Goal: Task Accomplishment & Management: Manage account settings

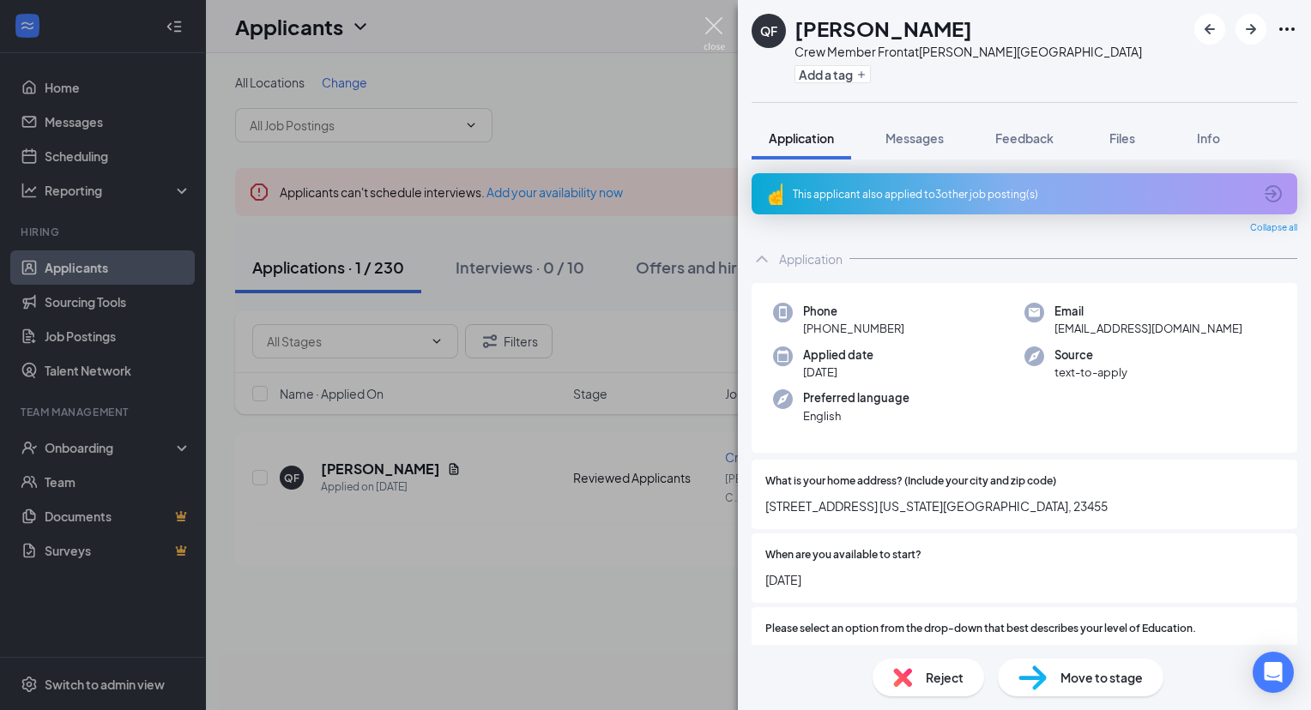
click at [710, 27] on img at bounding box center [713, 33] width 21 height 33
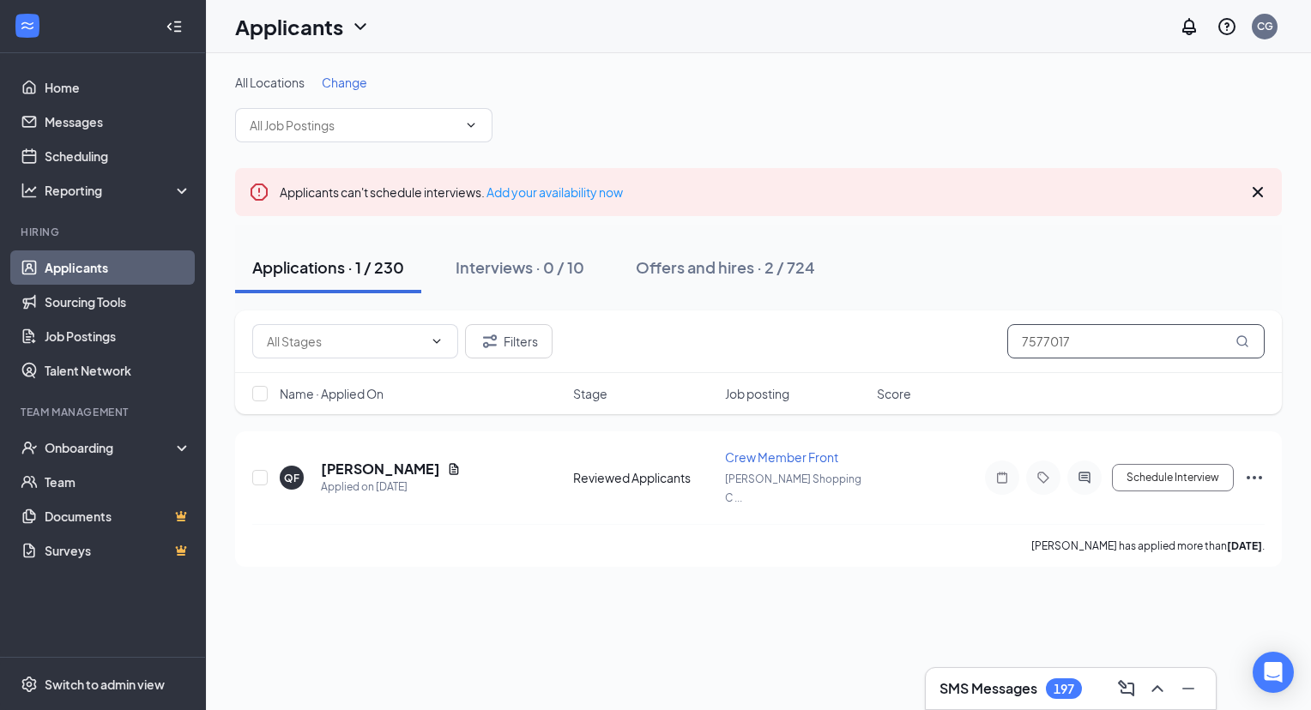
click at [1054, 336] on input "7577017" at bounding box center [1135, 341] width 257 height 34
type input "7577014191"
click at [398, 460] on h5 "[PERSON_NAME]" at bounding box center [380, 469] width 119 height 19
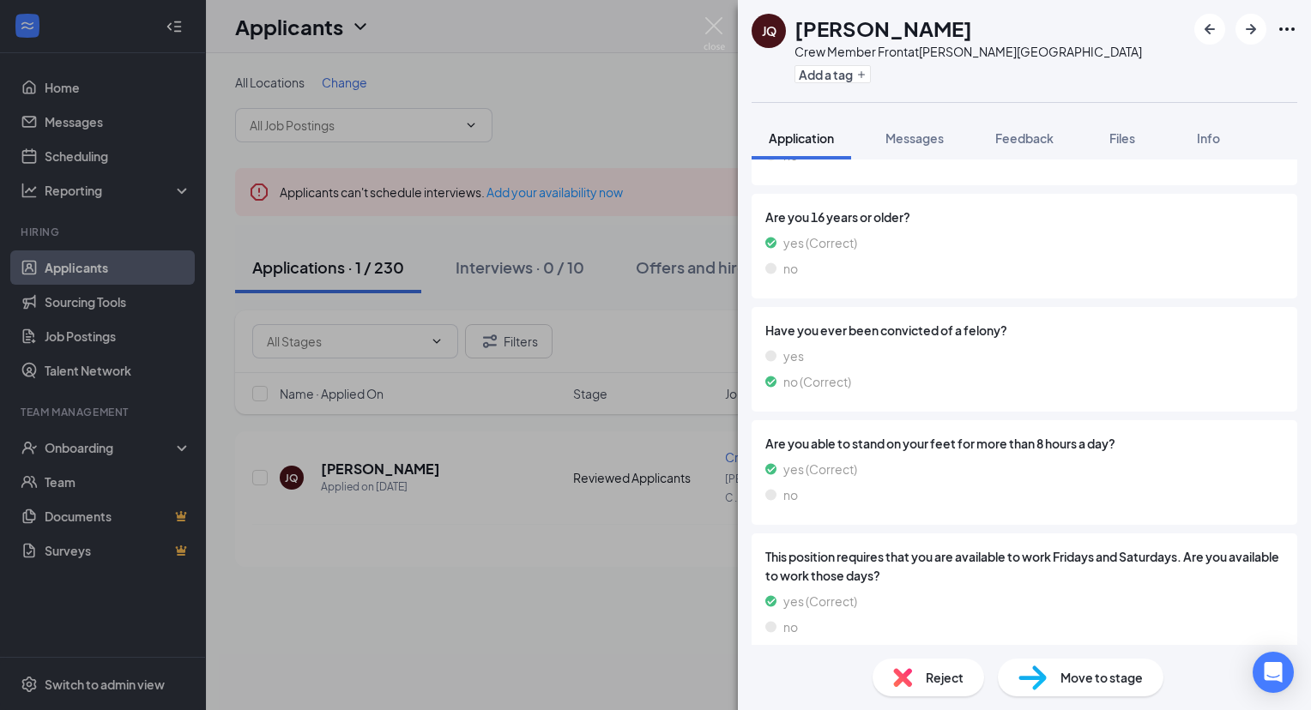
scroll to position [1895, 0]
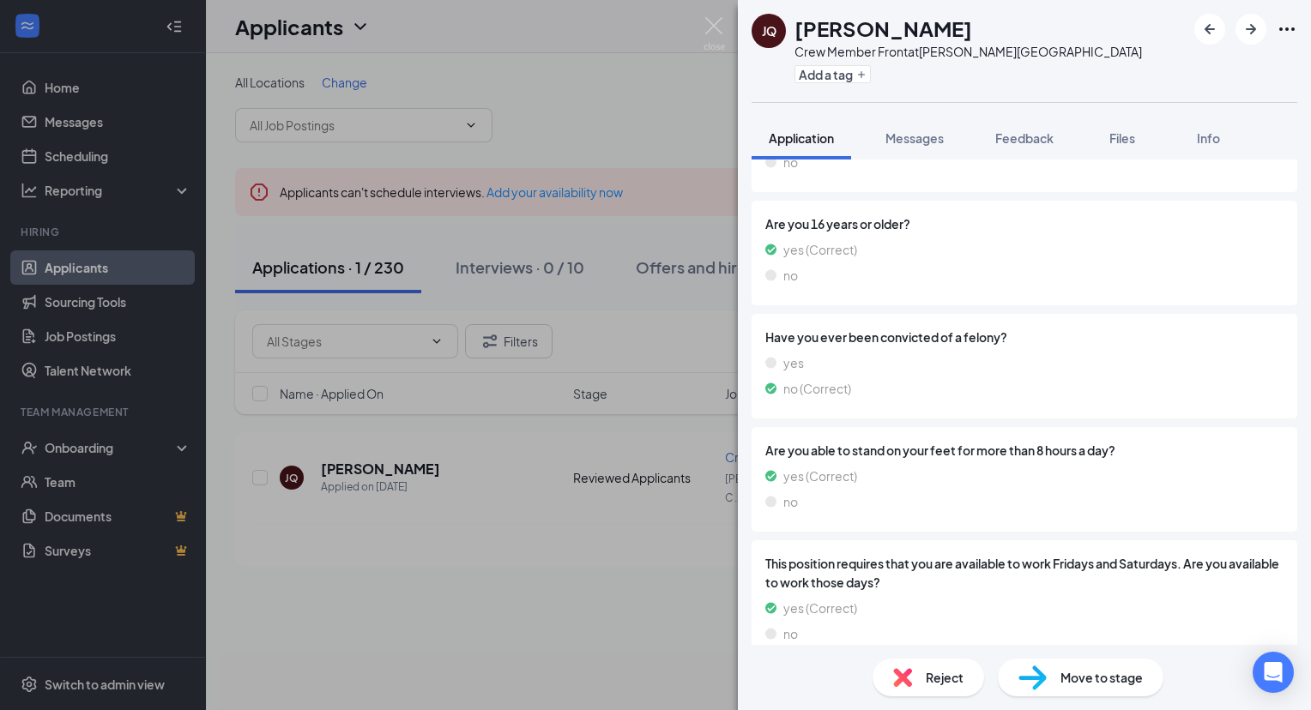
click at [938, 673] on span "Reject" at bounding box center [944, 677] width 38 height 19
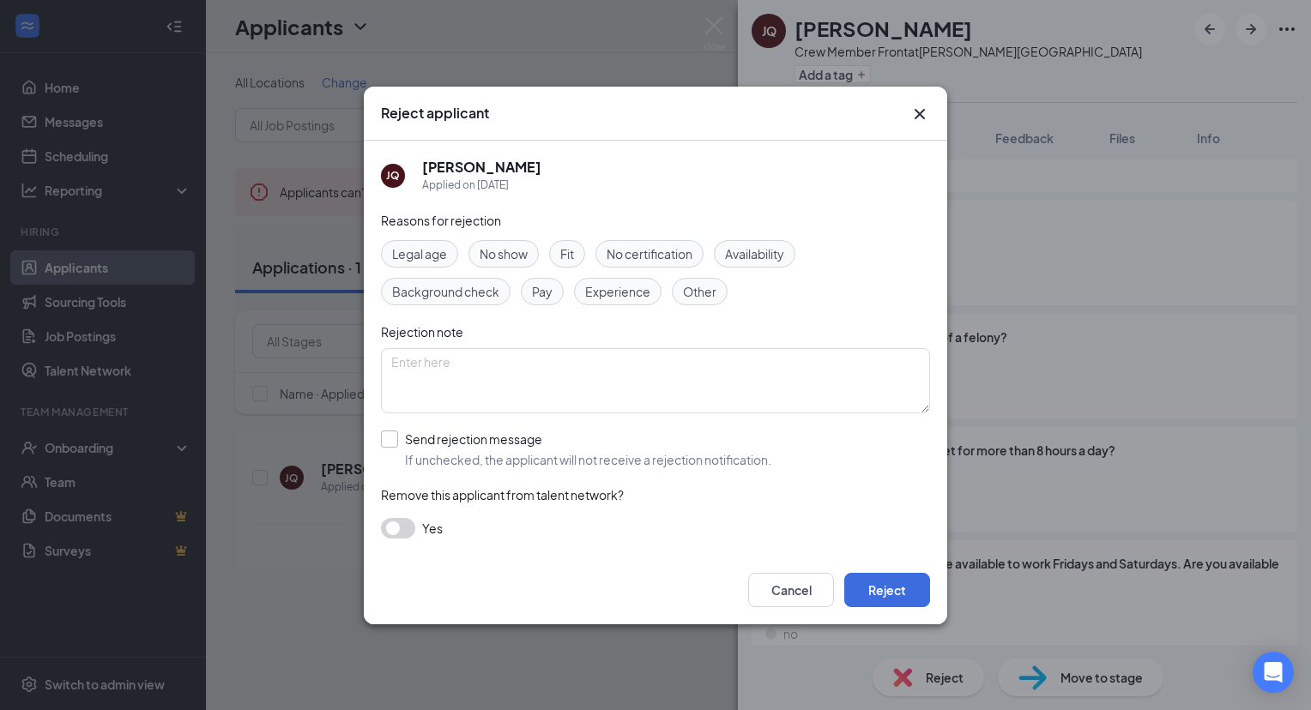
click at [393, 433] on input "Send rejection message If unchecked, the applicant will not receive a rejection…" at bounding box center [576, 450] width 390 height 38
checkbox input "true"
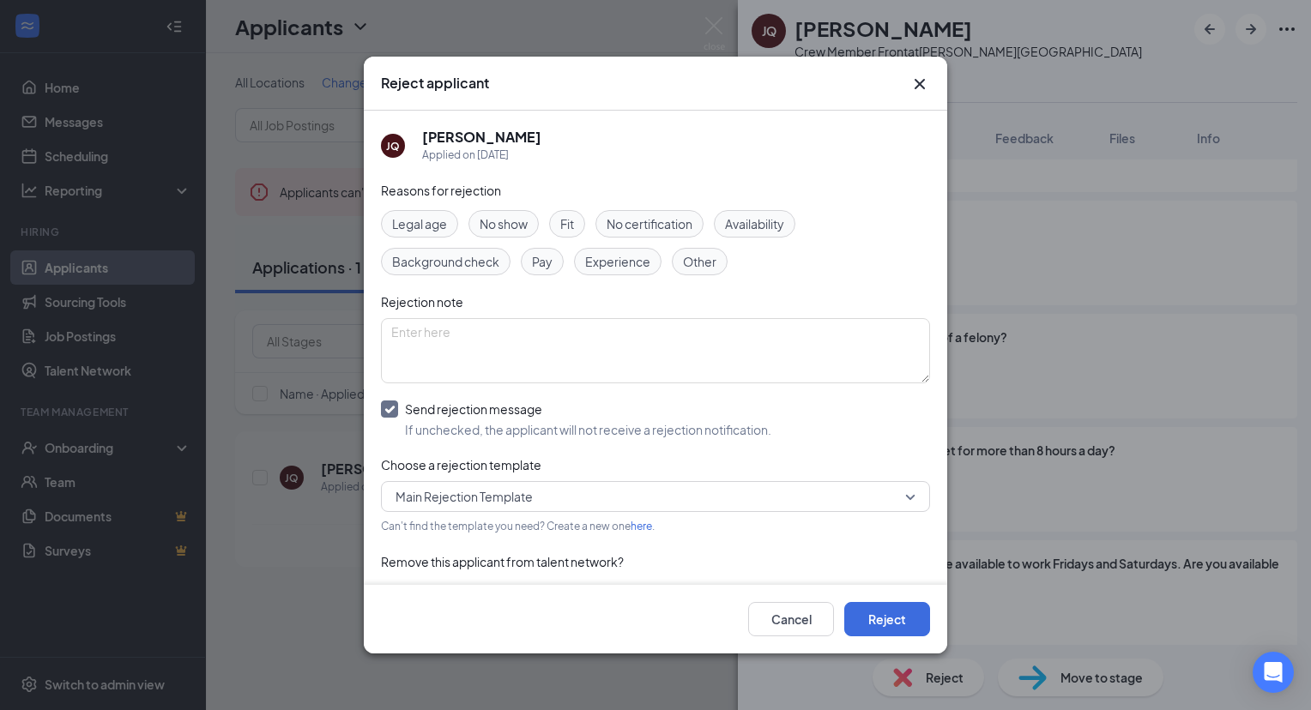
scroll to position [37, 0]
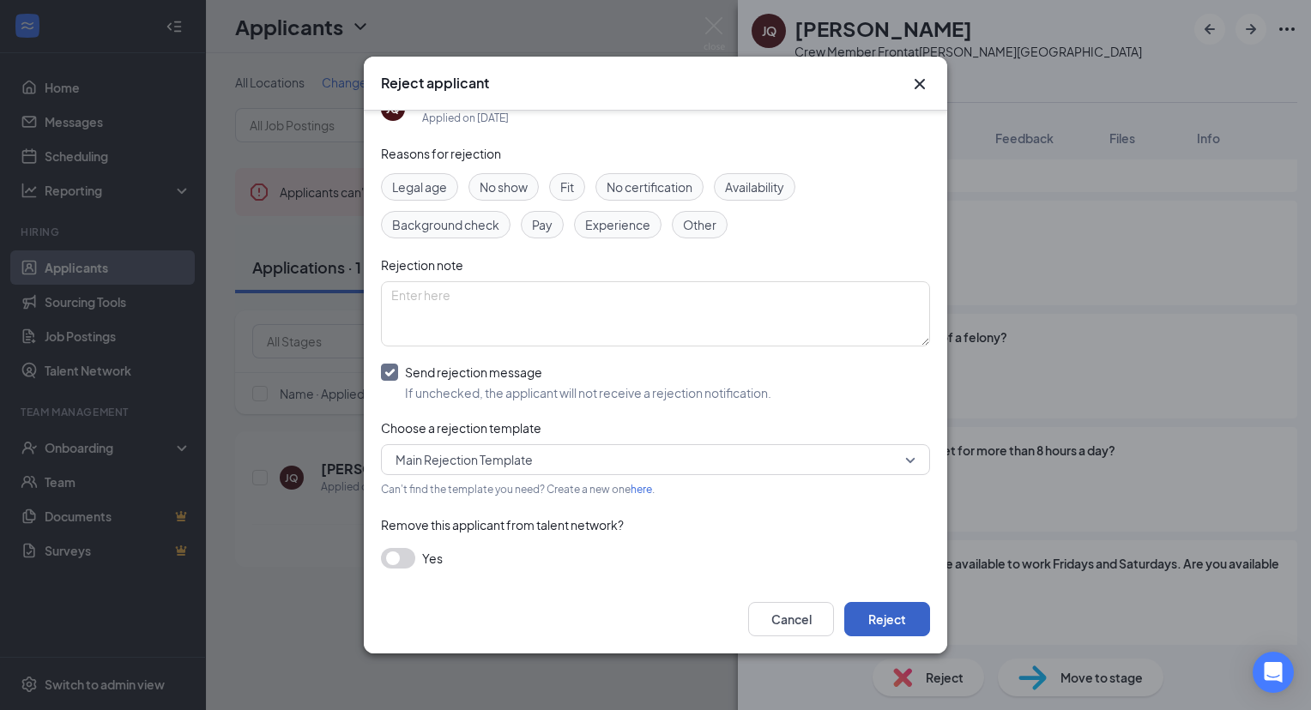
click at [882, 618] on button "Reject" at bounding box center [887, 619] width 86 height 34
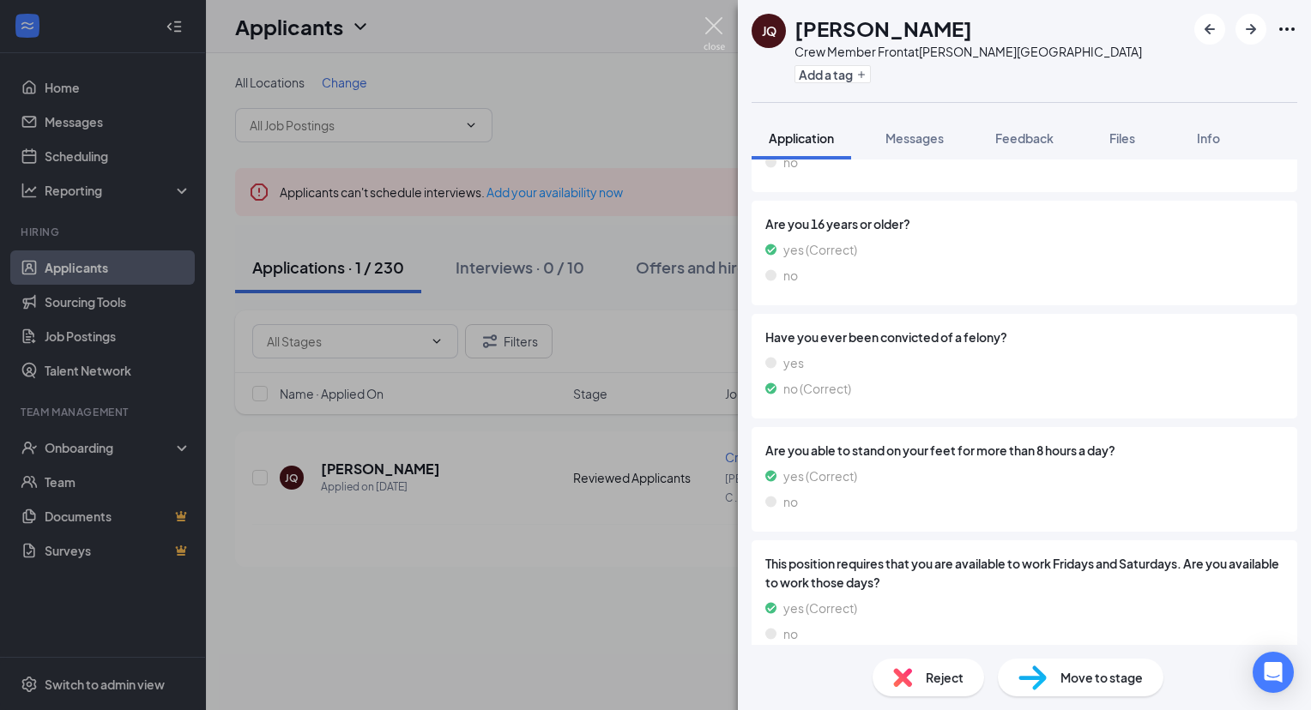
click at [708, 24] on img at bounding box center [713, 33] width 21 height 33
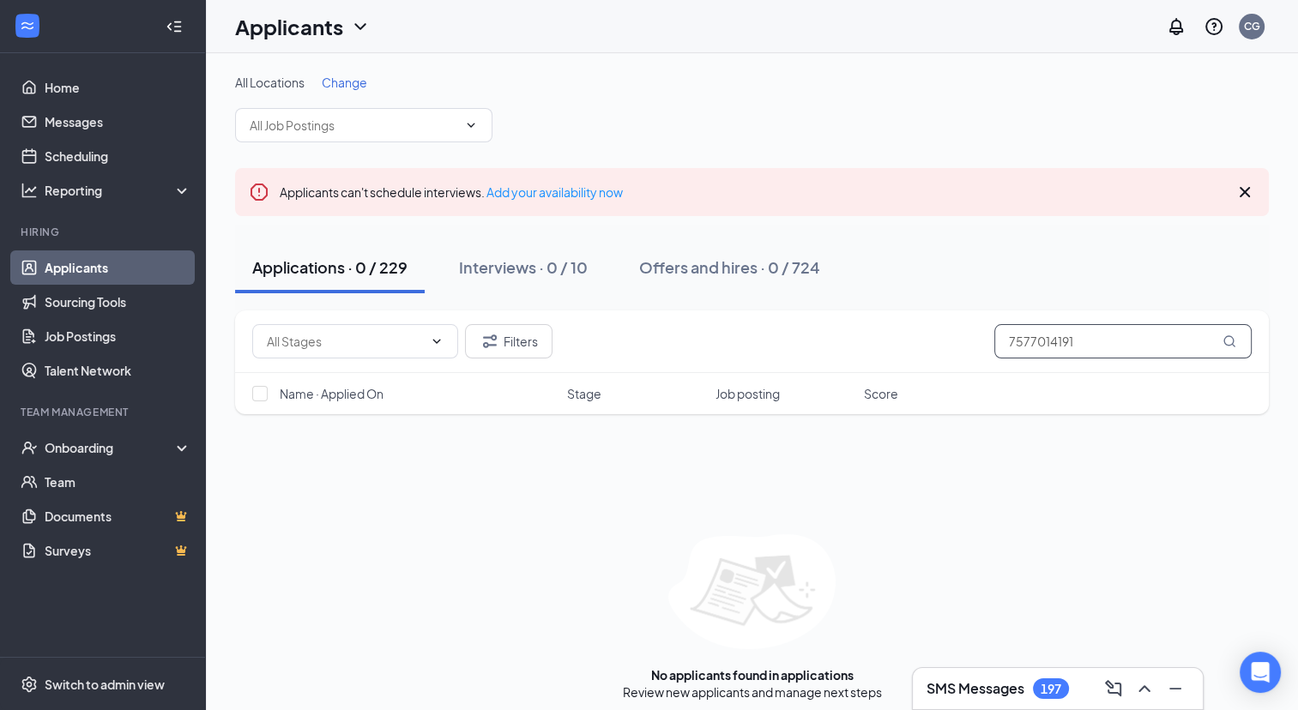
click at [1036, 348] on input "7577014191" at bounding box center [1122, 341] width 257 height 34
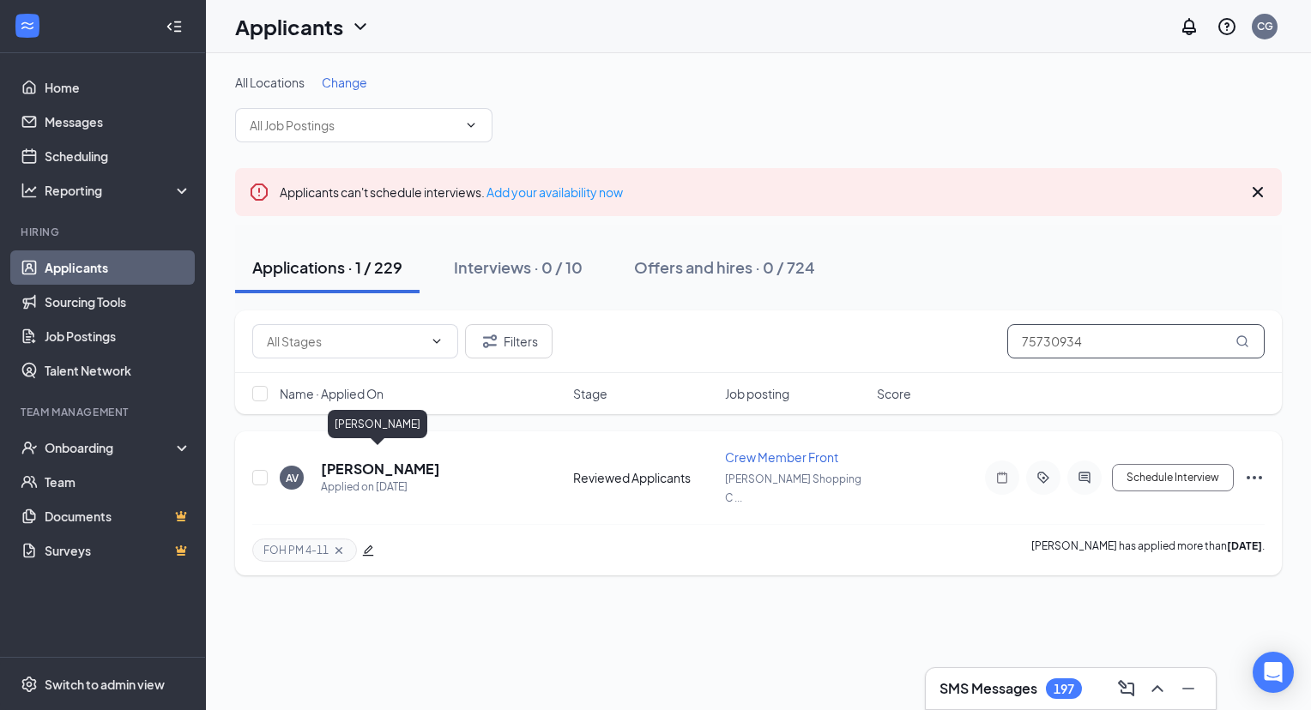
type input "75730934"
click at [399, 460] on h5 "Angelina Velez" at bounding box center [380, 469] width 119 height 19
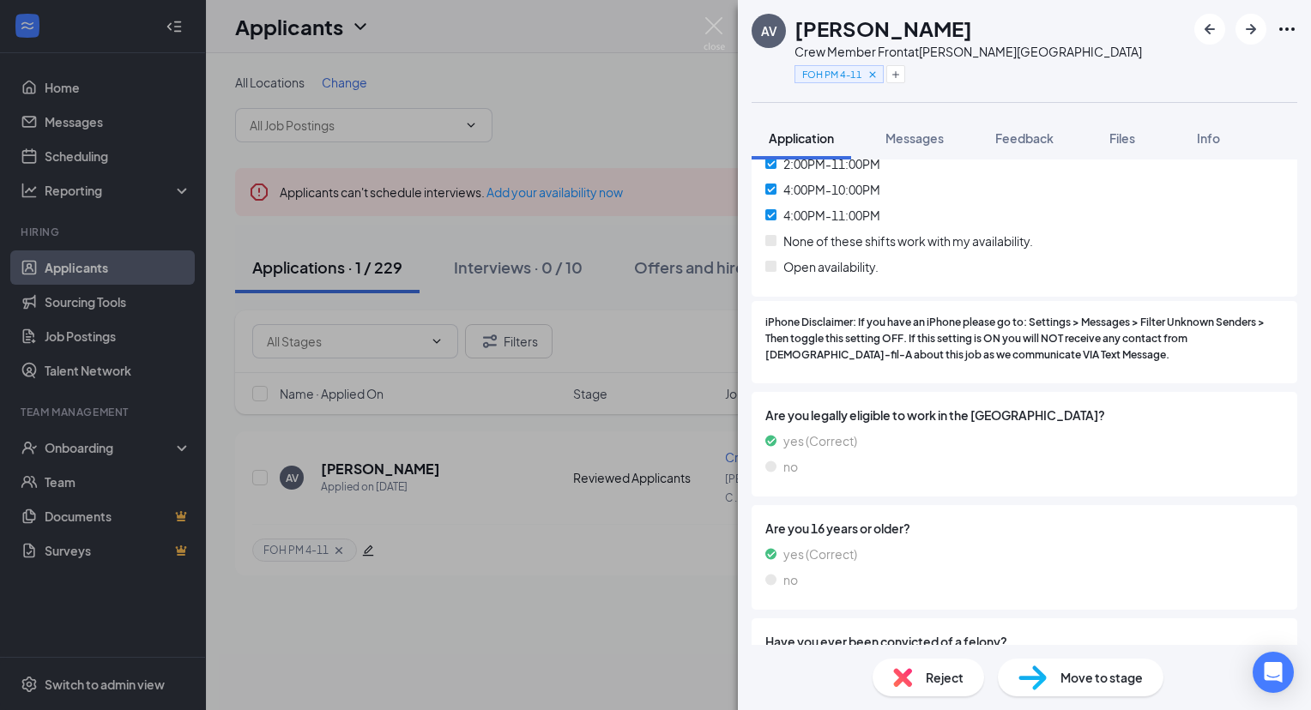
scroll to position [1835, 0]
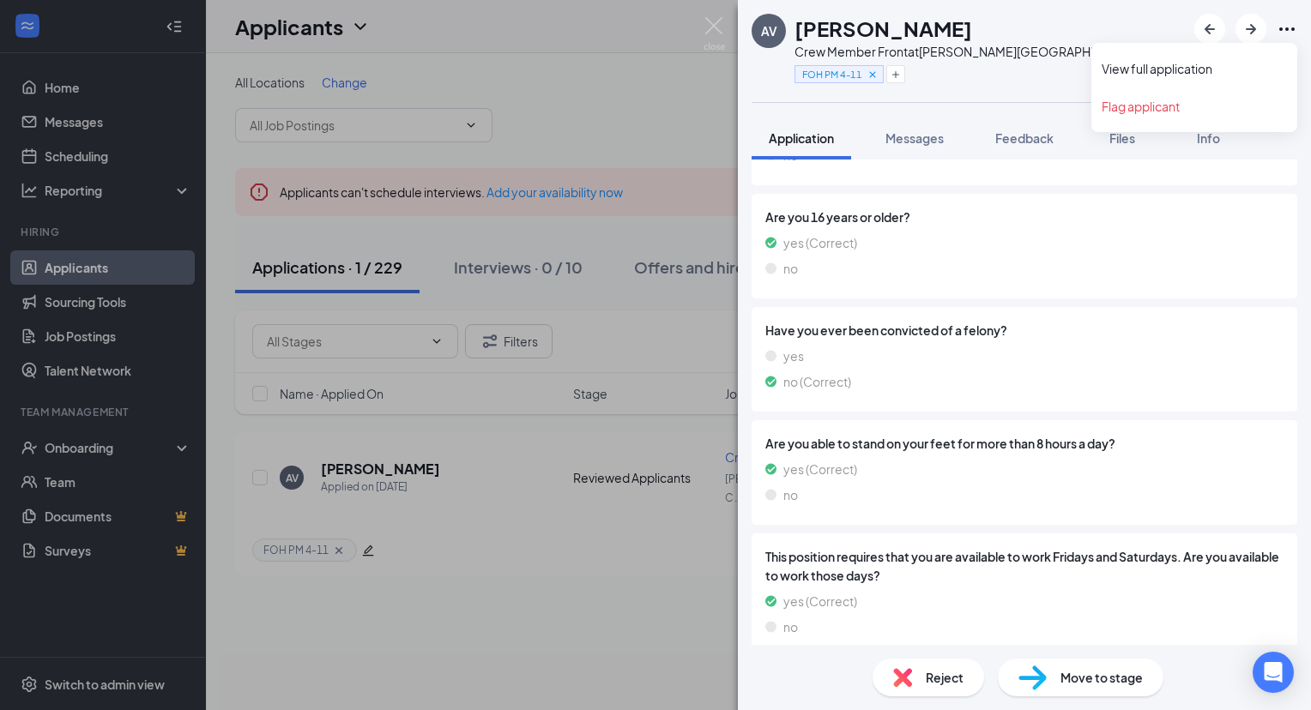
click at [1284, 34] on icon "Ellipses" at bounding box center [1286, 29] width 21 height 21
click at [1188, 64] on link "View full application" at bounding box center [1193, 68] width 185 height 17
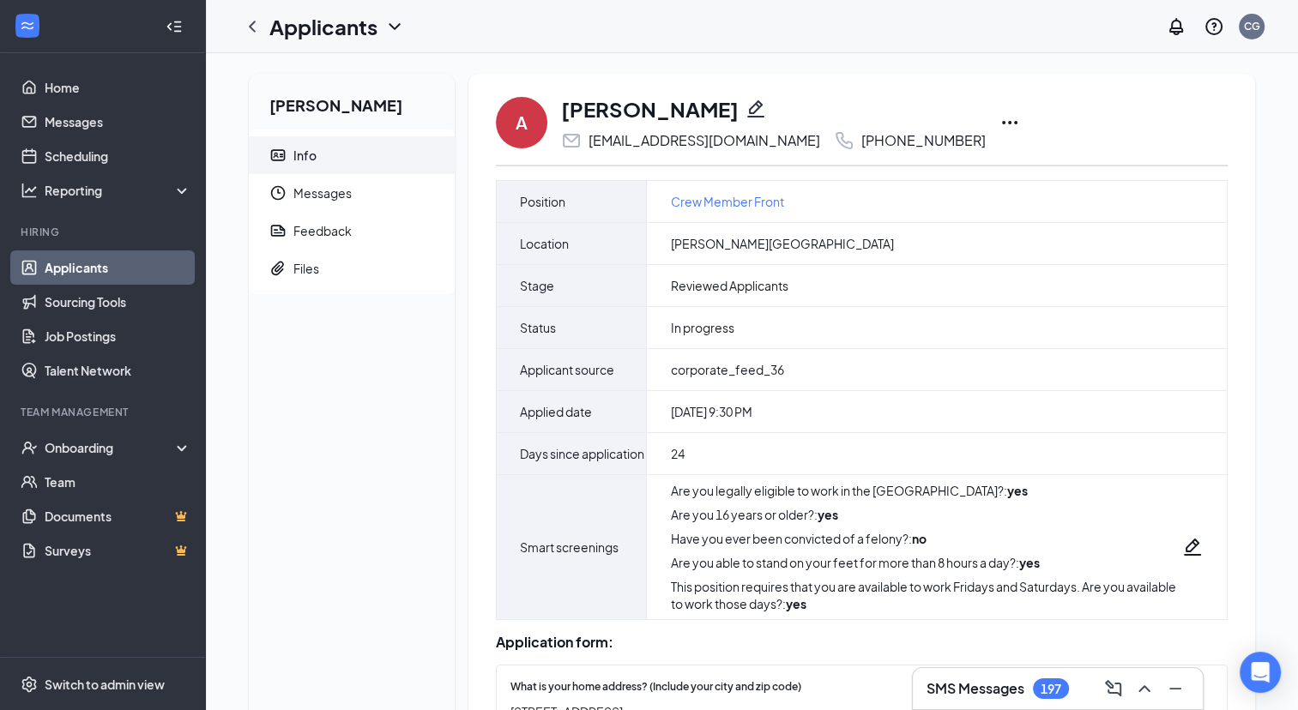
click at [1002, 123] on icon "Ellipses" at bounding box center [1009, 122] width 15 height 3
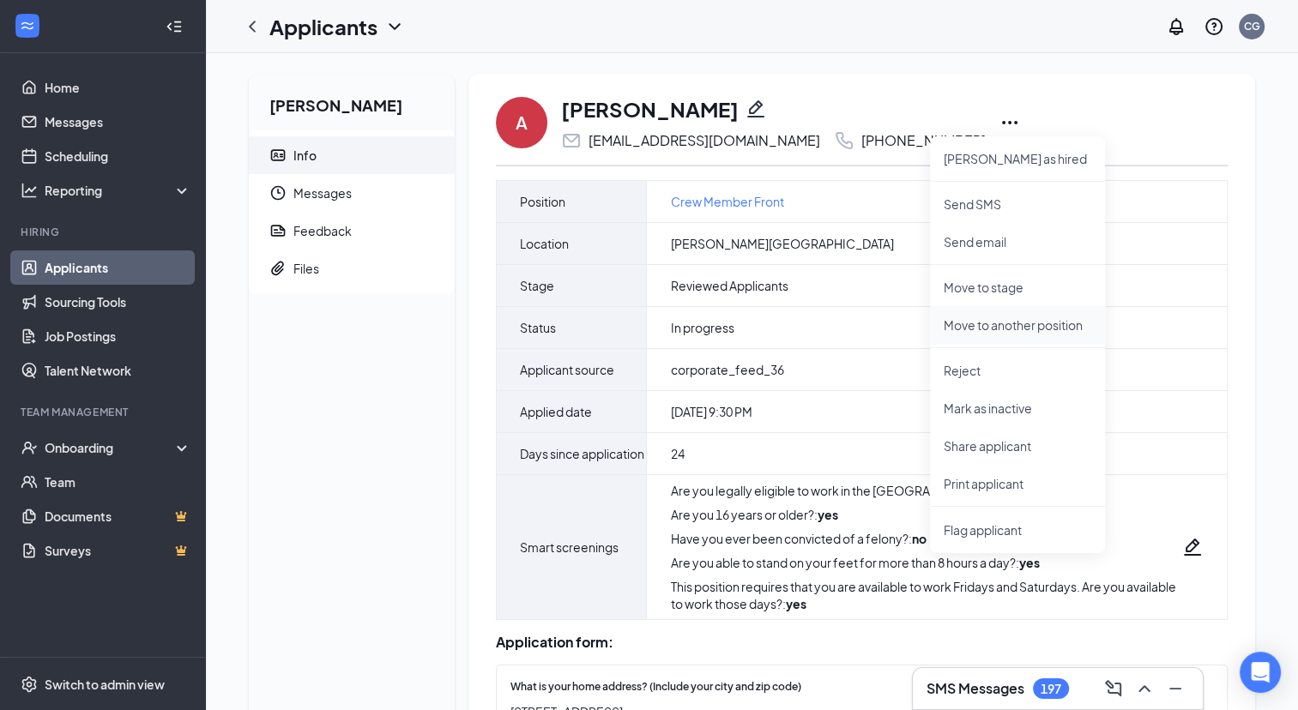
click at [976, 325] on p "Move to another position" at bounding box center [1017, 324] width 148 height 17
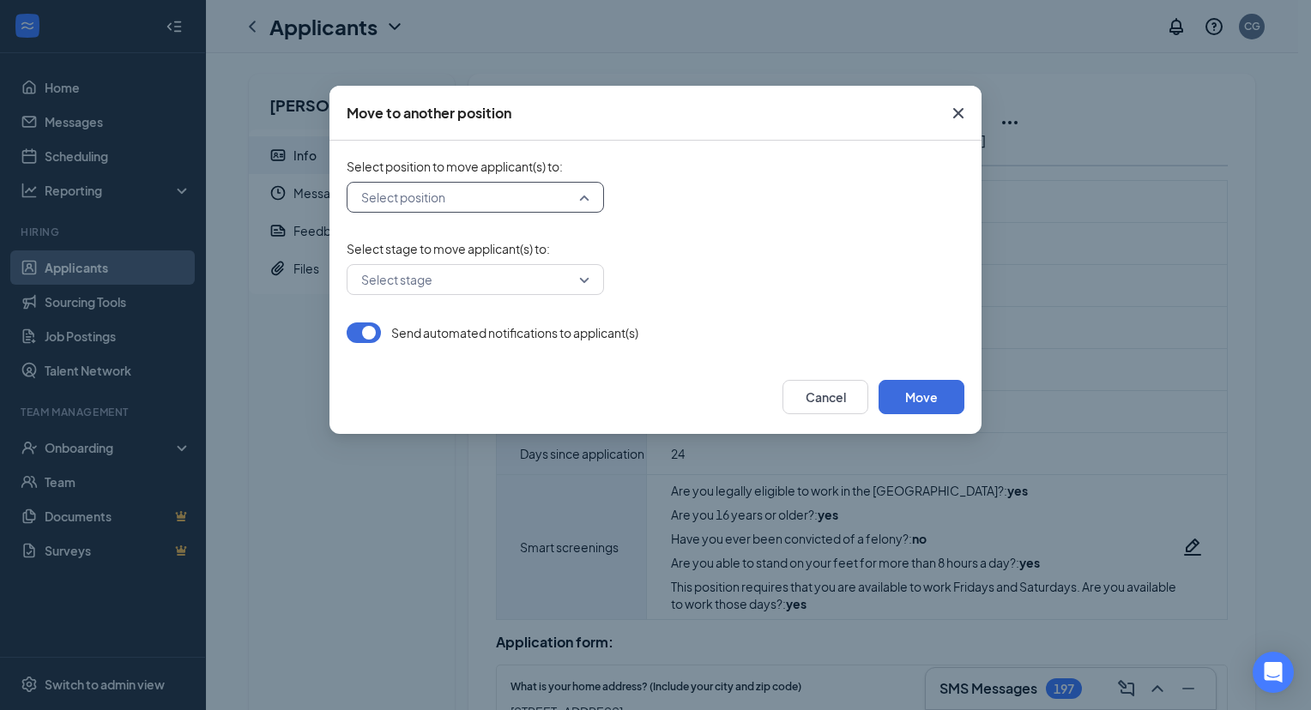
click at [570, 202] on input "search" at bounding box center [469, 197] width 225 height 29
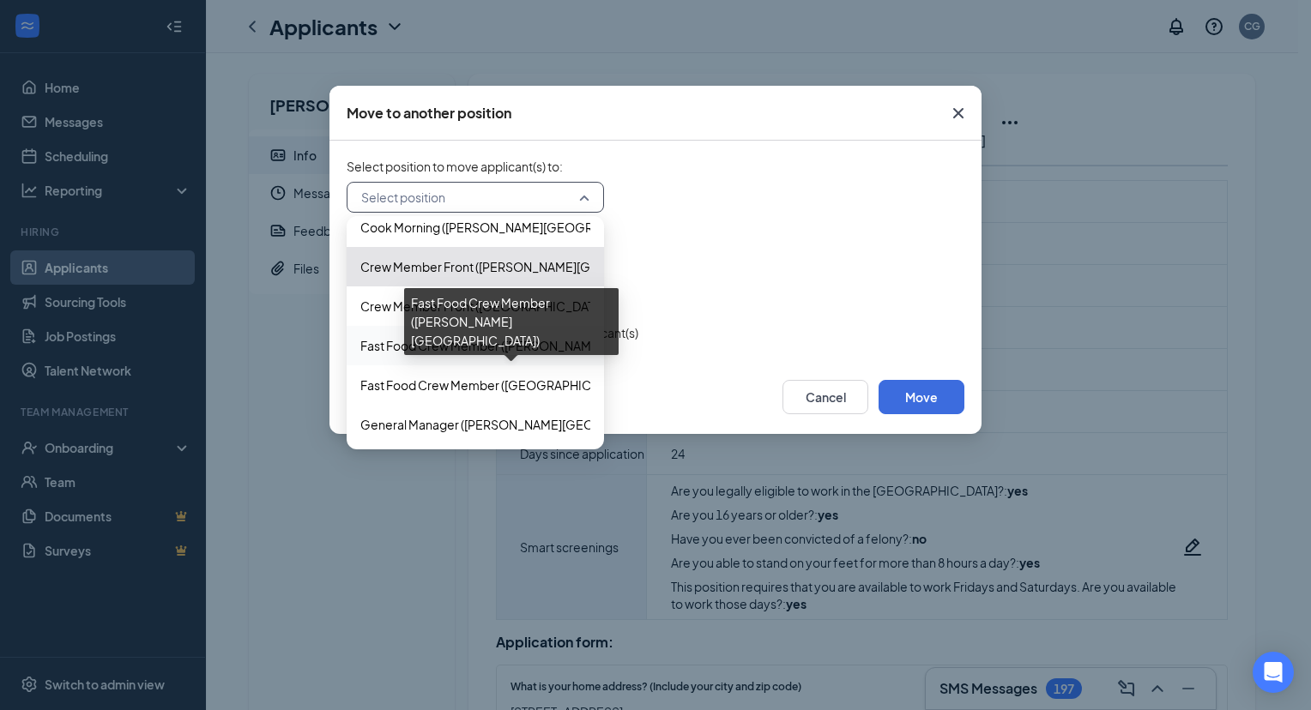
scroll to position [3, 0]
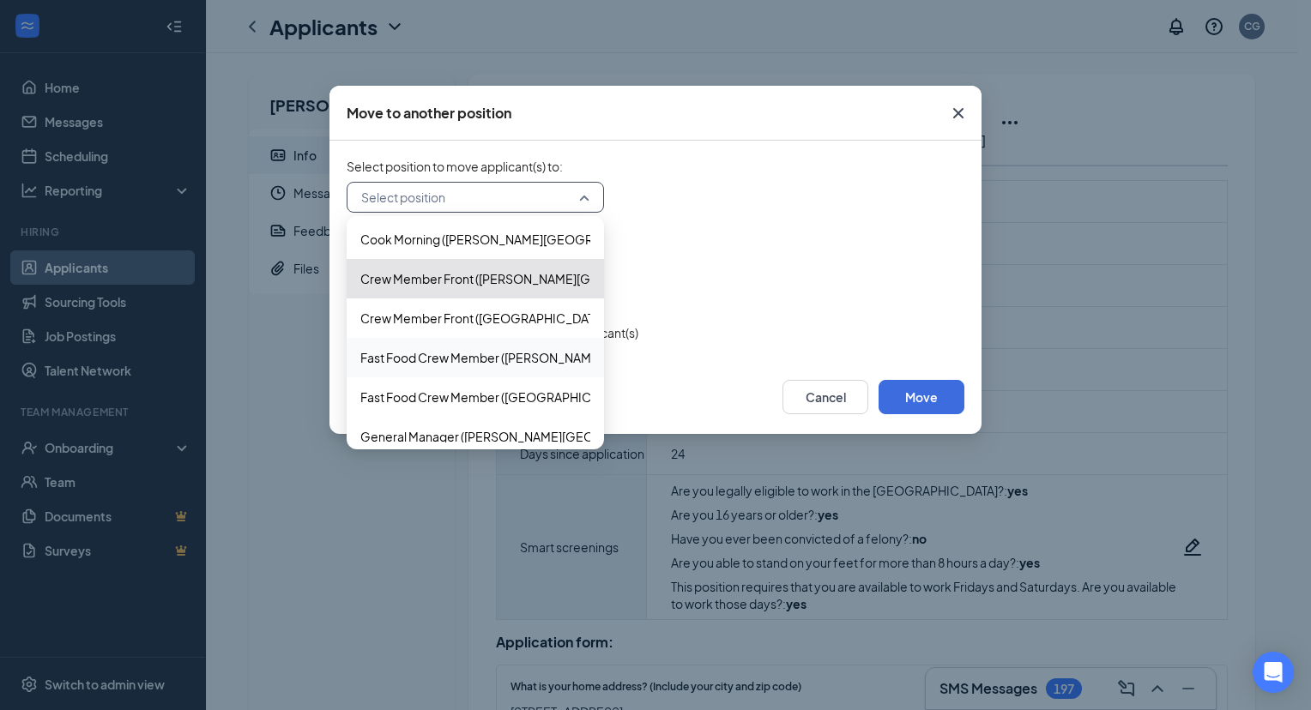
click at [954, 109] on icon "Cross" at bounding box center [958, 113] width 10 height 10
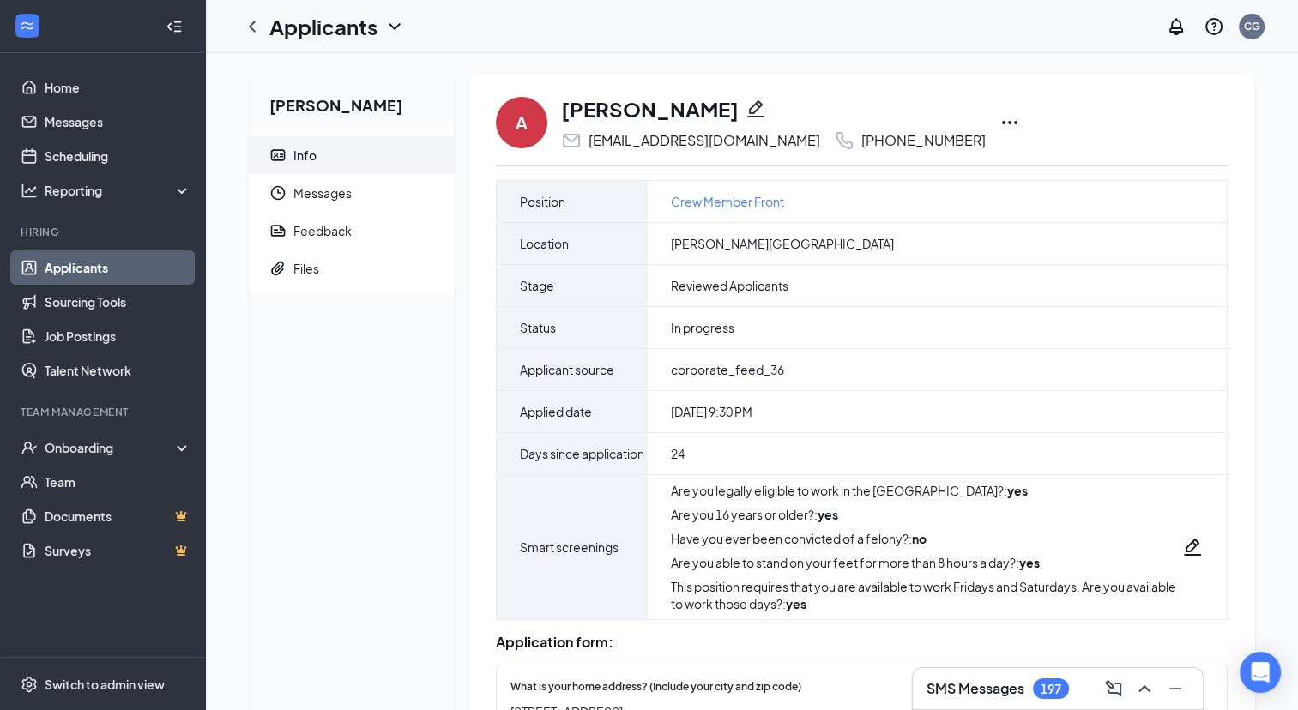
click at [999, 124] on icon "Ellipses" at bounding box center [1009, 122] width 21 height 21
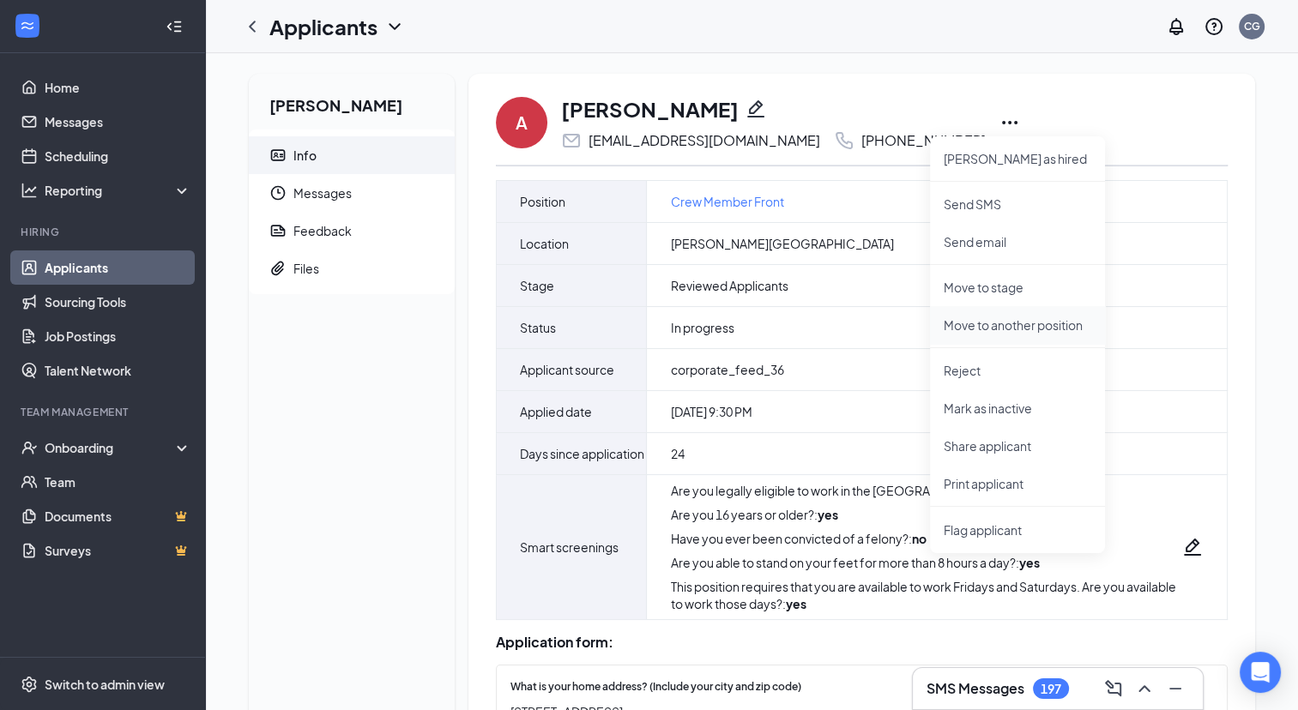
click at [985, 319] on p "Move to another position" at bounding box center [1017, 324] width 148 height 17
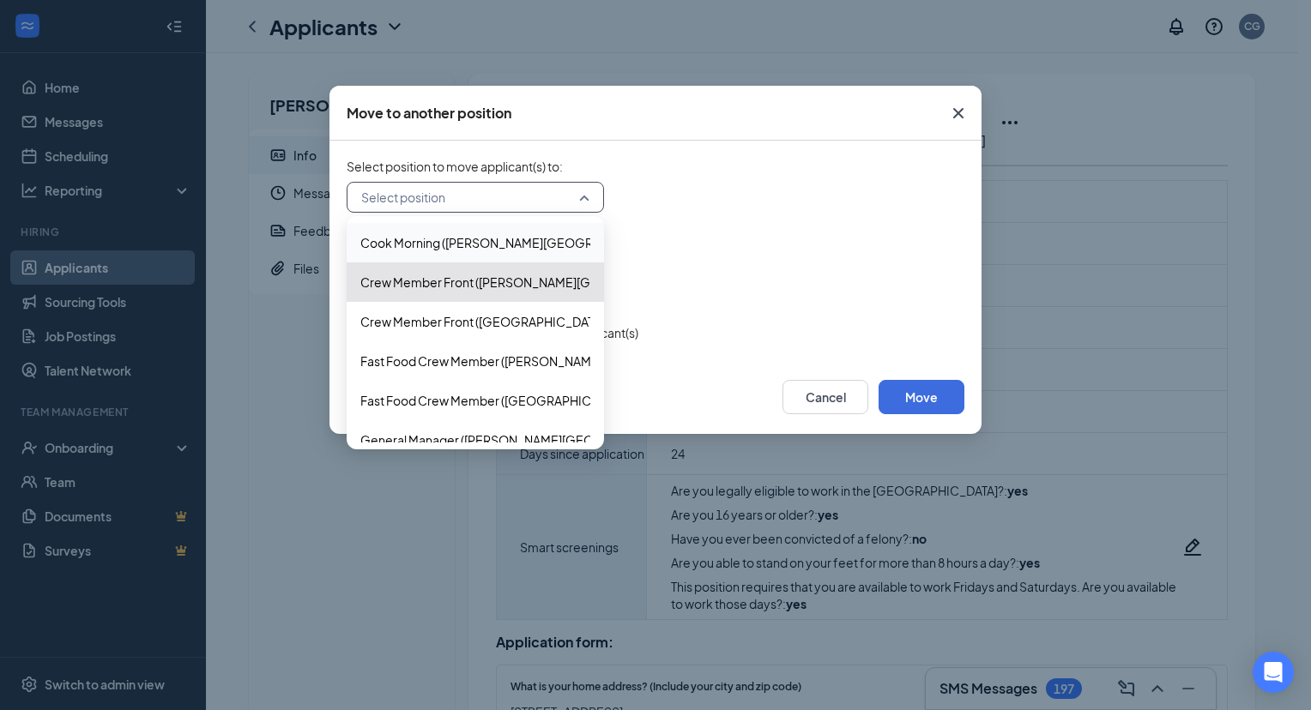
click at [493, 207] on input "search" at bounding box center [469, 197] width 225 height 29
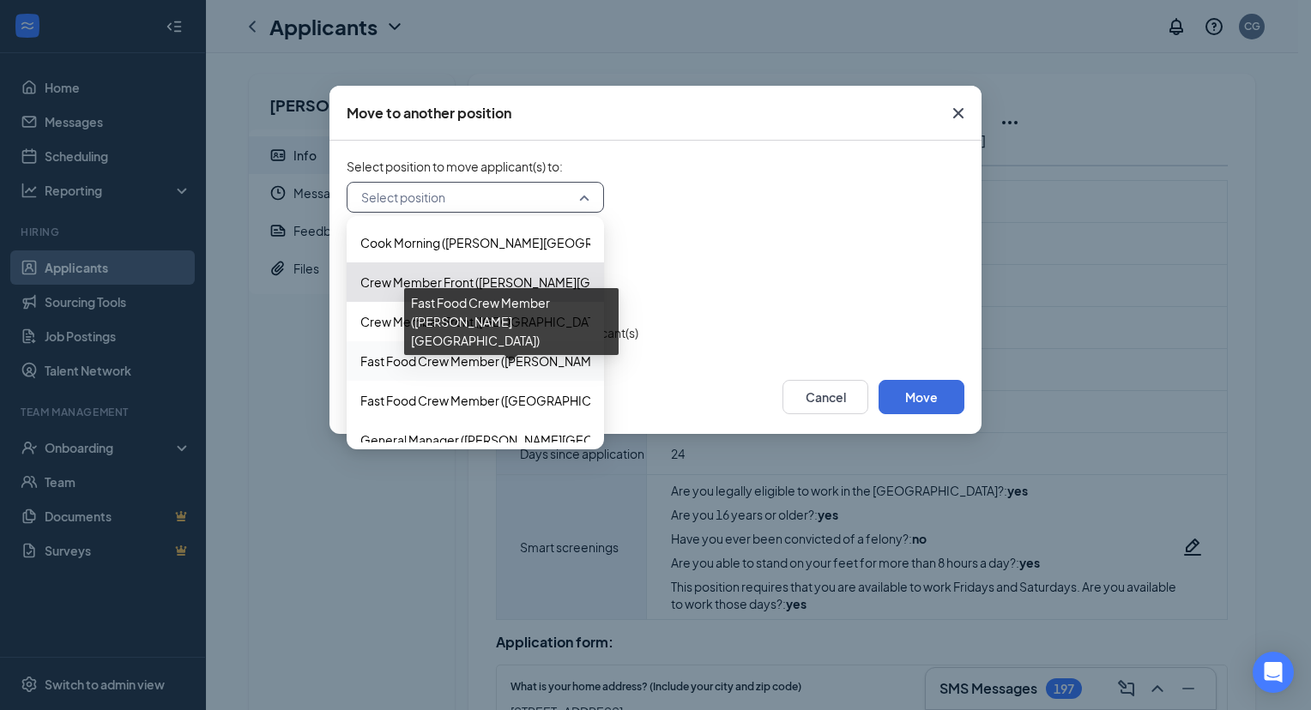
click at [419, 360] on span "Fast Food Crew Member (Haygood Shopping Center)" at bounding box center [545, 361] width 371 height 19
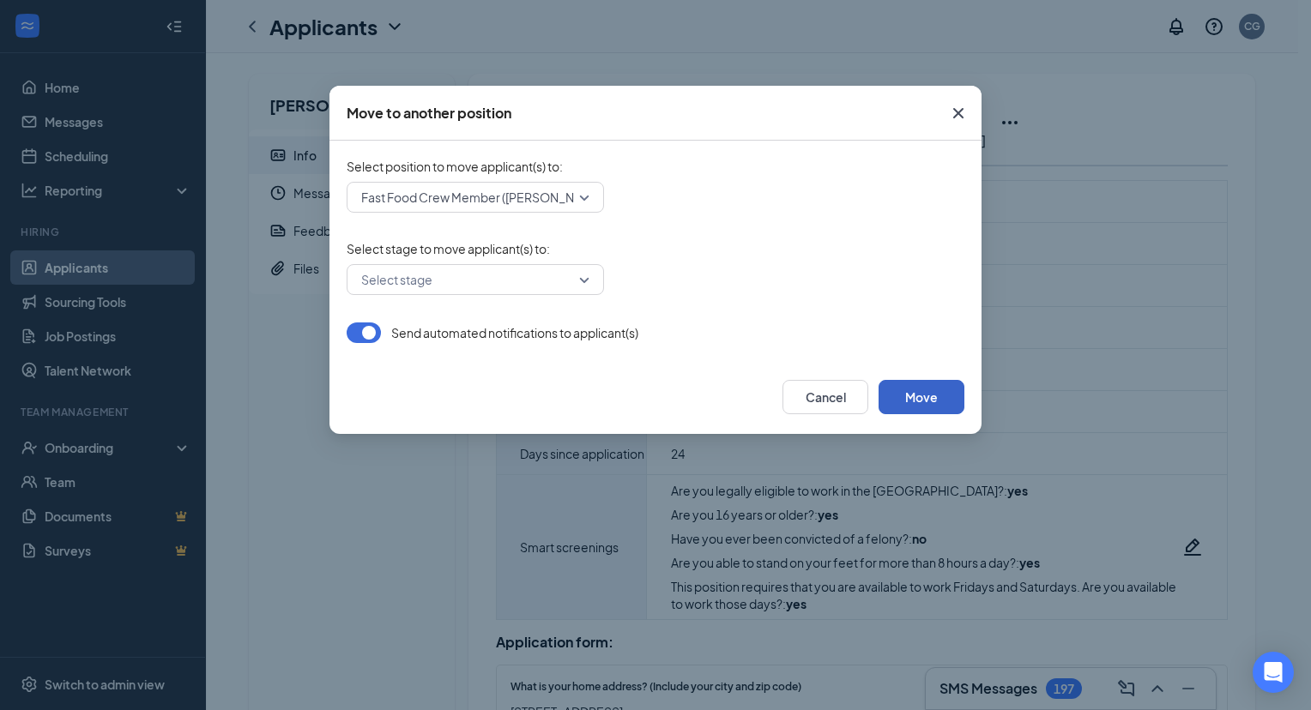
click at [935, 401] on button "Move" at bounding box center [921, 397] width 86 height 34
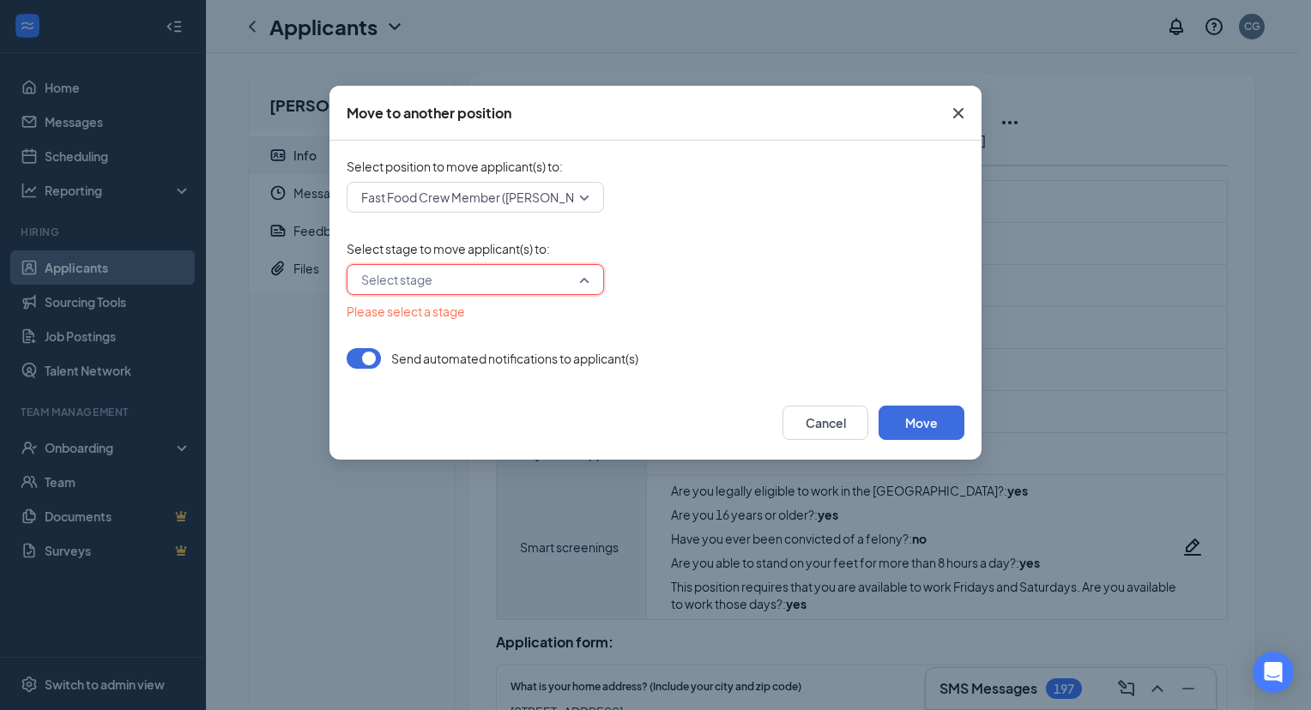
click at [458, 283] on input "search" at bounding box center [469, 279] width 225 height 29
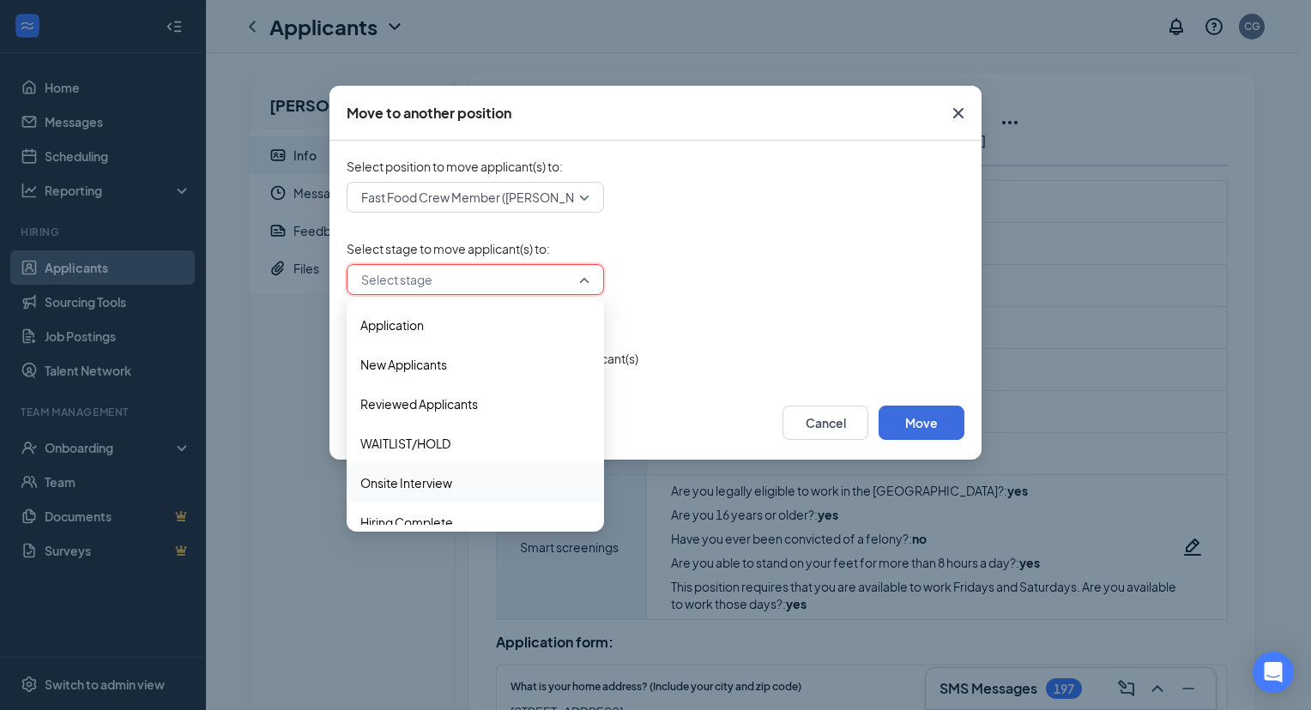
click at [448, 468] on div "Onsite Interview" at bounding box center [475, 482] width 257 height 39
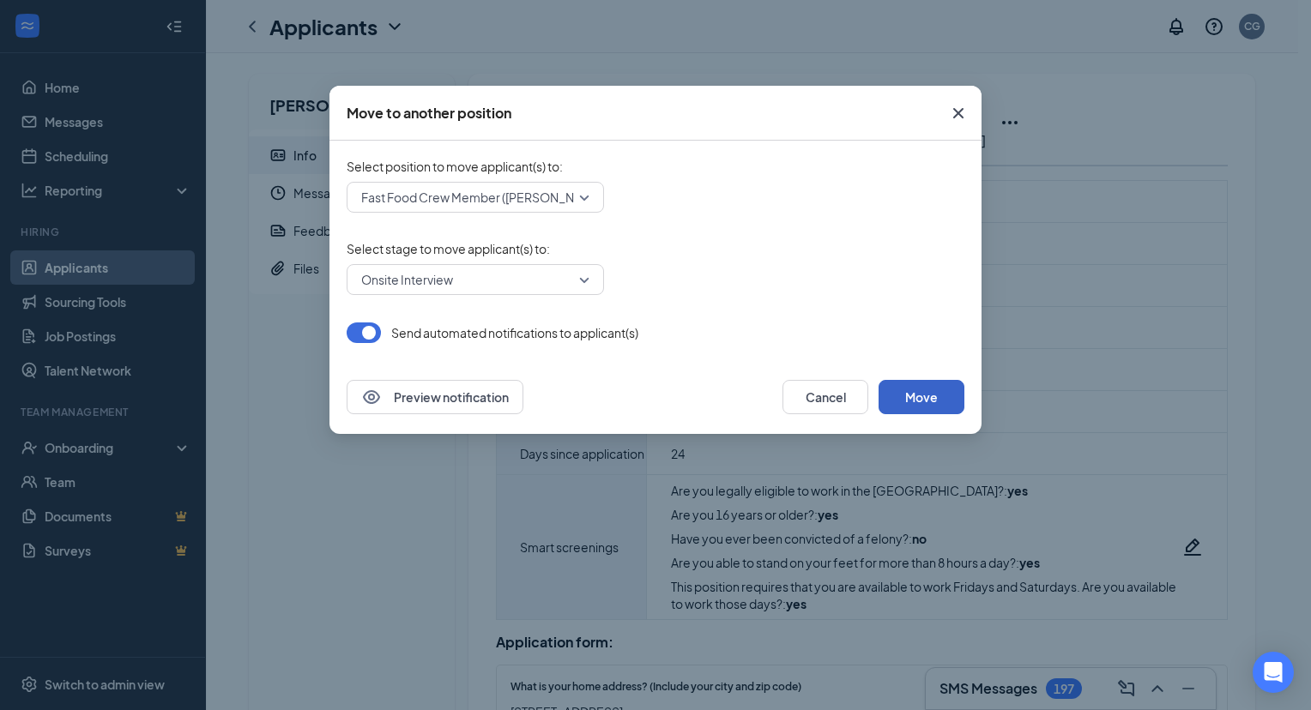
click at [930, 410] on button "Move" at bounding box center [921, 397] width 86 height 34
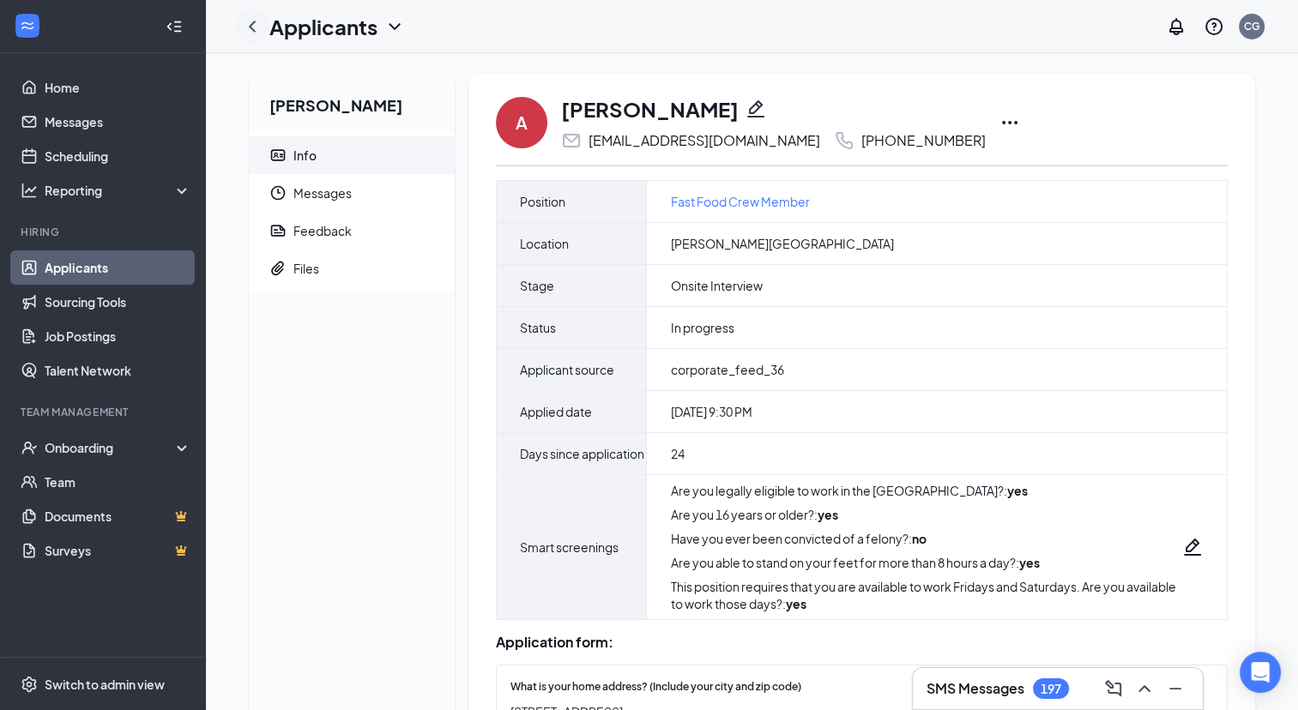
click at [257, 33] on icon "ChevronLeft" at bounding box center [252, 26] width 21 height 21
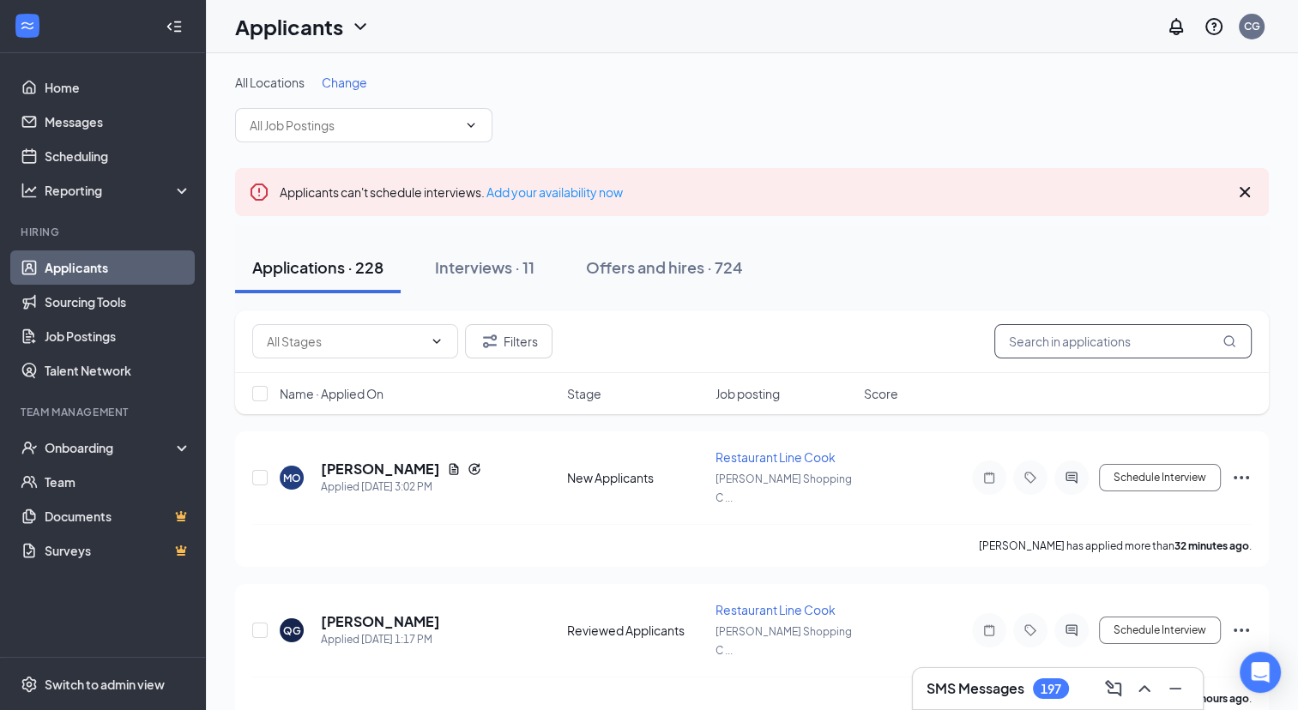
click at [1094, 336] on input "text" at bounding box center [1122, 341] width 257 height 34
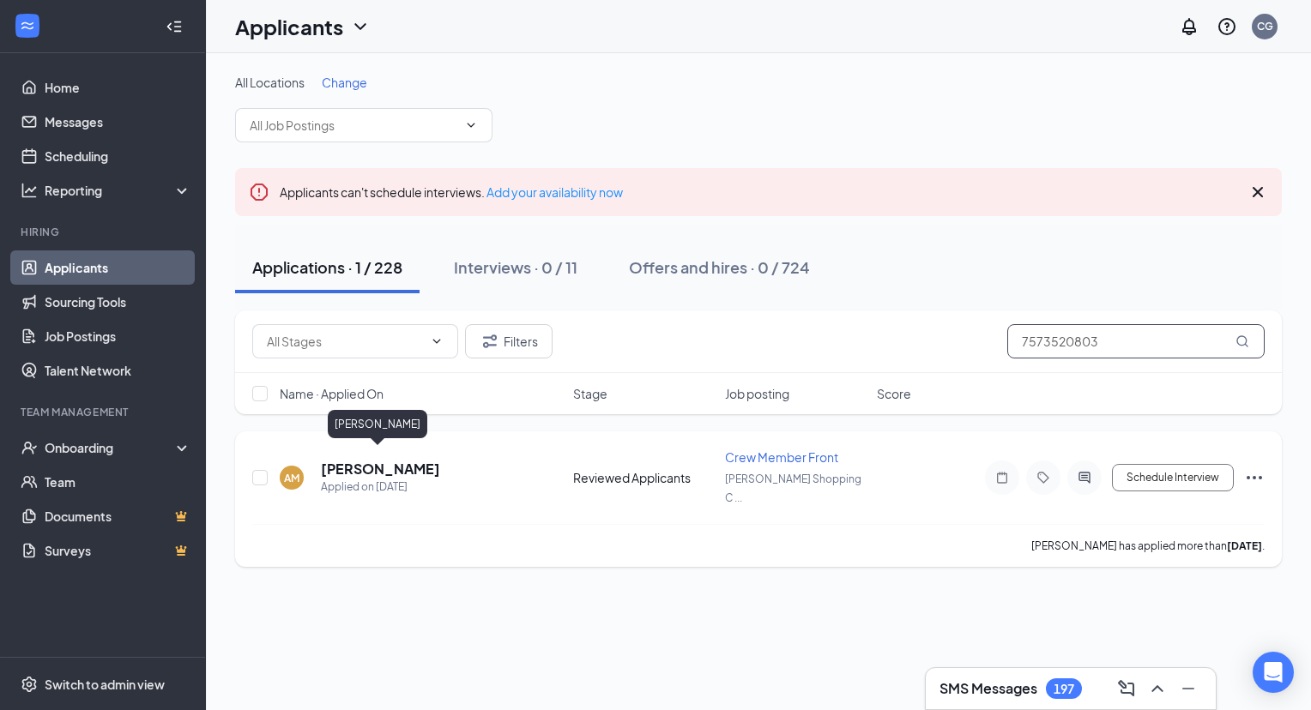
type input "7573520803"
click at [399, 460] on h5 "Avery Monson" at bounding box center [380, 469] width 119 height 19
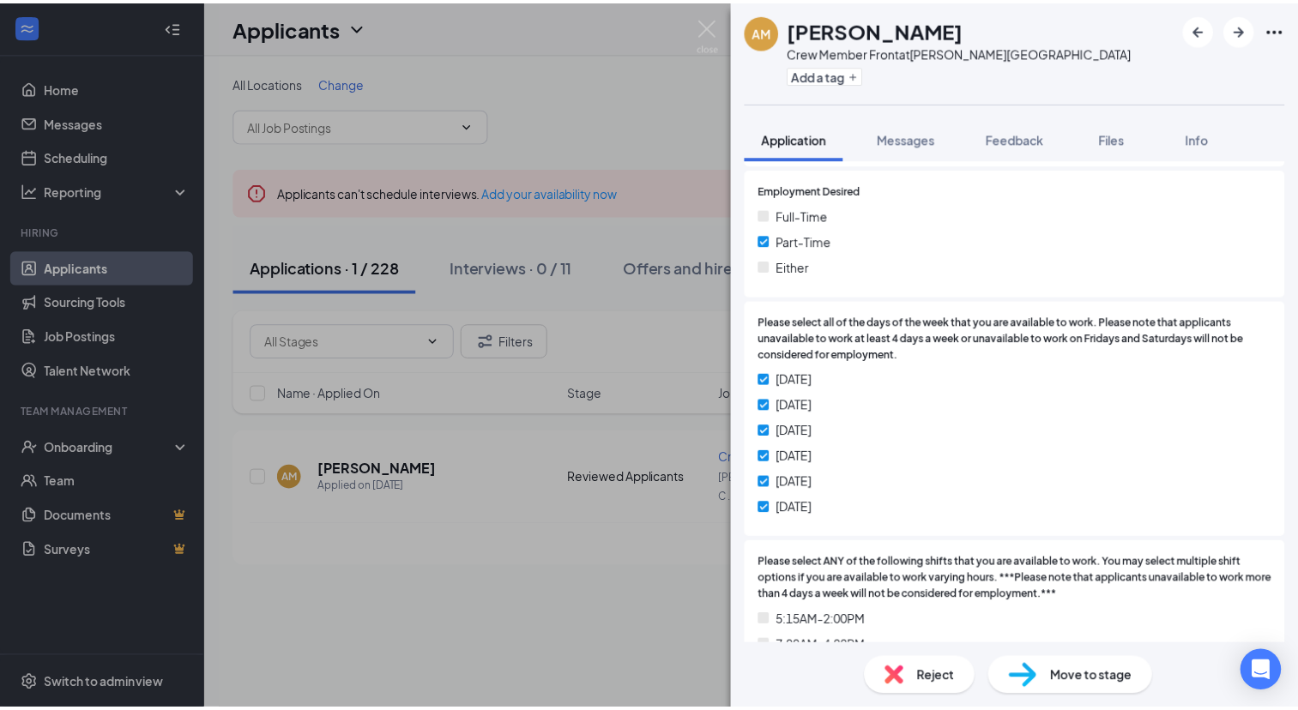
scroll to position [1190, 0]
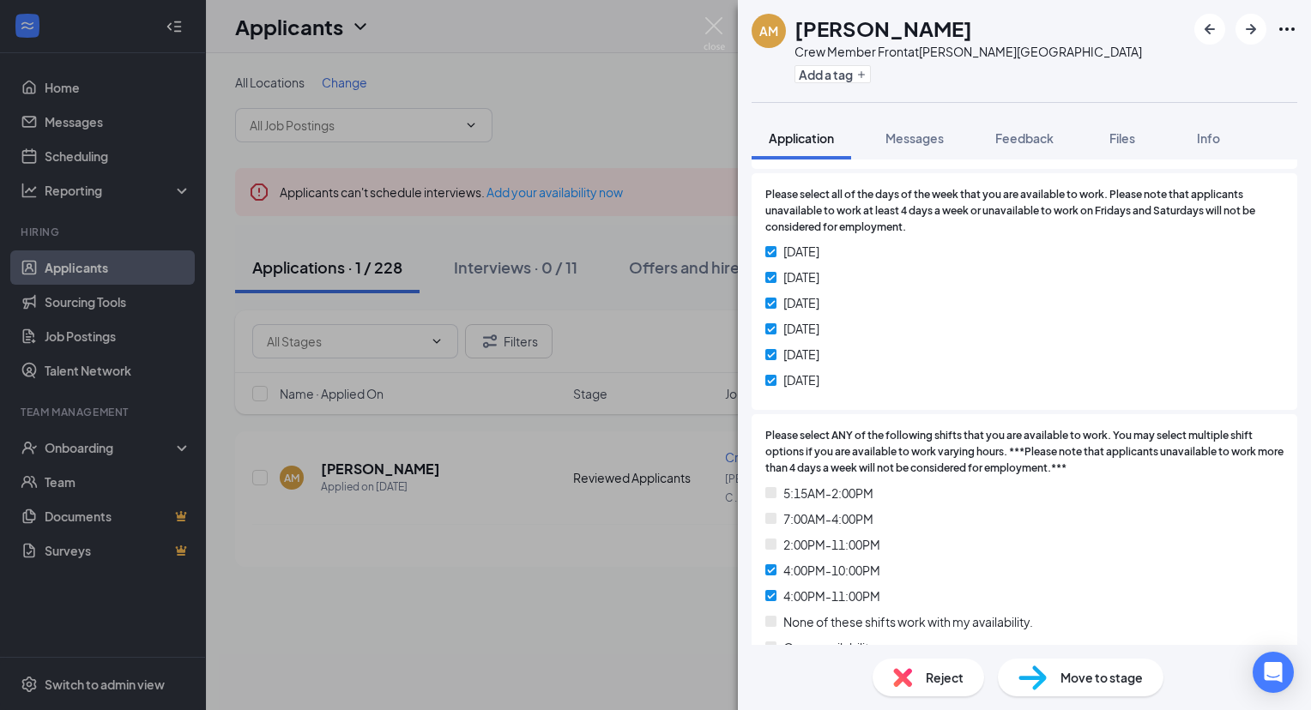
click at [946, 676] on span "Reject" at bounding box center [944, 677] width 38 height 19
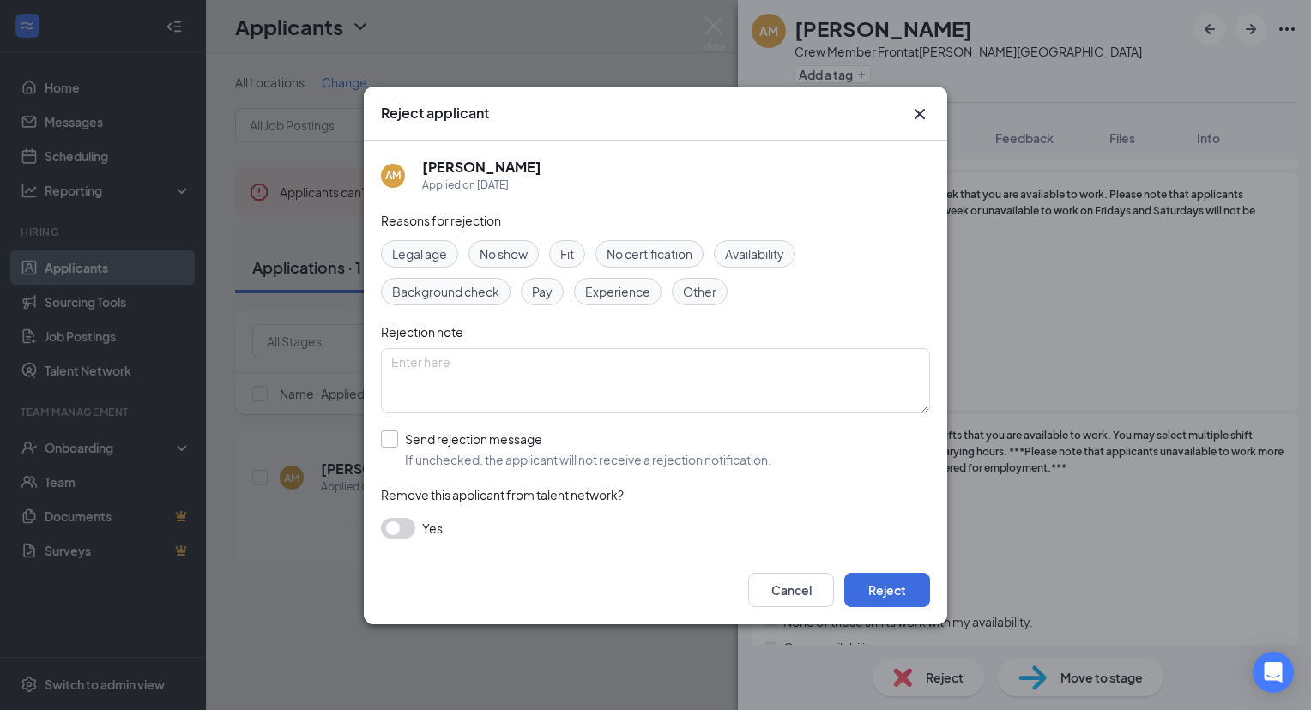
click at [388, 442] on input "Send rejection message If unchecked, the applicant will not receive a rejection…" at bounding box center [576, 450] width 390 height 38
checkbox input "true"
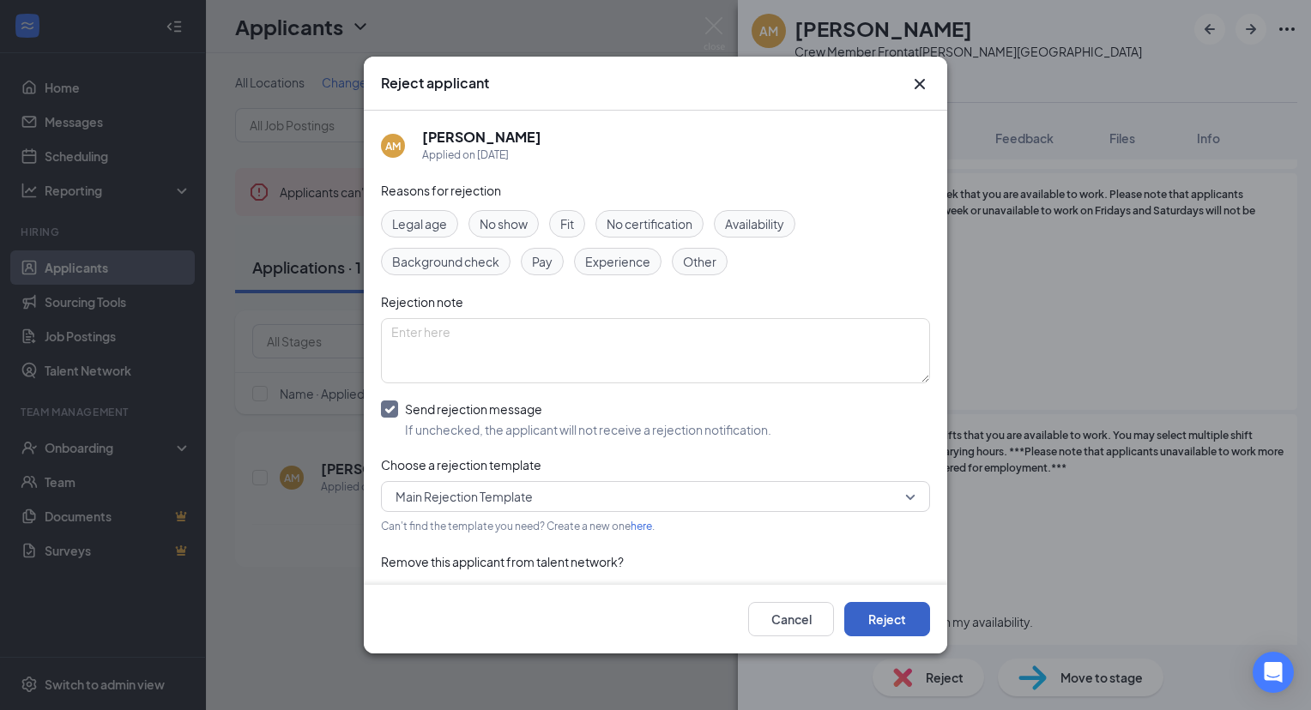
click at [907, 615] on button "Reject" at bounding box center [887, 619] width 86 height 34
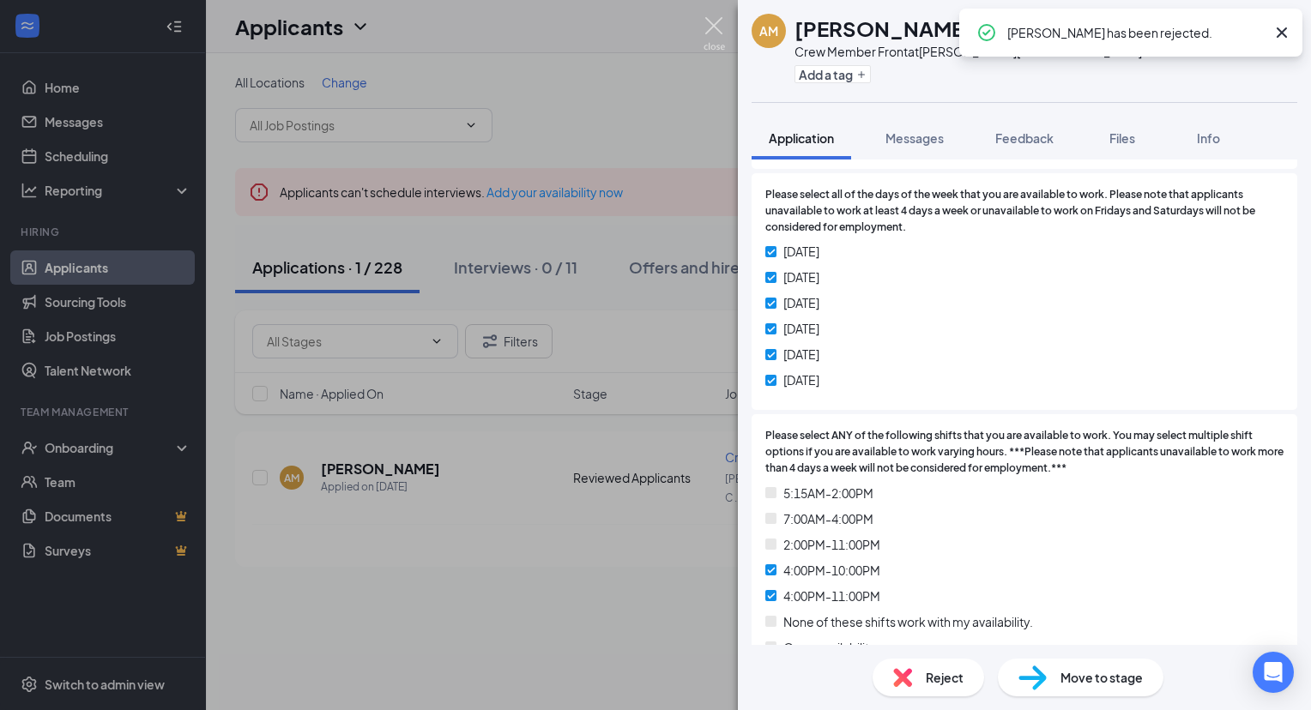
click at [717, 29] on img at bounding box center [713, 33] width 21 height 33
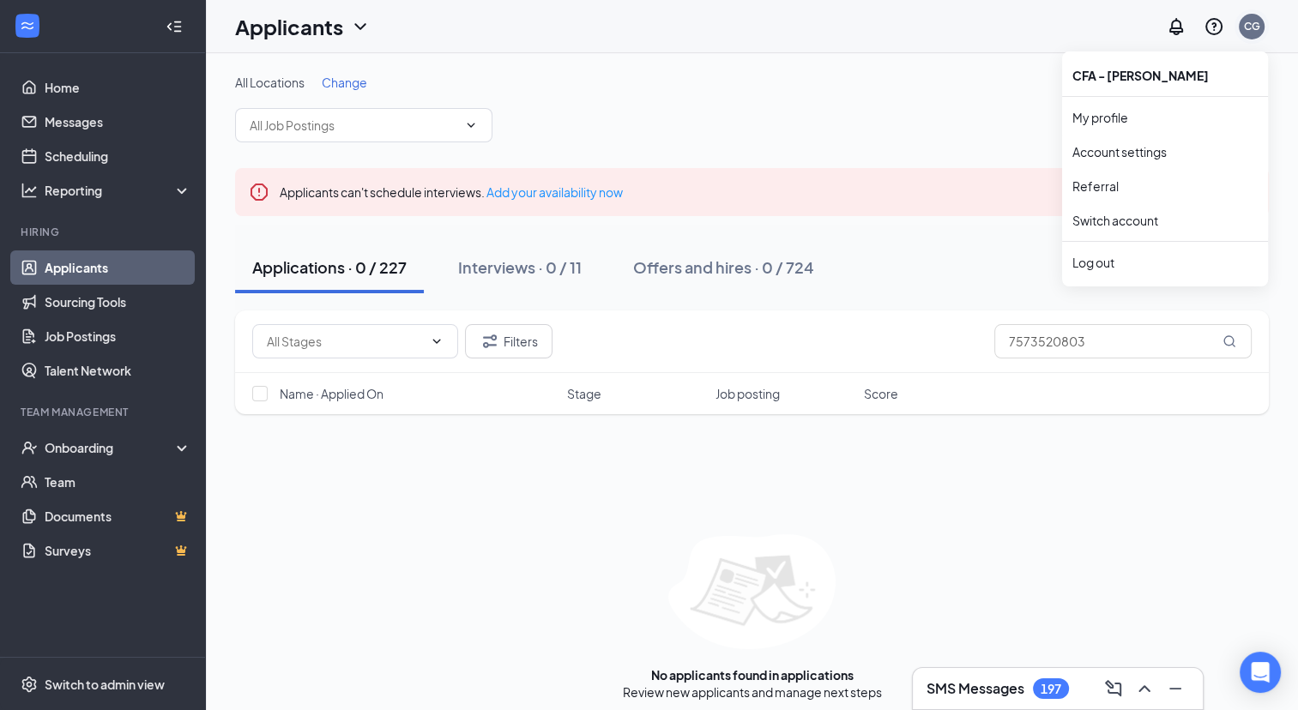
click at [1249, 28] on div "CG" at bounding box center [1252, 26] width 16 height 15
click at [1119, 215] on link "Switch account" at bounding box center [1115, 220] width 86 height 15
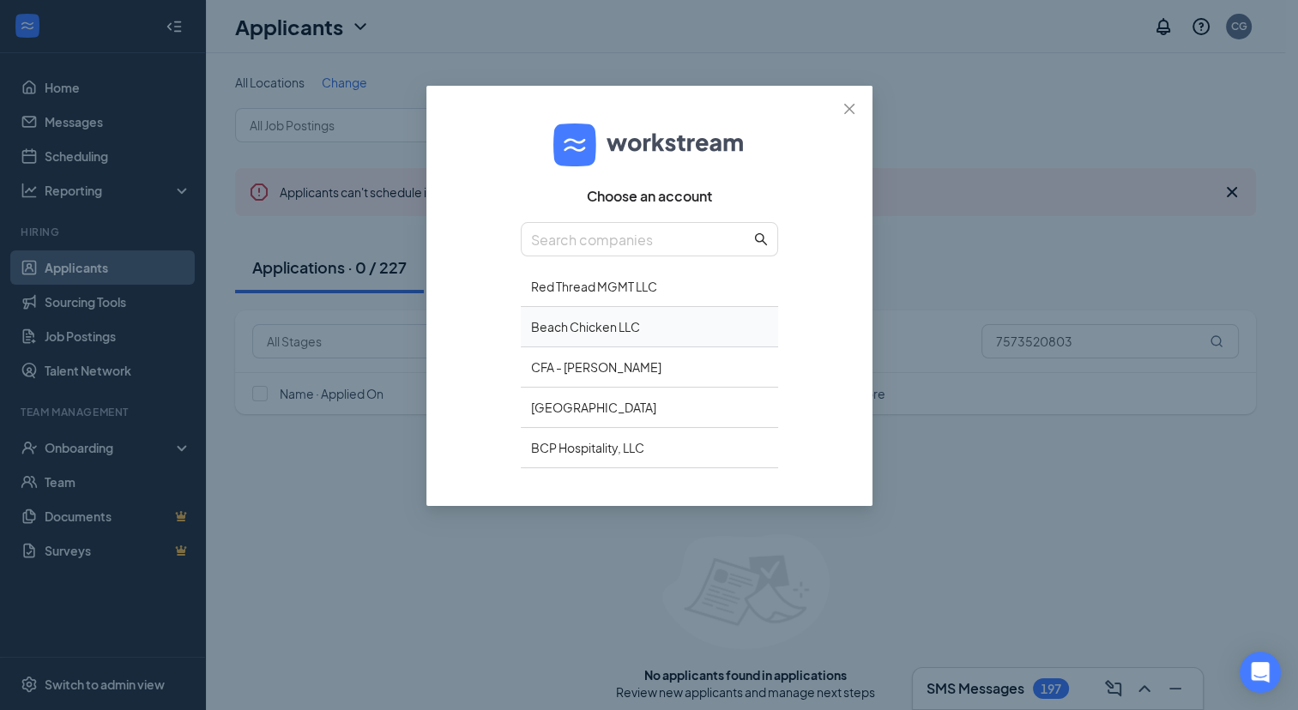
click at [702, 324] on div "Beach Chicken LLC" at bounding box center [649, 327] width 257 height 40
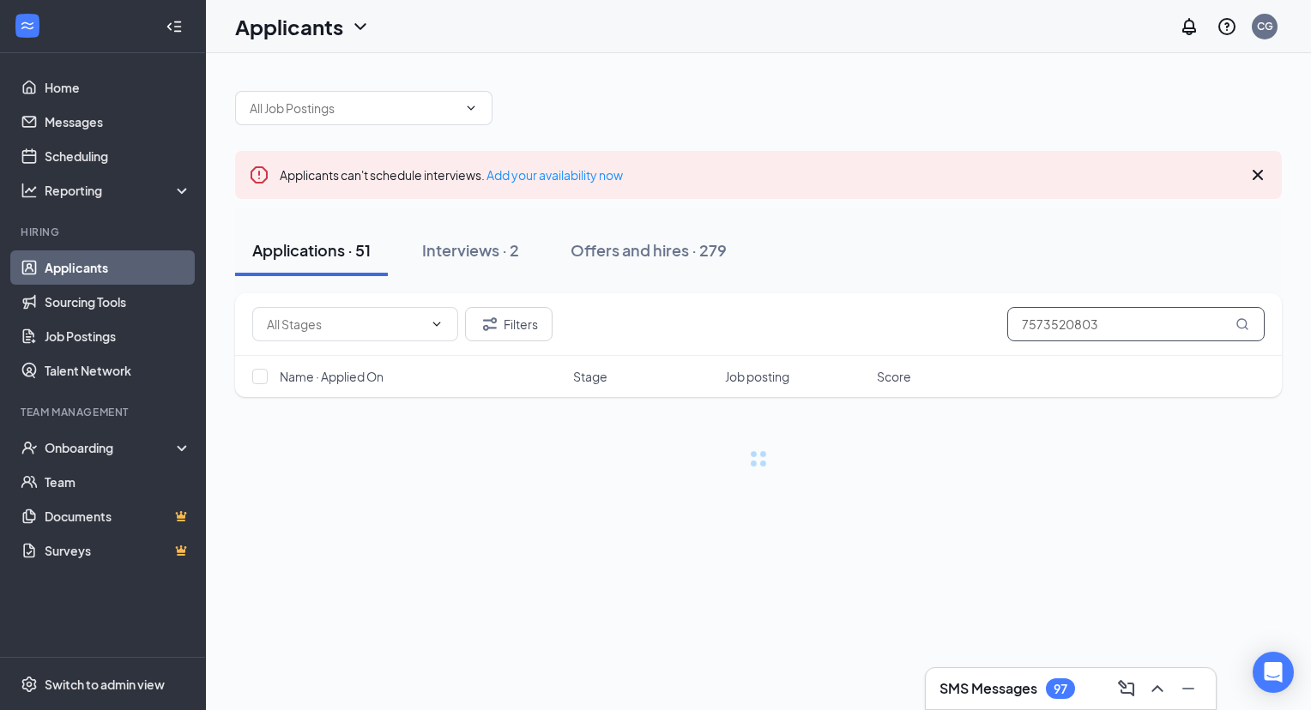
click at [1043, 328] on input "7573520803" at bounding box center [1135, 324] width 257 height 34
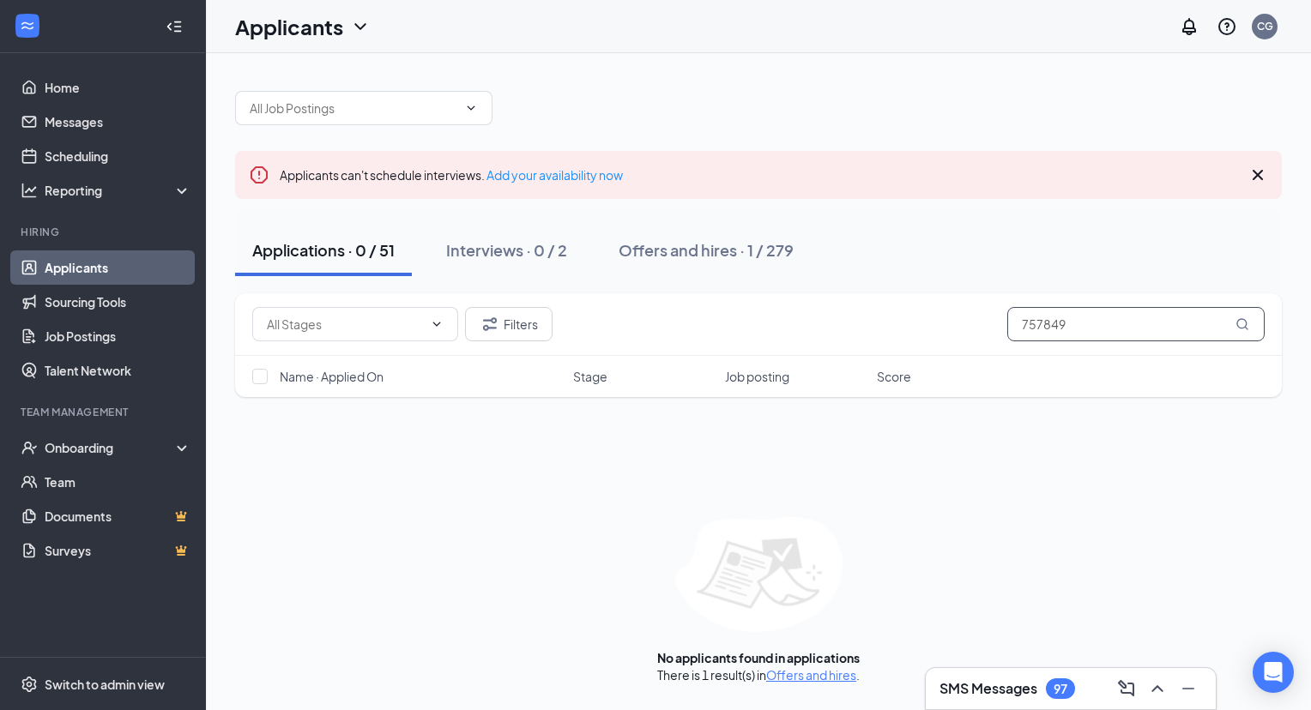
click at [1036, 324] on input "757849" at bounding box center [1135, 324] width 257 height 34
click at [1106, 321] on input "757849" at bounding box center [1135, 324] width 257 height 34
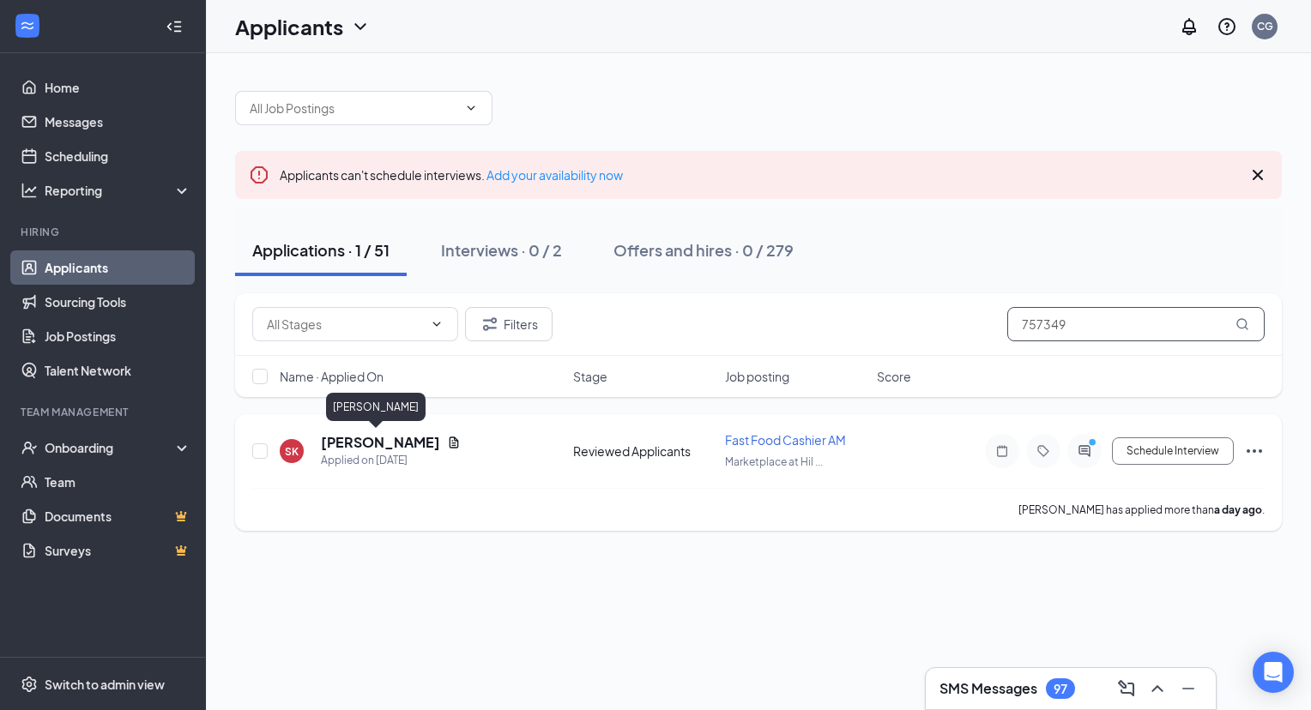
type input "757349"
click at [394, 439] on h5 "Shaliyah King" at bounding box center [380, 442] width 119 height 19
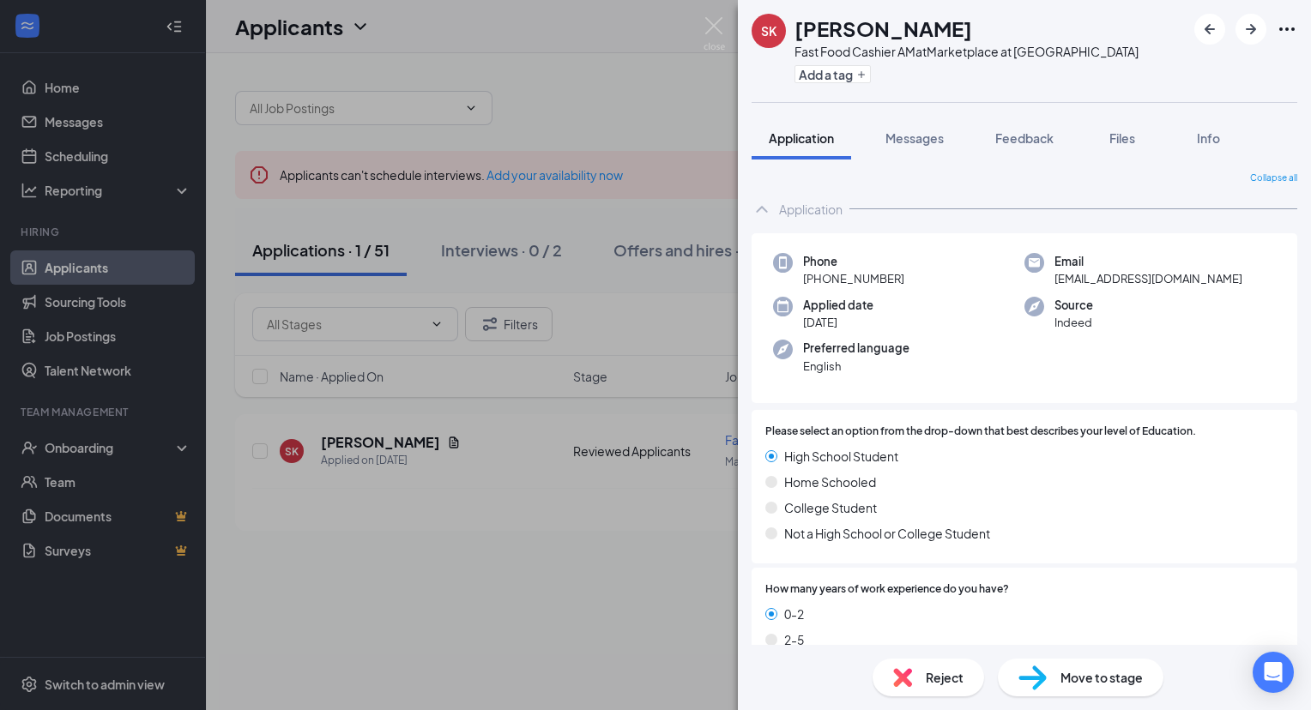
scroll to position [376, 0]
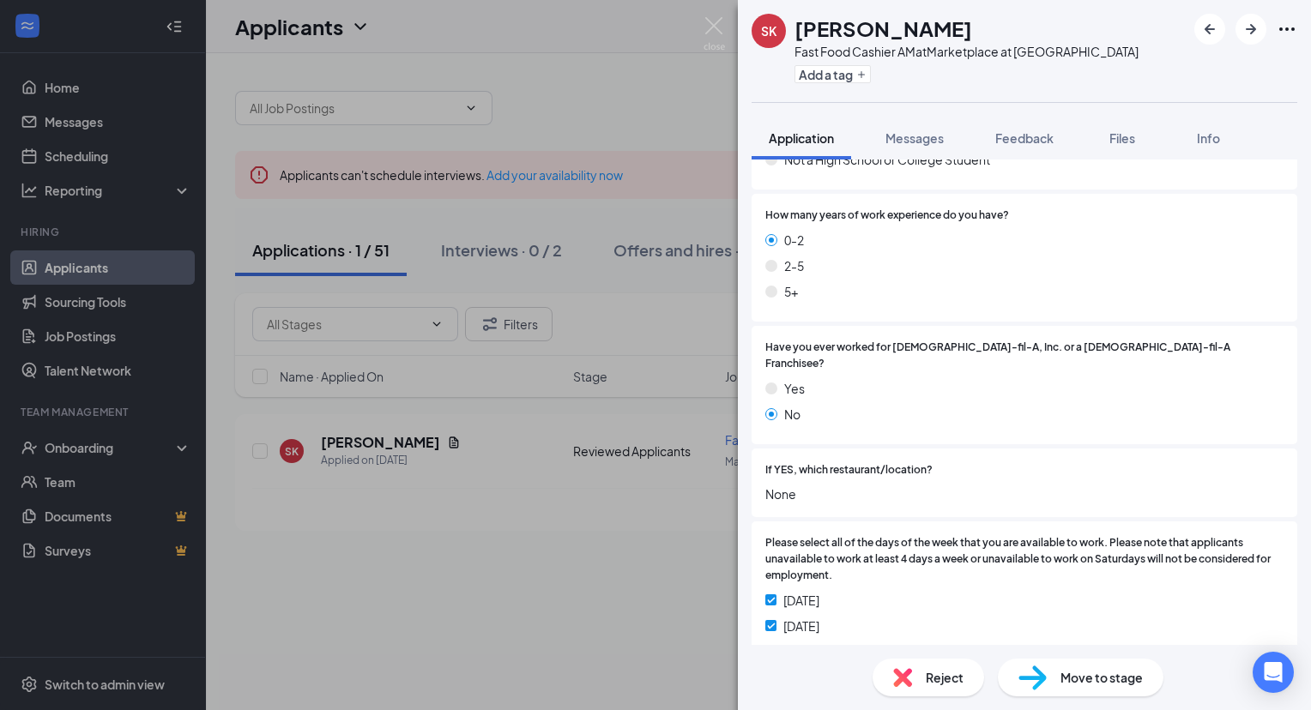
click at [951, 668] on span "Reject" at bounding box center [944, 677] width 38 height 19
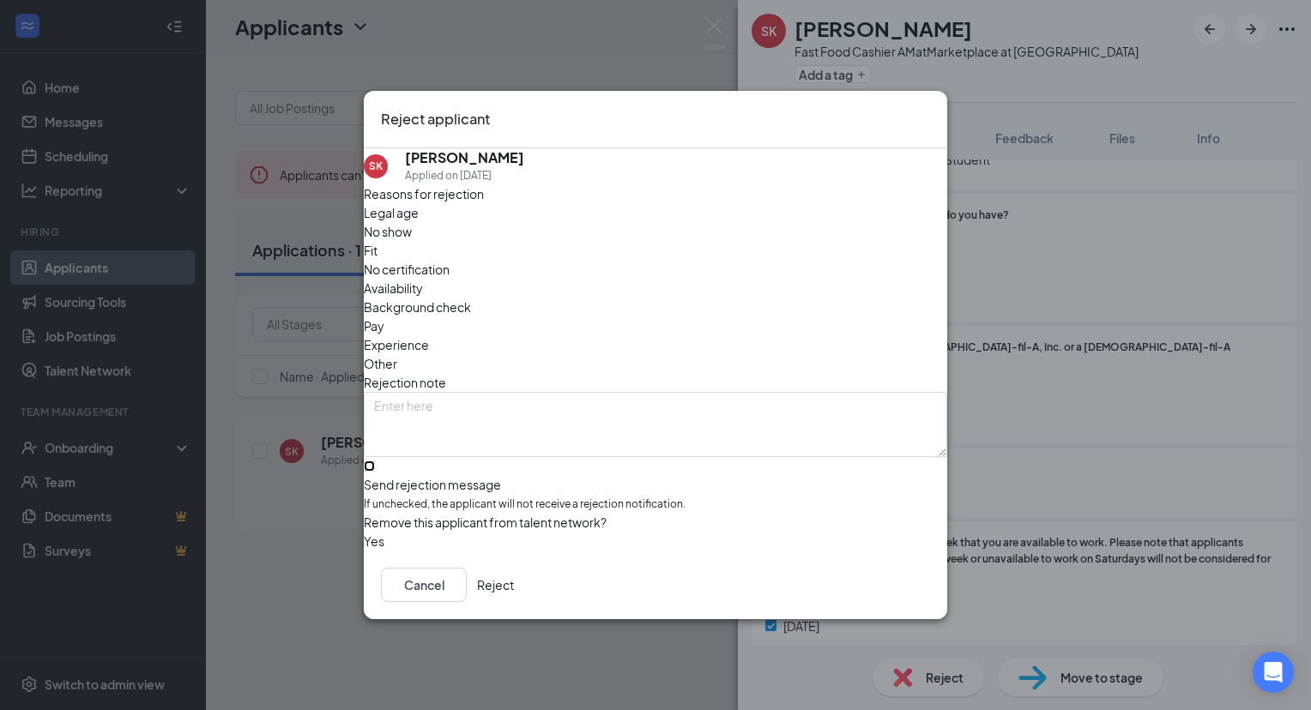
click at [375, 461] on input "Send rejection message If unchecked, the applicant will not receive a rejection…" at bounding box center [369, 466] width 11 height 11
checkbox input "true"
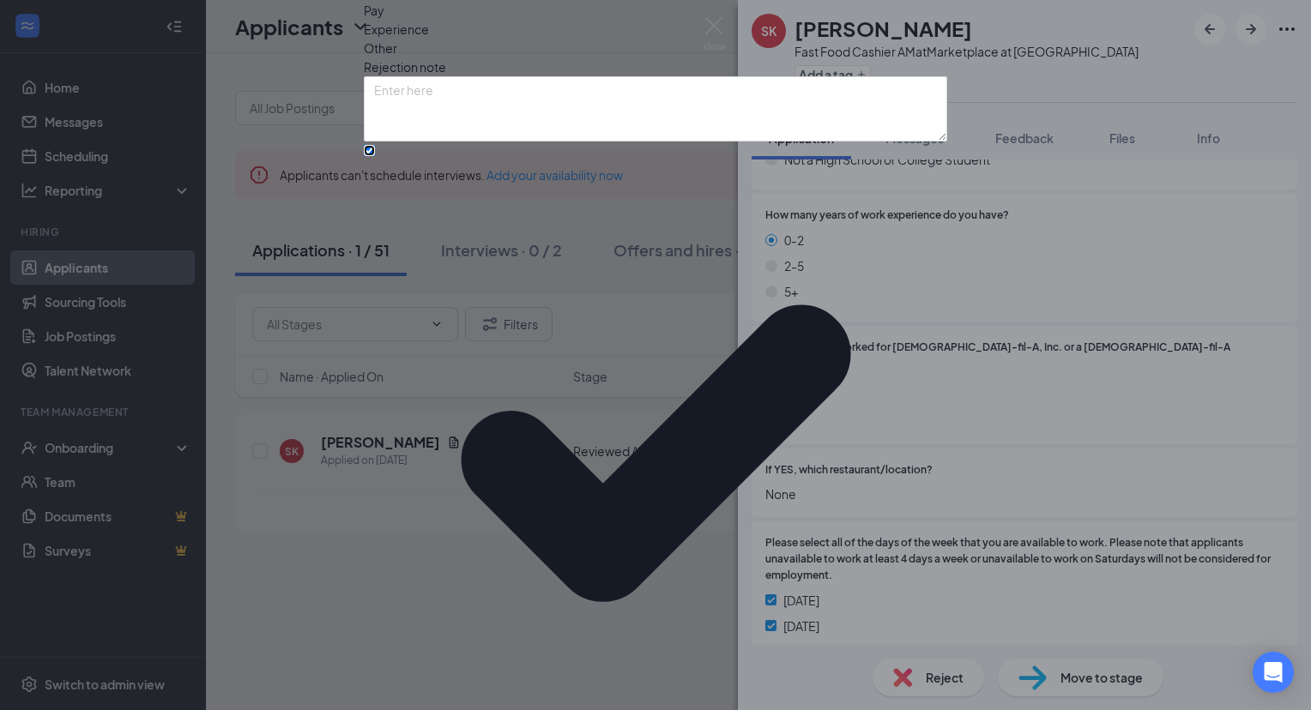
scroll to position [37, 0]
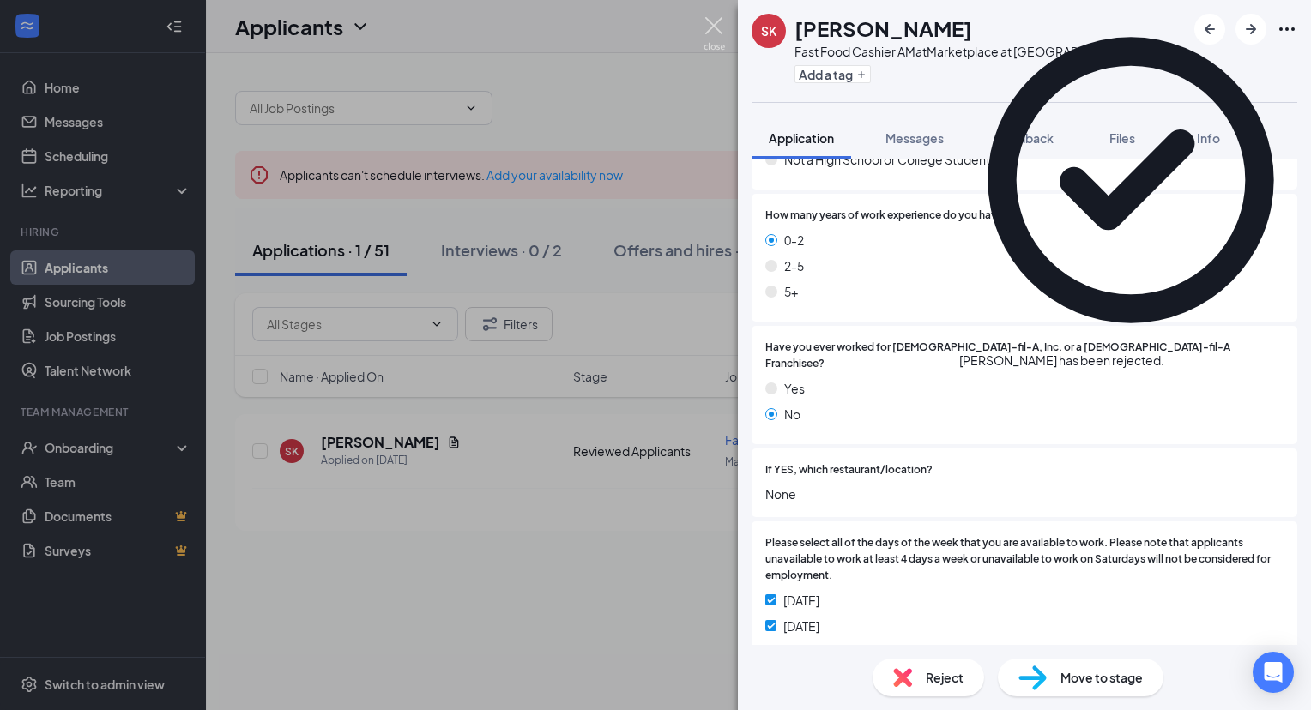
click at [716, 22] on img at bounding box center [713, 33] width 21 height 33
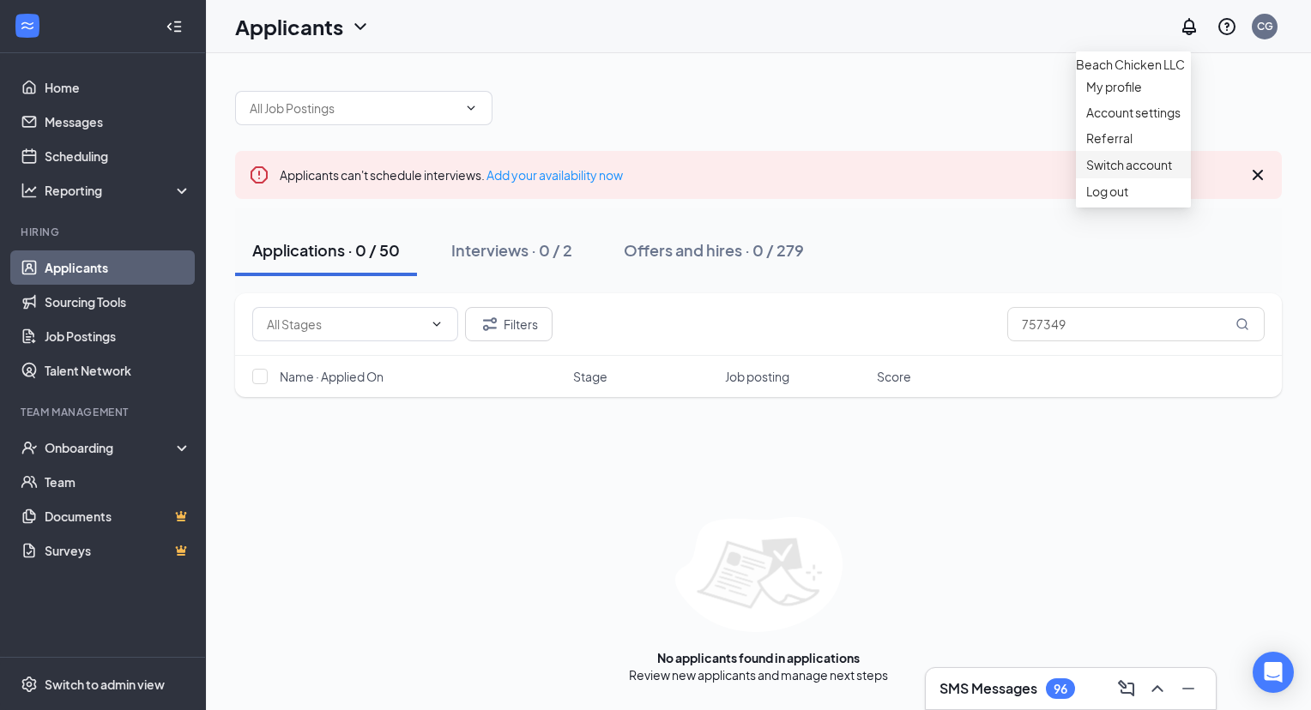
click at [1160, 172] on link "Switch account" at bounding box center [1129, 164] width 86 height 15
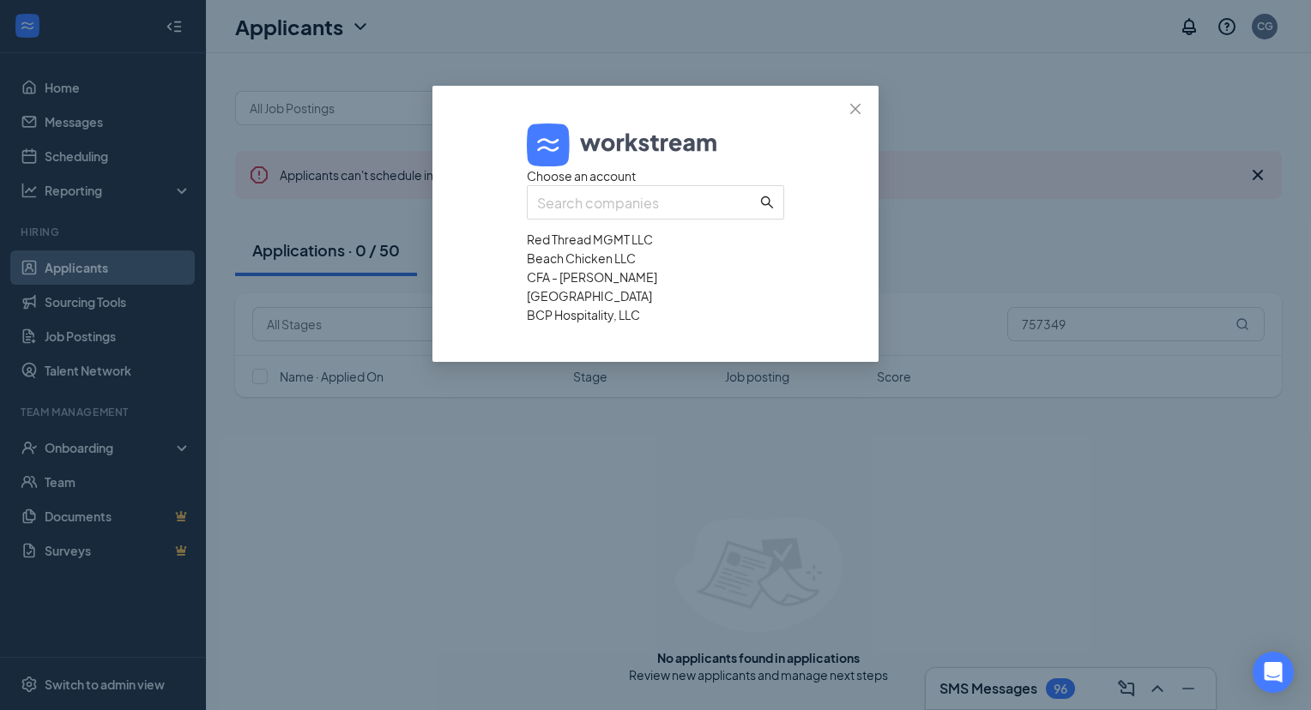
click at [740, 286] on div "CFA - Jason Barnes" at bounding box center [655, 277] width 257 height 19
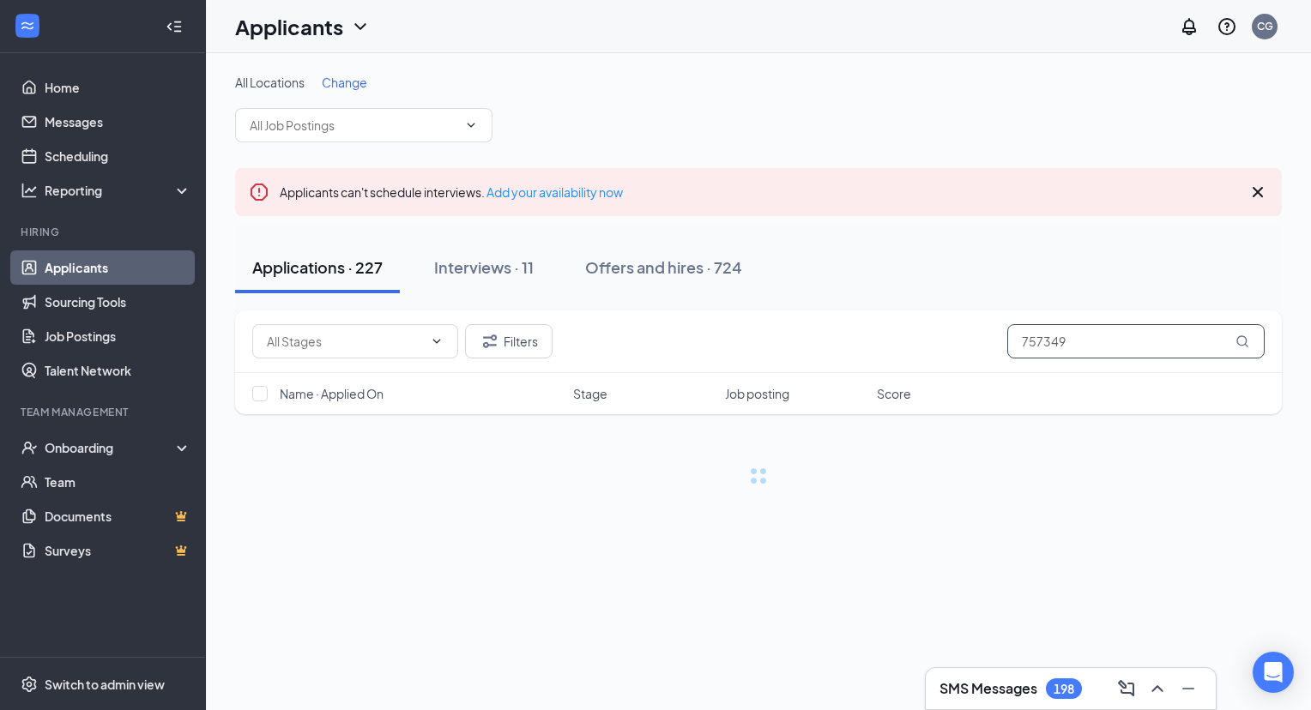
click at [1058, 337] on input "757349" at bounding box center [1135, 341] width 257 height 34
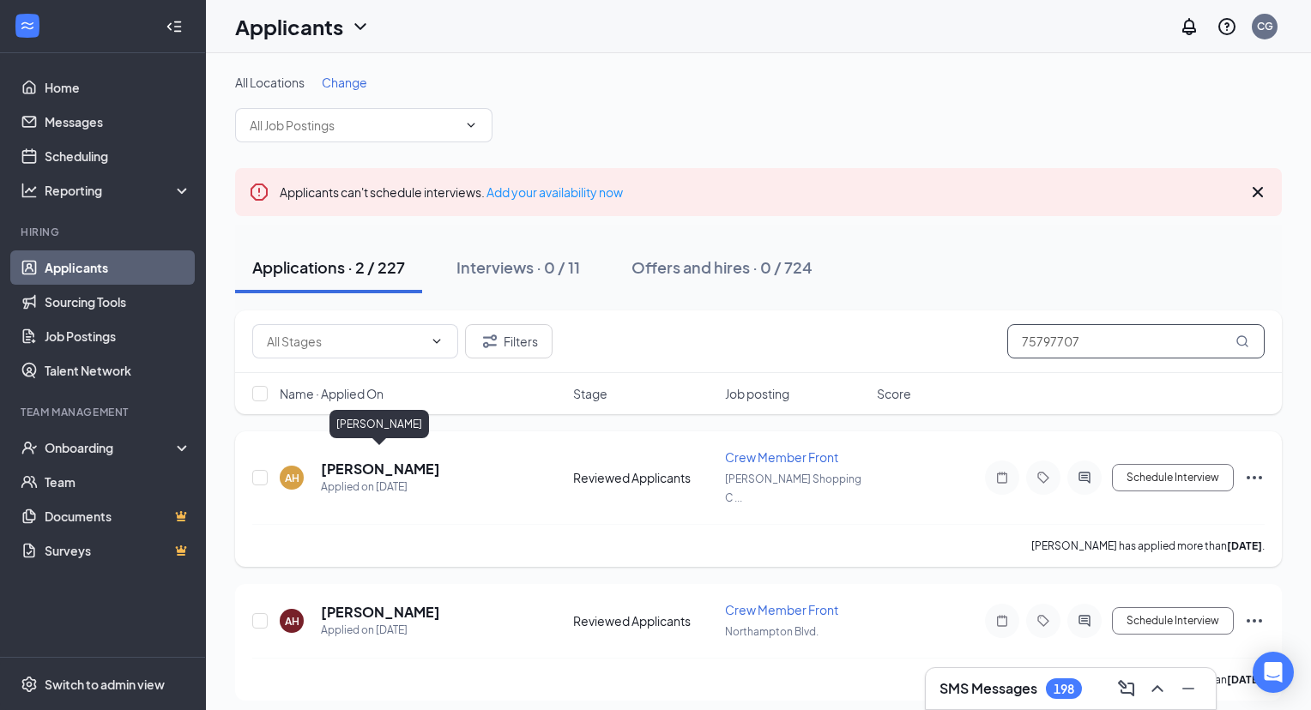
type input "75797707"
click at [371, 460] on h5 "Amarion Hannah" at bounding box center [380, 469] width 119 height 19
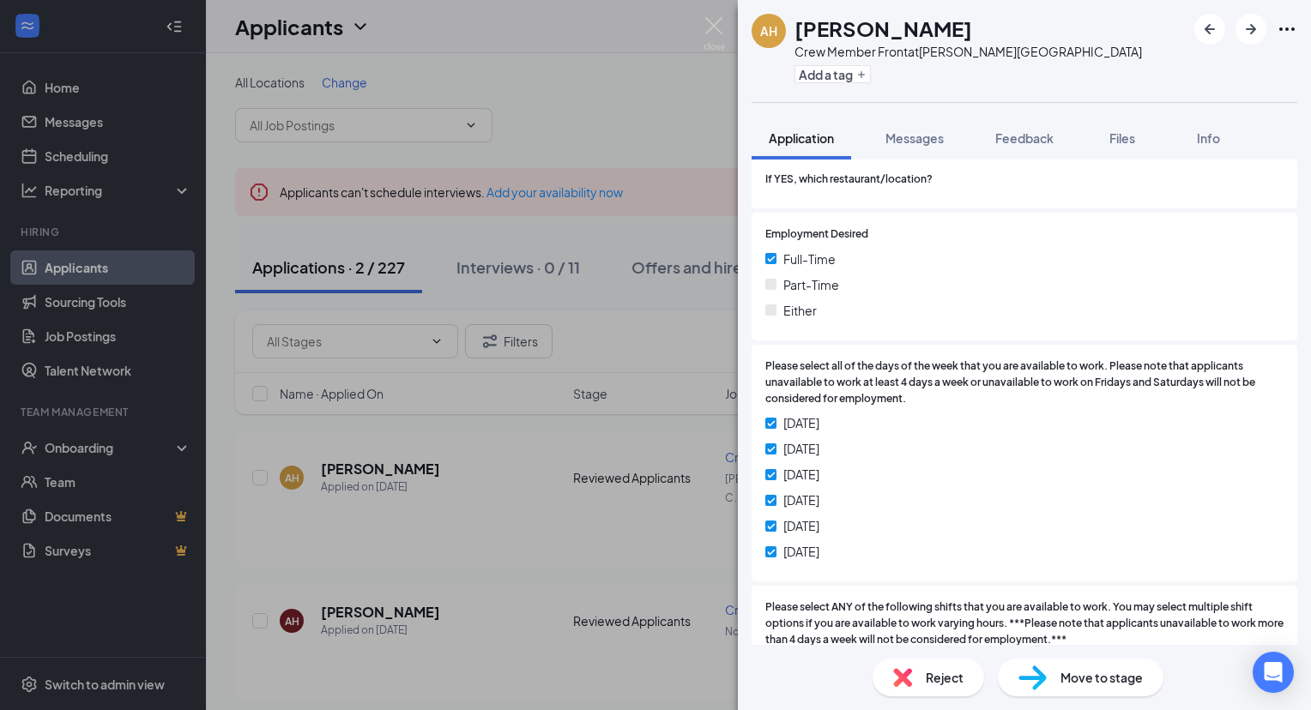
scroll to position [955, 0]
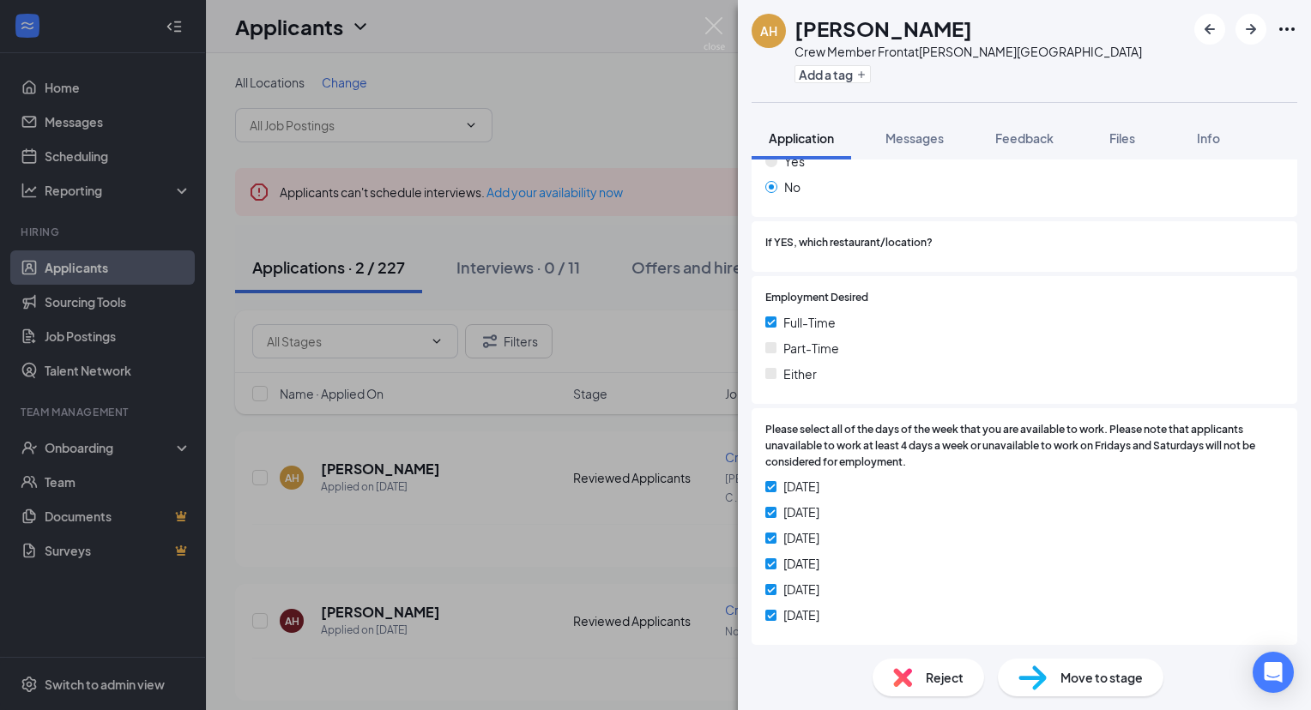
click at [955, 666] on div "Reject" at bounding box center [927, 678] width 111 height 38
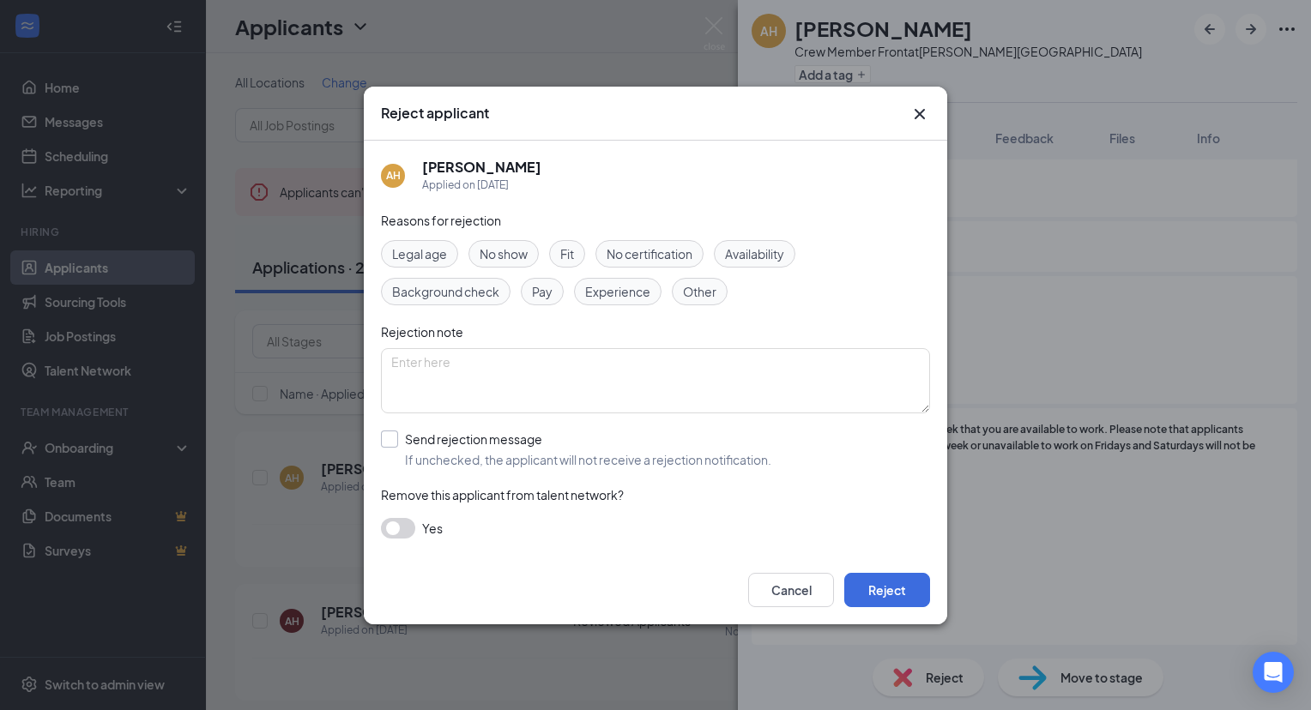
click at [383, 438] on input "Send rejection message If unchecked, the applicant will not receive a rejection…" at bounding box center [576, 450] width 390 height 38
checkbox input "true"
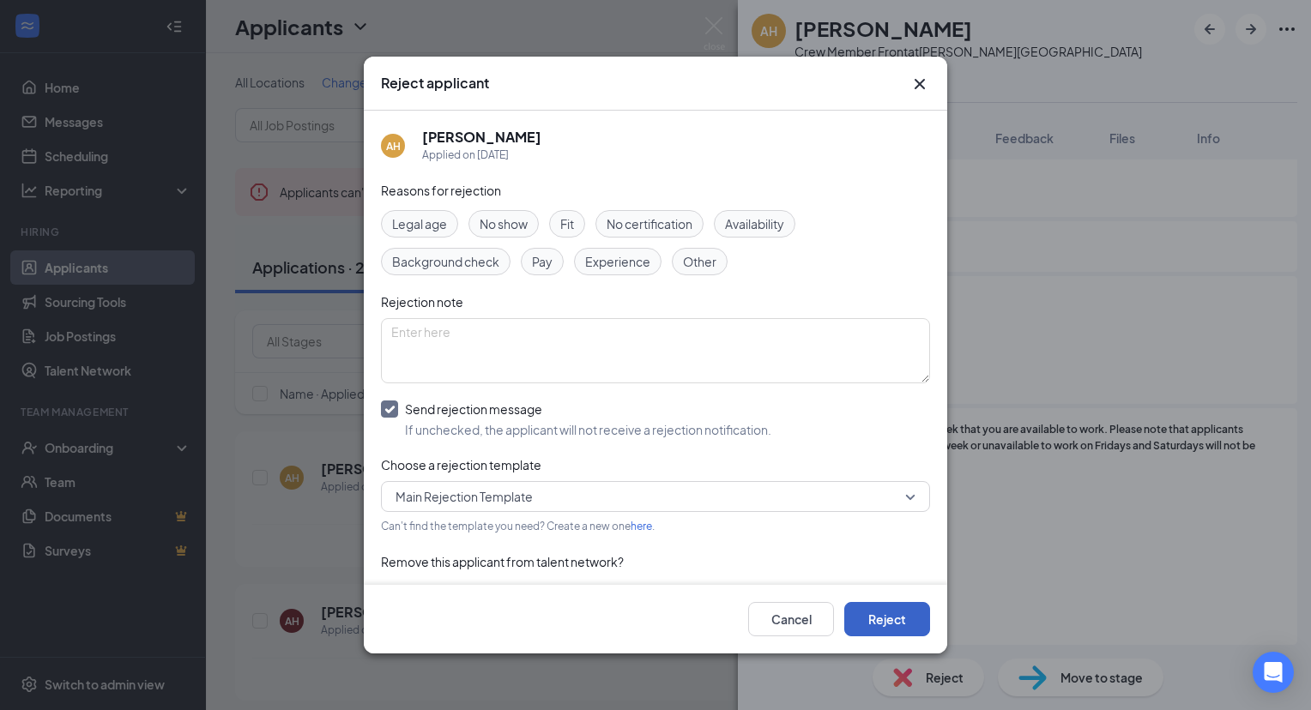
click at [907, 617] on button "Reject" at bounding box center [887, 619] width 86 height 34
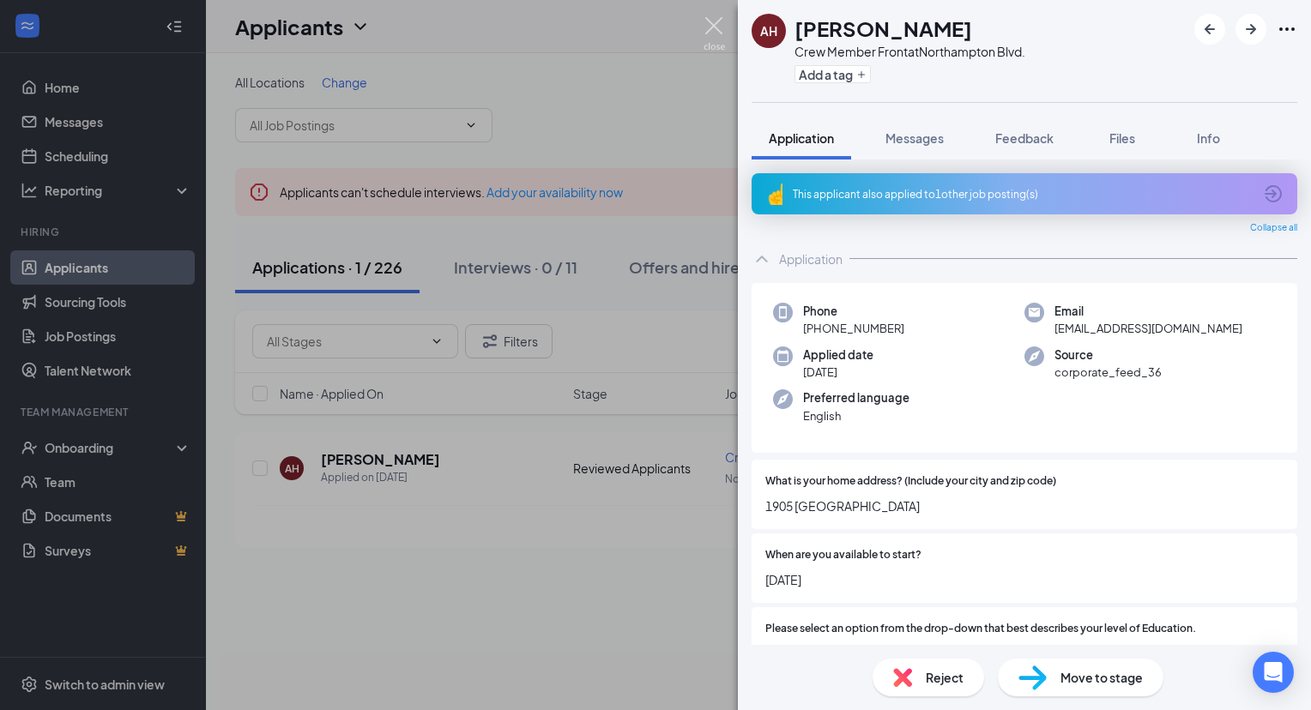
click at [711, 35] on img at bounding box center [713, 33] width 21 height 33
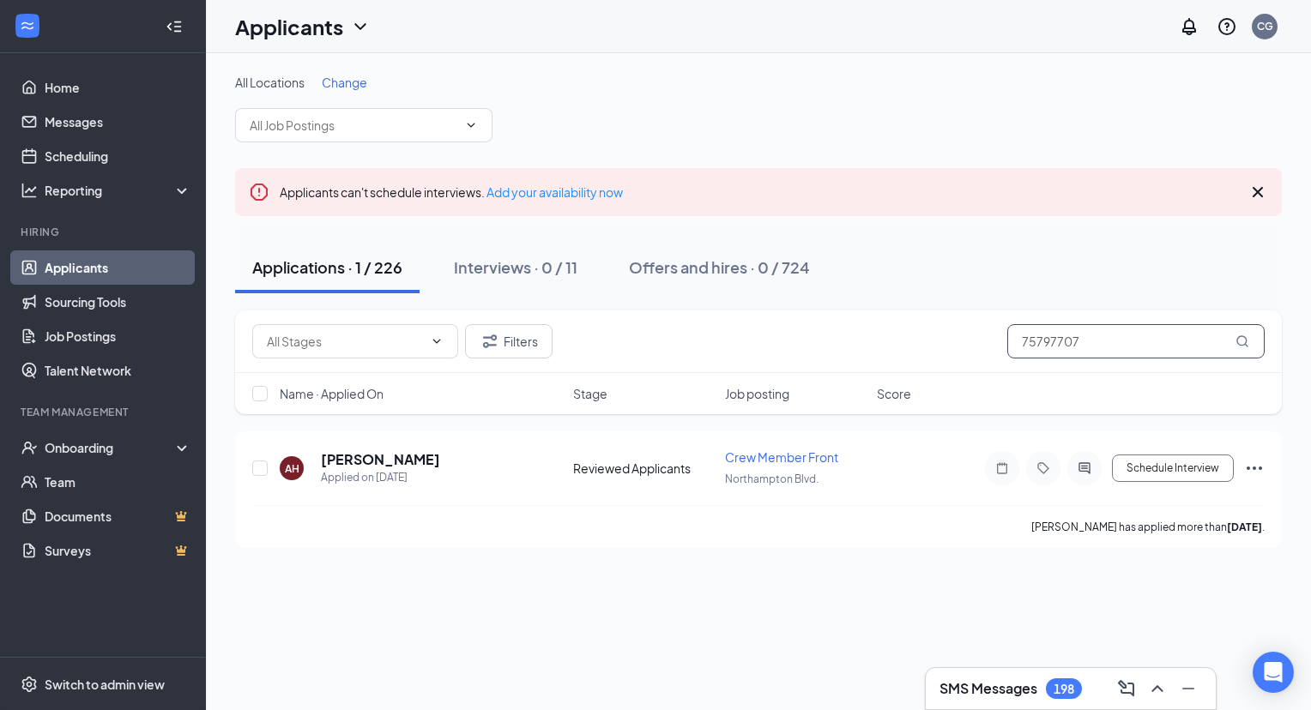
click at [1035, 335] on input "75797707" at bounding box center [1135, 341] width 257 height 34
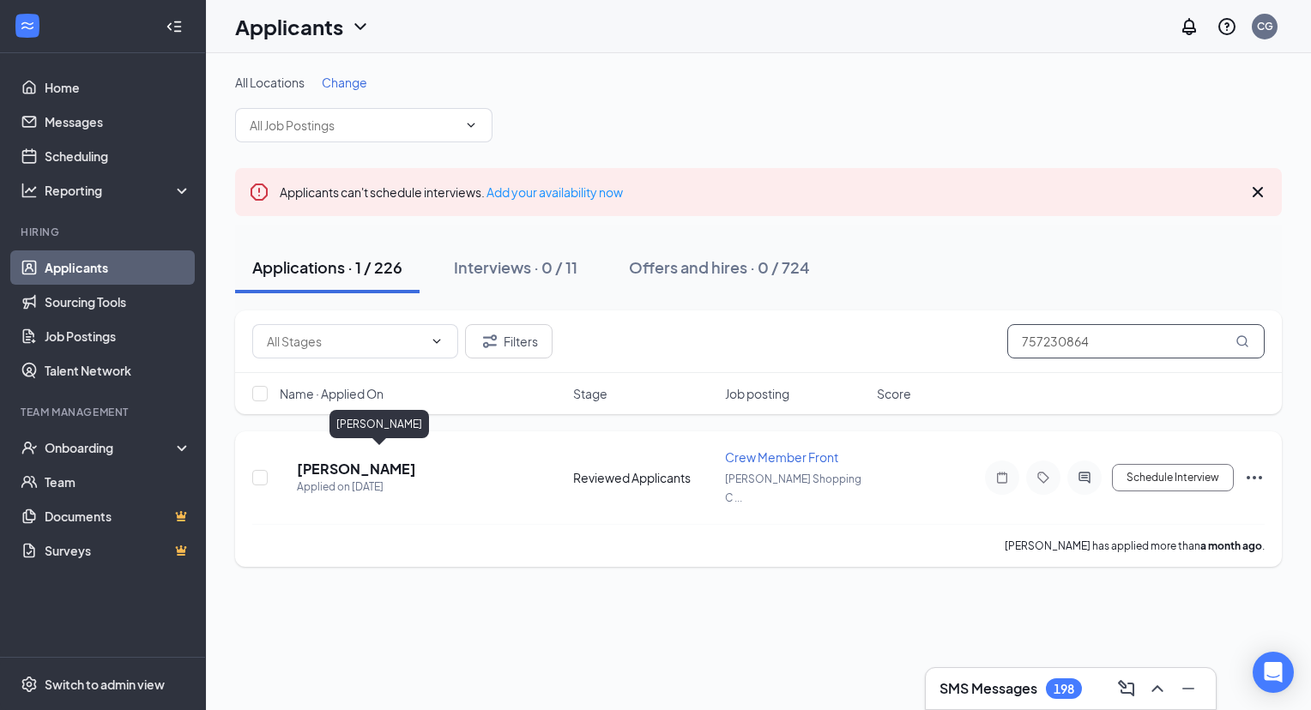
type input "757230864"
click at [416, 460] on h5 "Liam Eisenburger" at bounding box center [356, 469] width 119 height 19
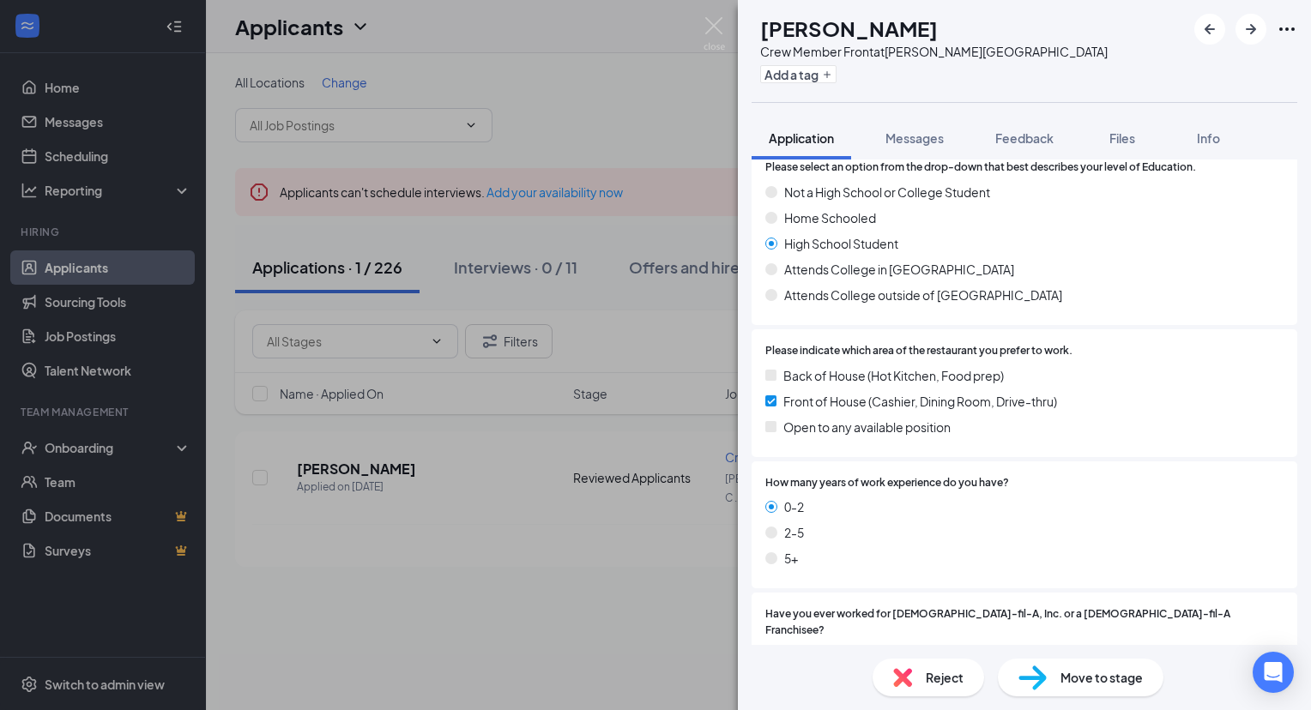
scroll to position [414, 0]
click at [1076, 688] on div "Move to stage" at bounding box center [1080, 678] width 166 height 38
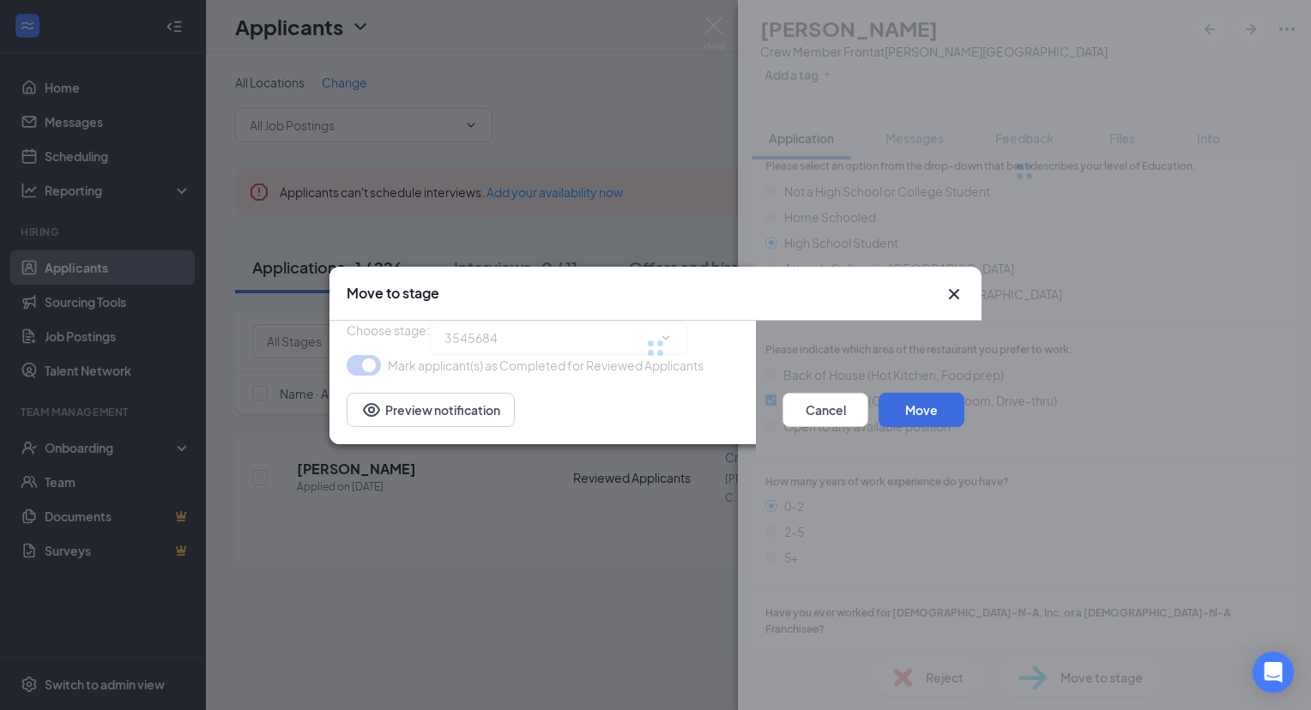
type input "WAITLIST/HOLD (next stage)"
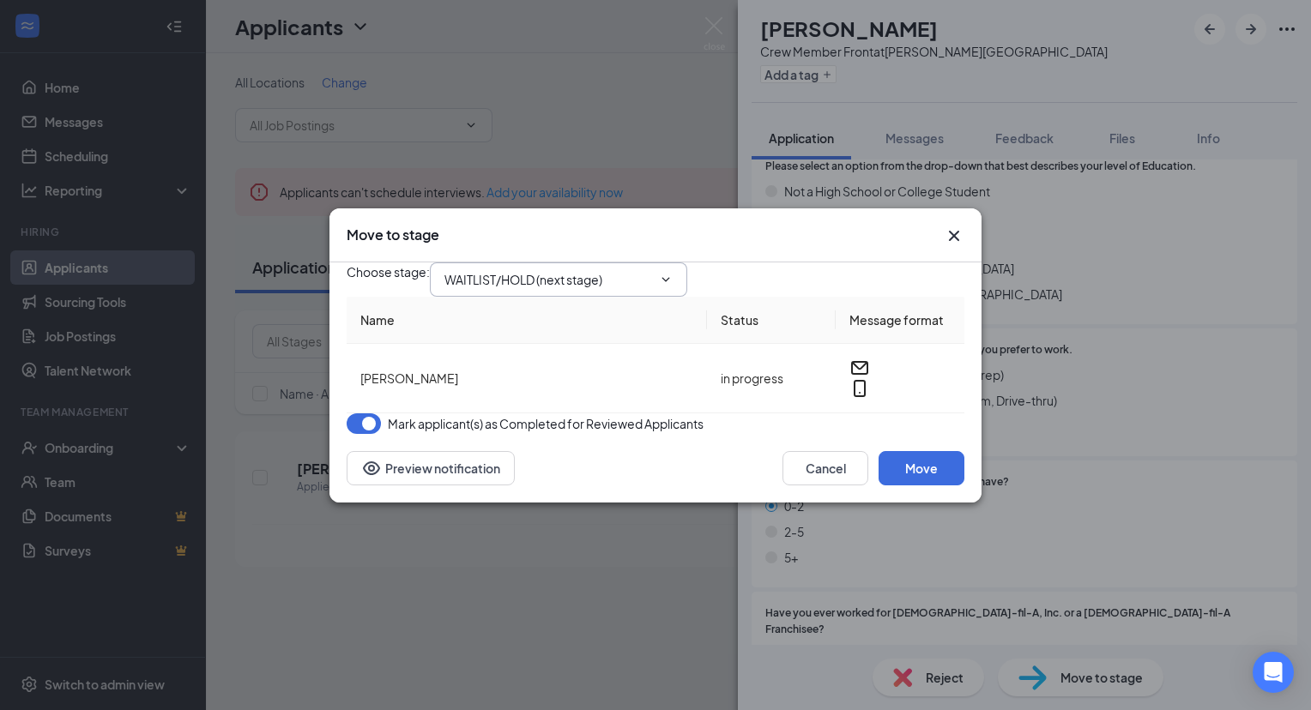
click at [637, 270] on input "WAITLIST/HOLD (next stage)" at bounding box center [548, 279] width 208 height 19
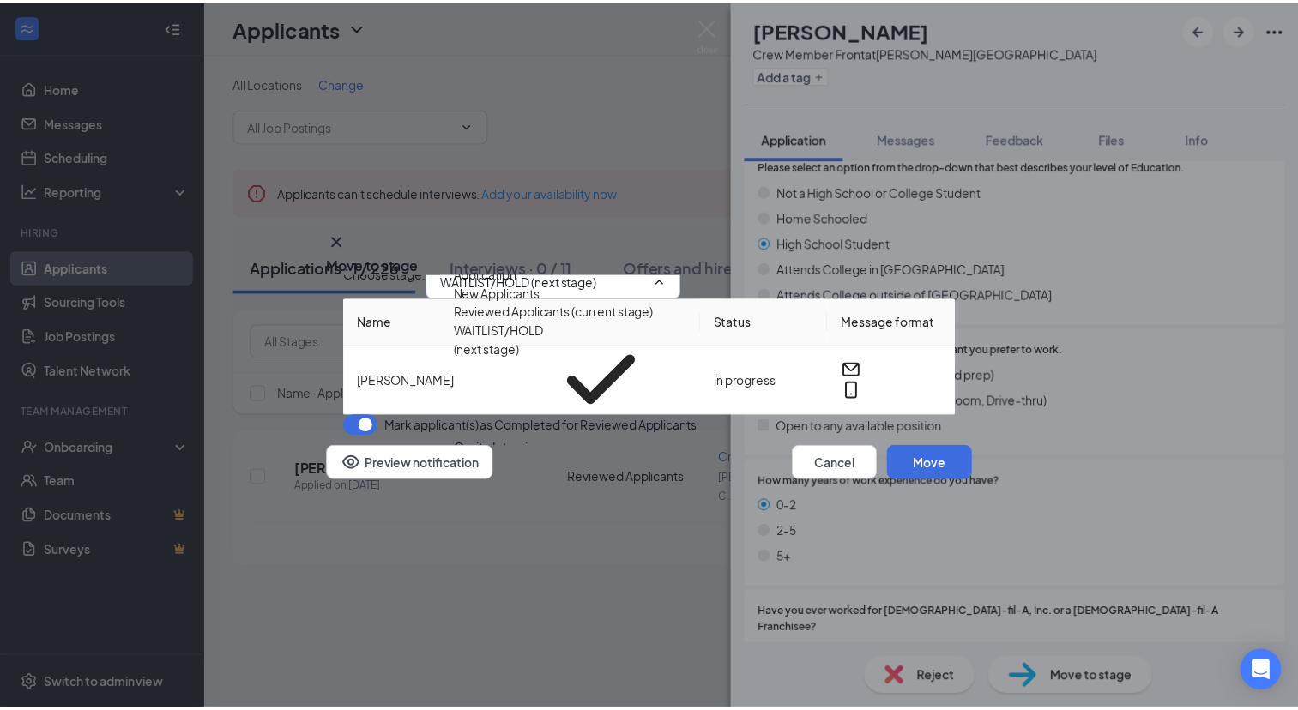
scroll to position [0, 0]
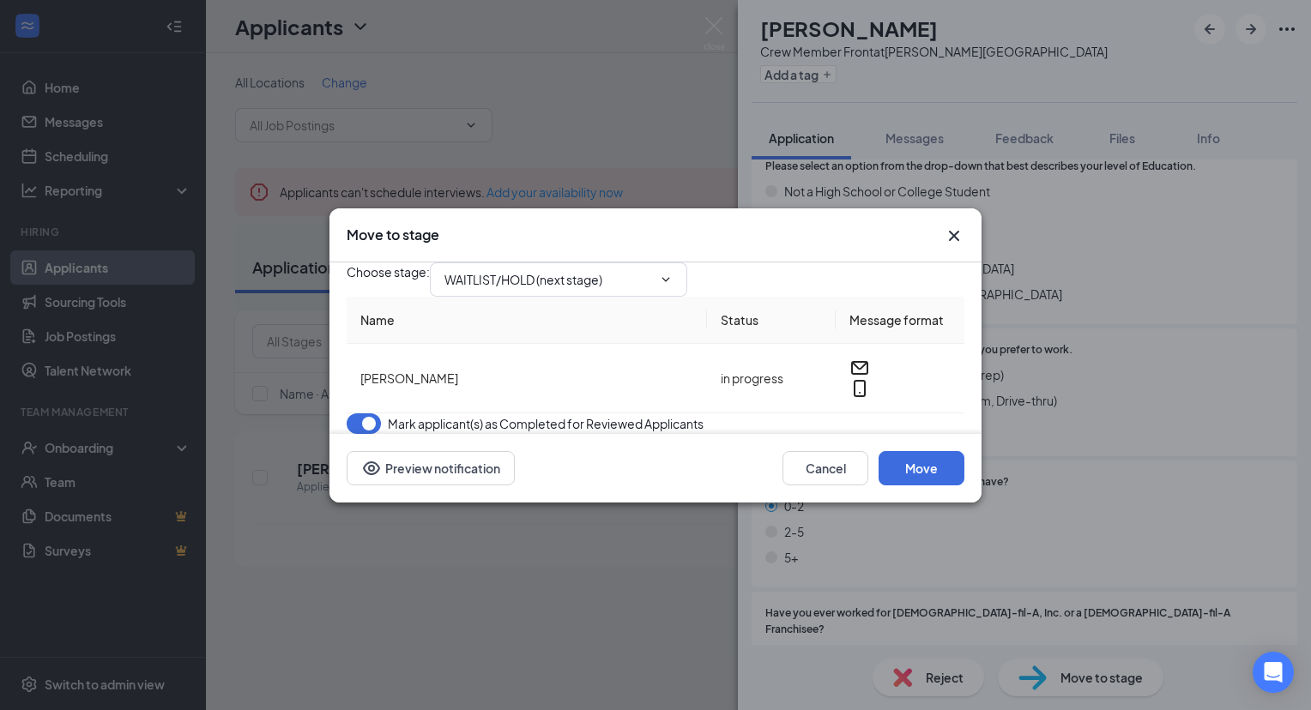
click at [950, 230] on icon "Cross" at bounding box center [954, 235] width 10 height 10
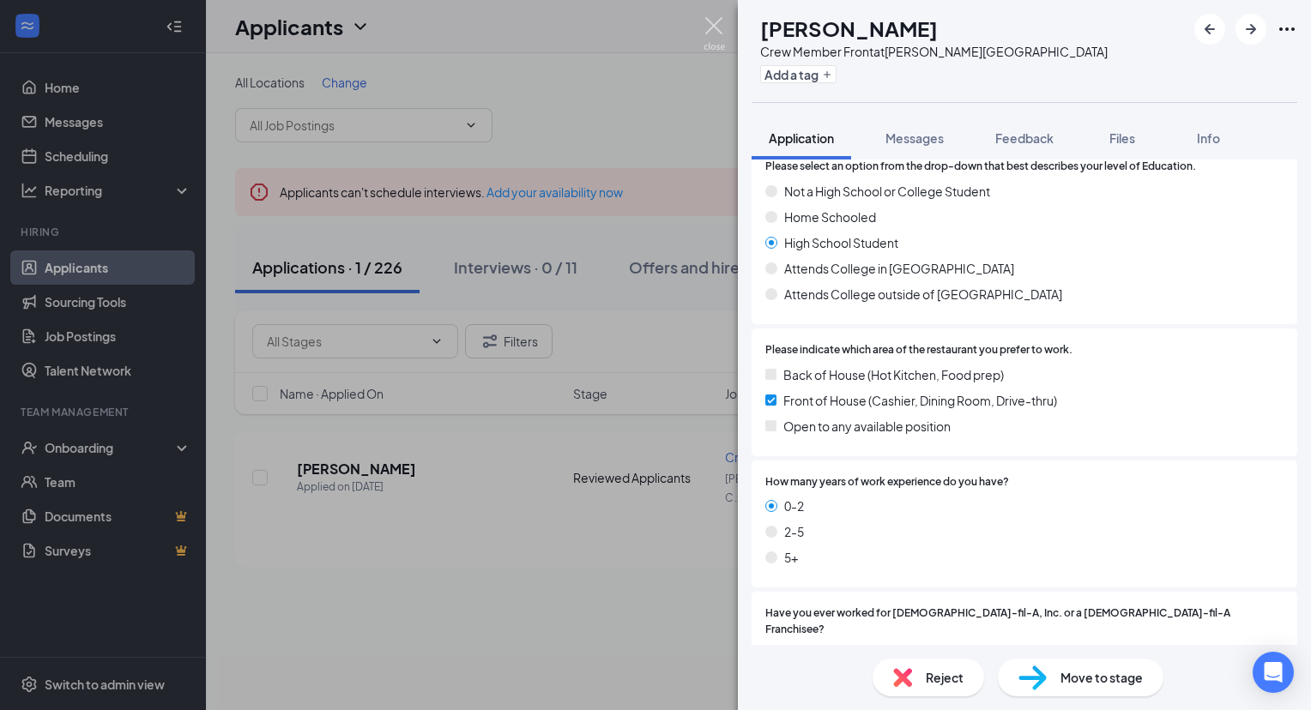
click at [707, 23] on img at bounding box center [713, 33] width 21 height 33
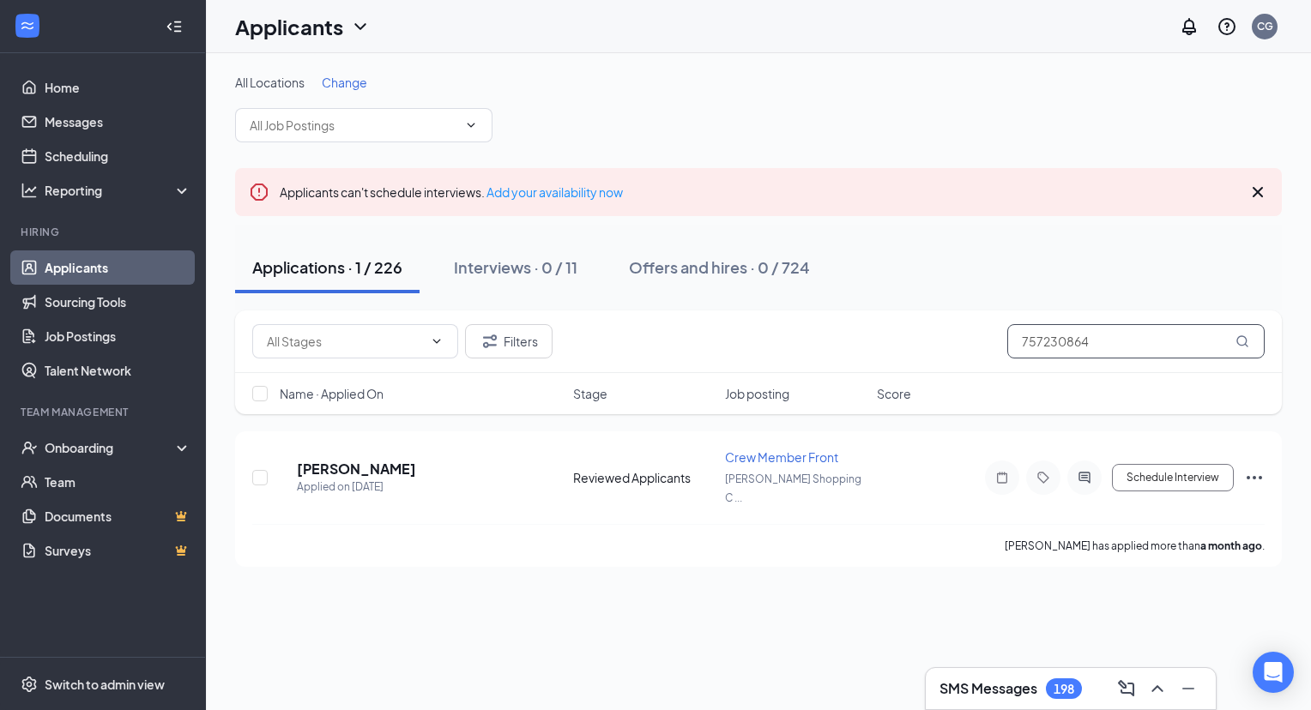
click at [1070, 342] on input "757230864" at bounding box center [1135, 341] width 257 height 34
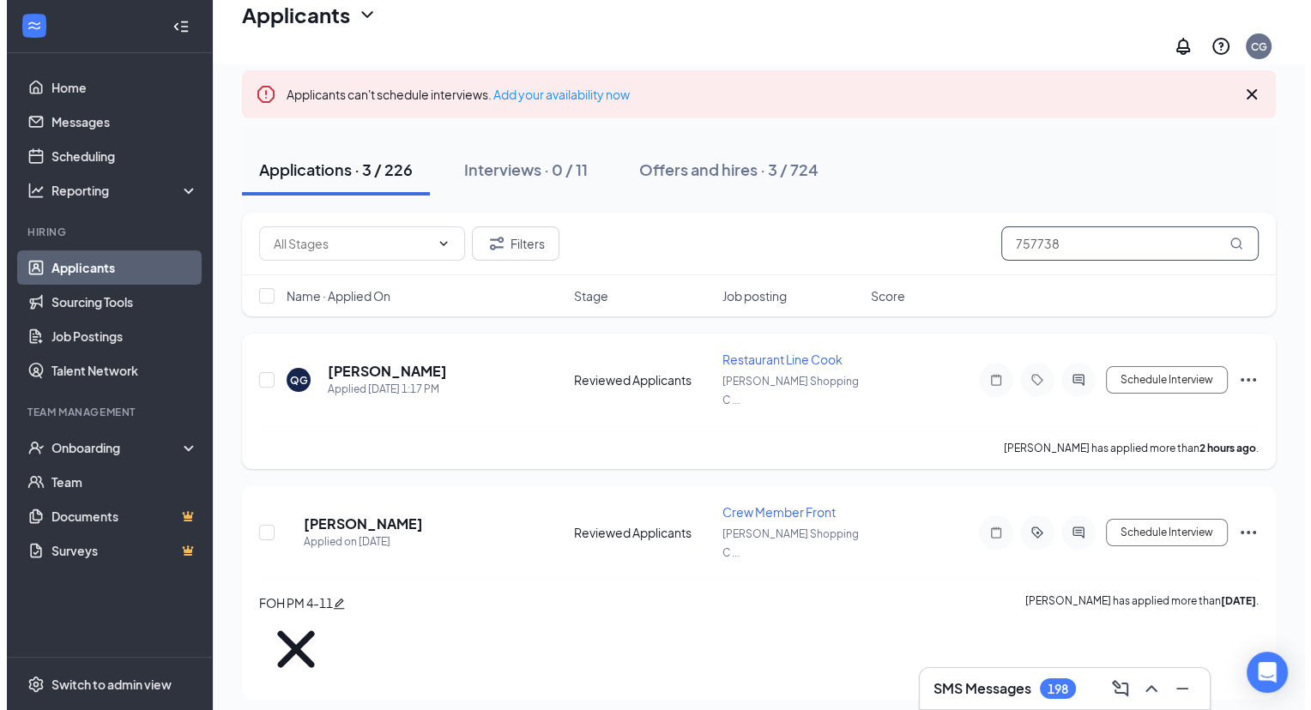
scroll to position [109, 0]
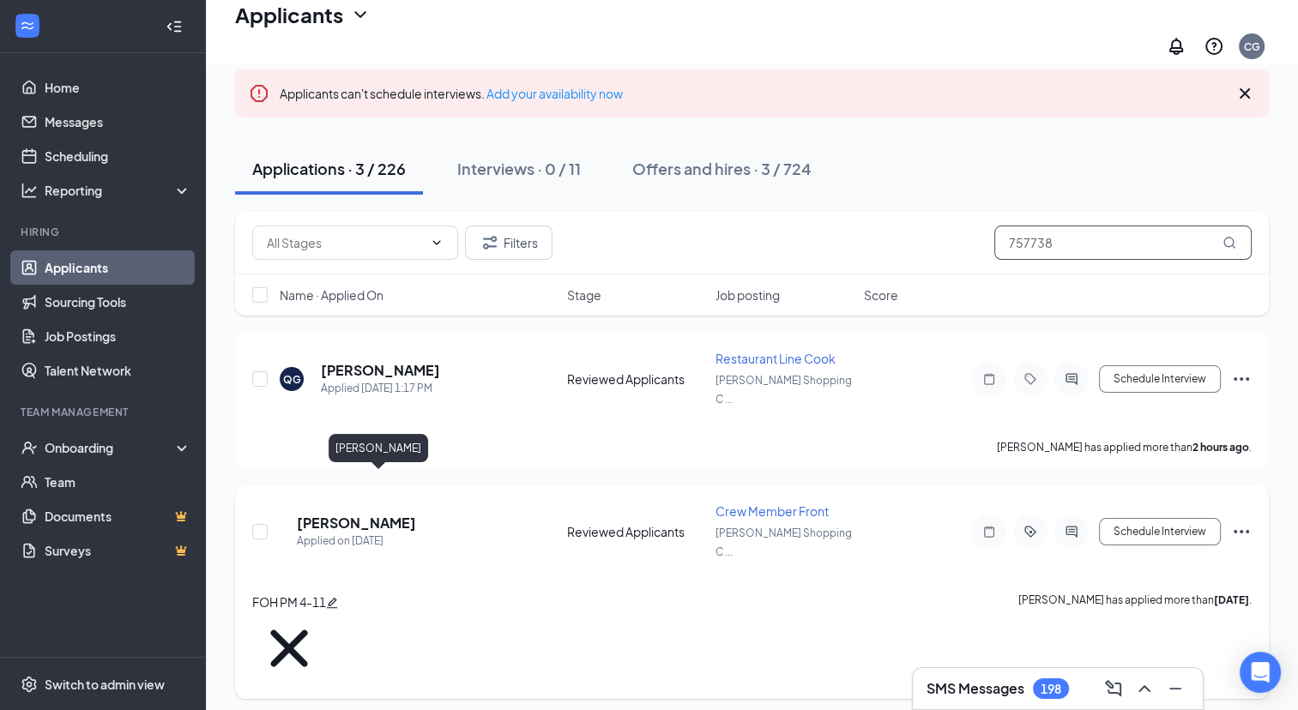
type input "757738"
click at [390, 514] on h5 "Kamiyah Taylor" at bounding box center [356, 523] width 119 height 19
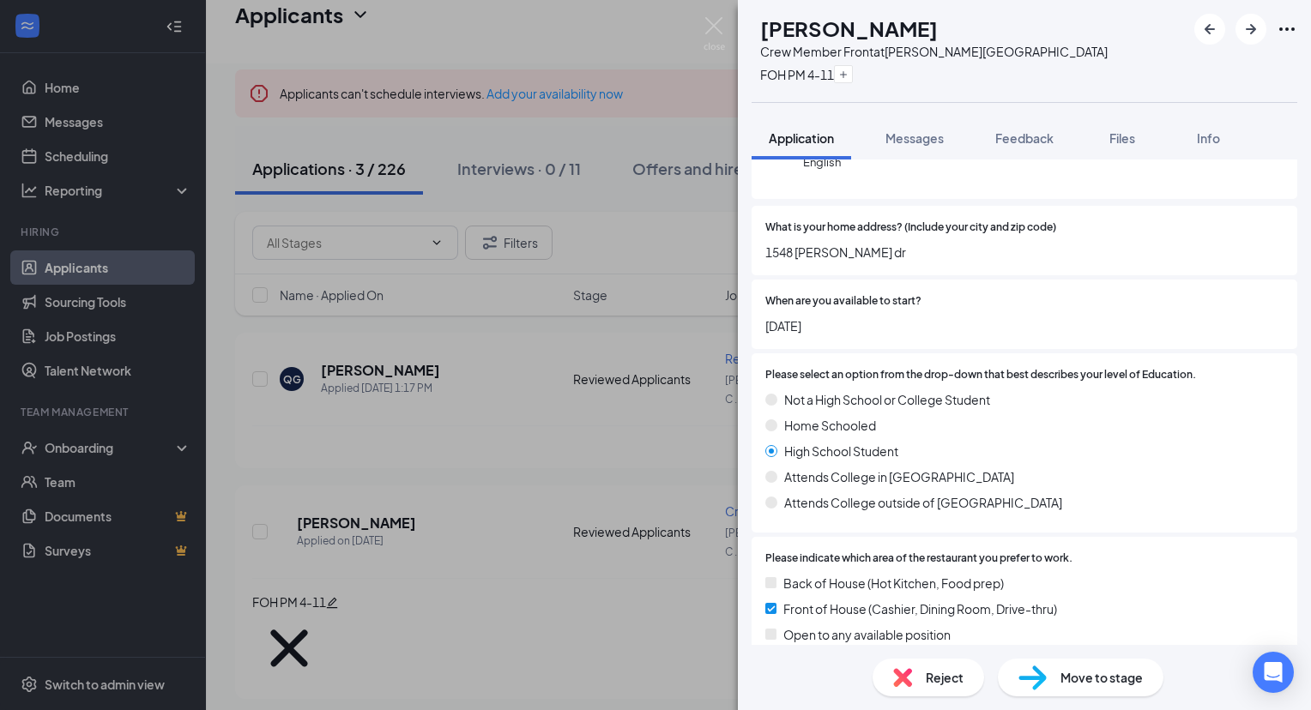
scroll to position [254, 0]
click at [848, 79] on icon "Plus" at bounding box center [843, 74] width 10 height 10
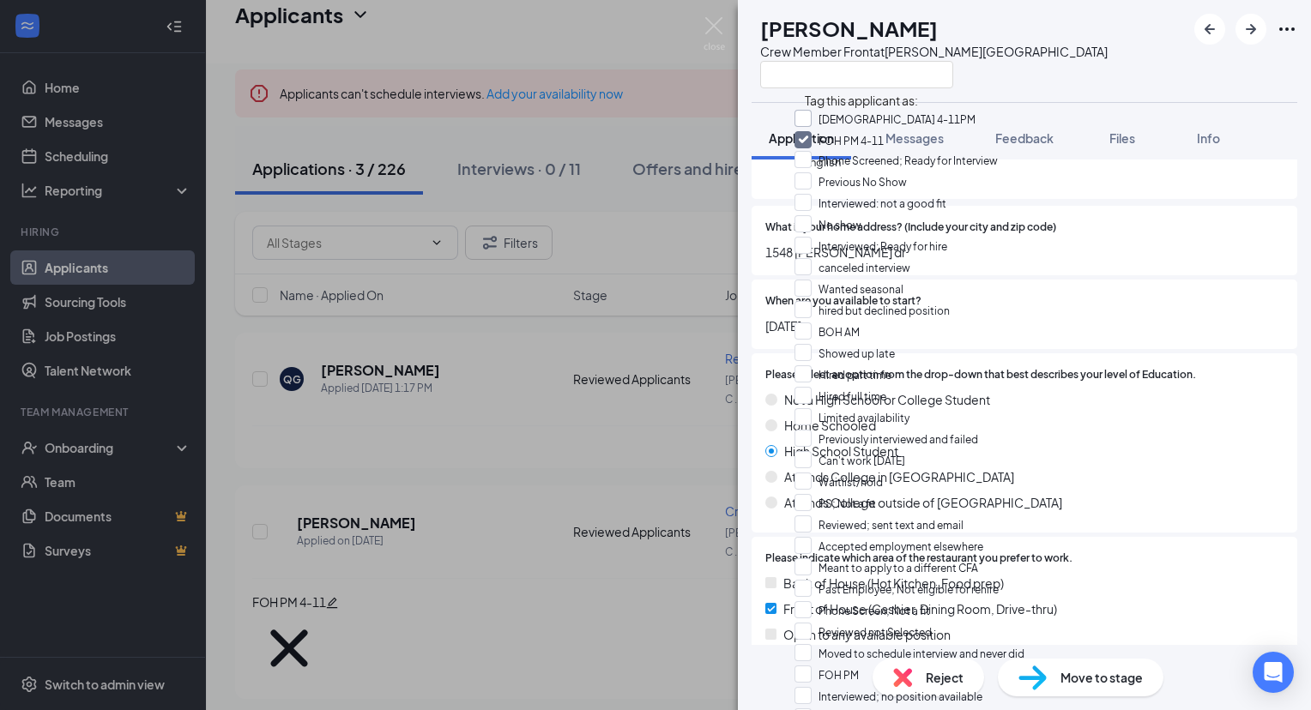
click at [811, 117] on input "BOH 4-11PM" at bounding box center [884, 119] width 181 height 19
checkbox input "true"
click at [814, 148] on input "FOH PM 4-11" at bounding box center [838, 139] width 89 height 19
checkbox input "false"
click at [1083, 87] on div "KT Kamiyah Taylor Crew Member Front at Haygood Shopping Center" at bounding box center [1024, 51] width 573 height 102
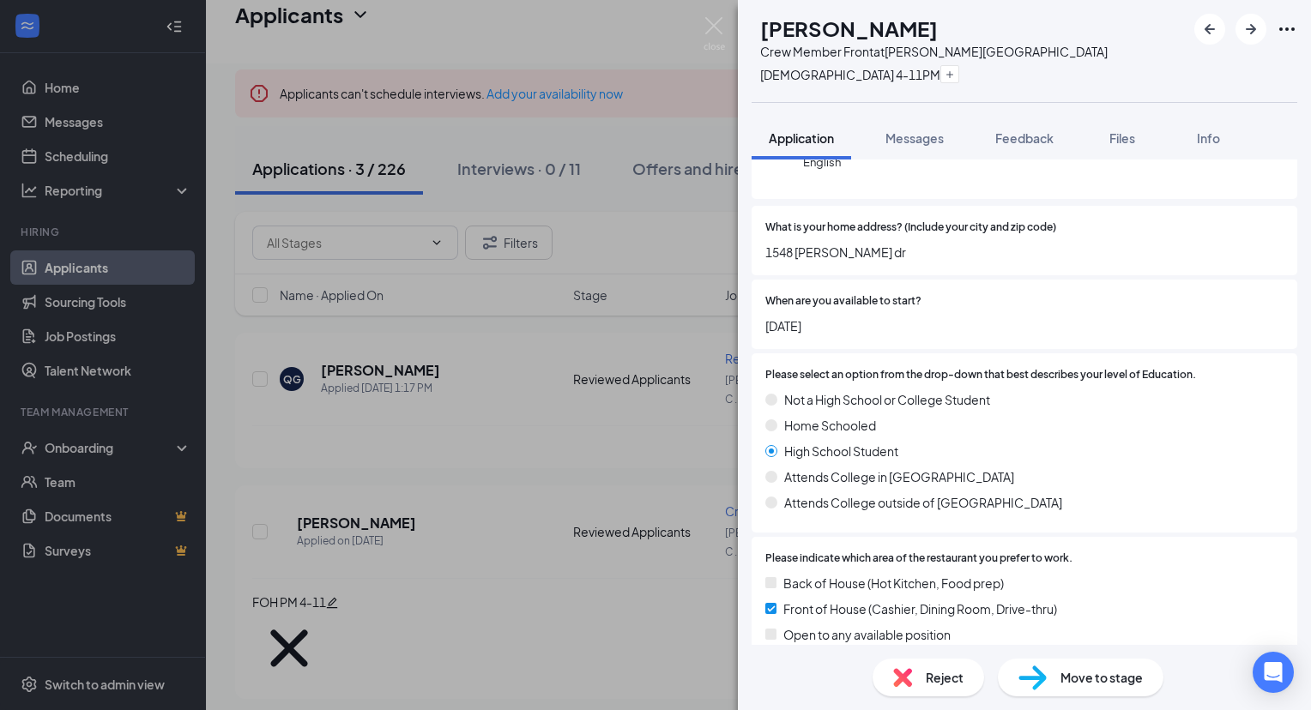
click at [1266, 33] on div at bounding box center [1245, 29] width 103 height 31
click at [1282, 28] on icon "Ellipses" at bounding box center [1286, 29] width 21 height 21
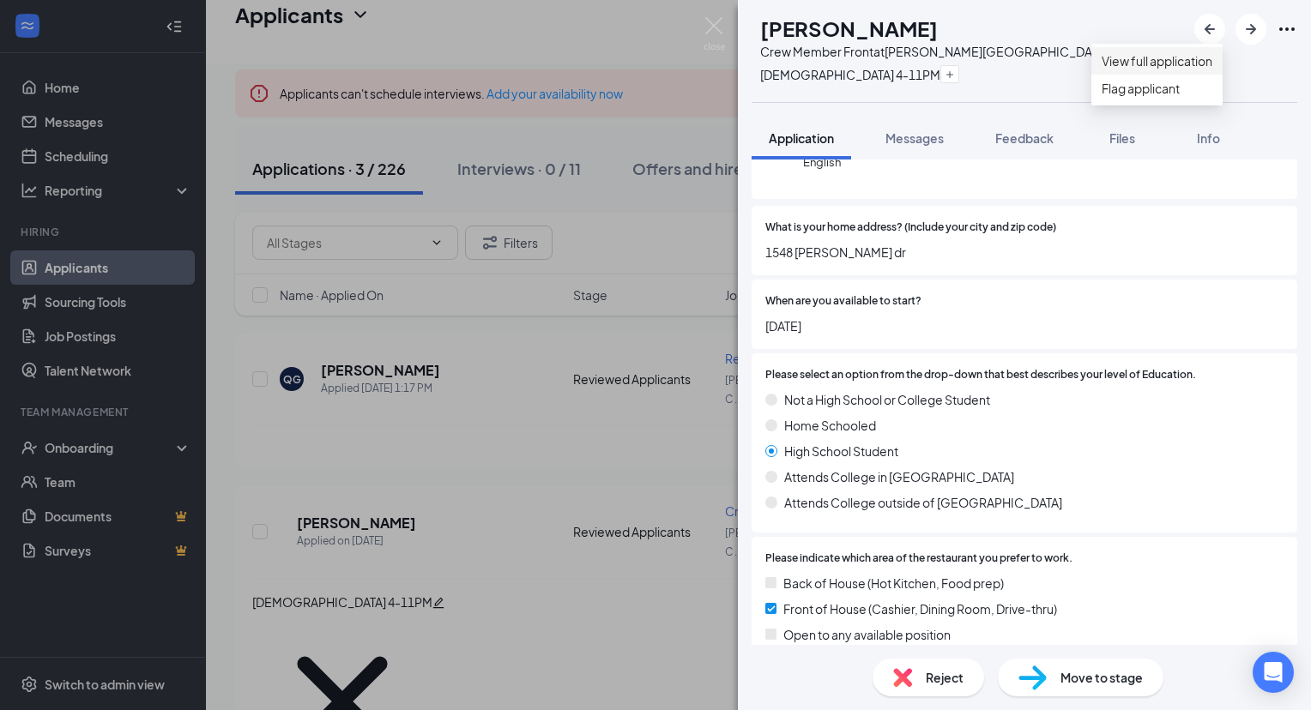
click at [1210, 63] on link "View full application" at bounding box center [1156, 60] width 111 height 19
click at [1079, 685] on span "Move to stage" at bounding box center [1101, 677] width 82 height 19
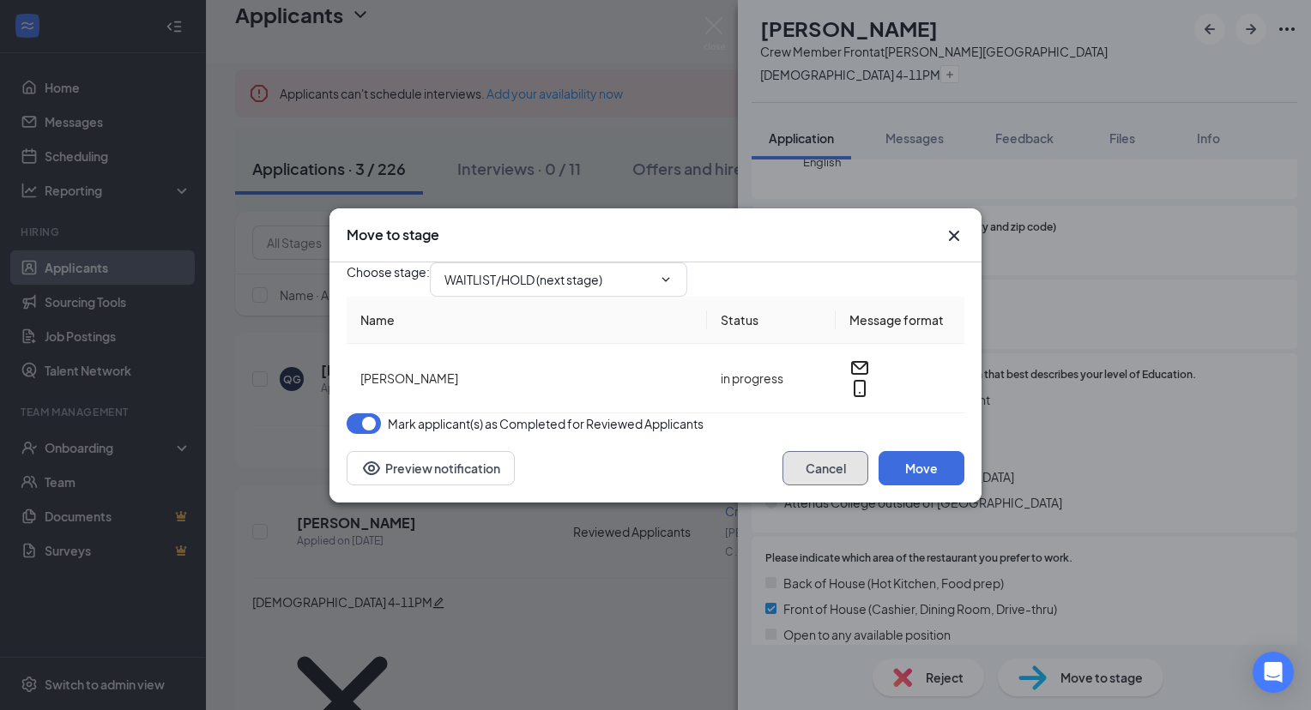
drag, startPoint x: 848, startPoint y: 494, endPoint x: 840, endPoint y: 489, distance: 10.0
click at [840, 485] on button "Cancel" at bounding box center [825, 468] width 86 height 34
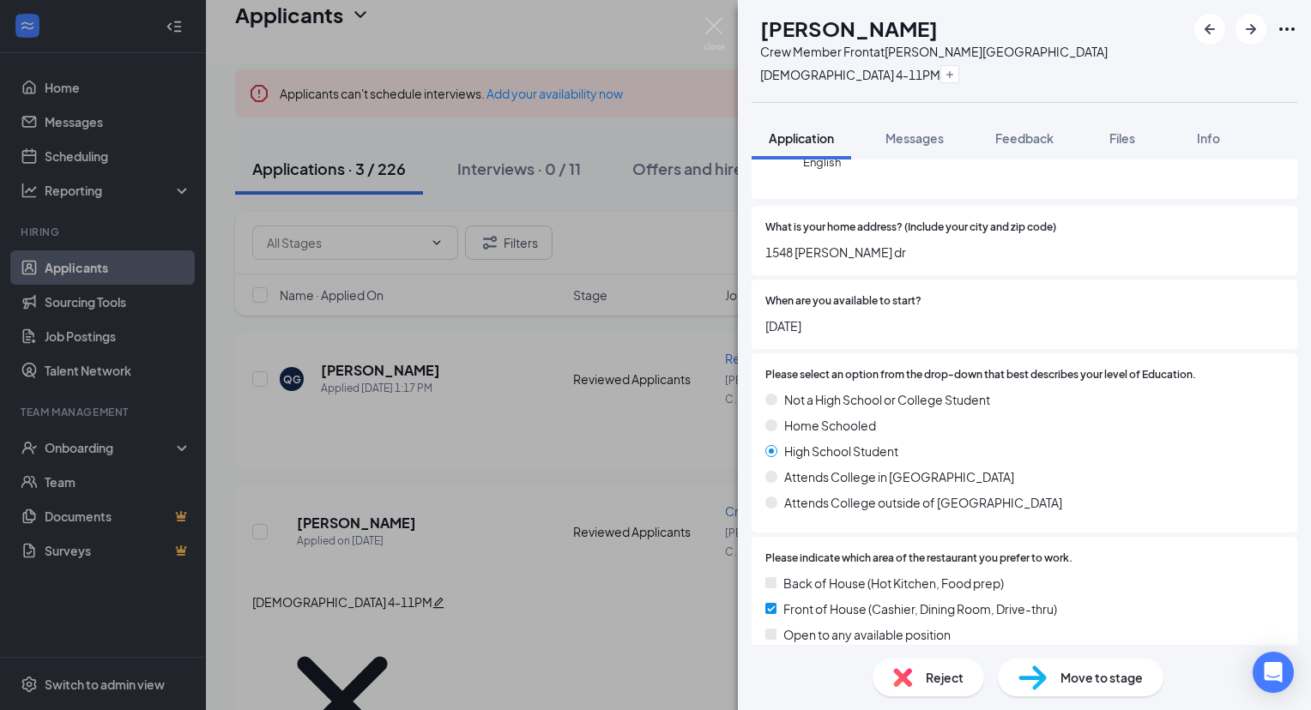
click at [840, 489] on div "Not a High School or College Student Home Schooled High School Student Attends …" at bounding box center [1024, 454] width 518 height 129
click at [1284, 24] on icon "Ellipses" at bounding box center [1286, 29] width 21 height 21
click at [1212, 70] on link "View full application" at bounding box center [1156, 60] width 111 height 19
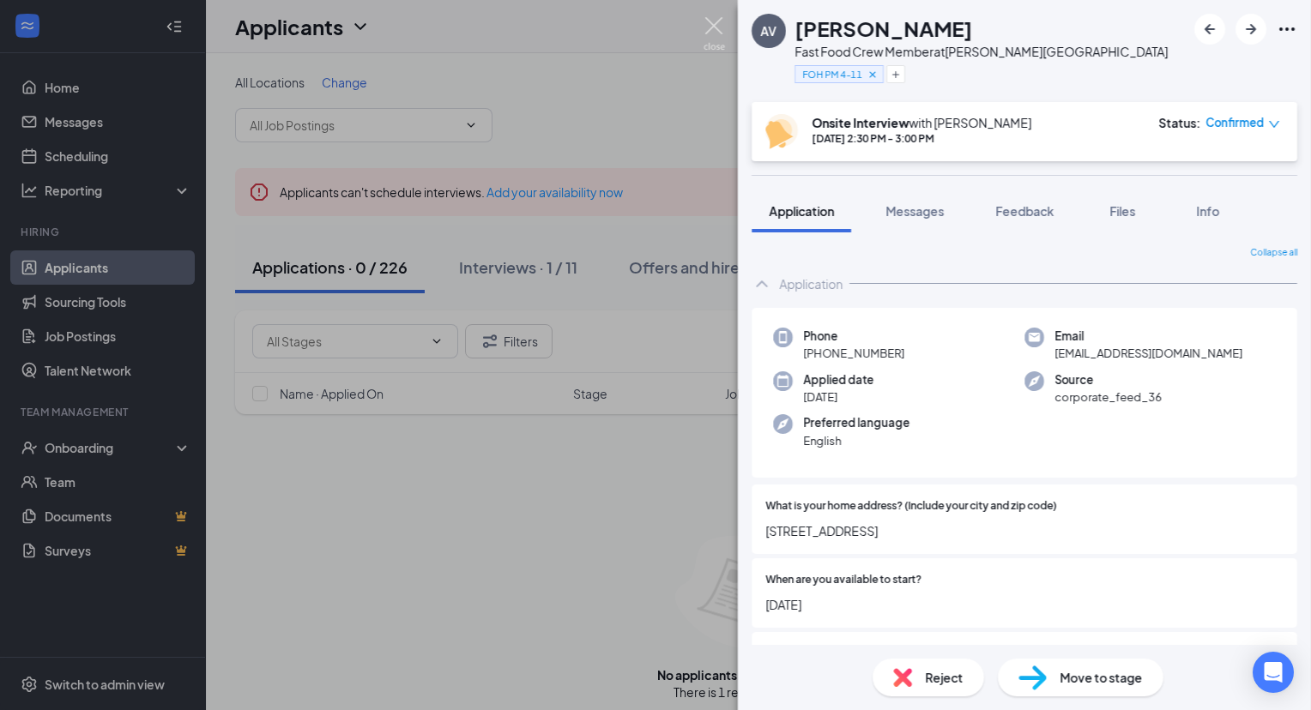
click at [720, 27] on img at bounding box center [713, 33] width 21 height 33
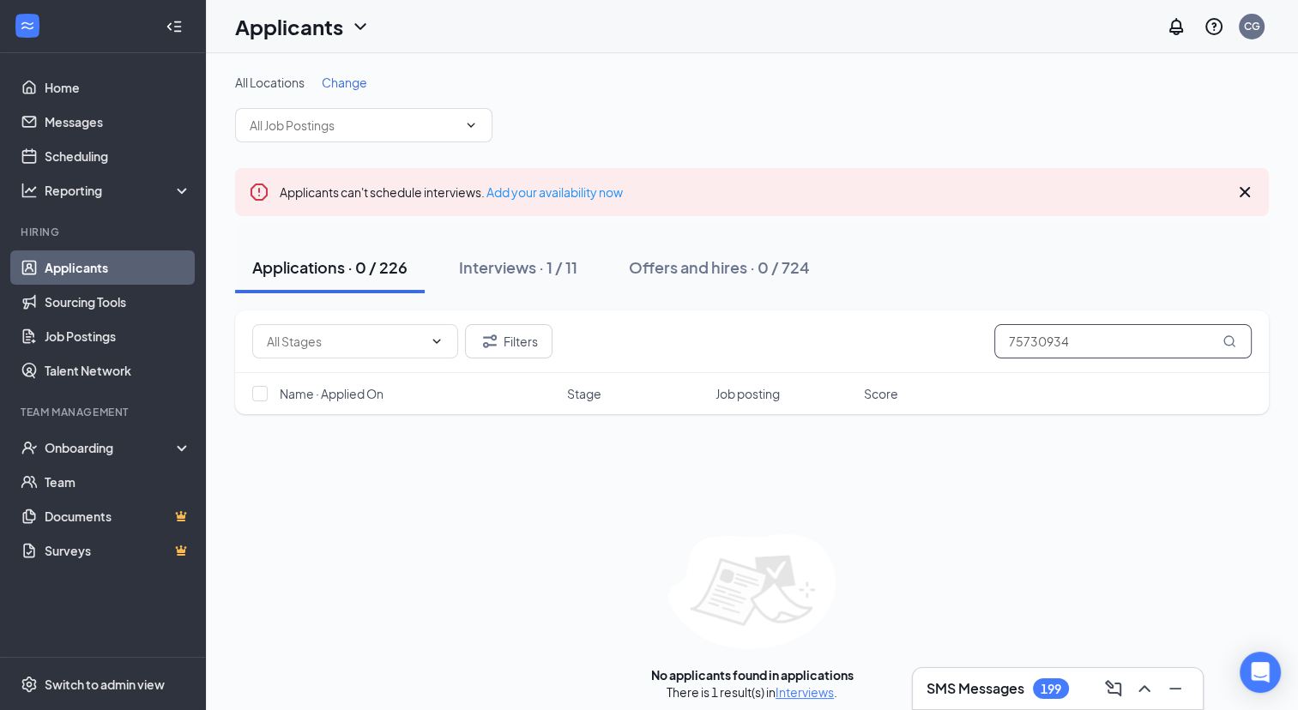
click at [1043, 340] on input "75730934" at bounding box center [1122, 341] width 257 height 34
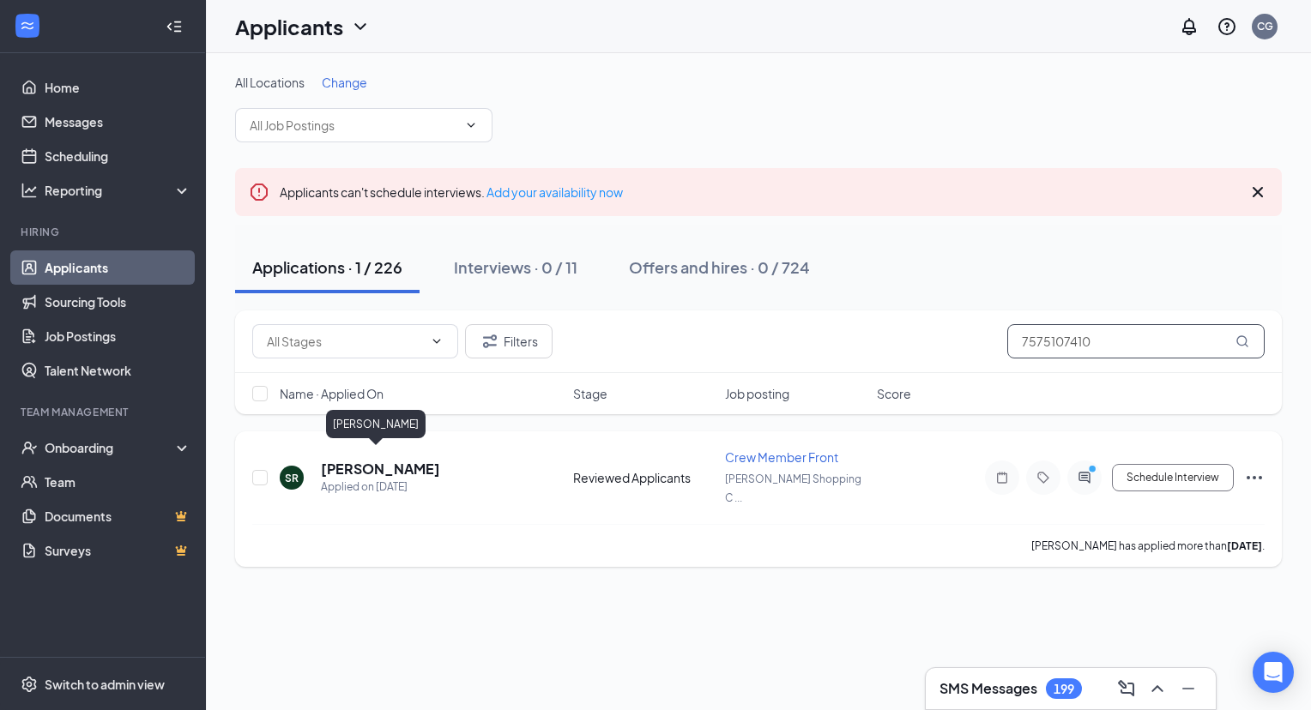
type input "7575107410"
click at [399, 462] on h5 "Shanna Rossi" at bounding box center [380, 469] width 119 height 19
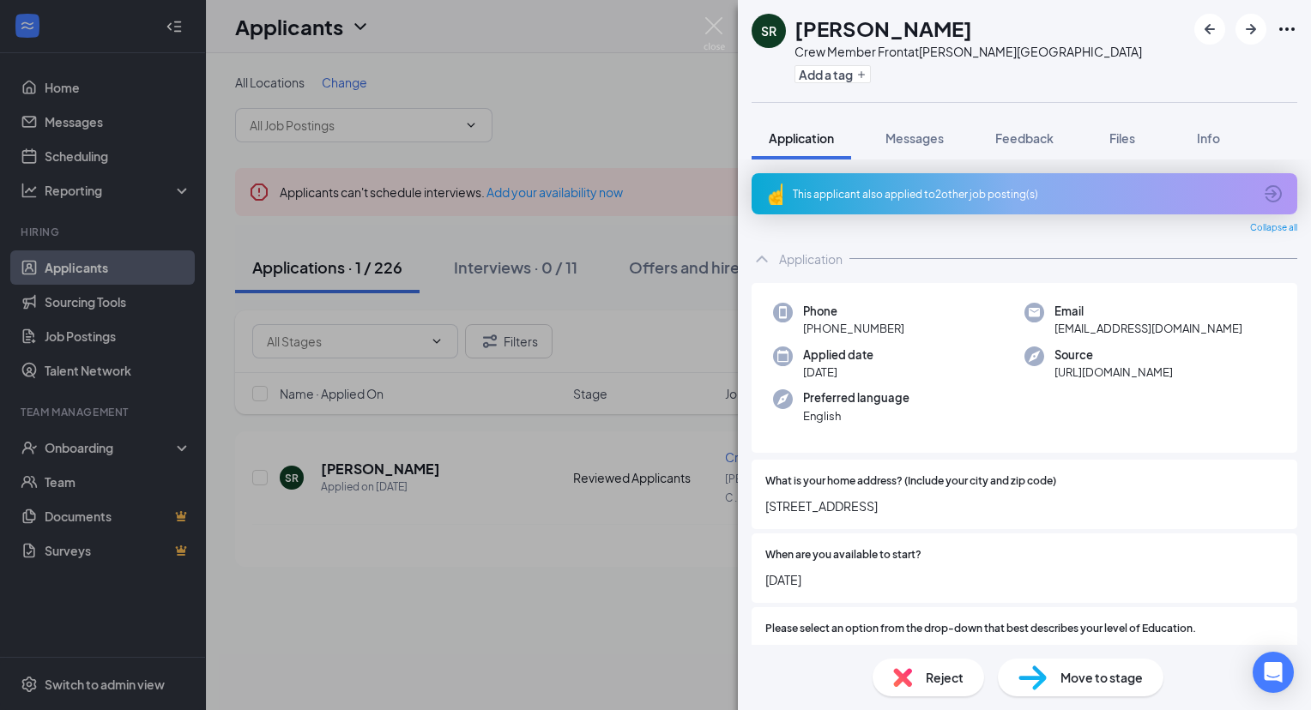
click at [946, 680] on span "Reject" at bounding box center [944, 677] width 38 height 19
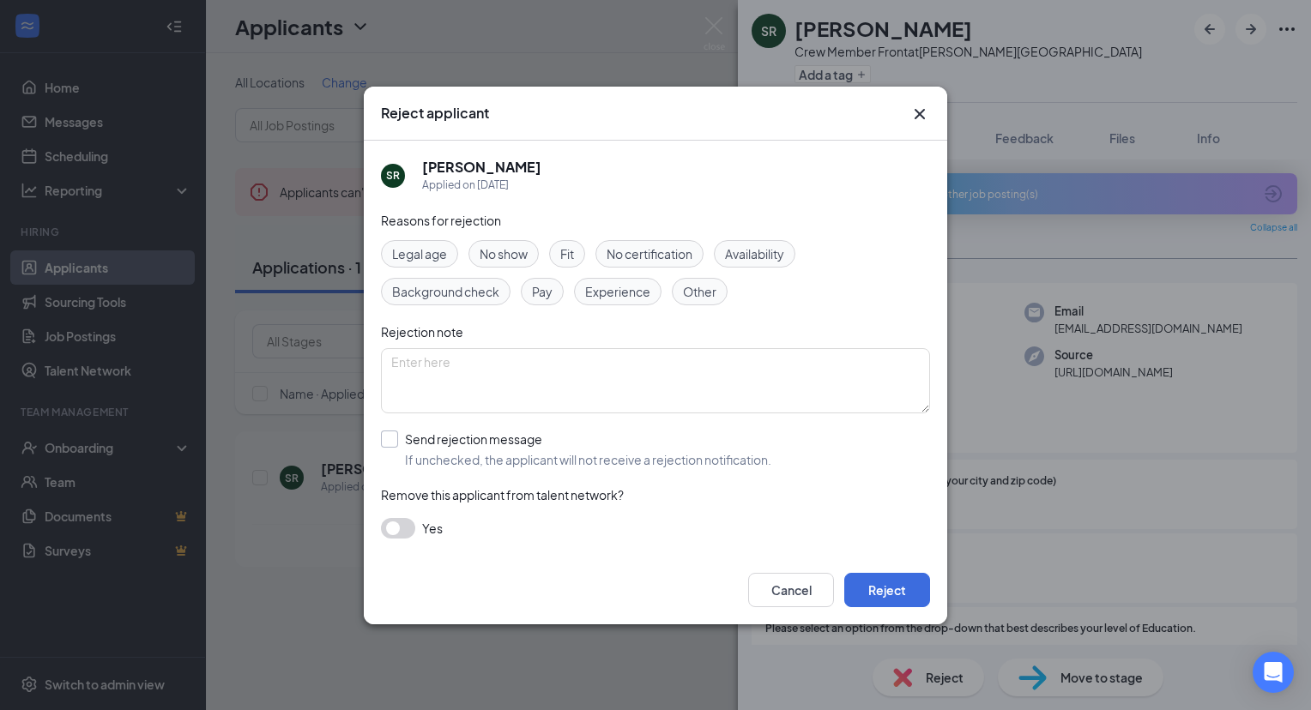
click at [395, 436] on input "Send rejection message If unchecked, the applicant will not receive a rejection…" at bounding box center [576, 450] width 390 height 38
checkbox input "true"
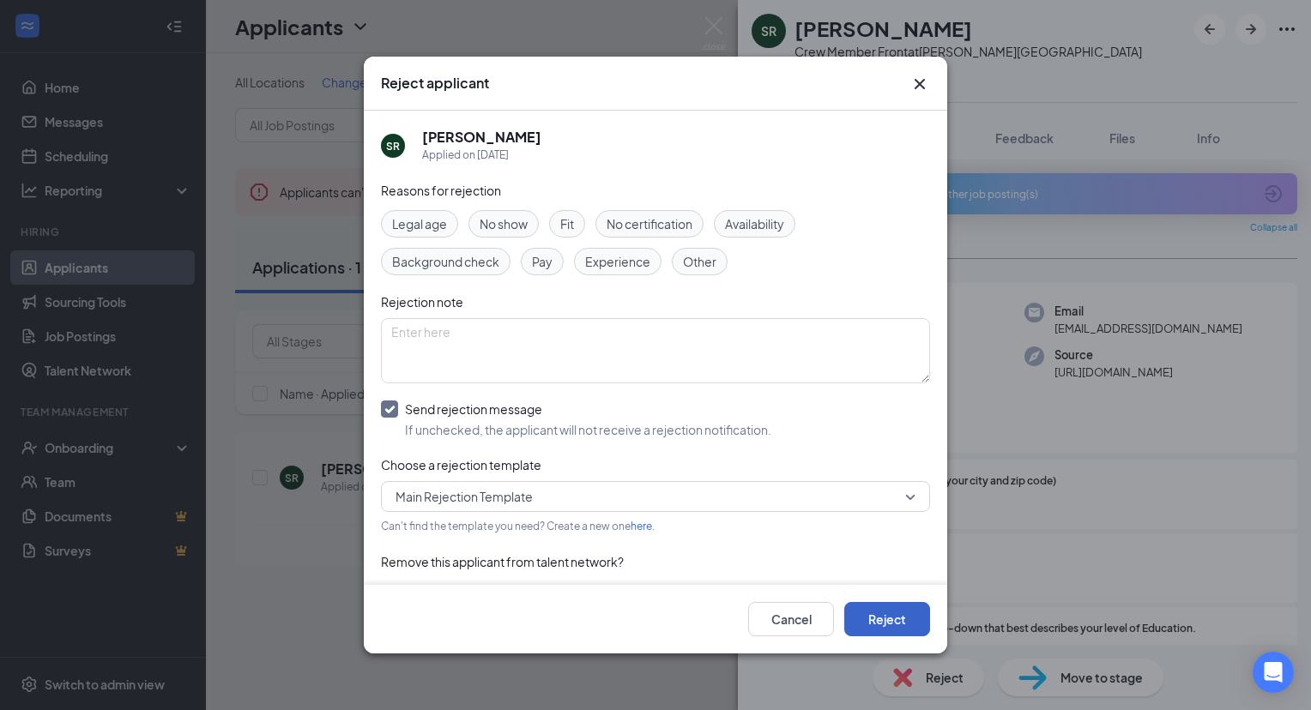
click at [898, 621] on button "Reject" at bounding box center [887, 619] width 86 height 34
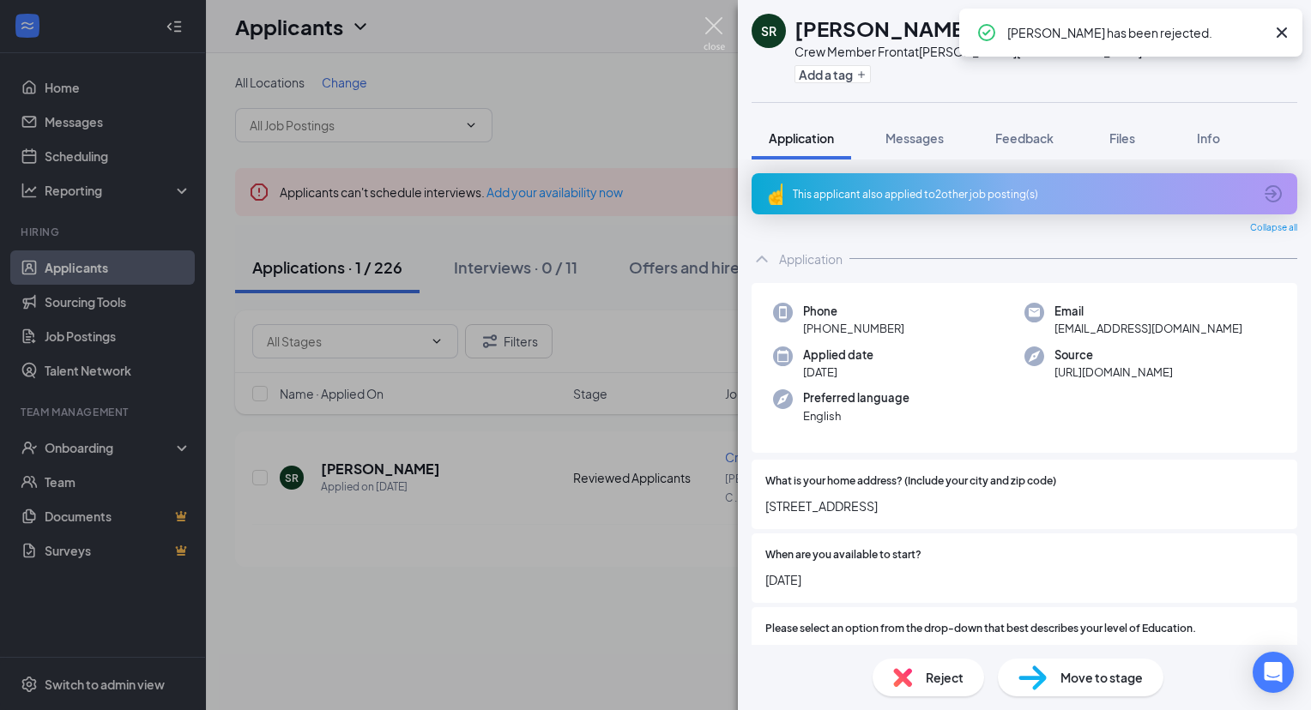
click at [714, 24] on img at bounding box center [713, 33] width 21 height 33
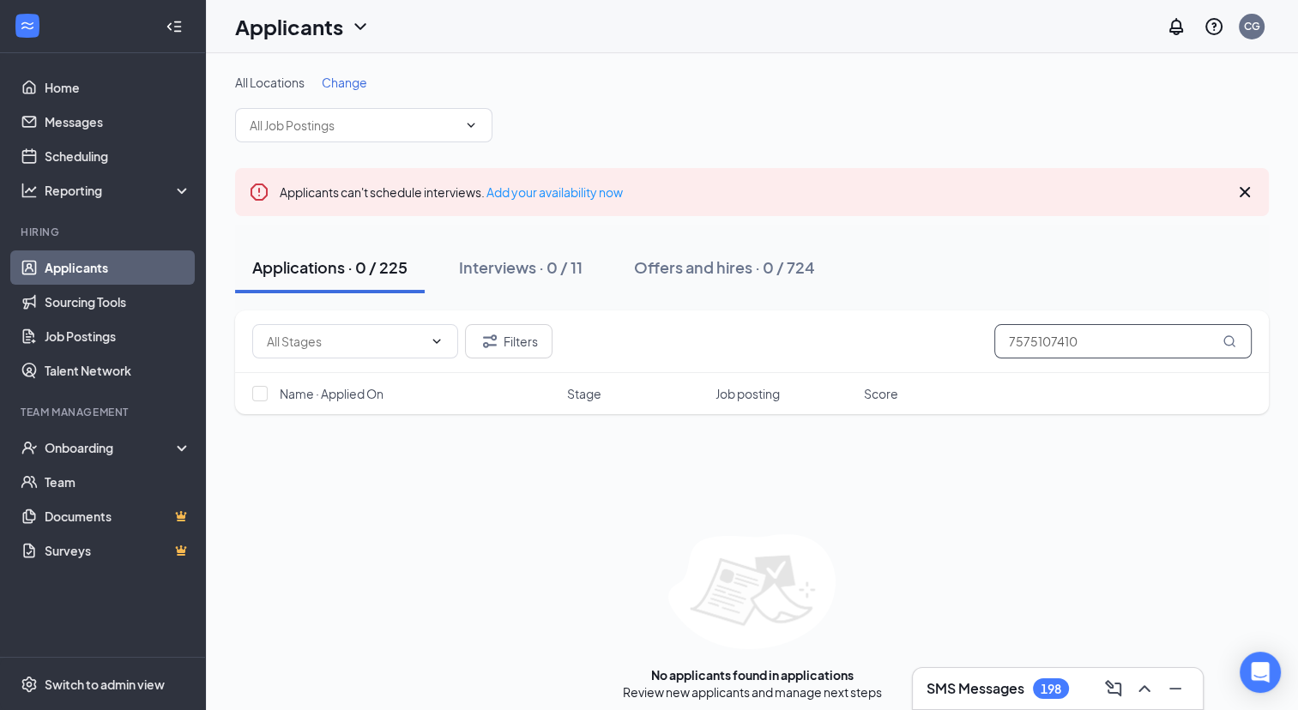
click at [1046, 347] on input "7575107410" at bounding box center [1122, 341] width 257 height 34
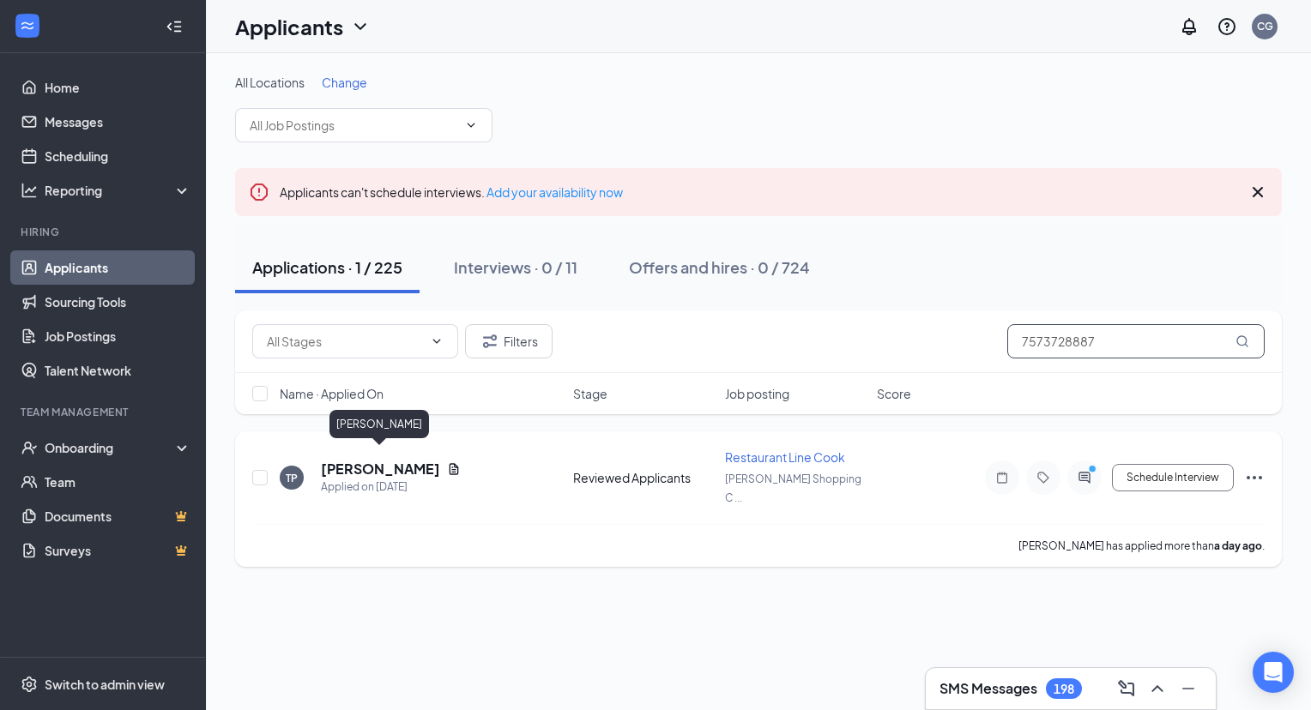
type input "7573728887"
click at [402, 460] on h5 "Terrance Presley" at bounding box center [380, 469] width 119 height 19
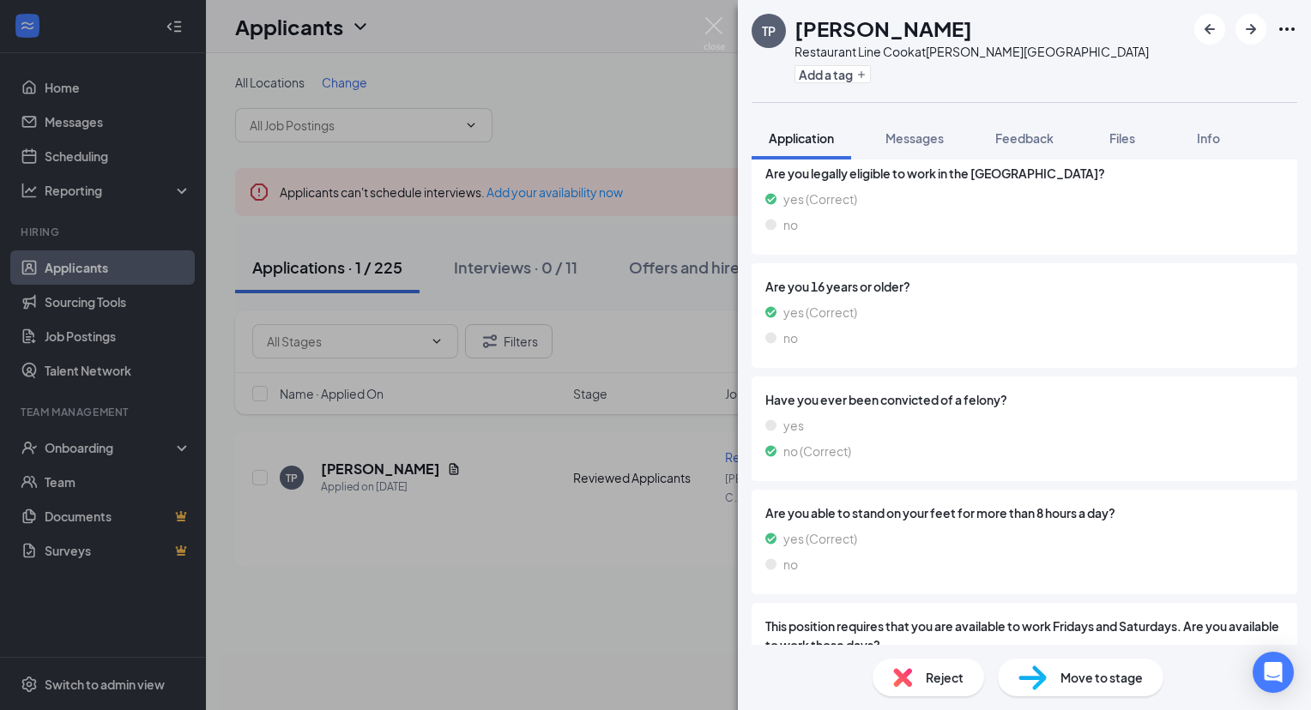
scroll to position [1786, 0]
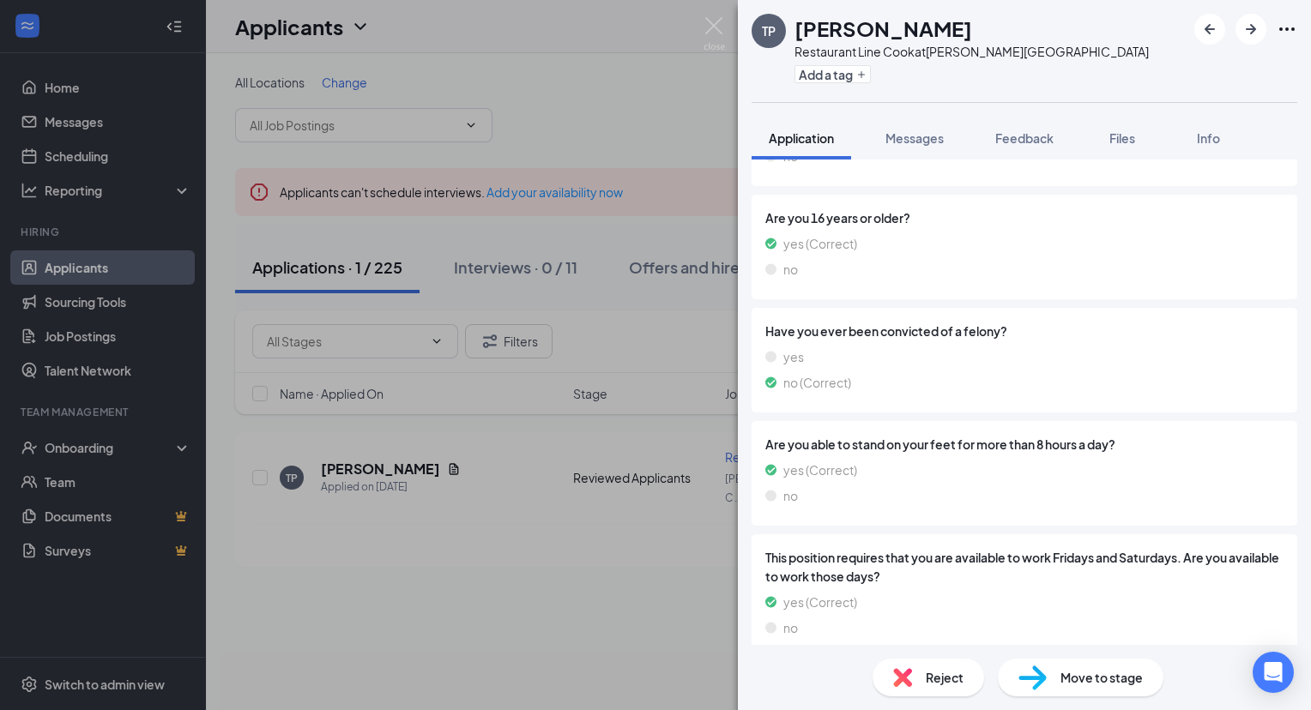
click at [960, 685] on span "Reject" at bounding box center [944, 677] width 38 height 19
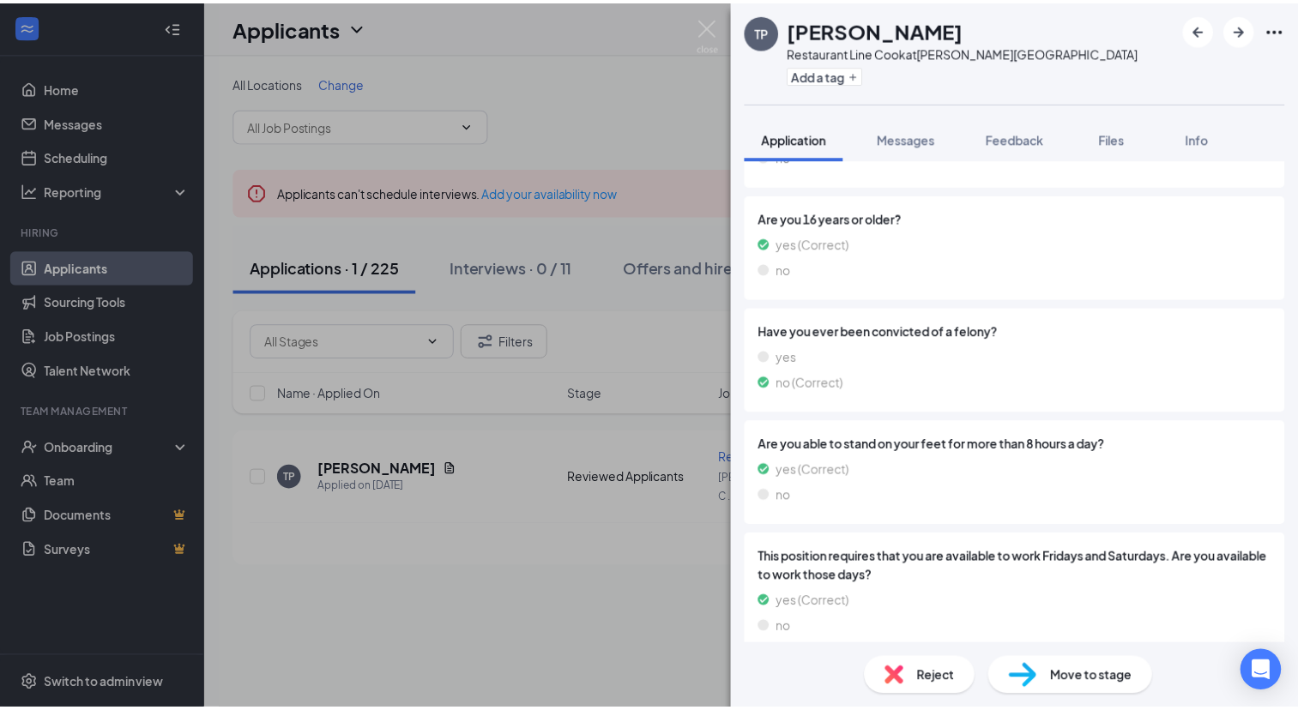
scroll to position [1779, 0]
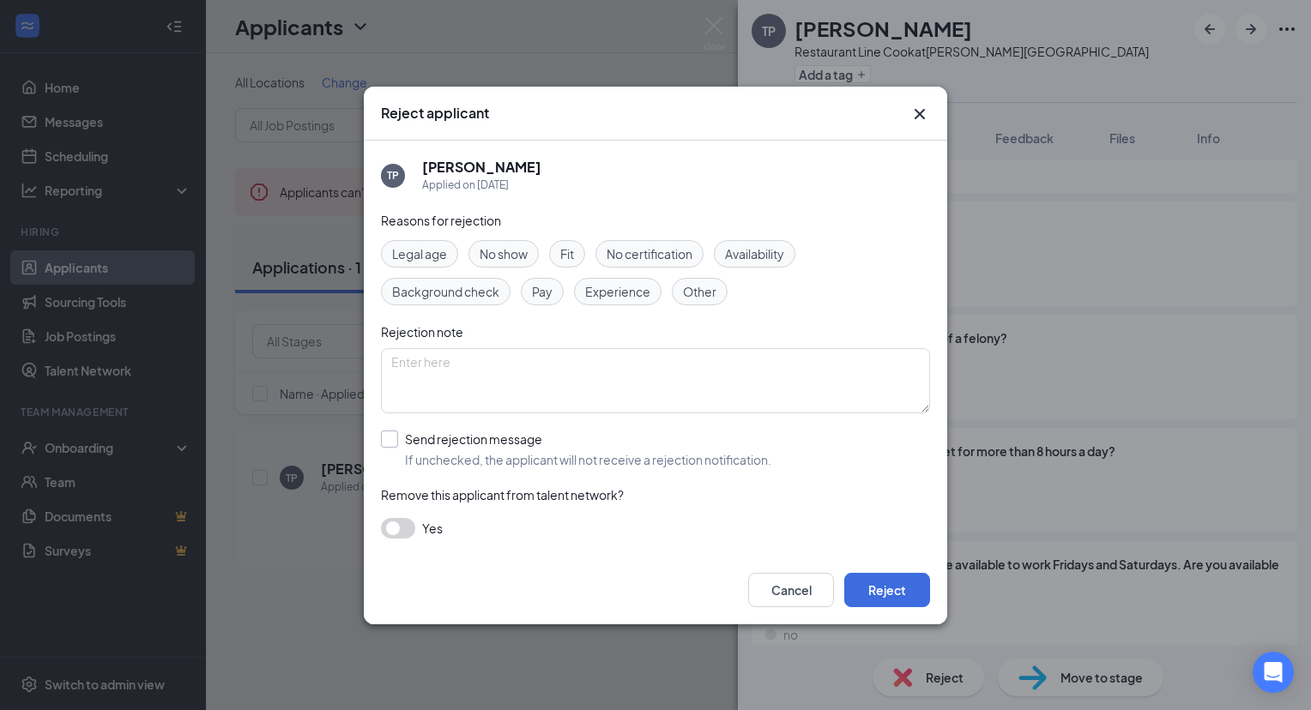
click at [387, 443] on input "Send rejection message If unchecked, the applicant will not receive a rejection…" at bounding box center [576, 450] width 390 height 38
checkbox input "true"
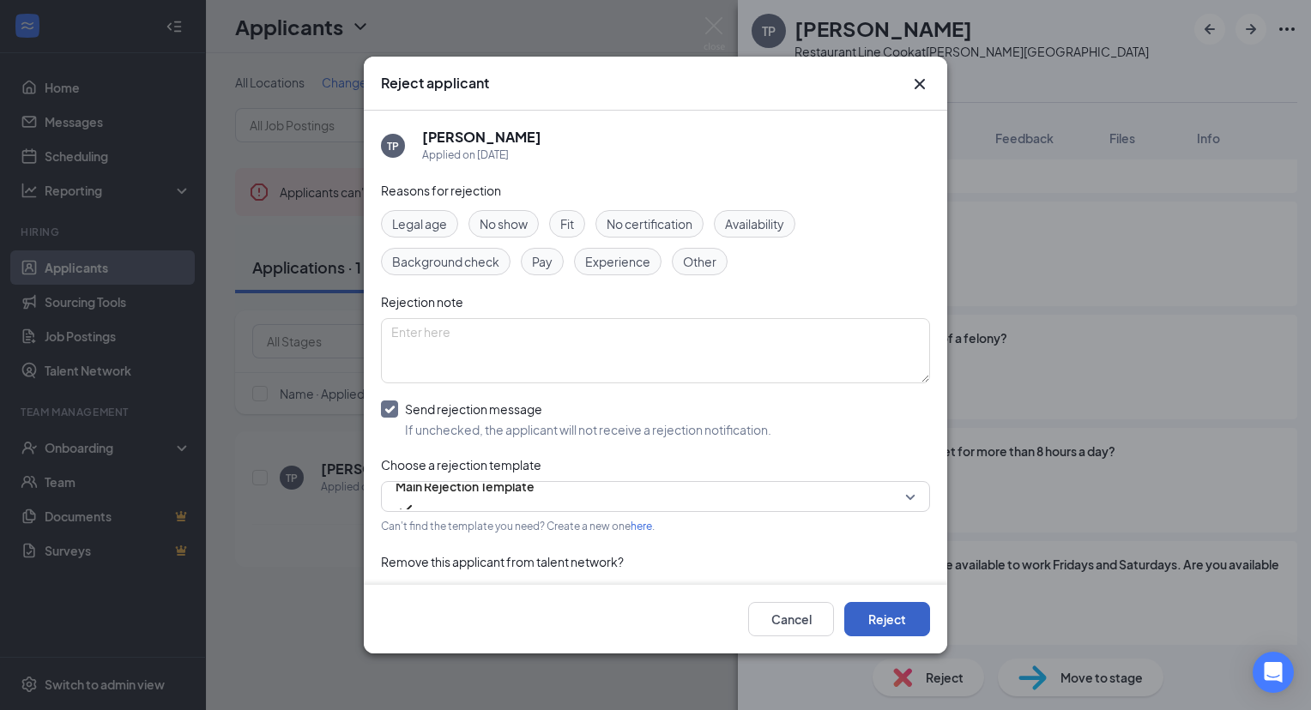
click at [915, 626] on button "Reject" at bounding box center [887, 619] width 86 height 34
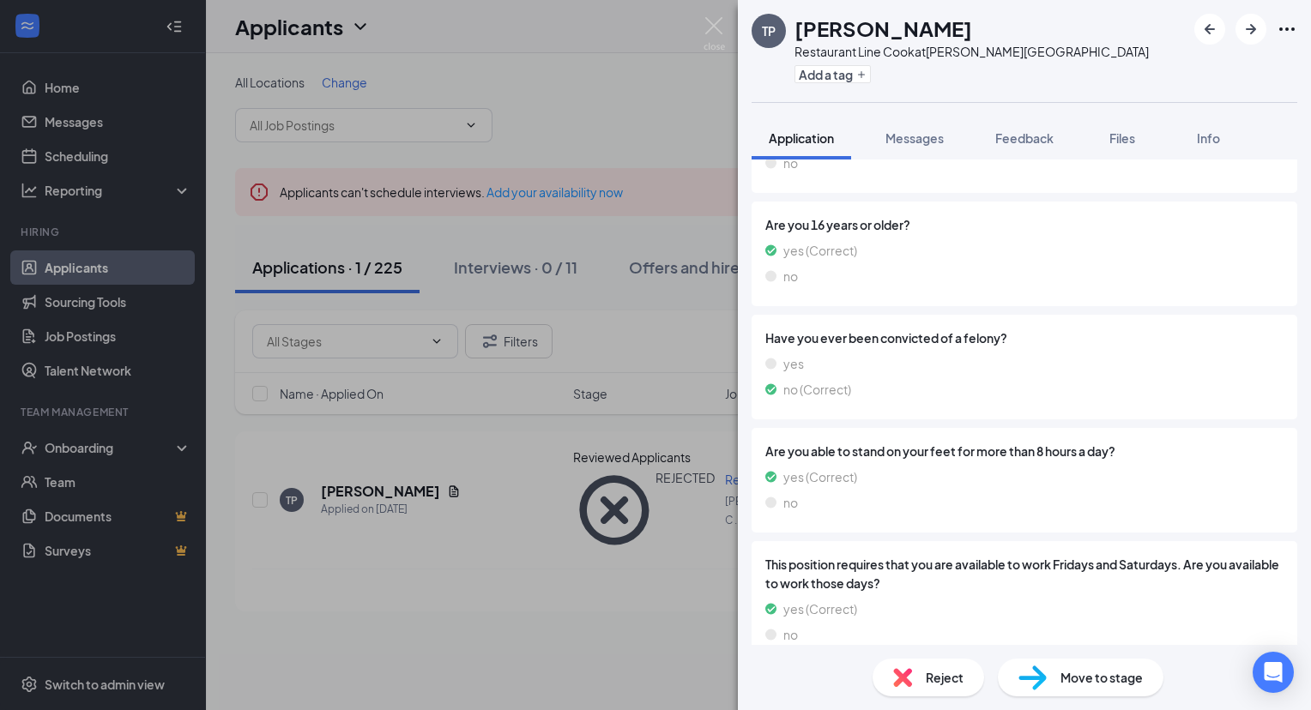
click at [708, 16] on div "TP Terrance Presley Restaurant Line Cook at Haygood Shopping Center Add a tag A…" at bounding box center [655, 355] width 1311 height 710
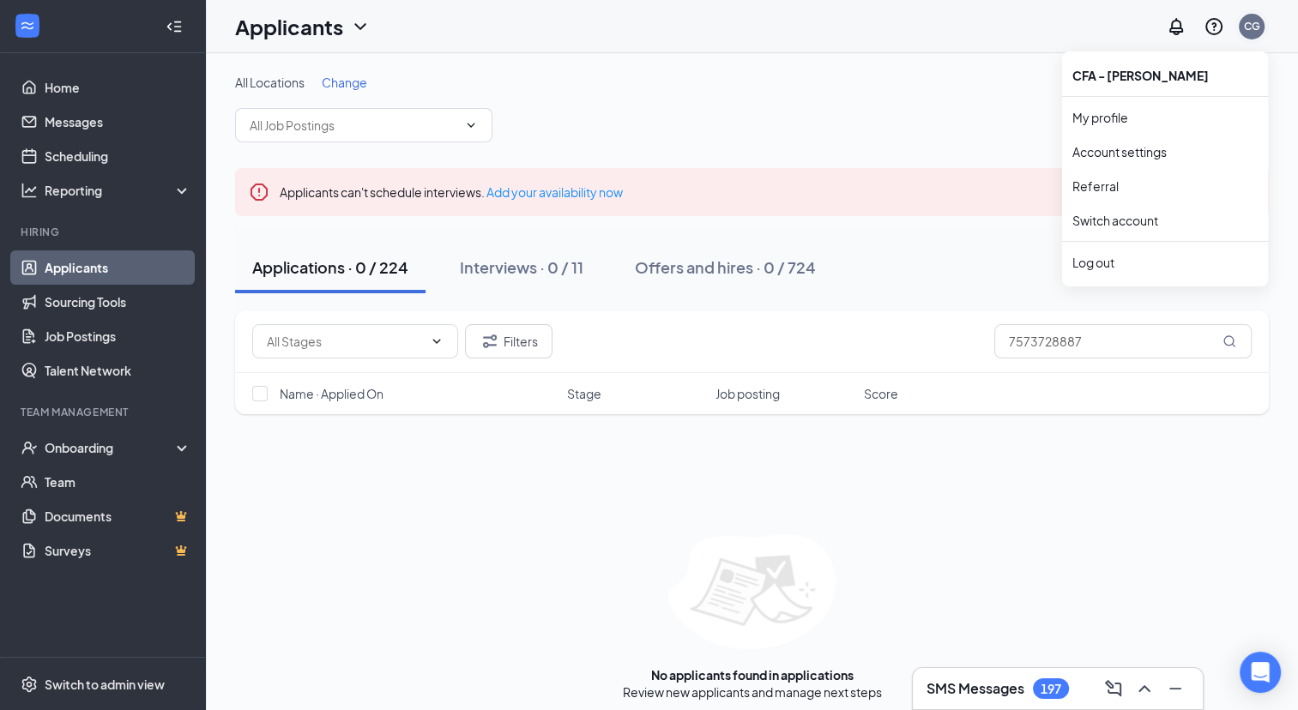
click at [1251, 25] on div "CG" at bounding box center [1252, 26] width 16 height 15
click at [1142, 222] on link "Switch account" at bounding box center [1115, 220] width 86 height 15
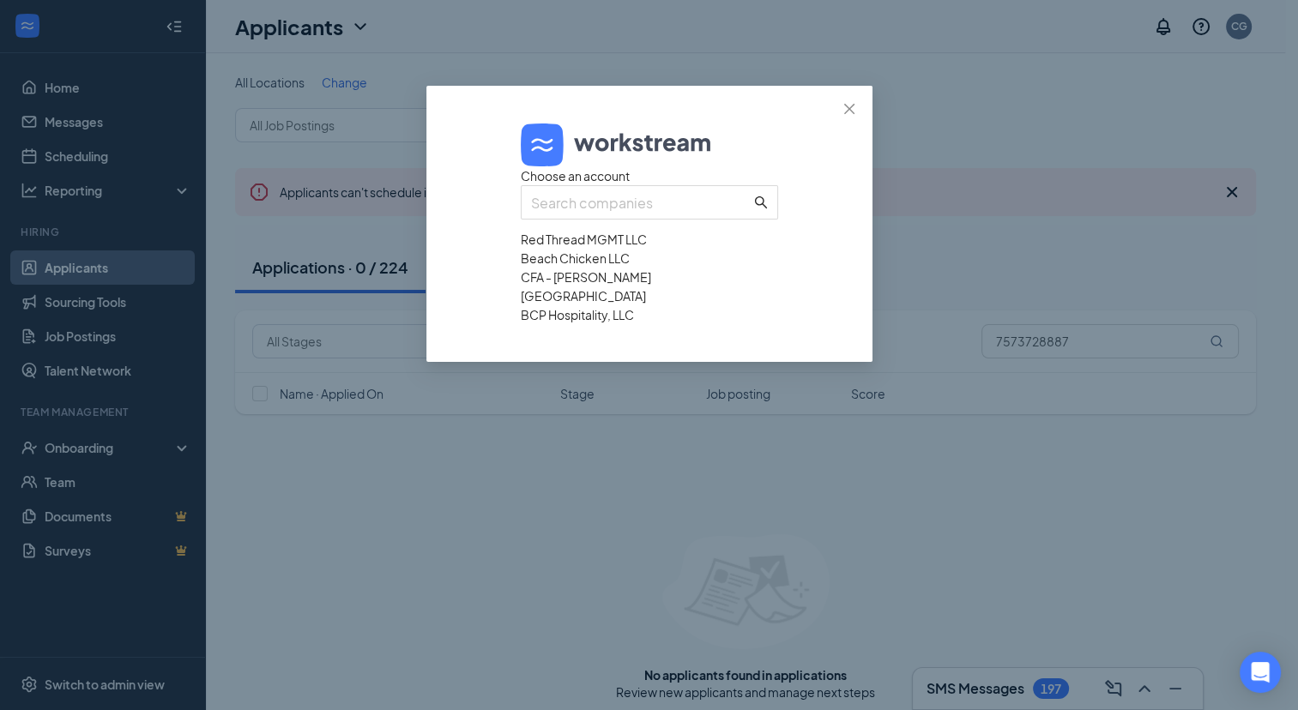
click at [660, 324] on div "BCP Hospitality, LLC" at bounding box center [649, 314] width 257 height 19
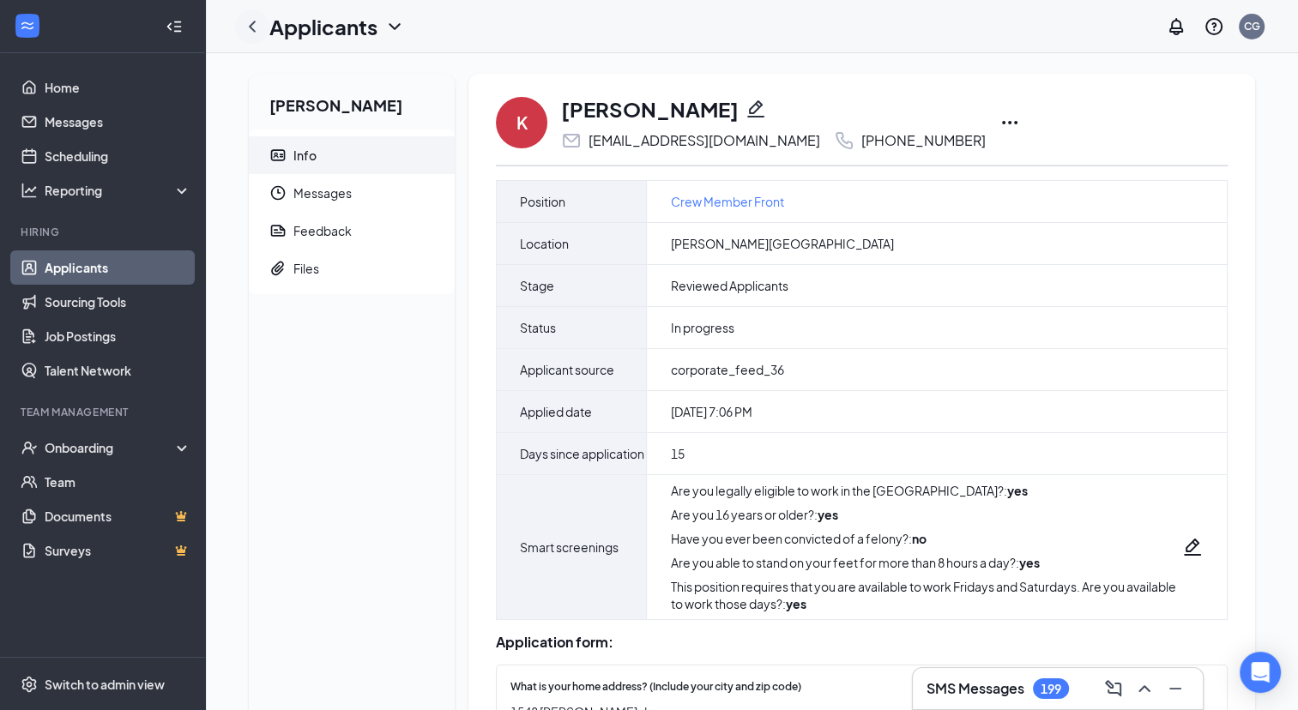
click at [254, 34] on icon "ChevronLeft" at bounding box center [252, 26] width 21 height 21
click at [999, 126] on icon "Ellipses" at bounding box center [1009, 122] width 21 height 21
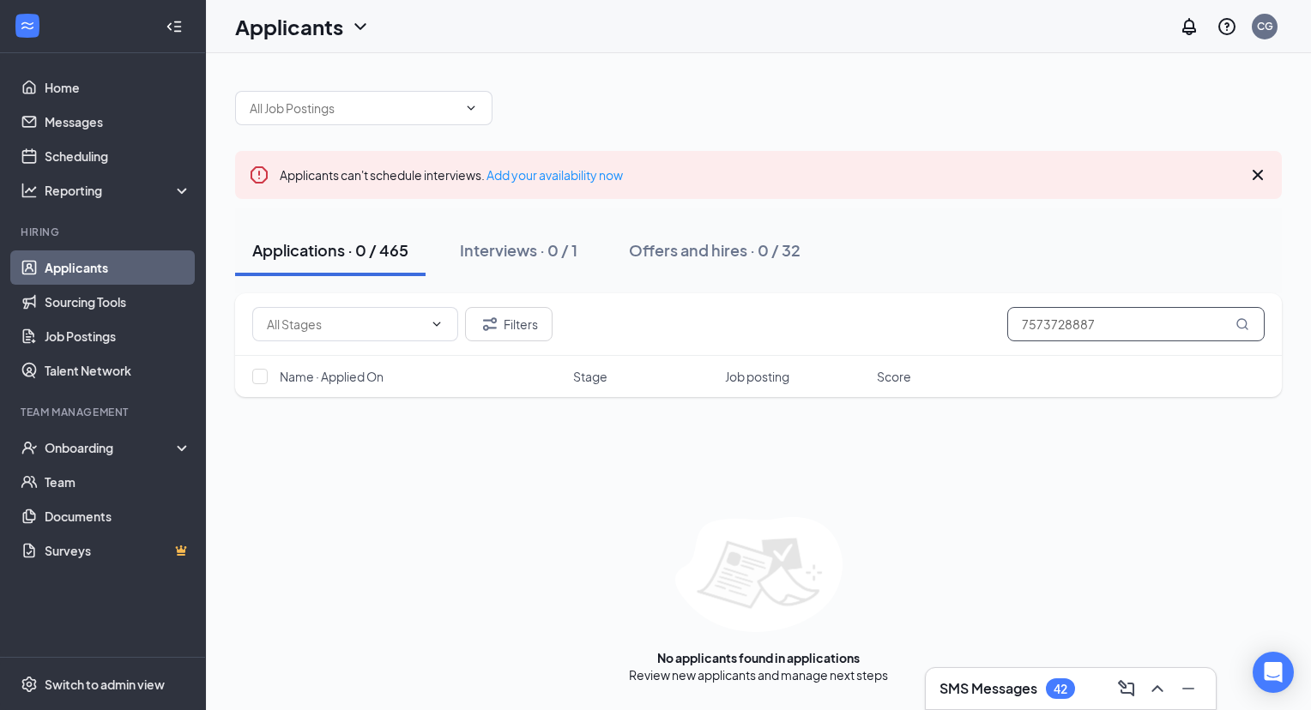
click at [1054, 316] on input "7573728887" at bounding box center [1135, 324] width 257 height 34
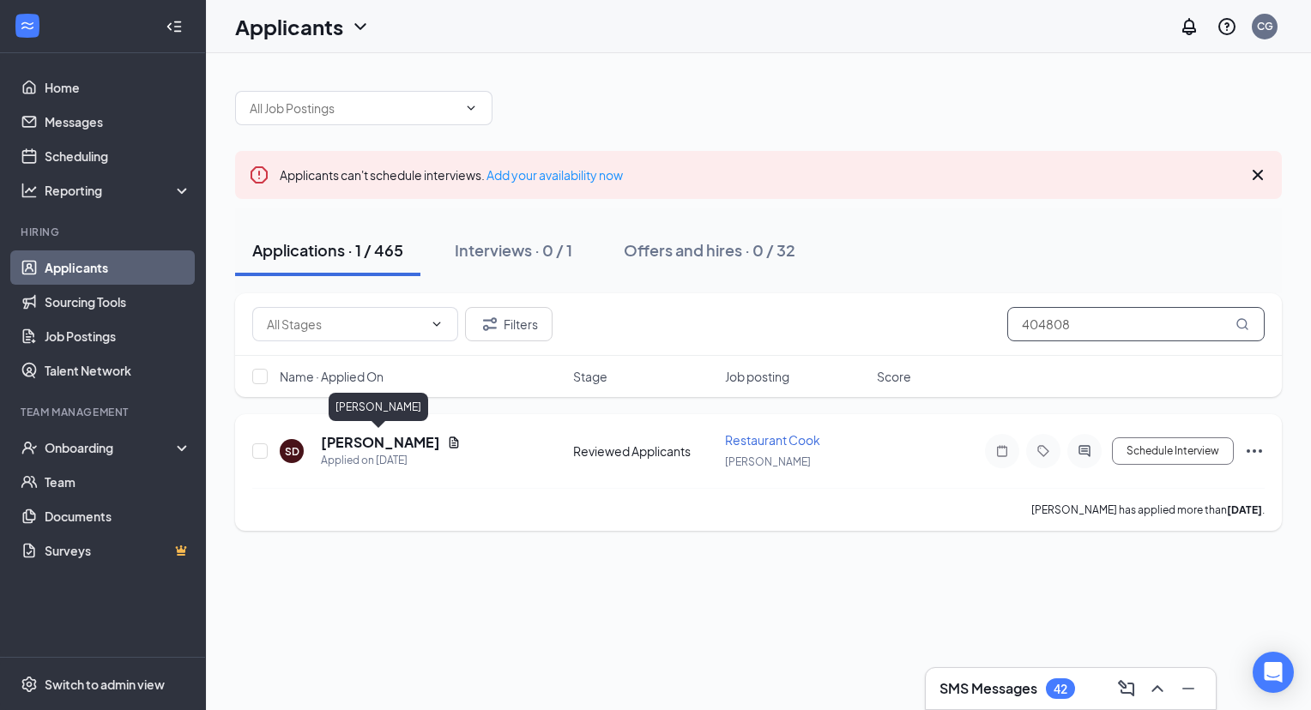
type input "404808"
click at [412, 443] on h5 "Shelia Dickerson" at bounding box center [380, 442] width 119 height 19
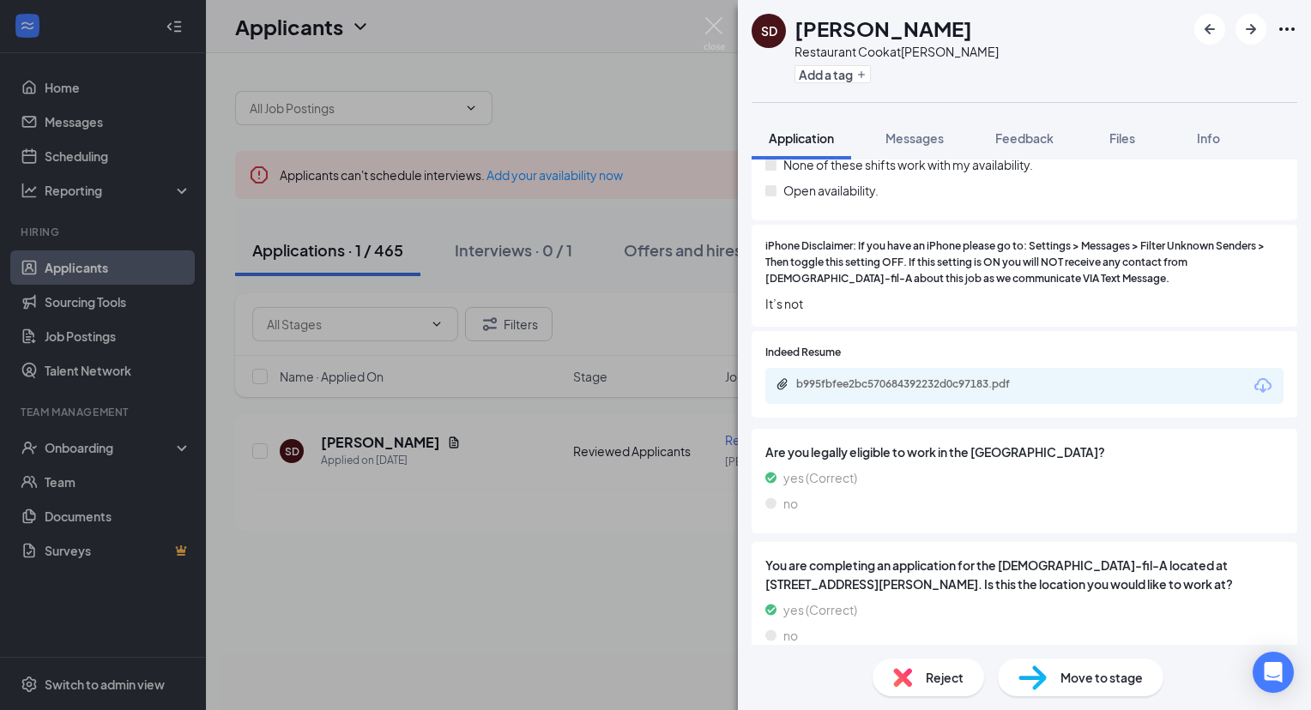
scroll to position [922, 0]
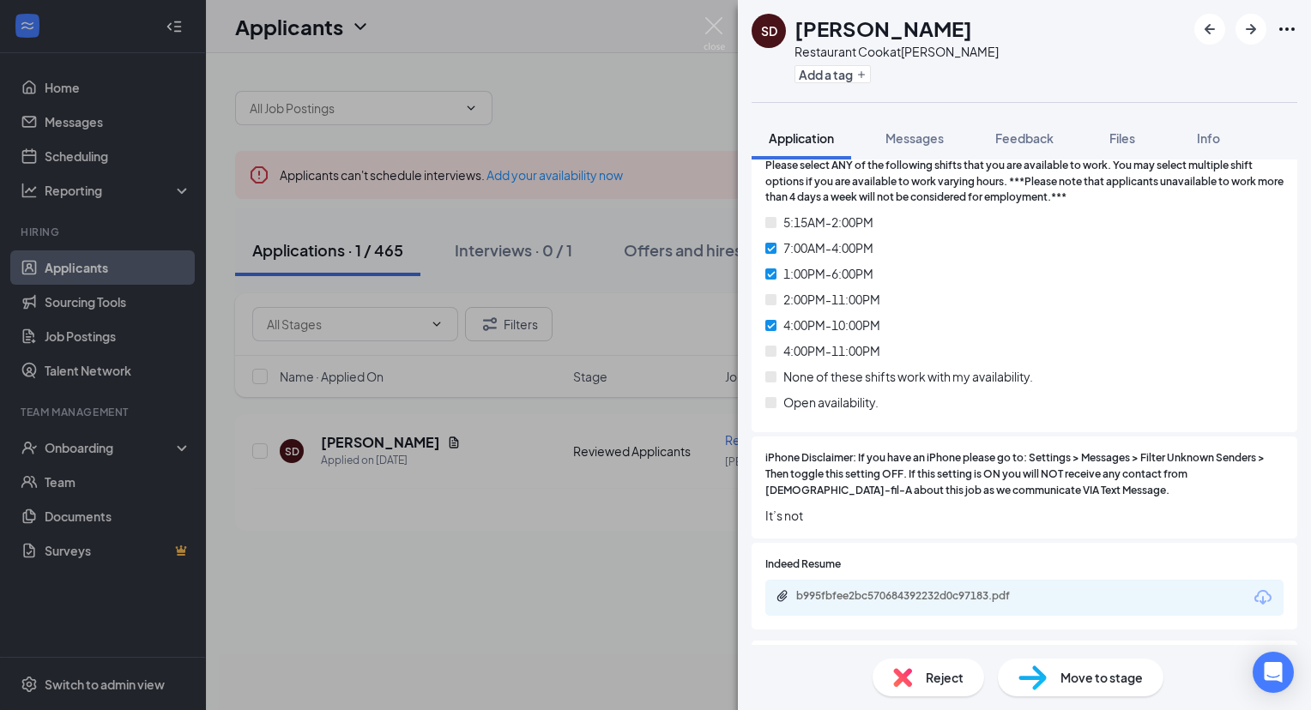
click at [933, 680] on span "Reject" at bounding box center [944, 677] width 38 height 19
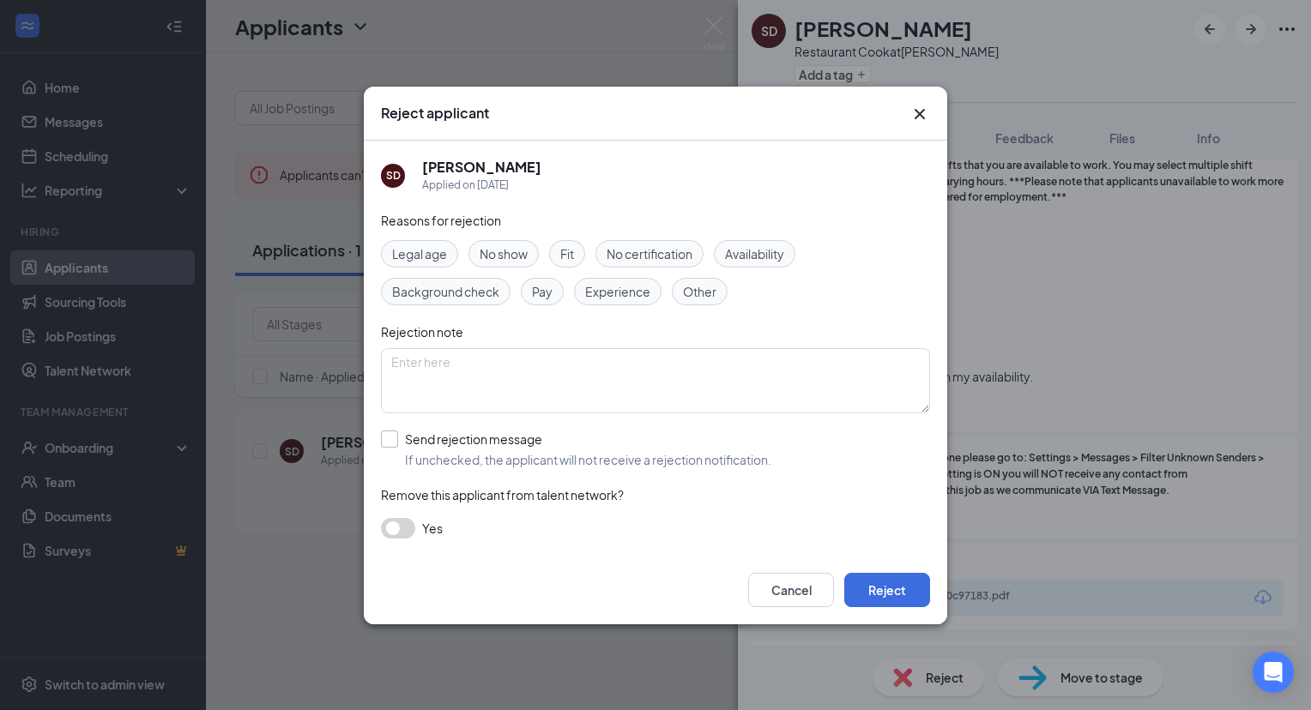
click at [392, 444] on input "Send rejection message If unchecked, the applicant will not receive a rejection…" at bounding box center [576, 450] width 390 height 38
checkbox input "true"
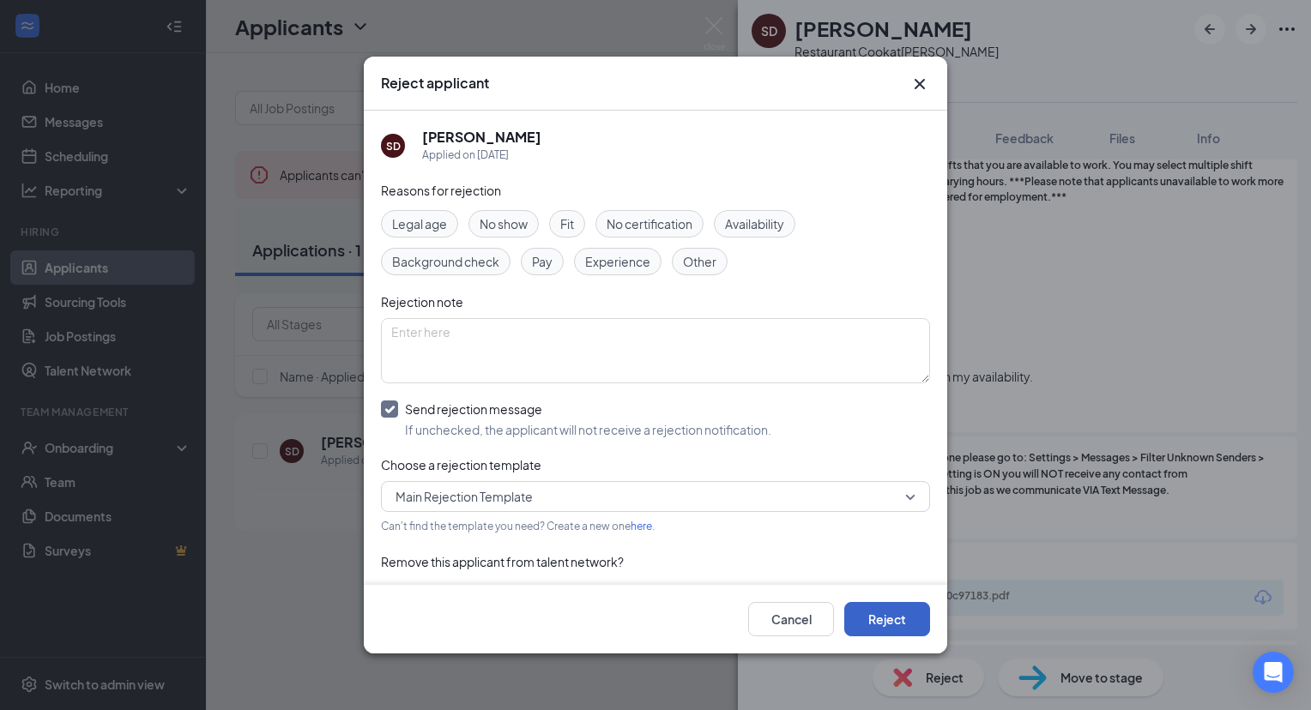
click at [884, 617] on button "Reject" at bounding box center [887, 619] width 86 height 34
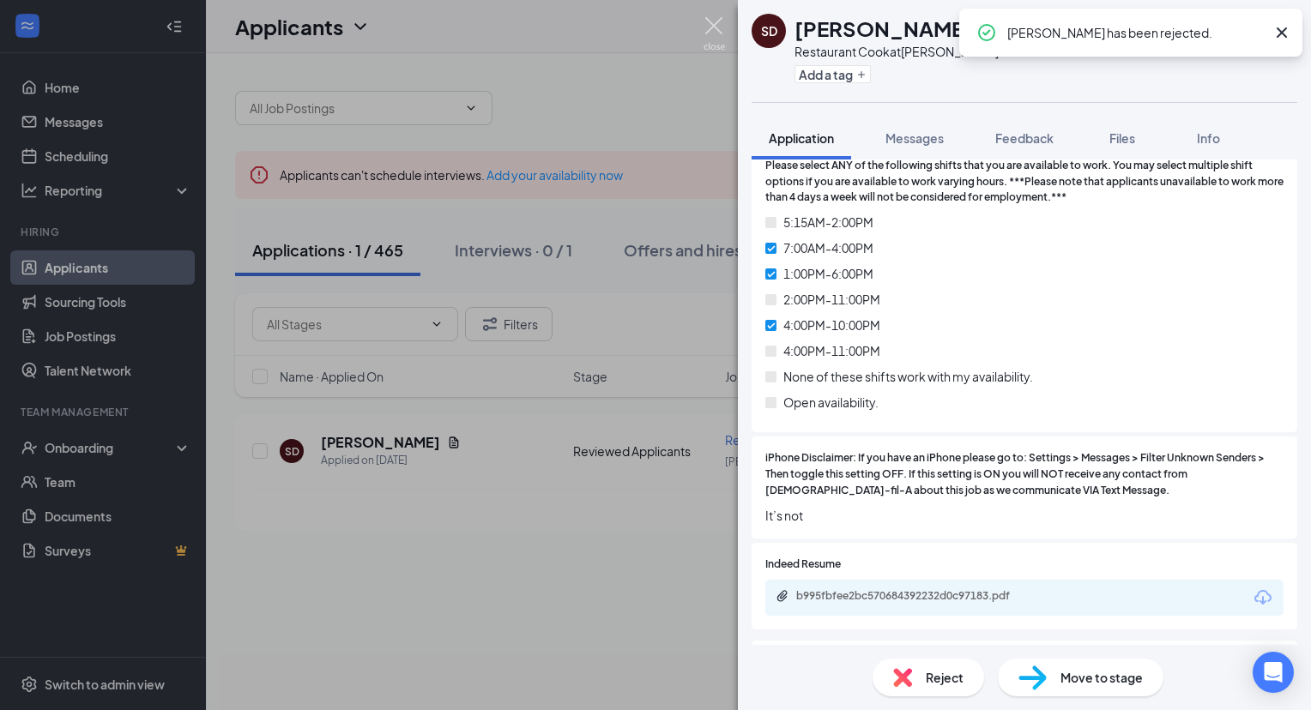
click at [717, 24] on img at bounding box center [713, 33] width 21 height 33
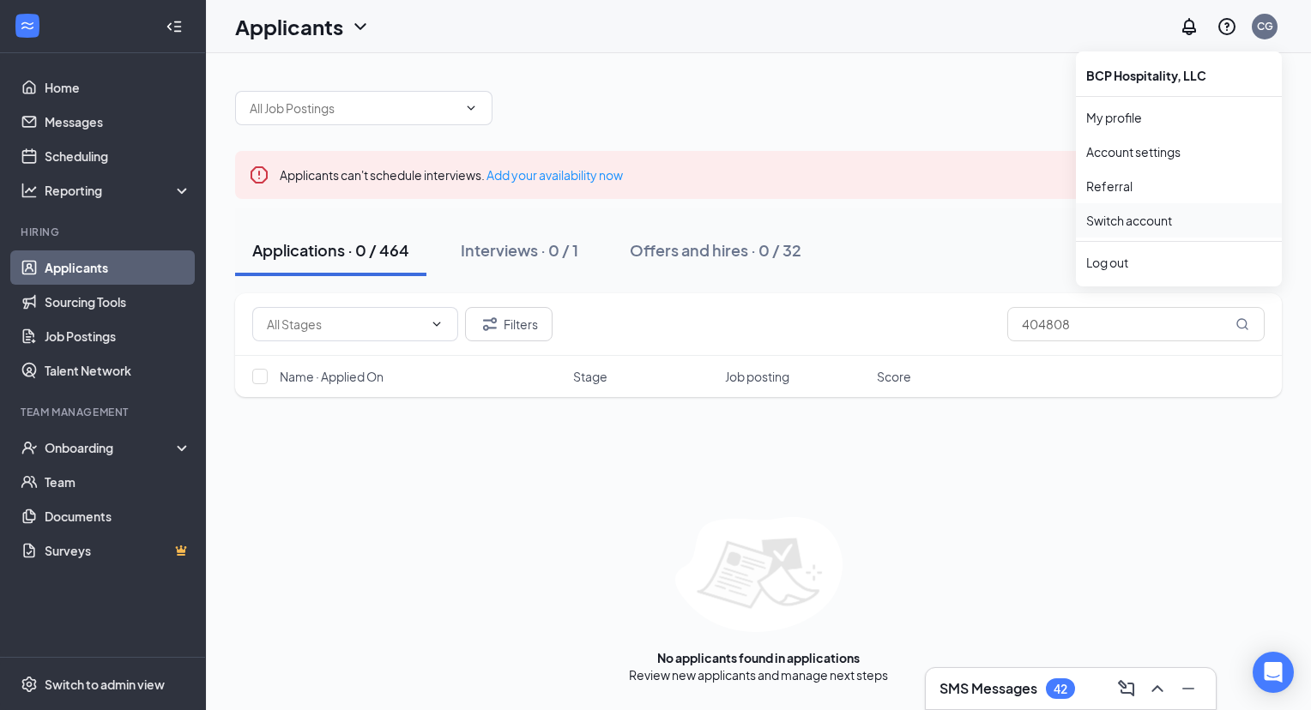
click at [1149, 217] on link "Switch account" at bounding box center [1129, 220] width 86 height 15
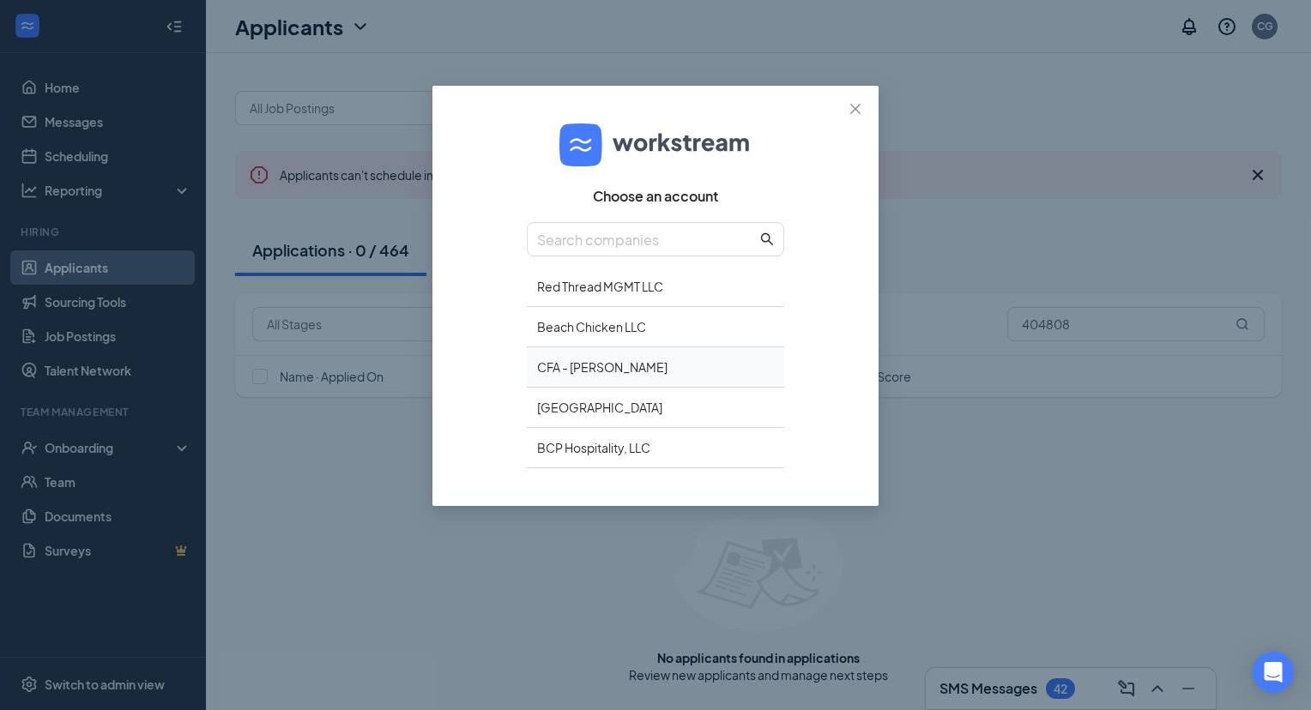
click at [766, 364] on div "CFA - [PERSON_NAME]" at bounding box center [655, 367] width 257 height 40
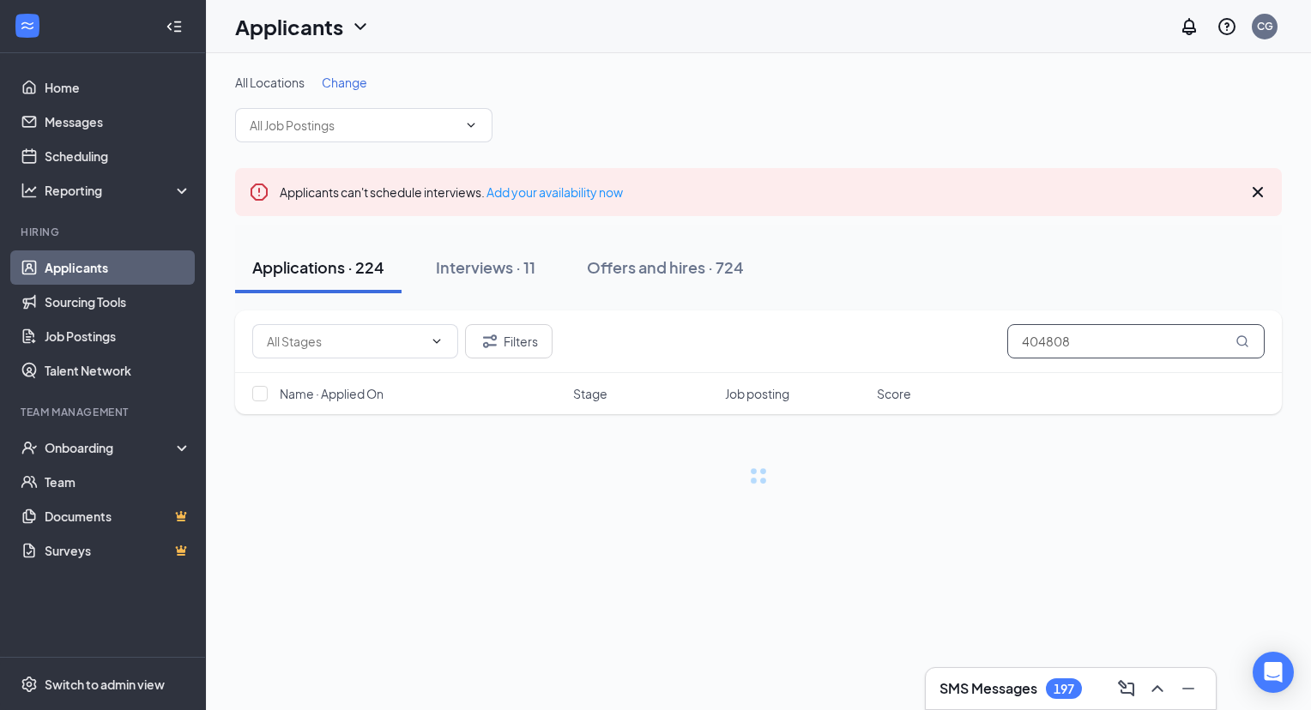
click at [1047, 337] on input "404808" at bounding box center [1135, 341] width 257 height 34
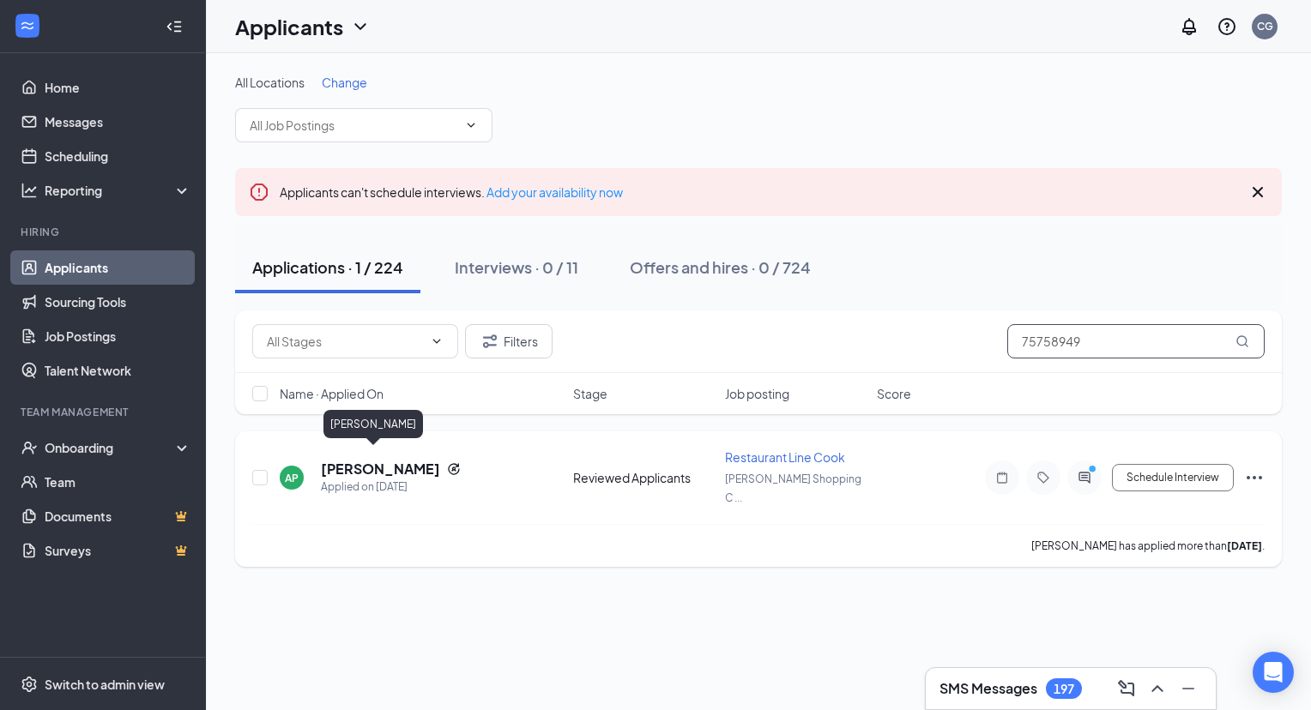
type input "75758949"
click at [371, 460] on h5 "[PERSON_NAME]" at bounding box center [380, 469] width 119 height 19
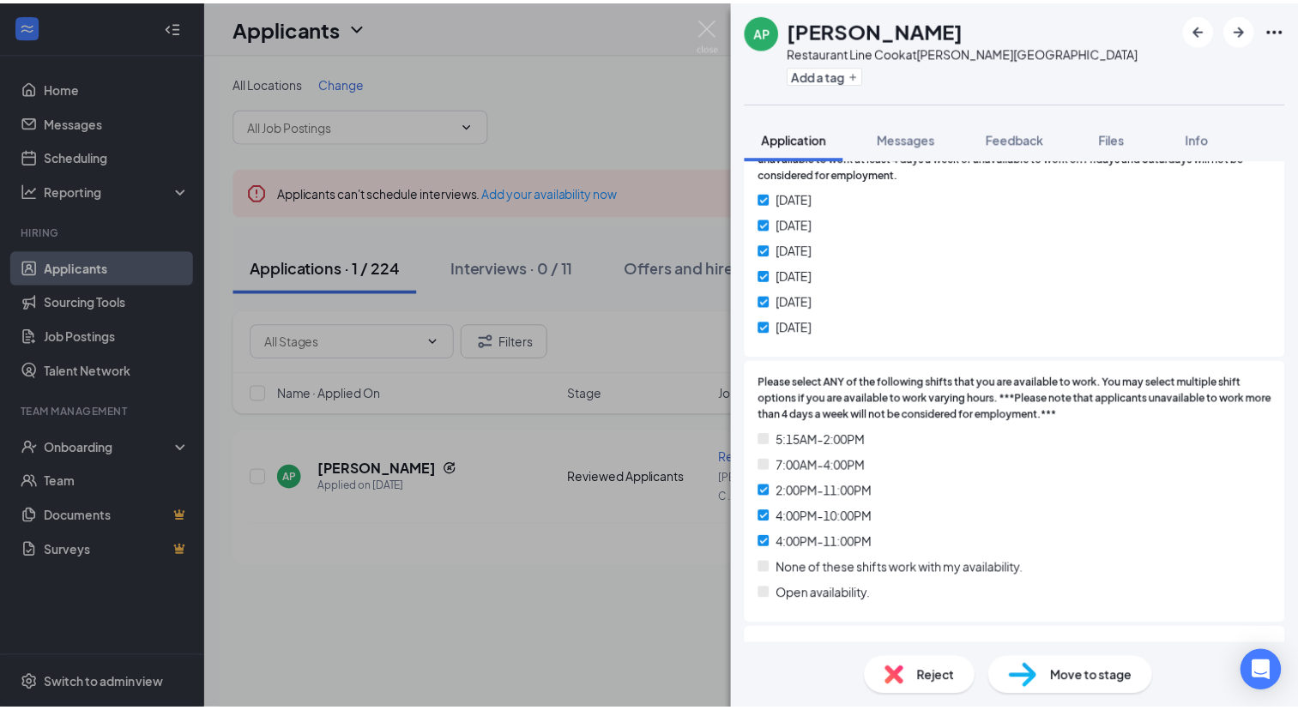
scroll to position [1300, 0]
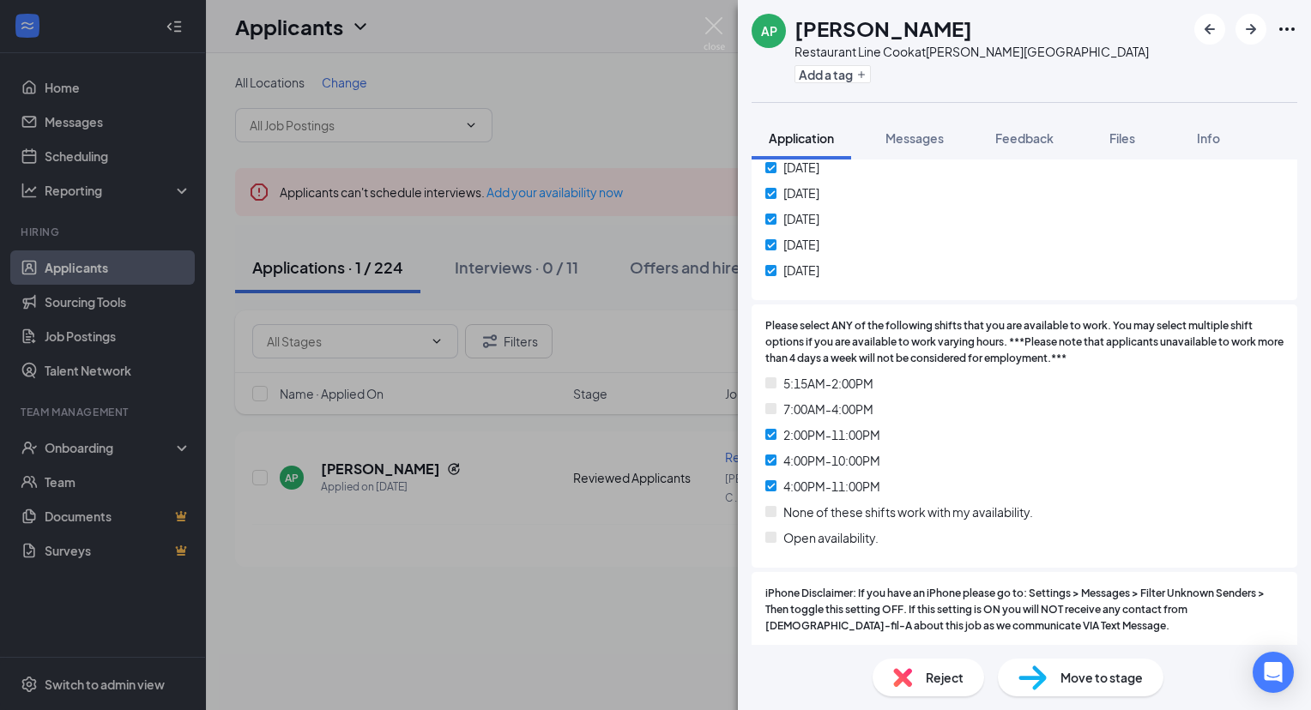
click at [940, 686] on span "Reject" at bounding box center [944, 677] width 38 height 19
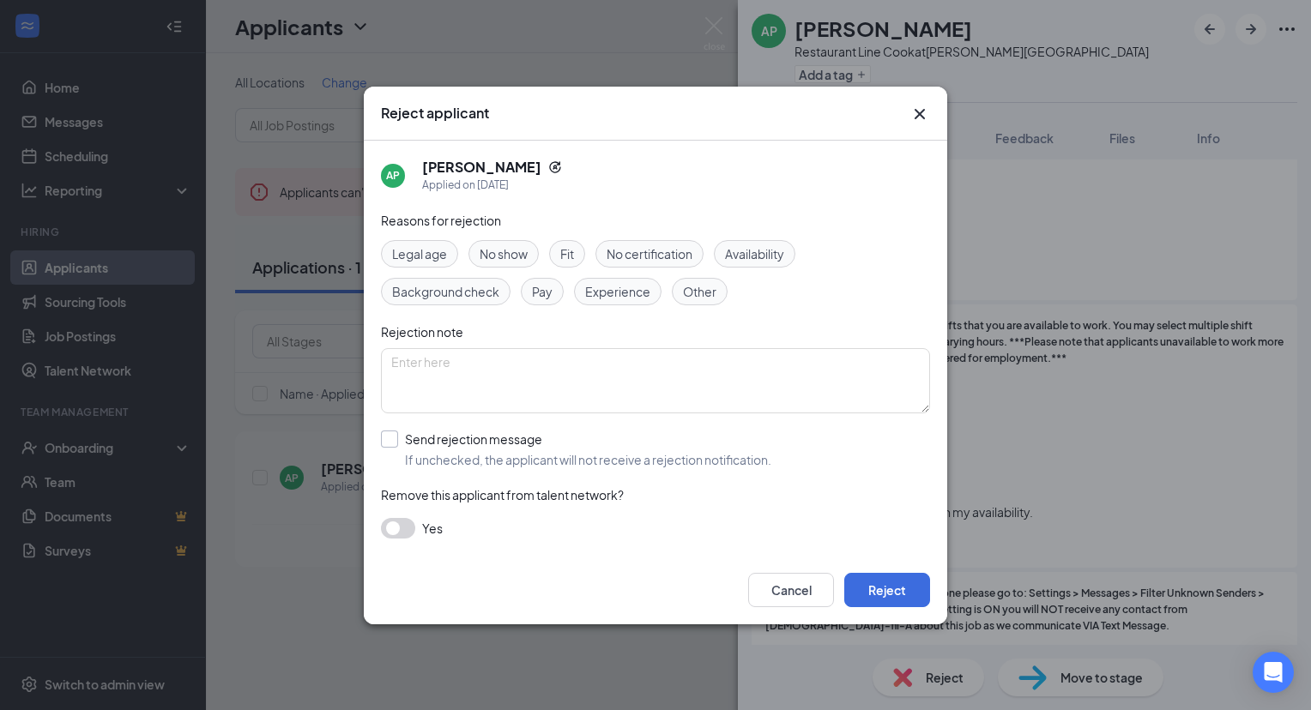
click at [384, 437] on input "Send rejection message If unchecked, the applicant will not receive a rejection…" at bounding box center [576, 450] width 390 height 38
checkbox input "true"
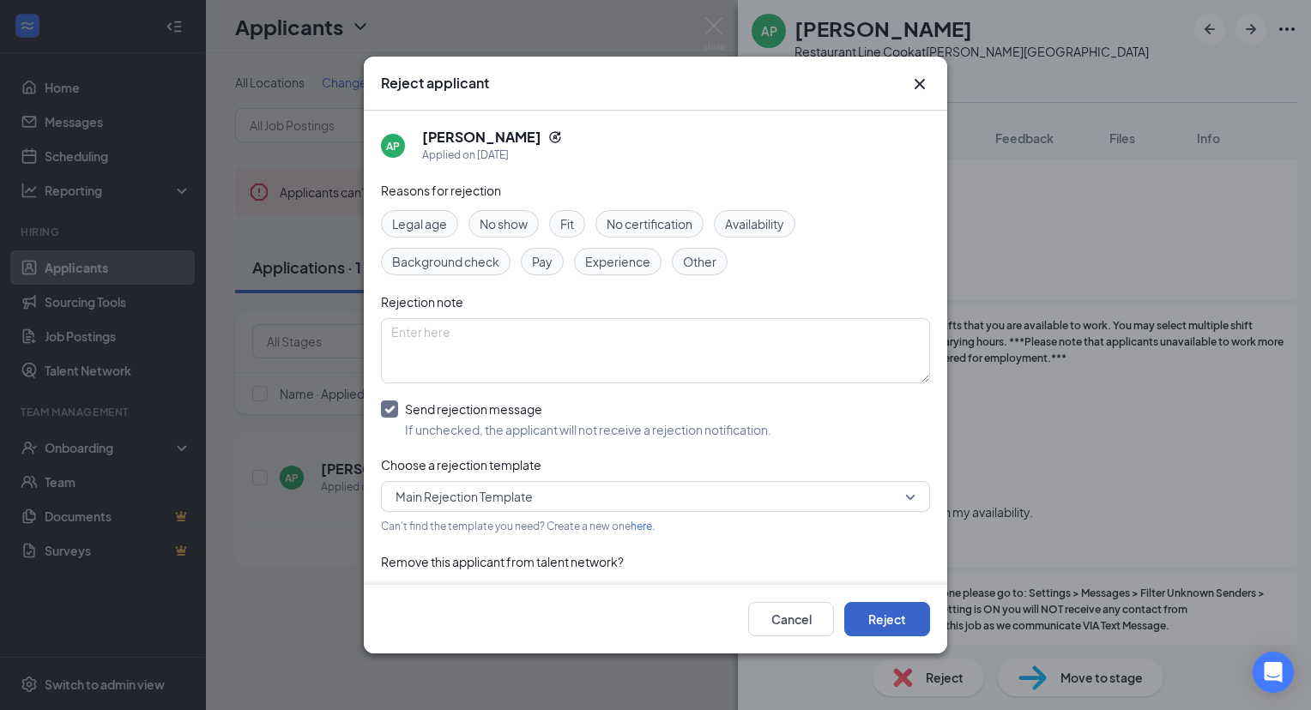
click at [878, 619] on button "Reject" at bounding box center [887, 619] width 86 height 34
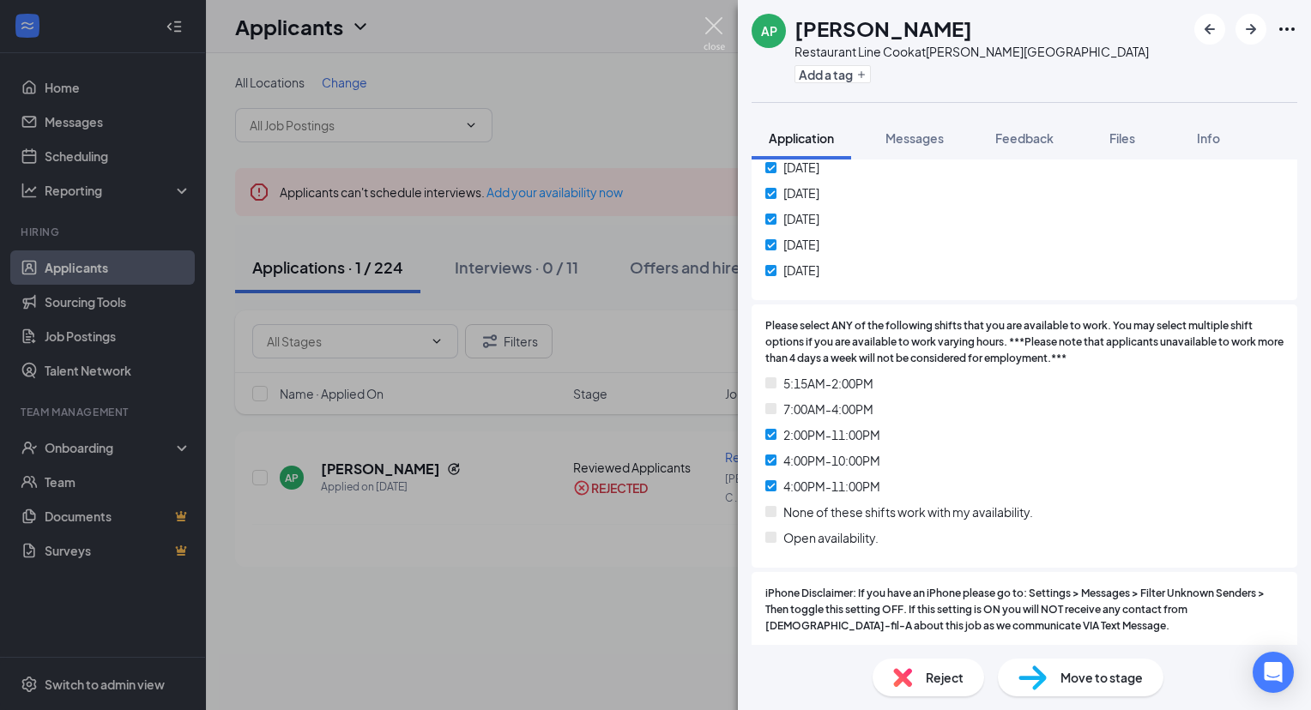
click at [710, 18] on img at bounding box center [713, 33] width 21 height 33
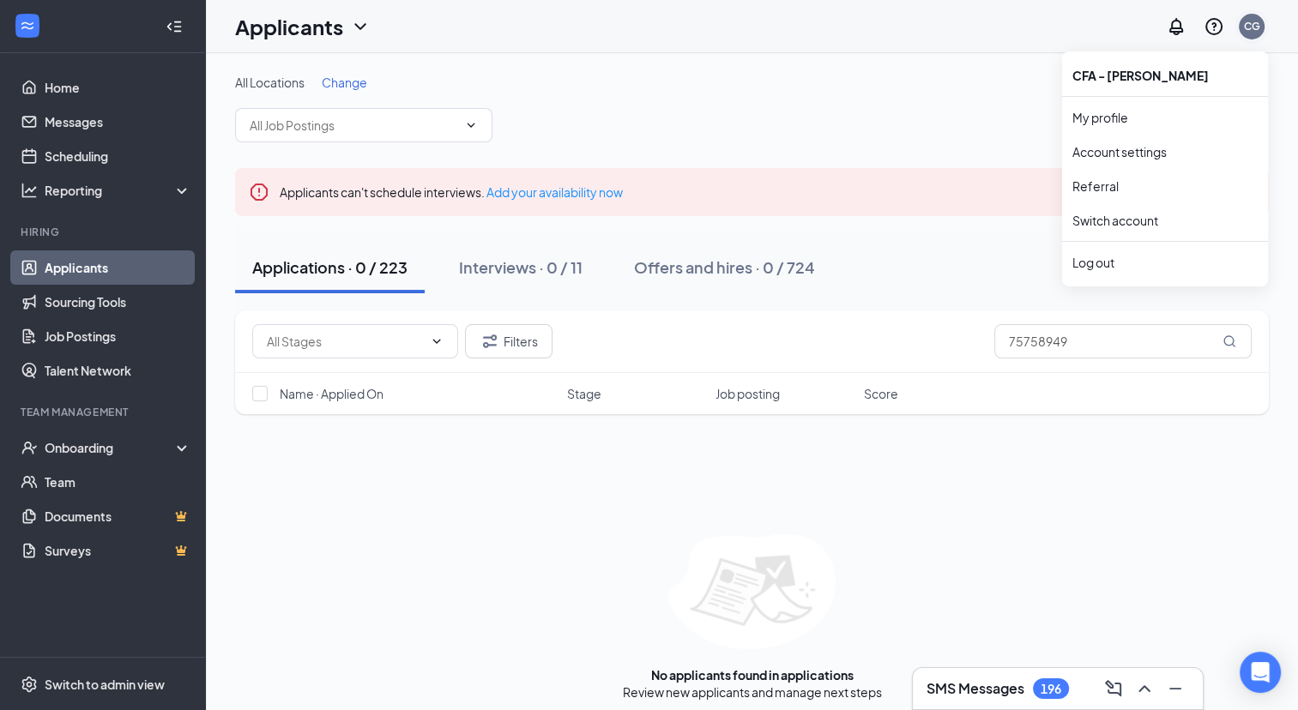
click at [1251, 27] on div "CG" at bounding box center [1252, 26] width 16 height 15
click at [1136, 216] on link "Switch account" at bounding box center [1115, 220] width 86 height 15
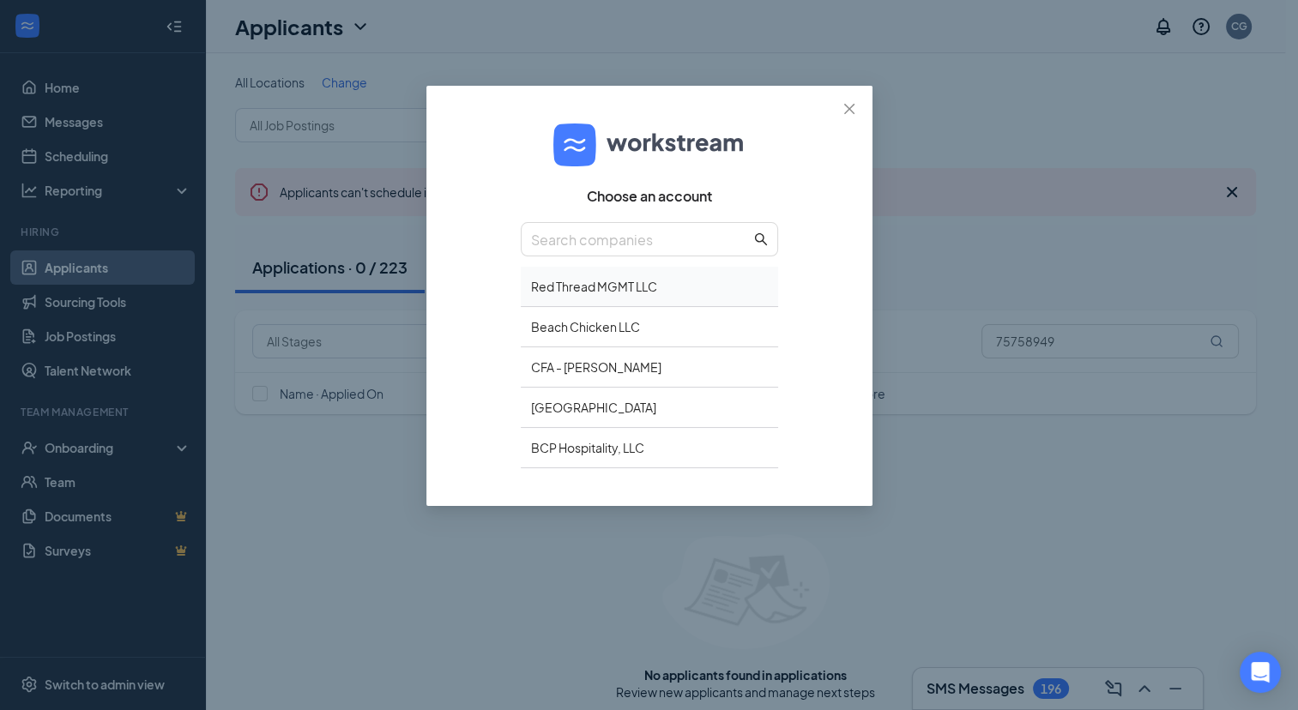
click at [657, 298] on div "Red Thread MGMT LLC" at bounding box center [649, 287] width 257 height 40
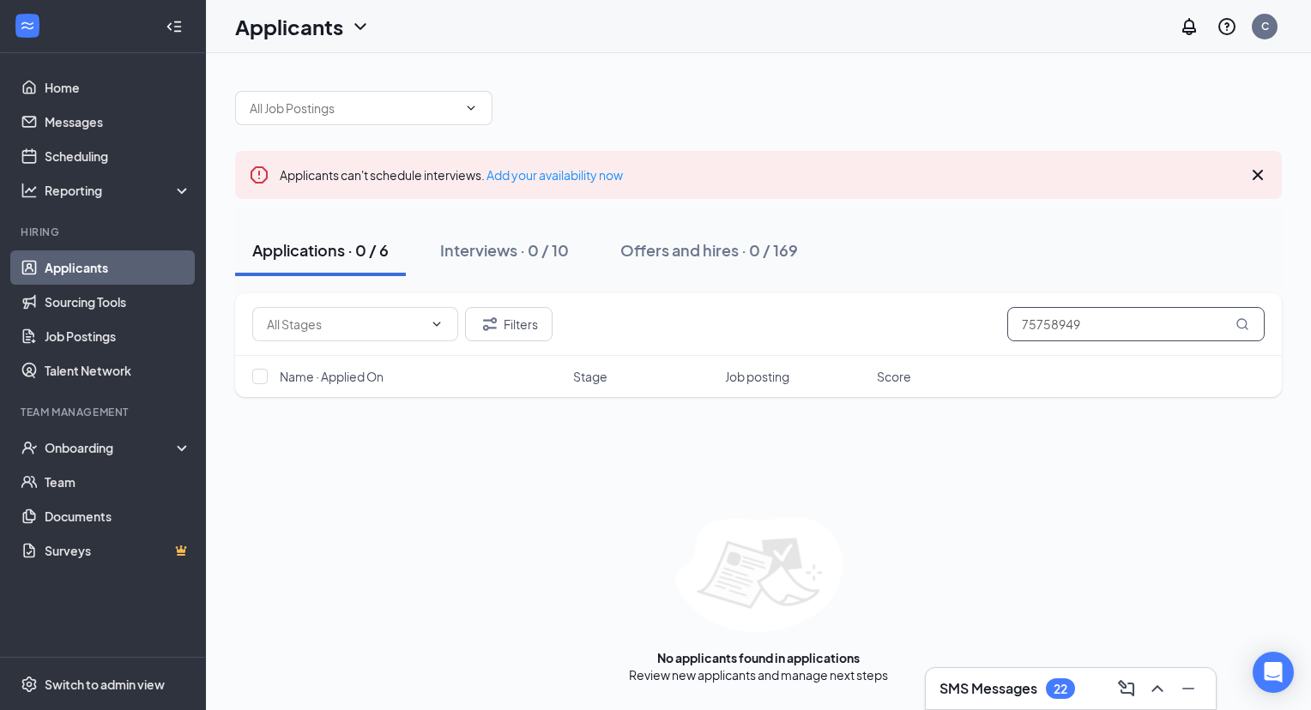
click at [1034, 309] on input "75758949" at bounding box center [1135, 324] width 257 height 34
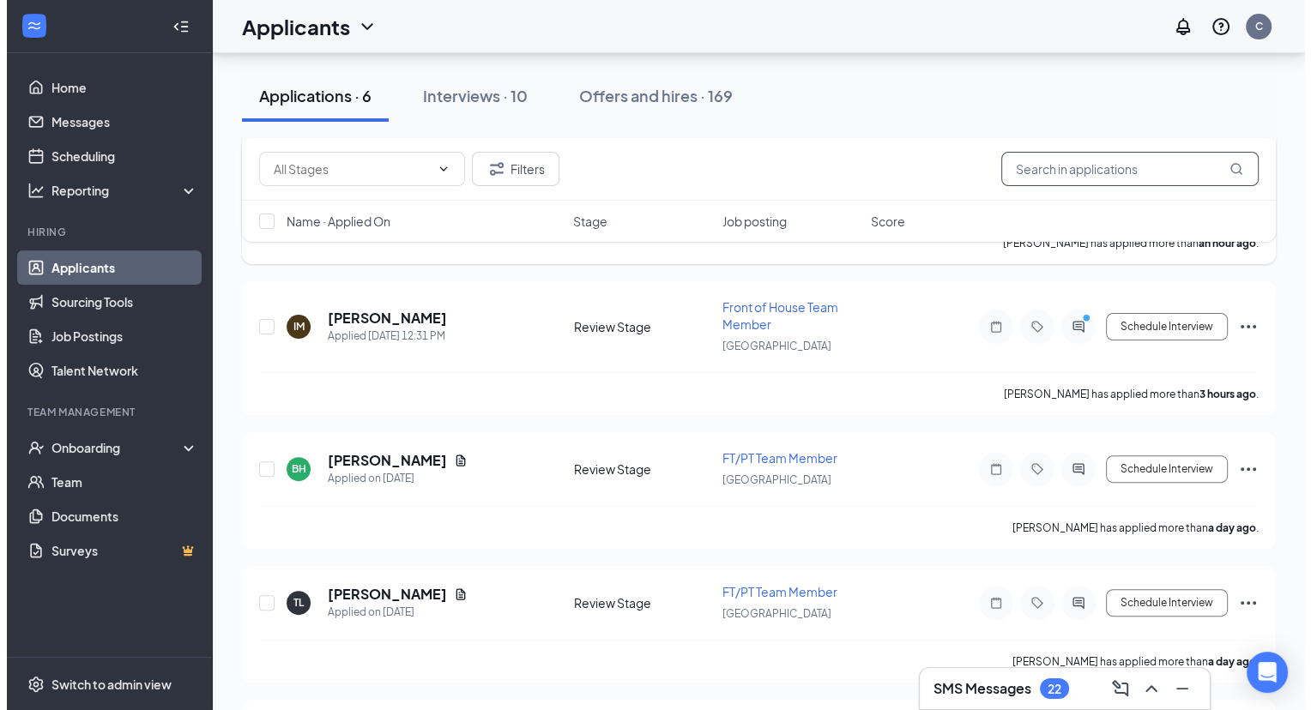
scroll to position [533, 0]
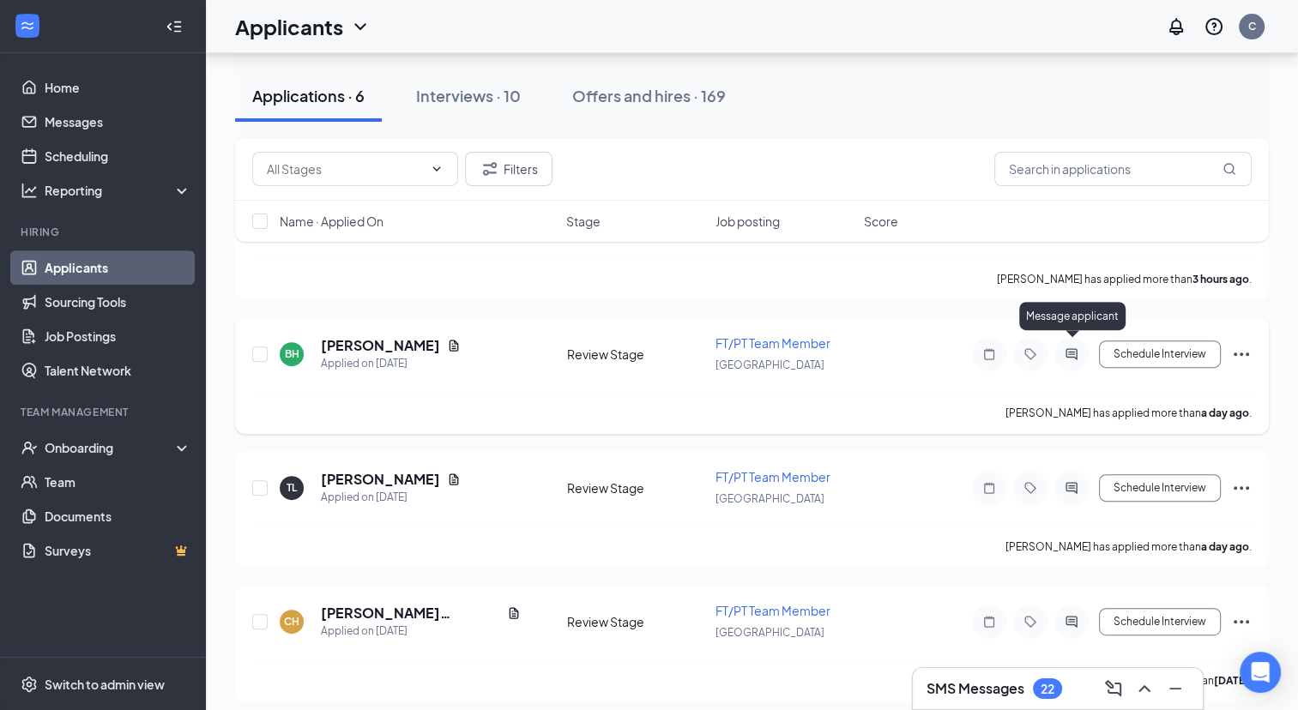
click at [1067, 347] on icon "ActiveChat" at bounding box center [1071, 354] width 21 height 14
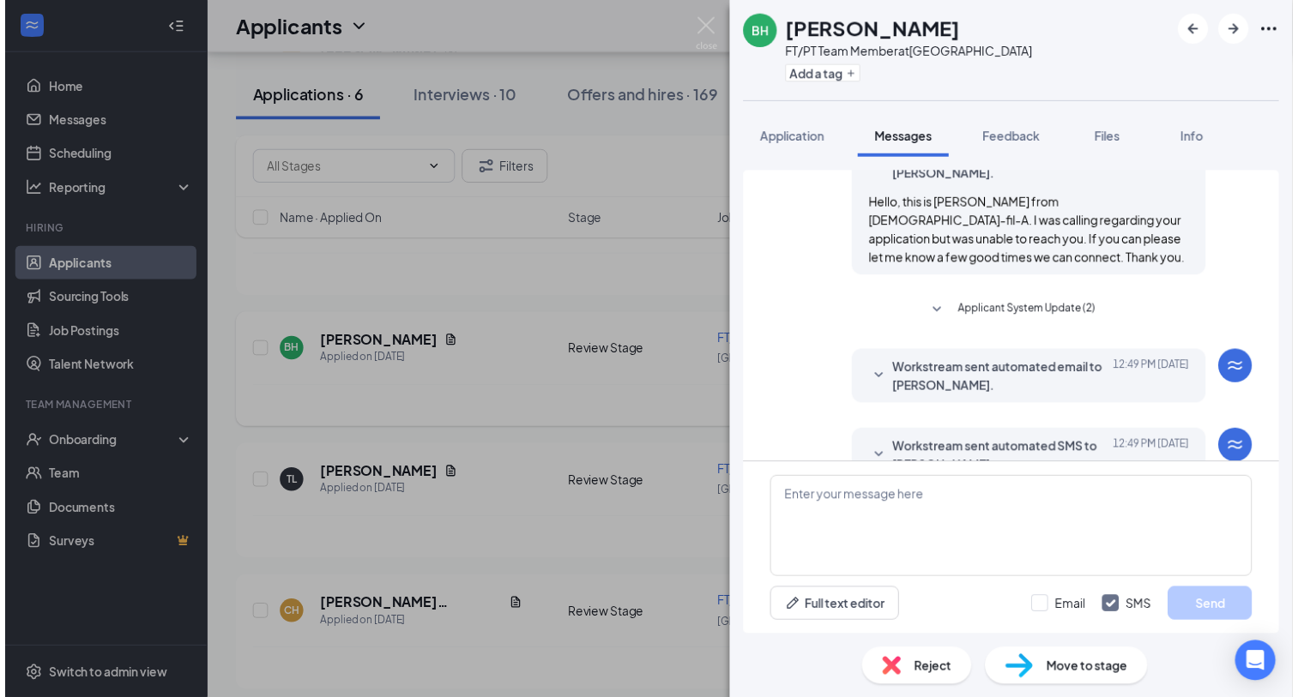
scroll to position [405, 0]
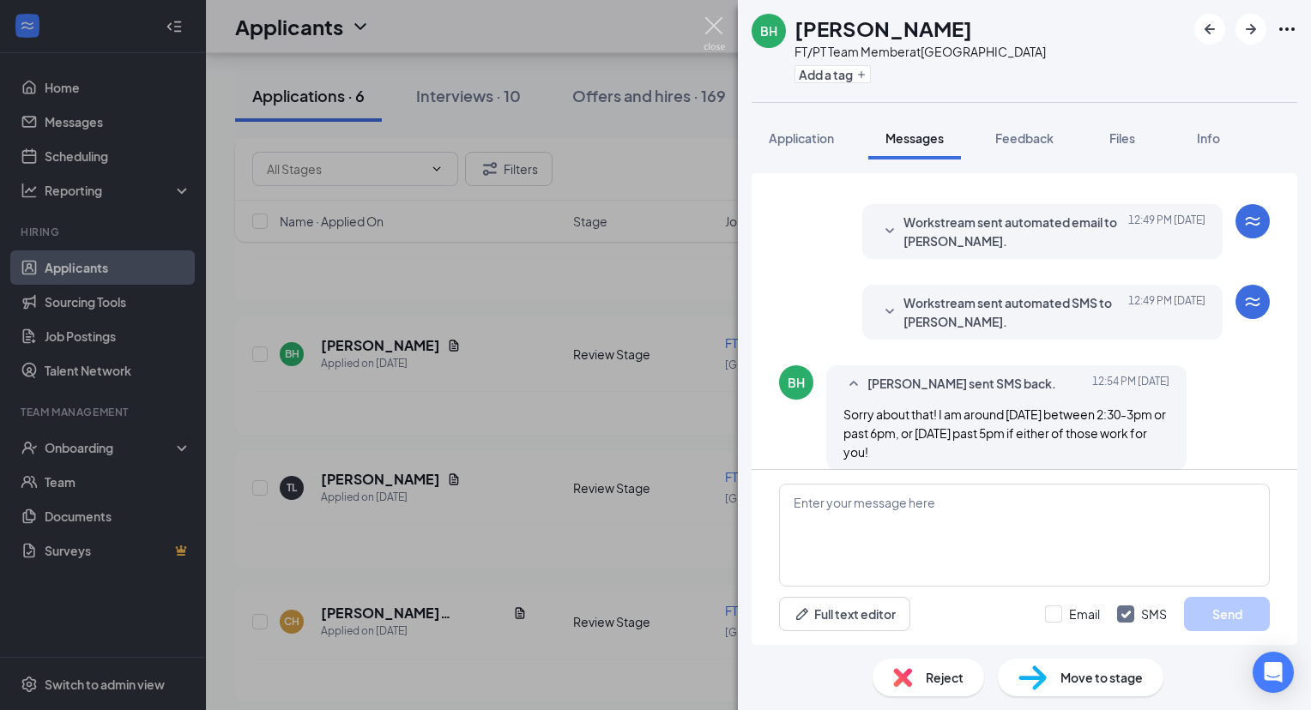
click at [718, 19] on img at bounding box center [713, 33] width 21 height 33
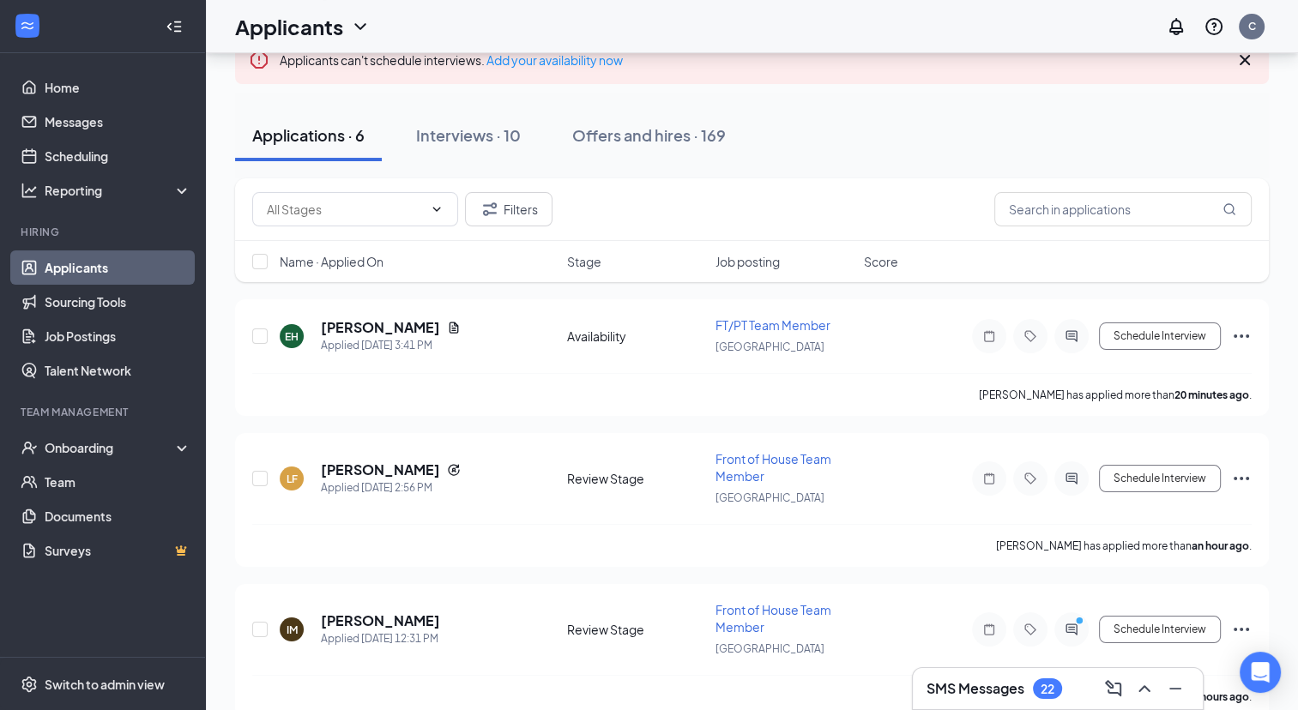
scroll to position [114, 0]
click at [370, 467] on h5 "[PERSON_NAME]" at bounding box center [380, 470] width 119 height 19
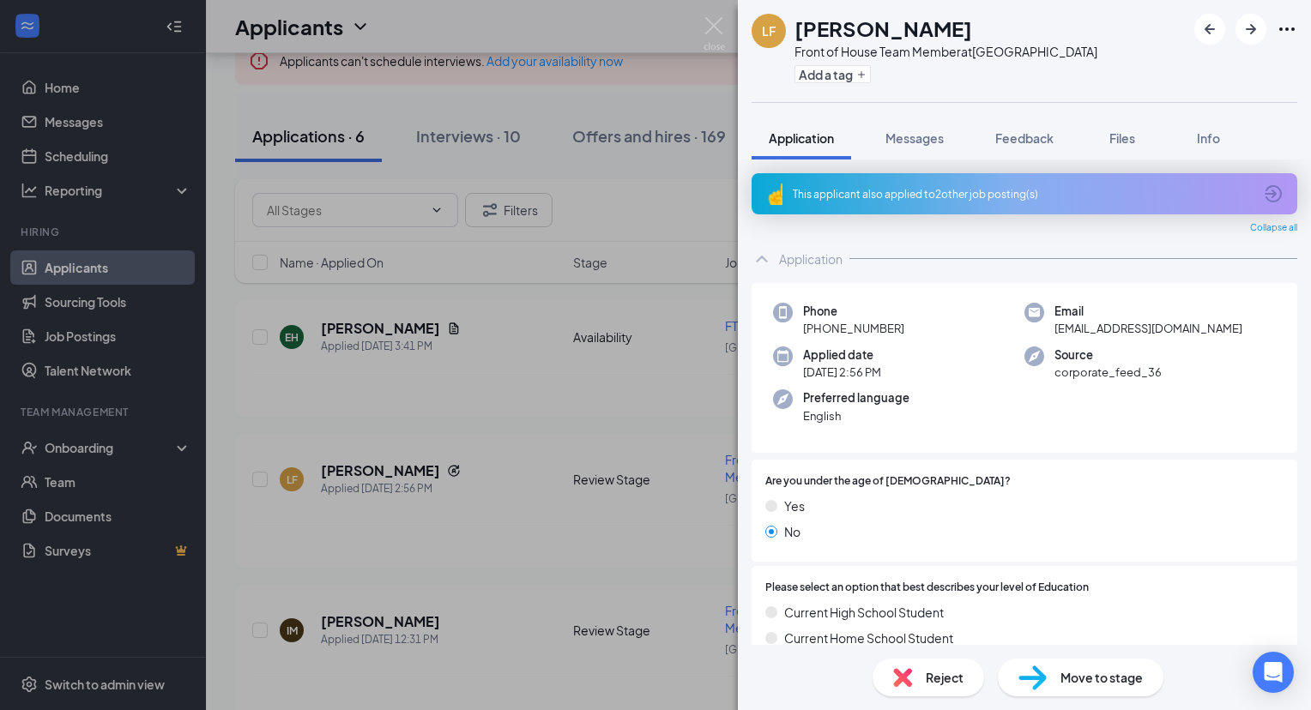
click at [899, 201] on div "This applicant also applied to 2 other job posting(s)" at bounding box center [1023, 193] width 545 height 41
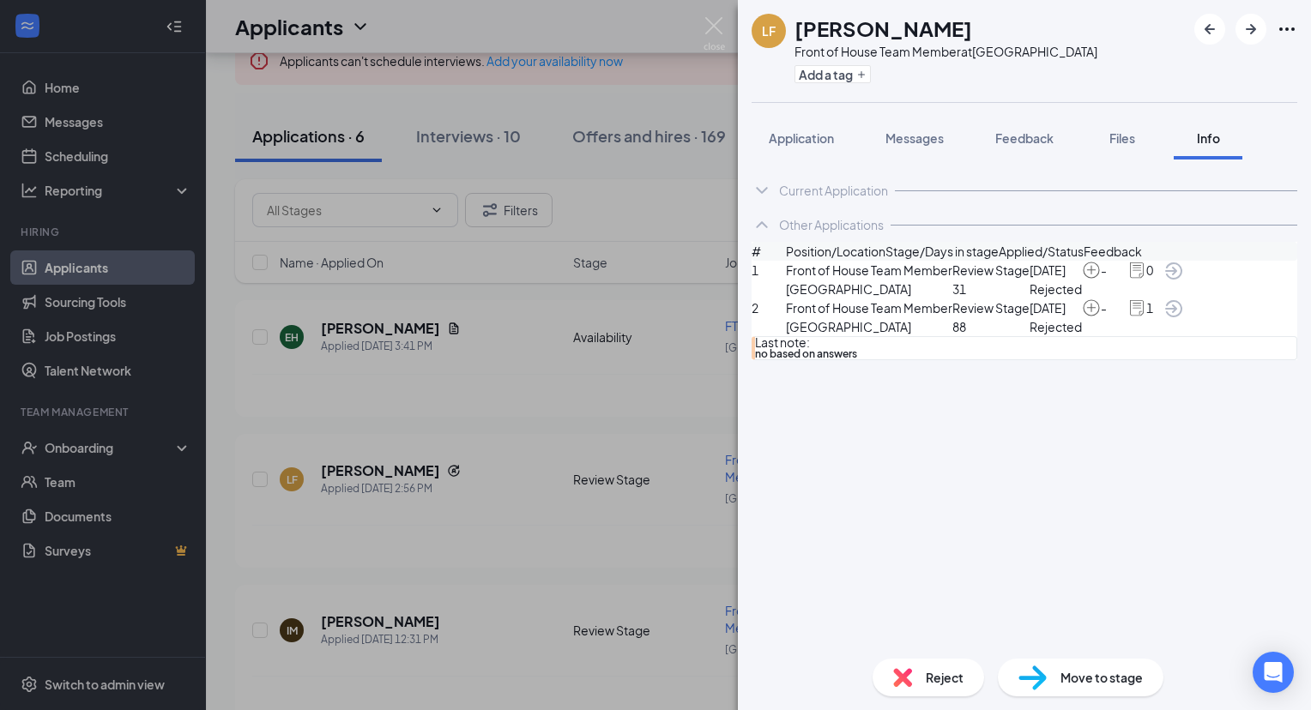
click at [943, 683] on span "Reject" at bounding box center [944, 677] width 38 height 19
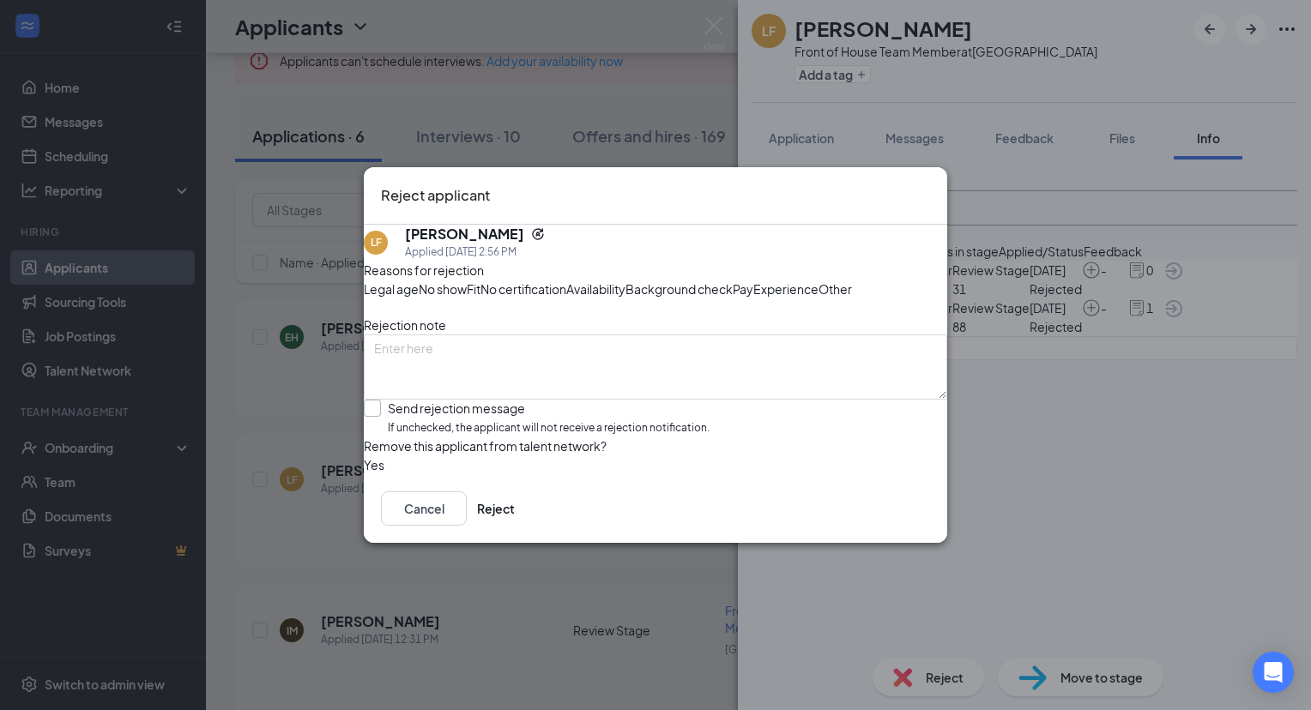
click at [393, 437] on input "Send rejection message If unchecked, the applicant will not receive a rejection…" at bounding box center [537, 418] width 346 height 37
checkbox input "true"
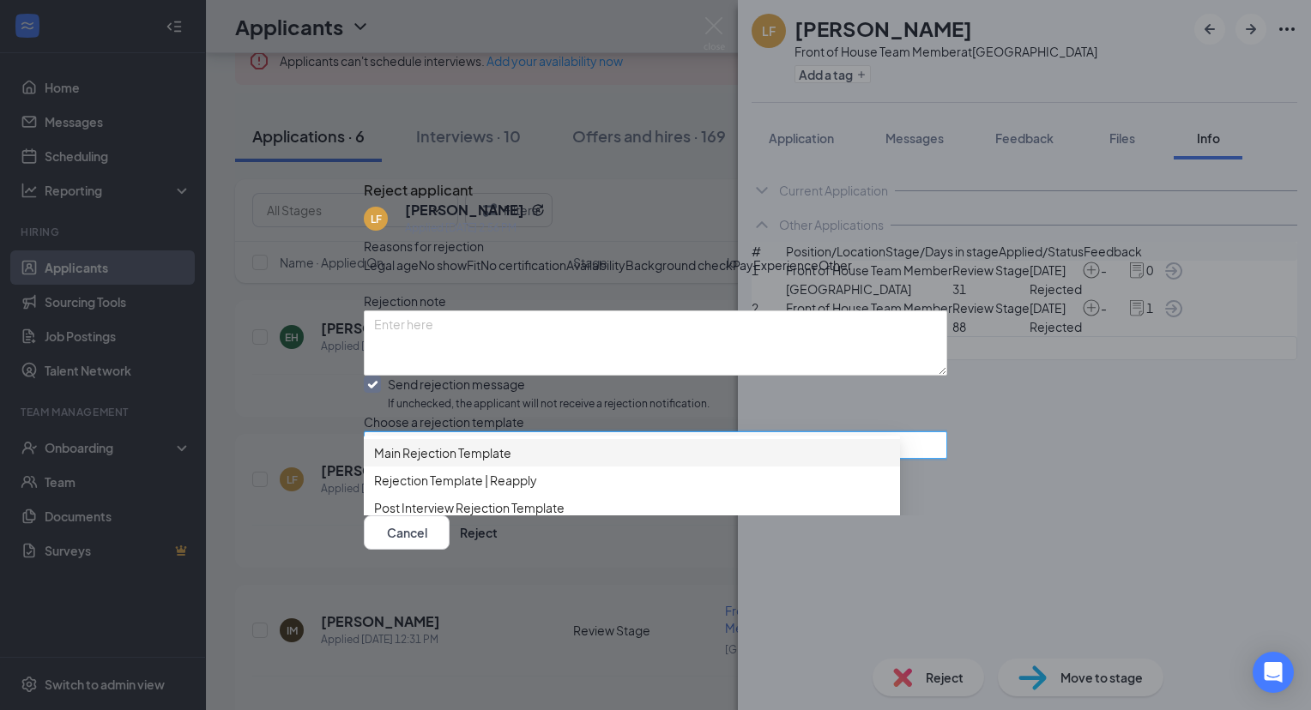
click at [858, 458] on input "search" at bounding box center [649, 445] width 551 height 26
click at [776, 443] on span "Main Rejection Template" at bounding box center [631, 452] width 515 height 19
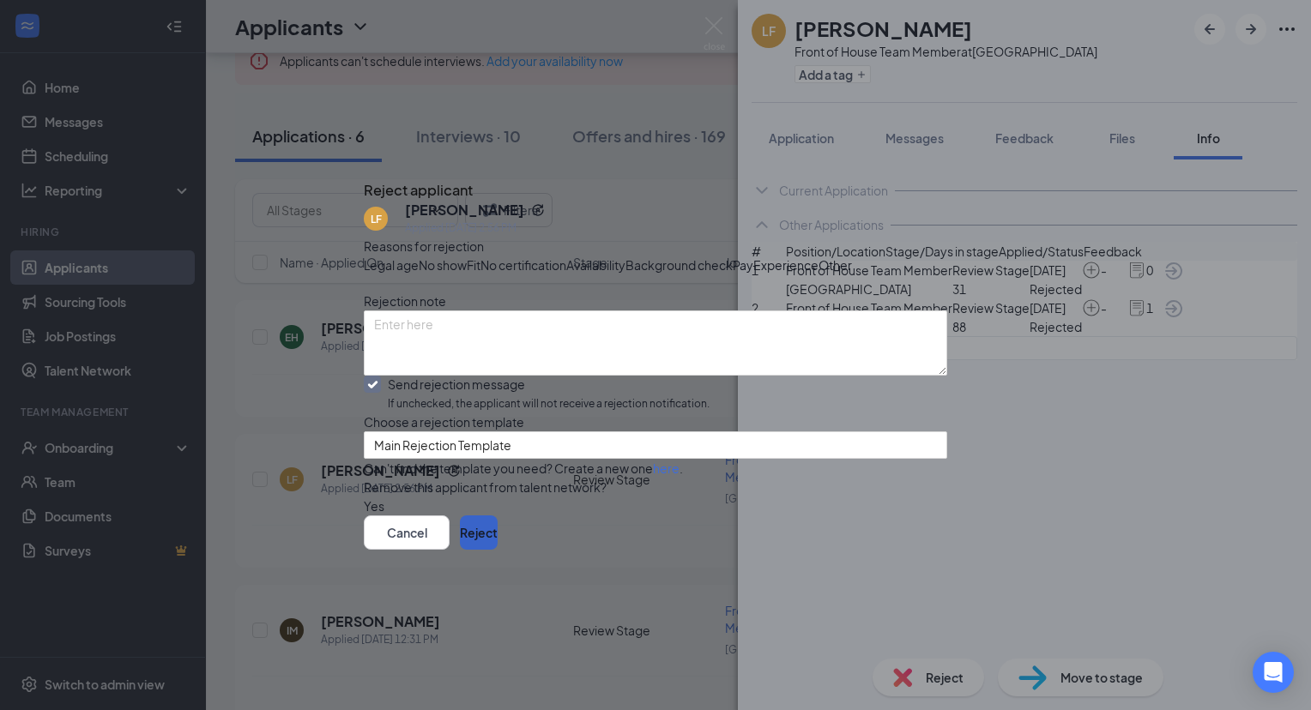
click at [497, 550] on button "Reject" at bounding box center [479, 532] width 38 height 34
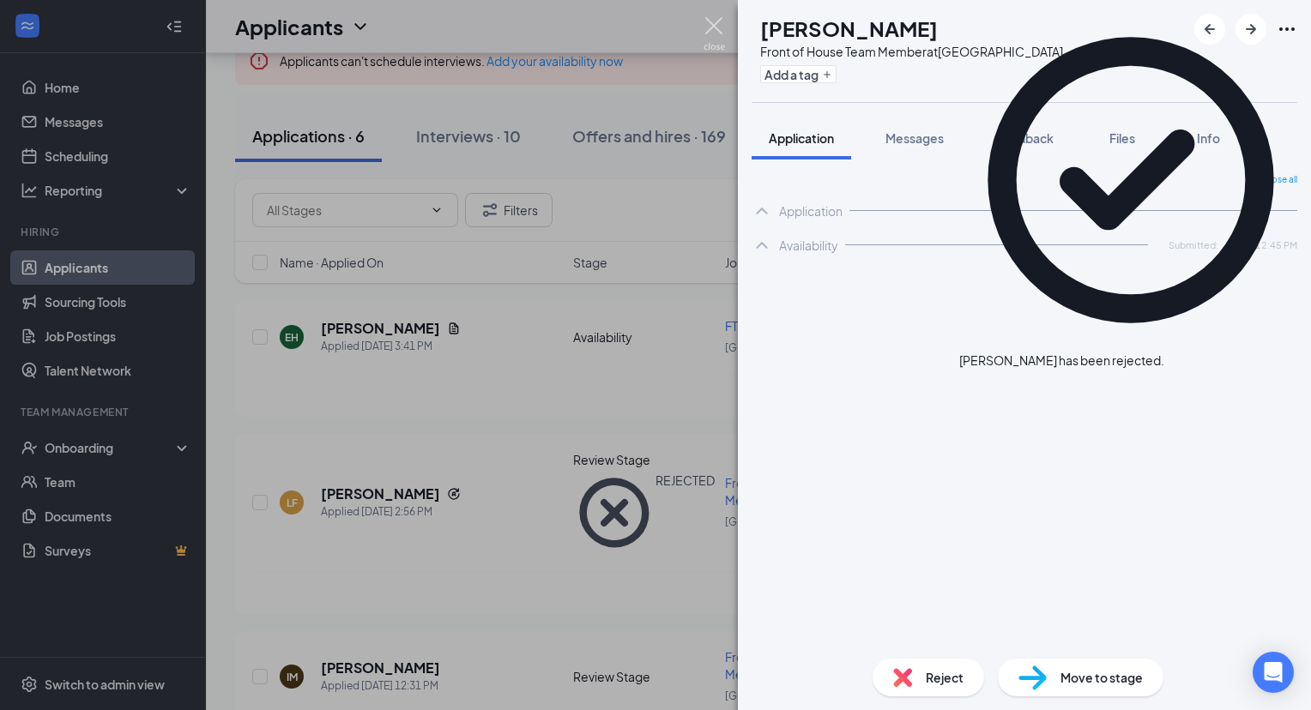
click at [713, 21] on img at bounding box center [713, 33] width 21 height 33
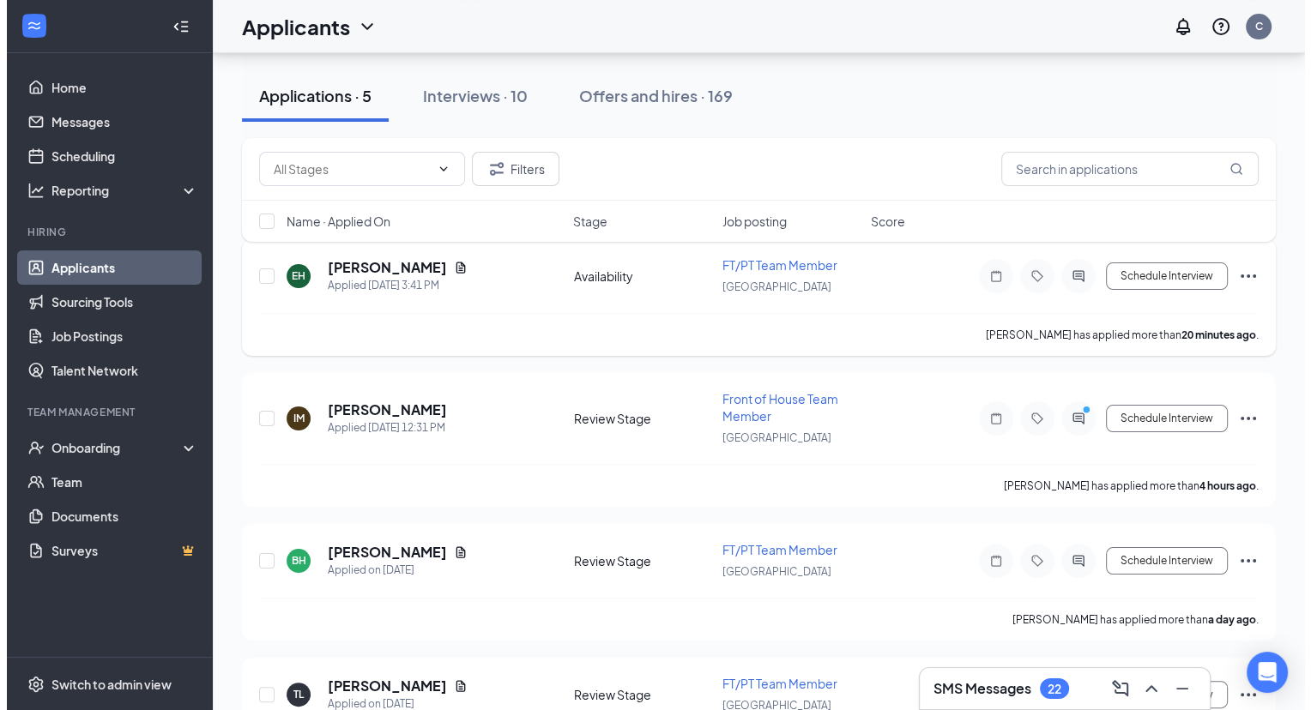
scroll to position [176, 0]
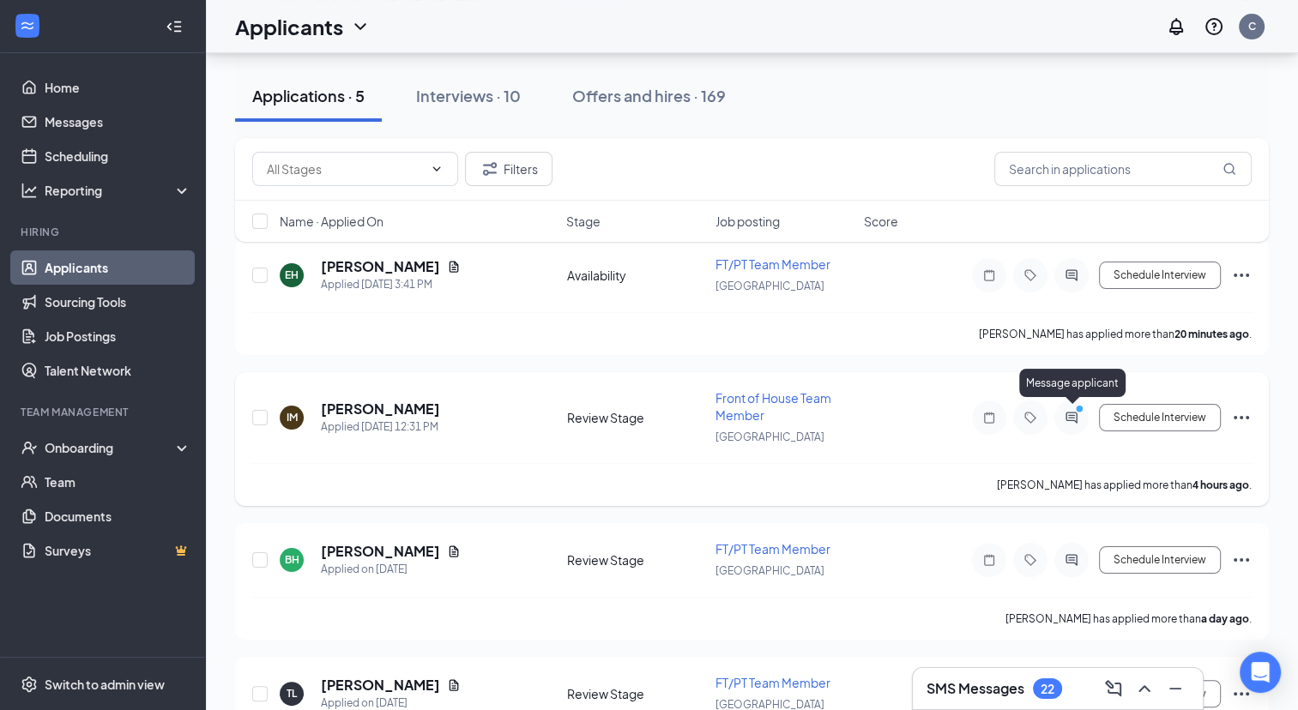
click at [1065, 417] on icon "ActiveChat" at bounding box center [1071, 418] width 21 height 14
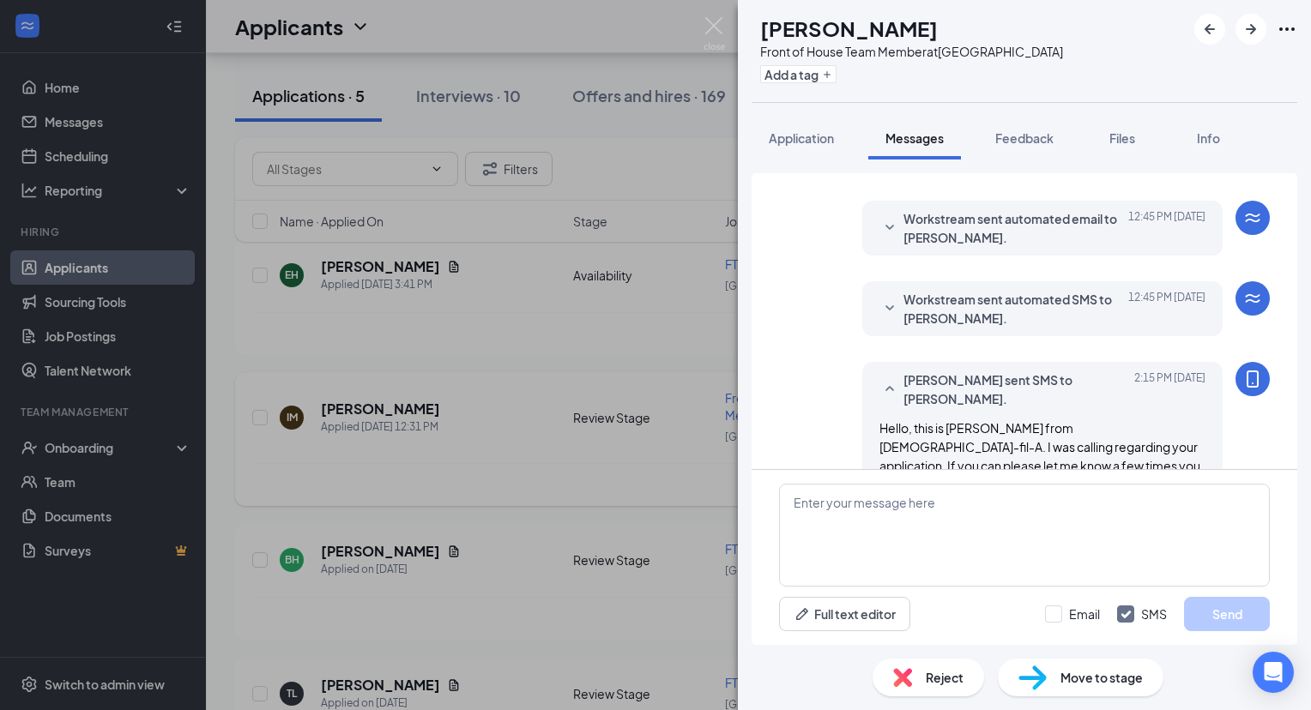
scroll to position [285, 0]
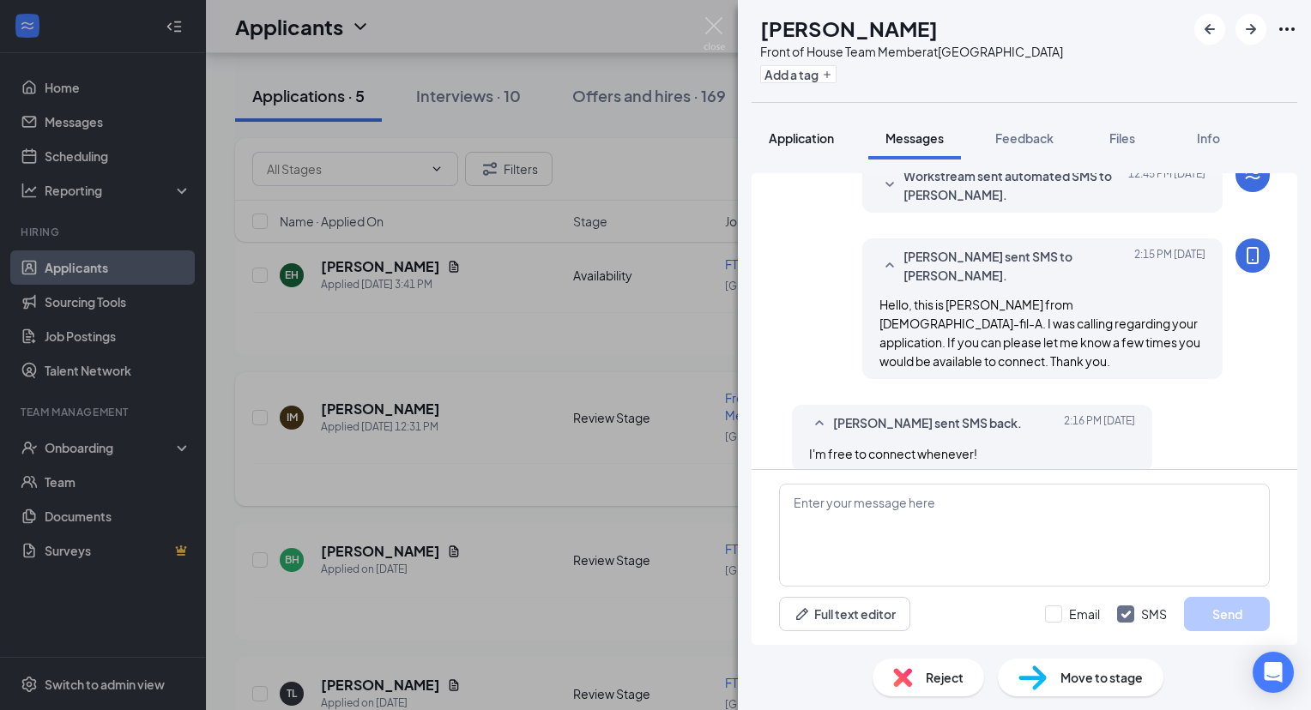
click at [829, 142] on span "Application" at bounding box center [800, 137] width 65 height 15
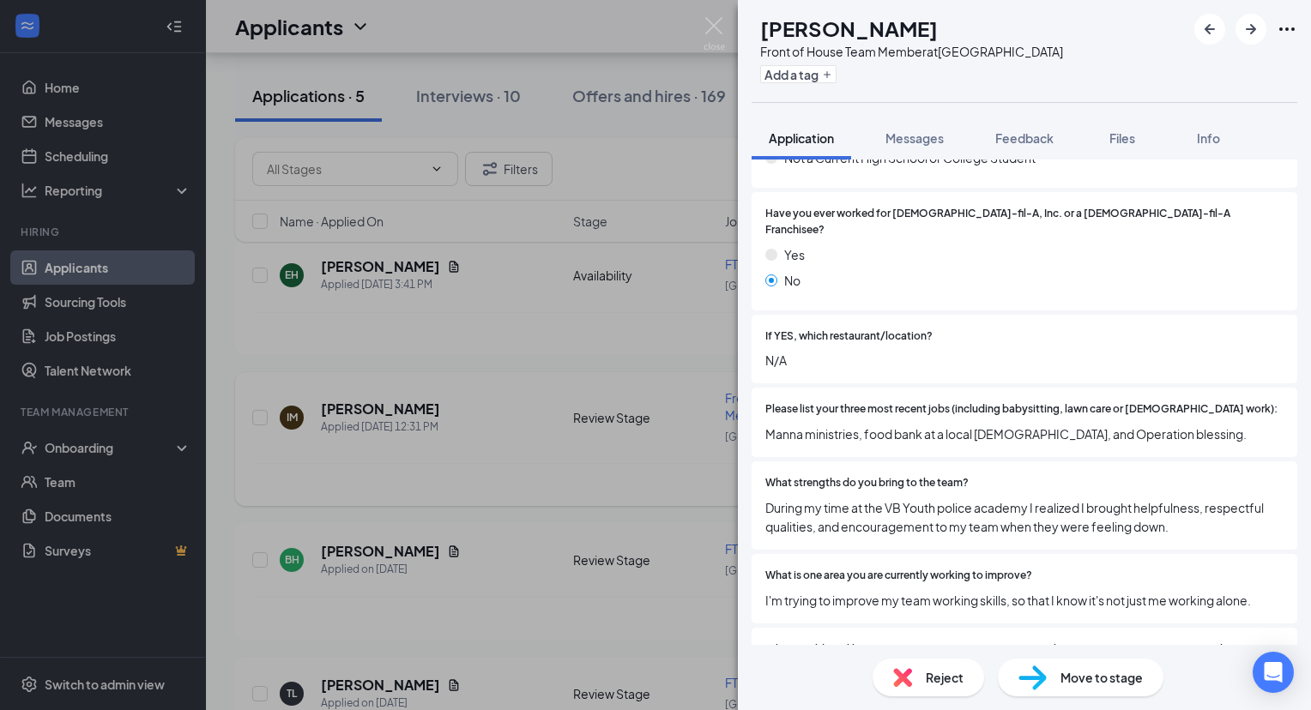
scroll to position [449, 0]
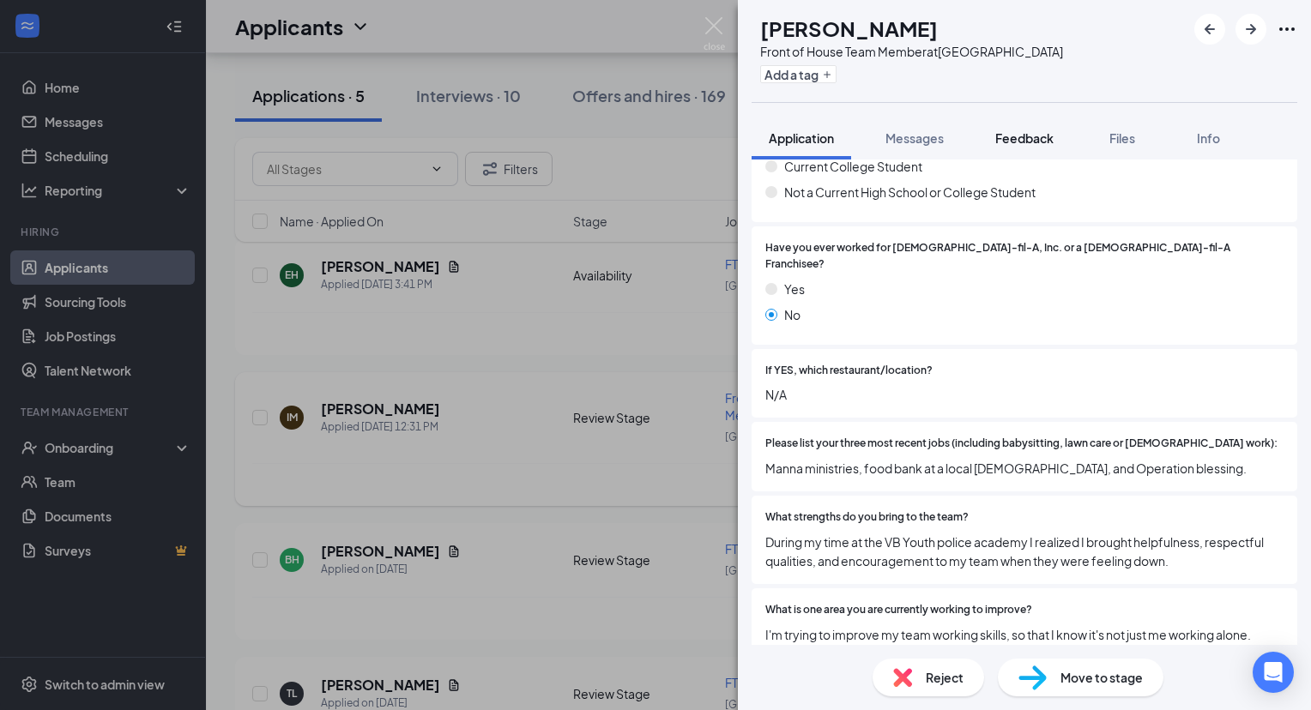
click at [1034, 154] on button "Feedback" at bounding box center [1024, 138] width 93 height 43
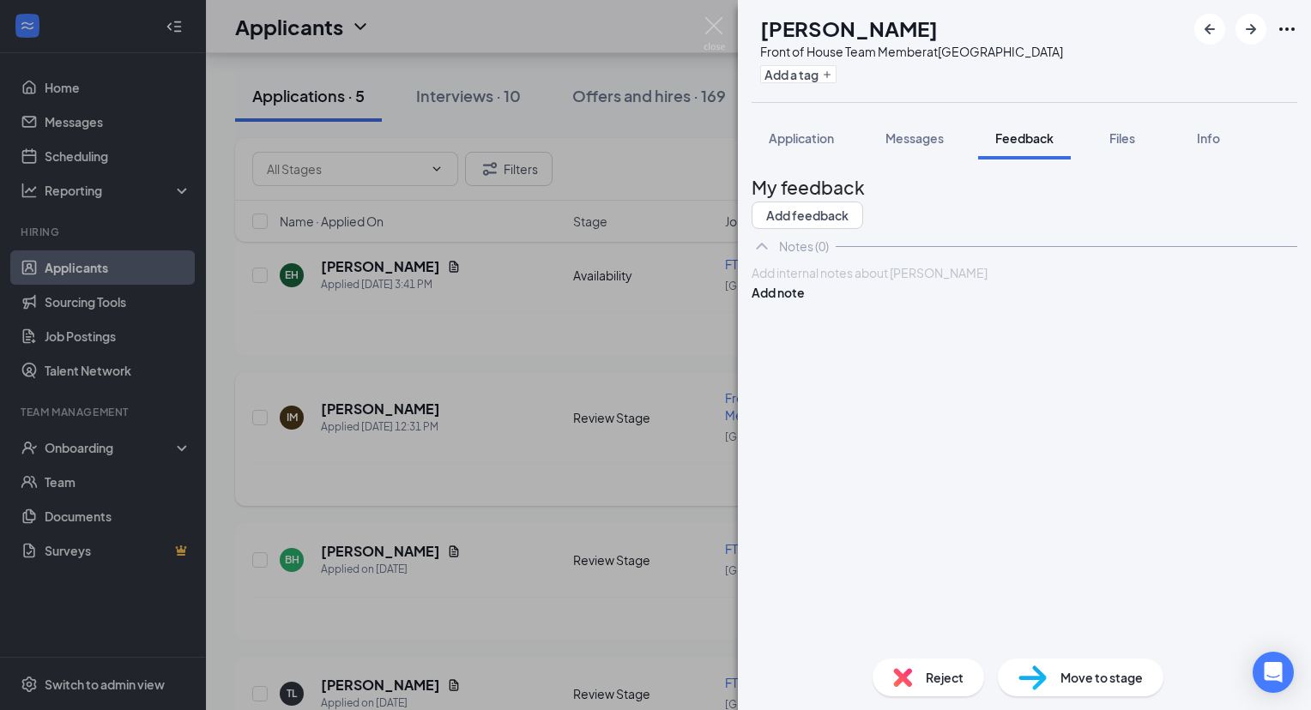
click at [937, 282] on div at bounding box center [1024, 273] width 544 height 18
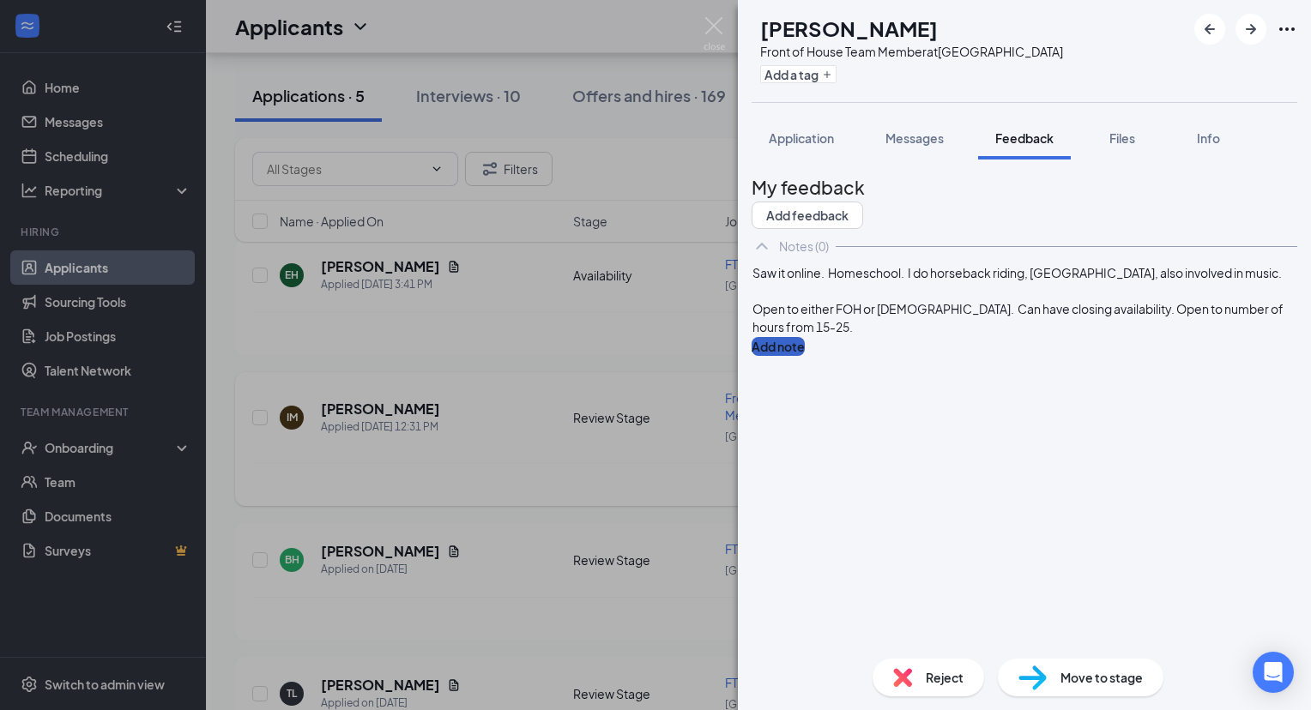
click at [805, 337] on button "Add note" at bounding box center [777, 346] width 53 height 19
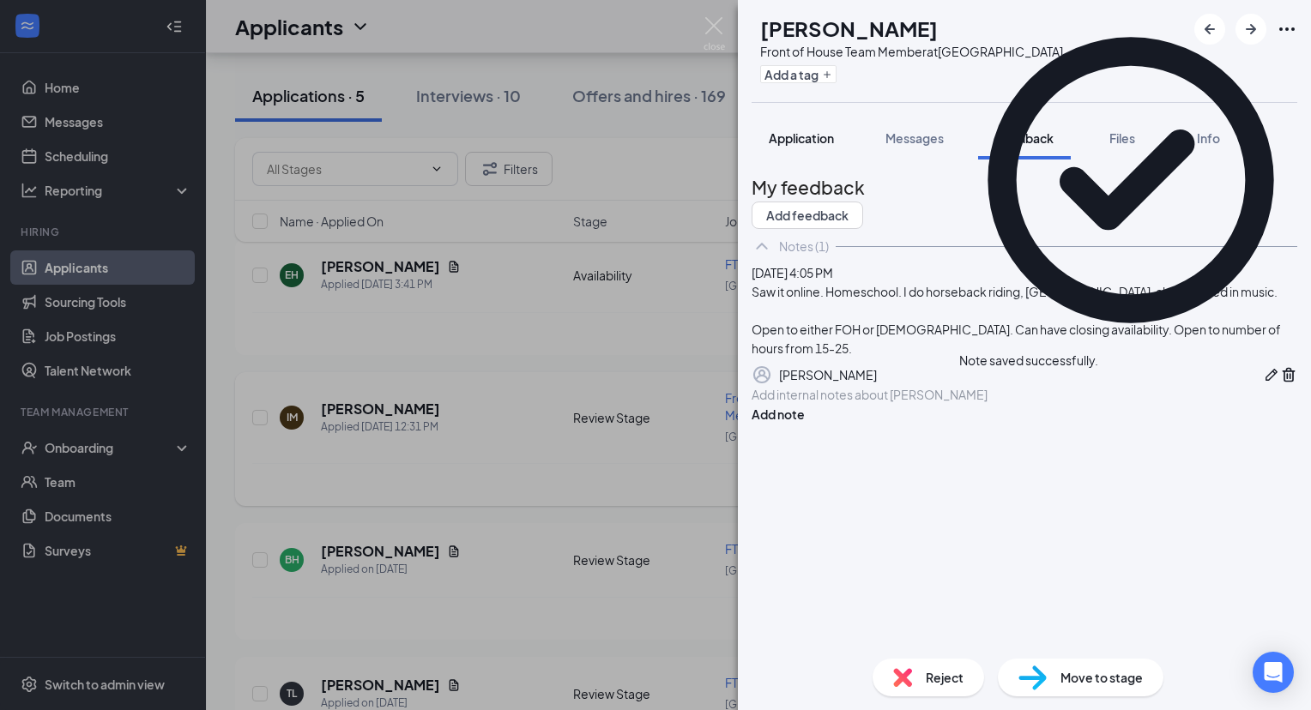
click at [782, 145] on div "Application" at bounding box center [800, 138] width 65 height 17
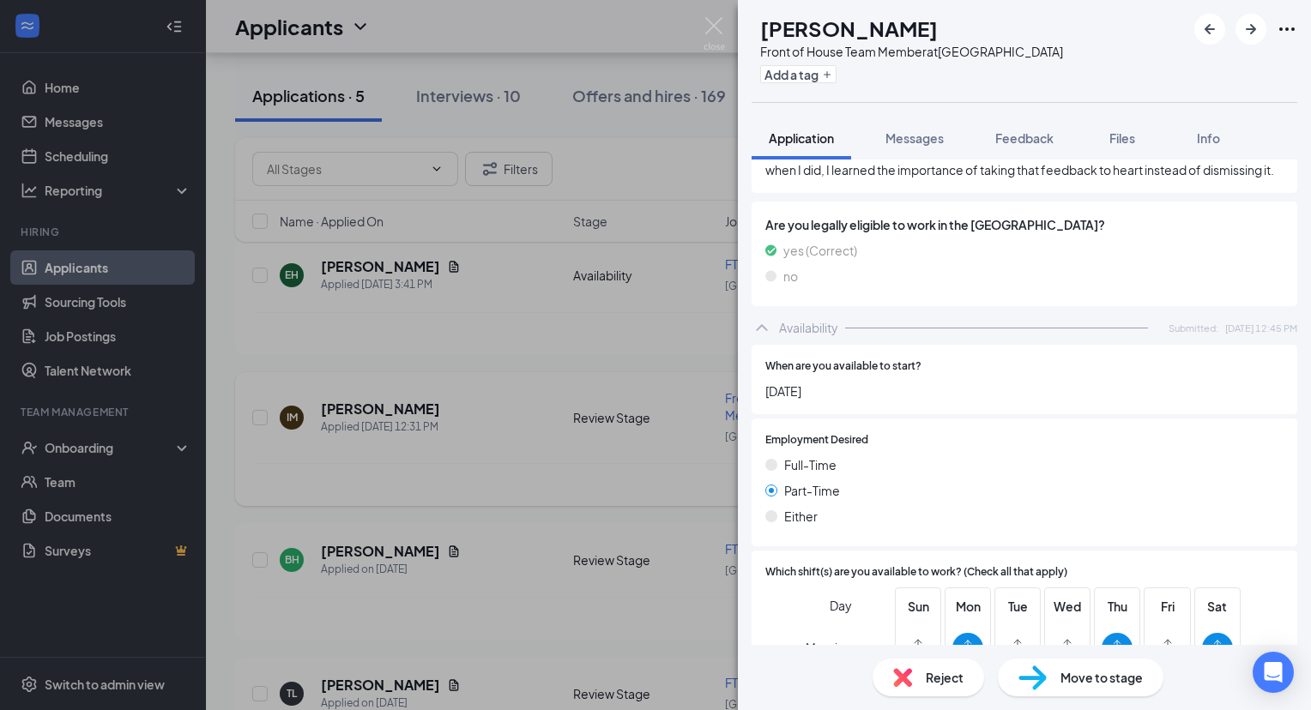
scroll to position [1225, 0]
click at [919, 144] on span "Messages" at bounding box center [914, 137] width 58 height 15
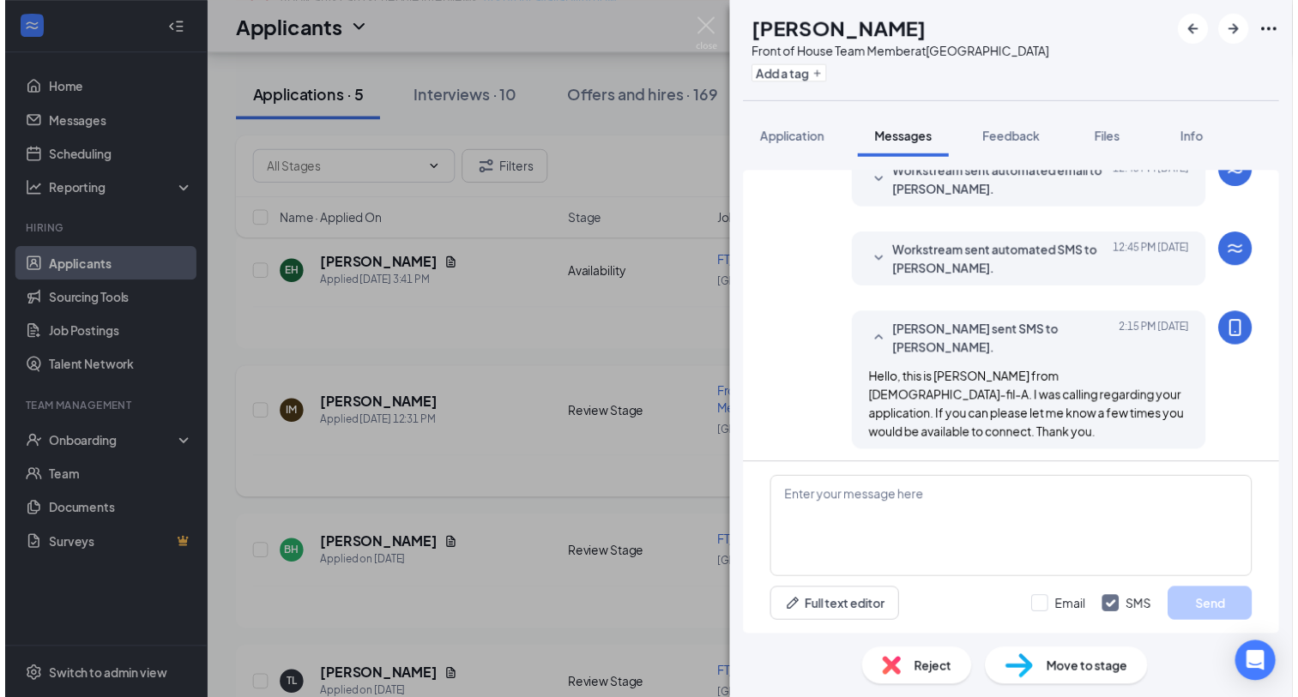
scroll to position [285, 0]
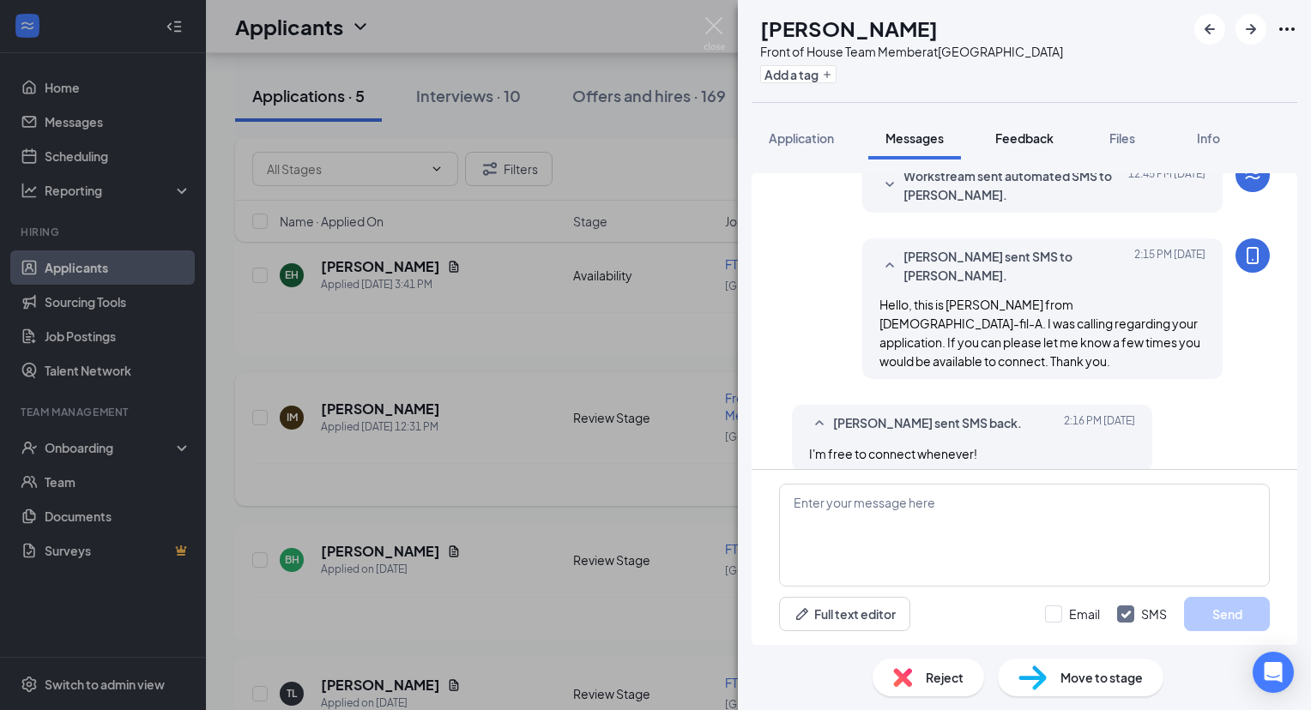
click at [1036, 145] on div "Feedback" at bounding box center [1024, 138] width 58 height 17
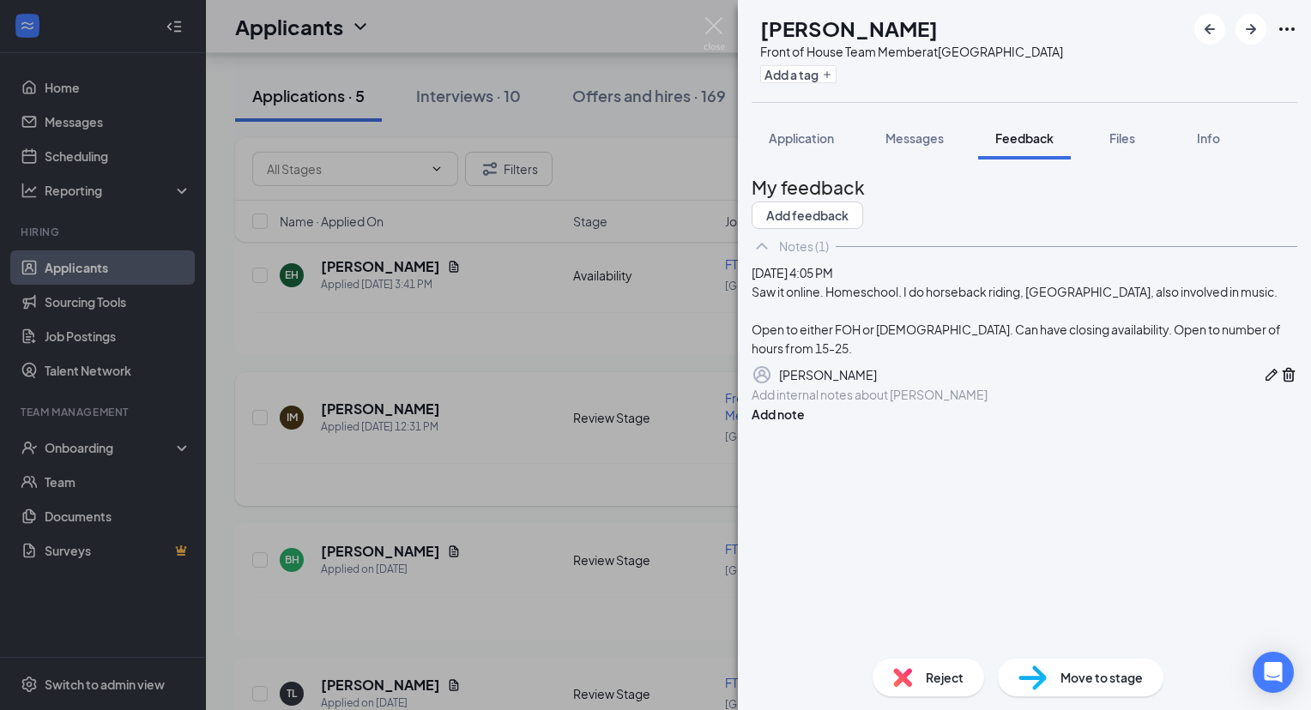
click at [842, 404] on div at bounding box center [1024, 395] width 544 height 18
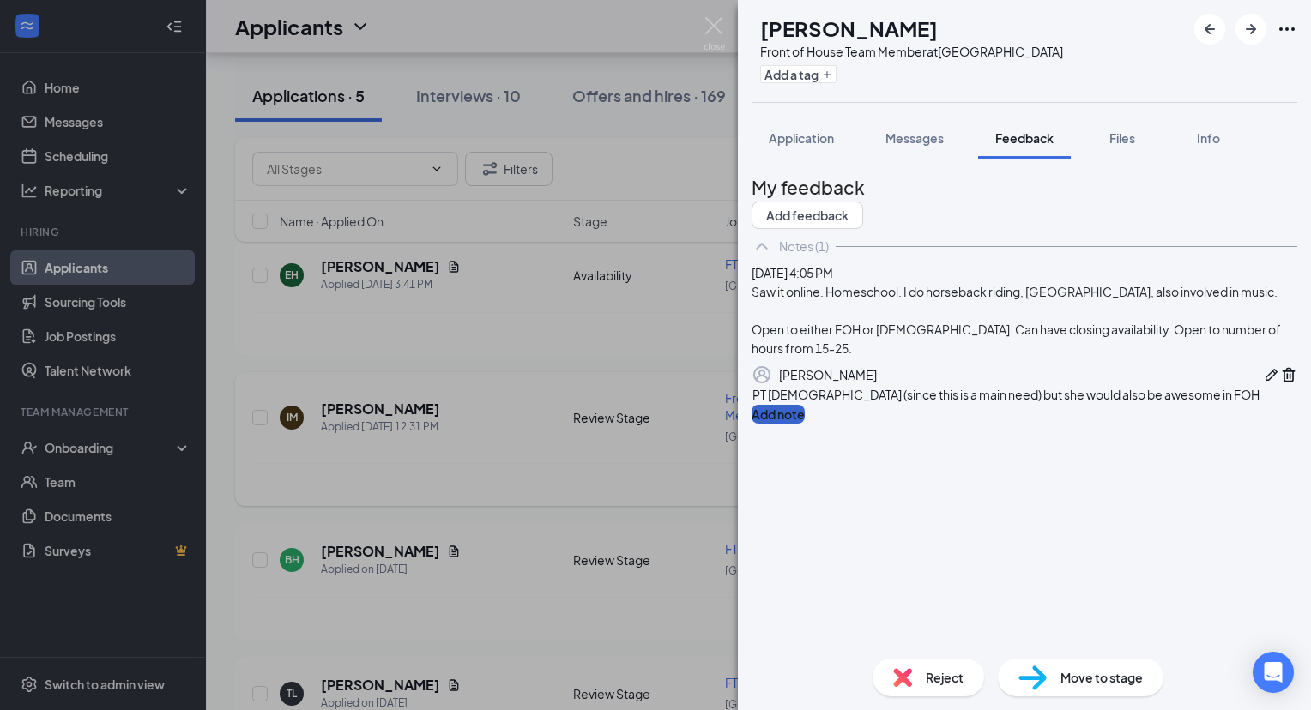
click at [805, 424] on button "Add note" at bounding box center [777, 414] width 53 height 19
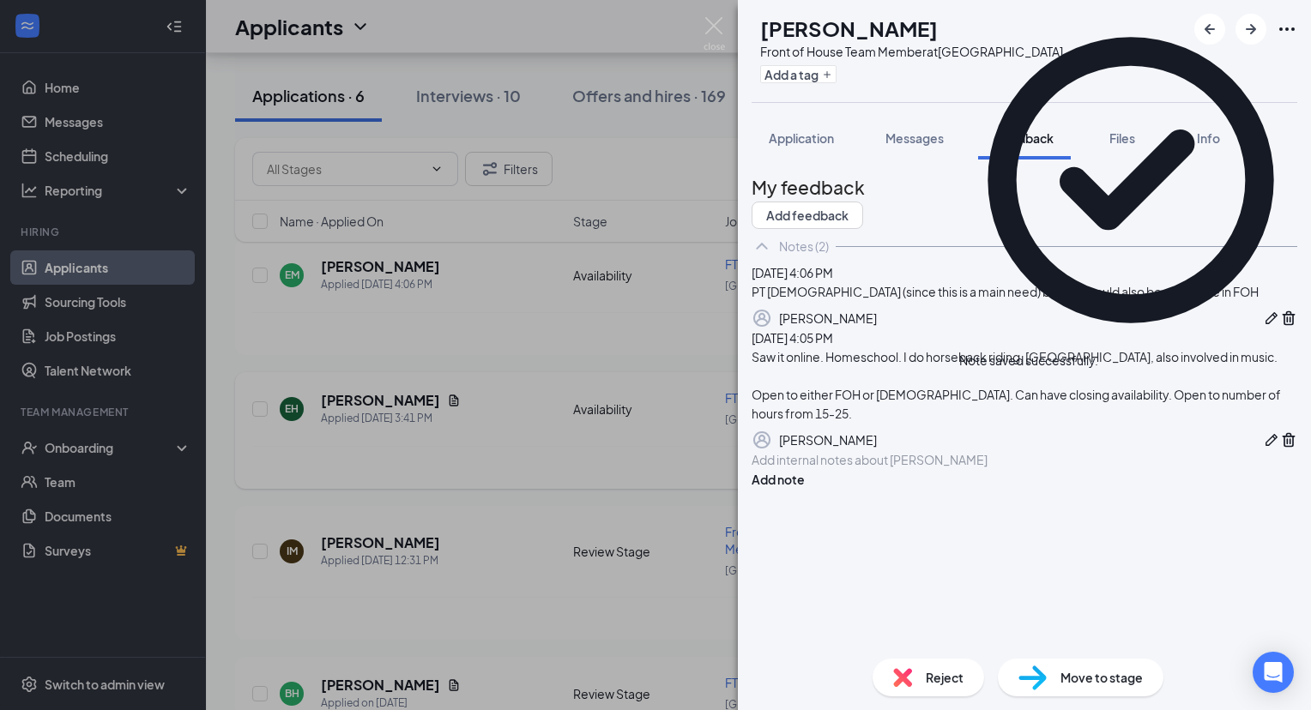
click at [1058, 682] on div "Move to stage" at bounding box center [1080, 678] width 166 height 38
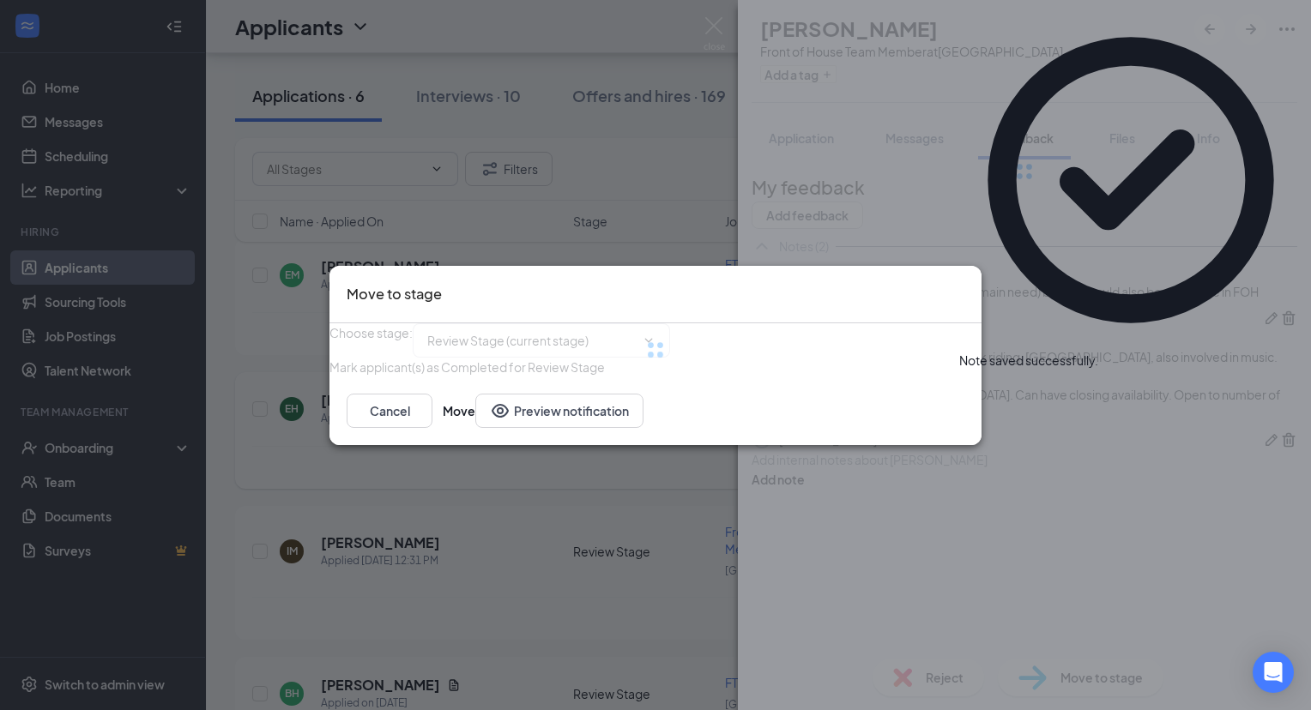
type input "Onsite Interview (next stage)"
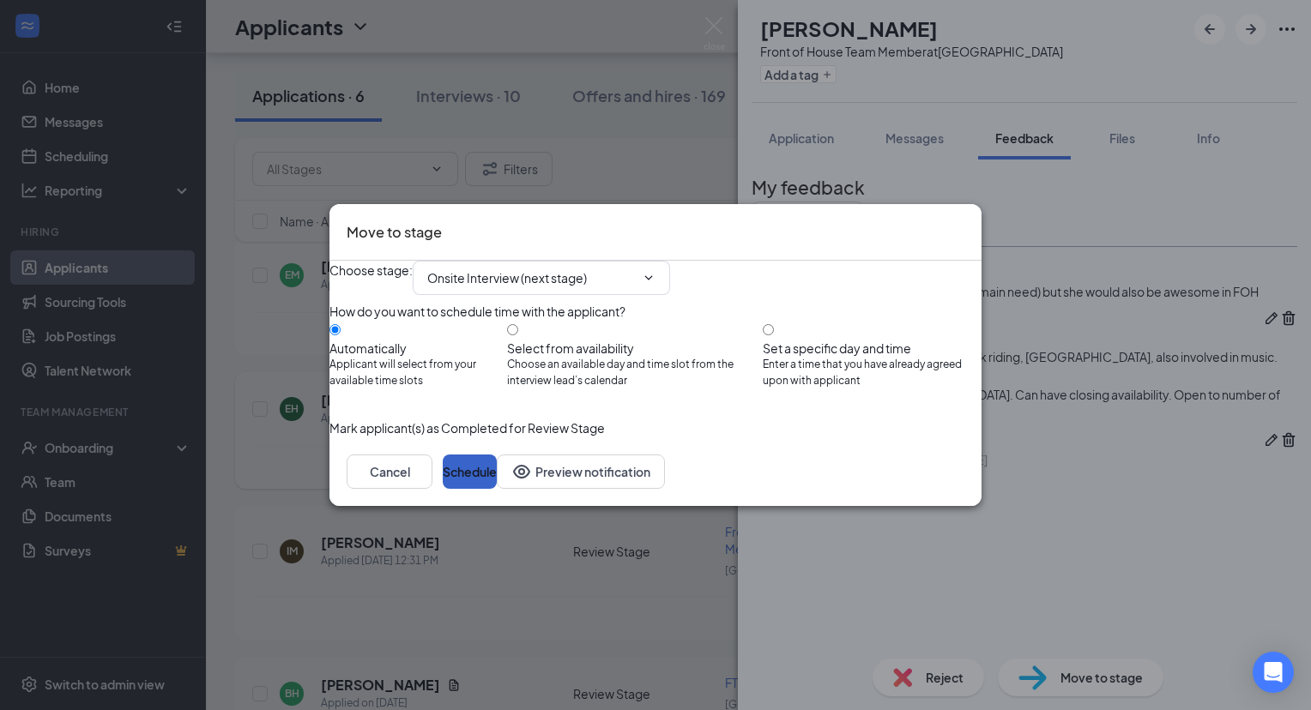
click at [497, 489] on button "Schedule" at bounding box center [470, 472] width 54 height 34
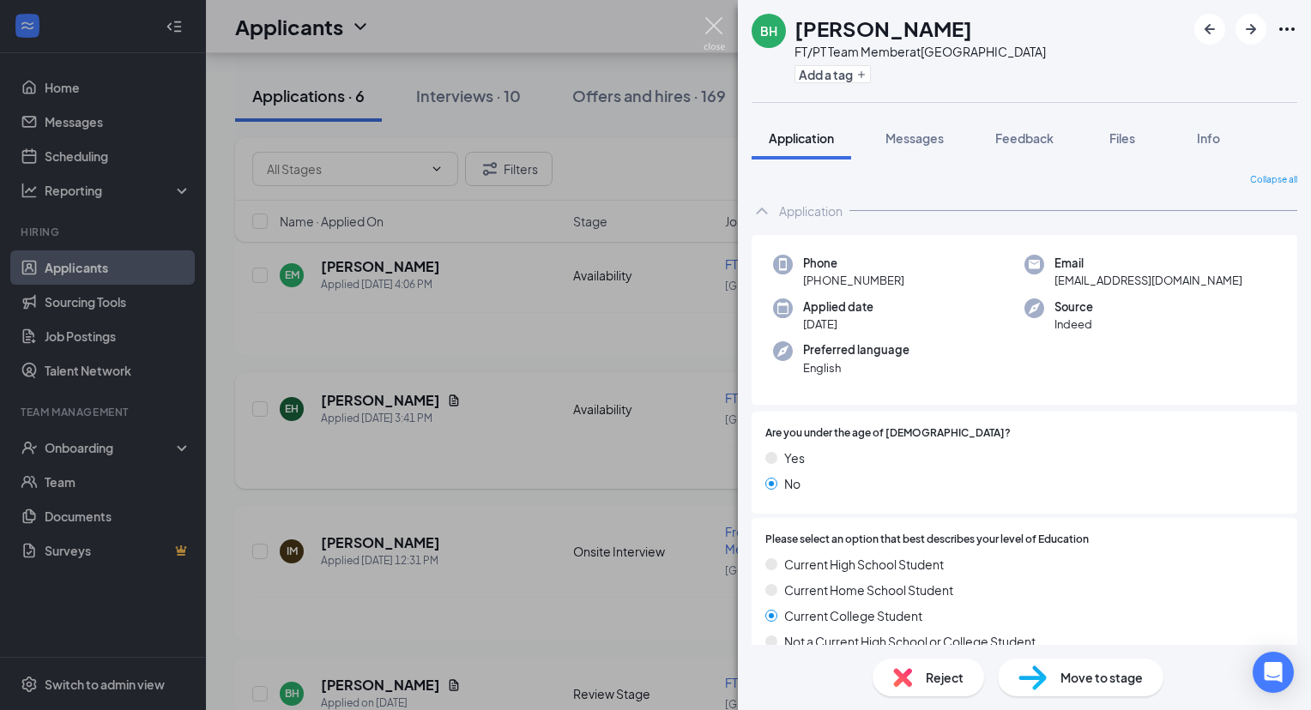
click at [711, 27] on img at bounding box center [713, 33] width 21 height 33
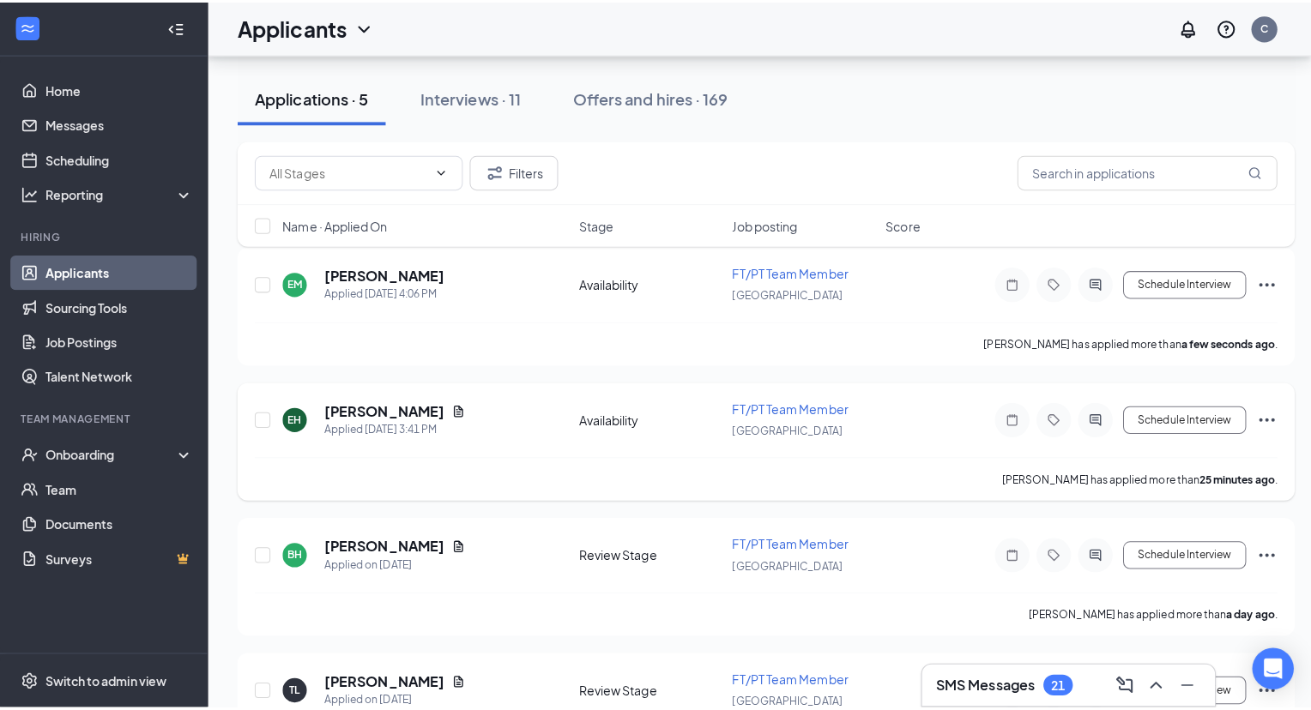
scroll to position [168, 0]
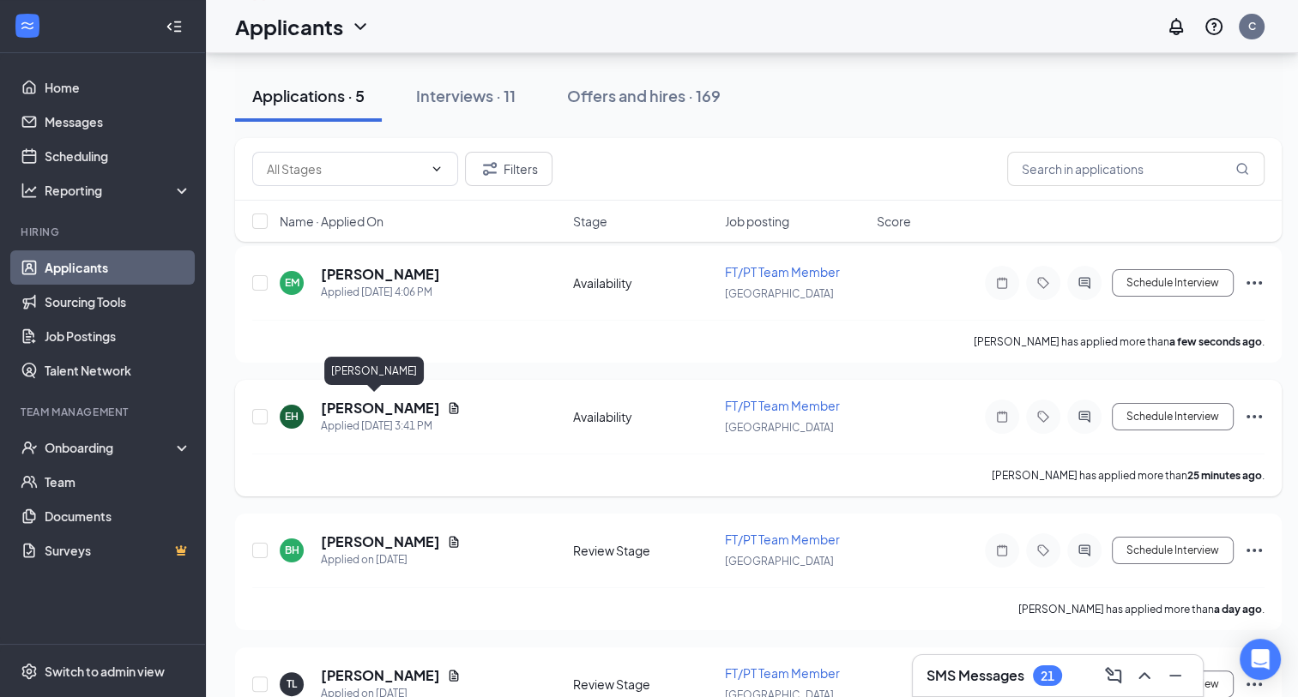
click at [387, 410] on h5 "Eutopia Hall" at bounding box center [380, 408] width 119 height 19
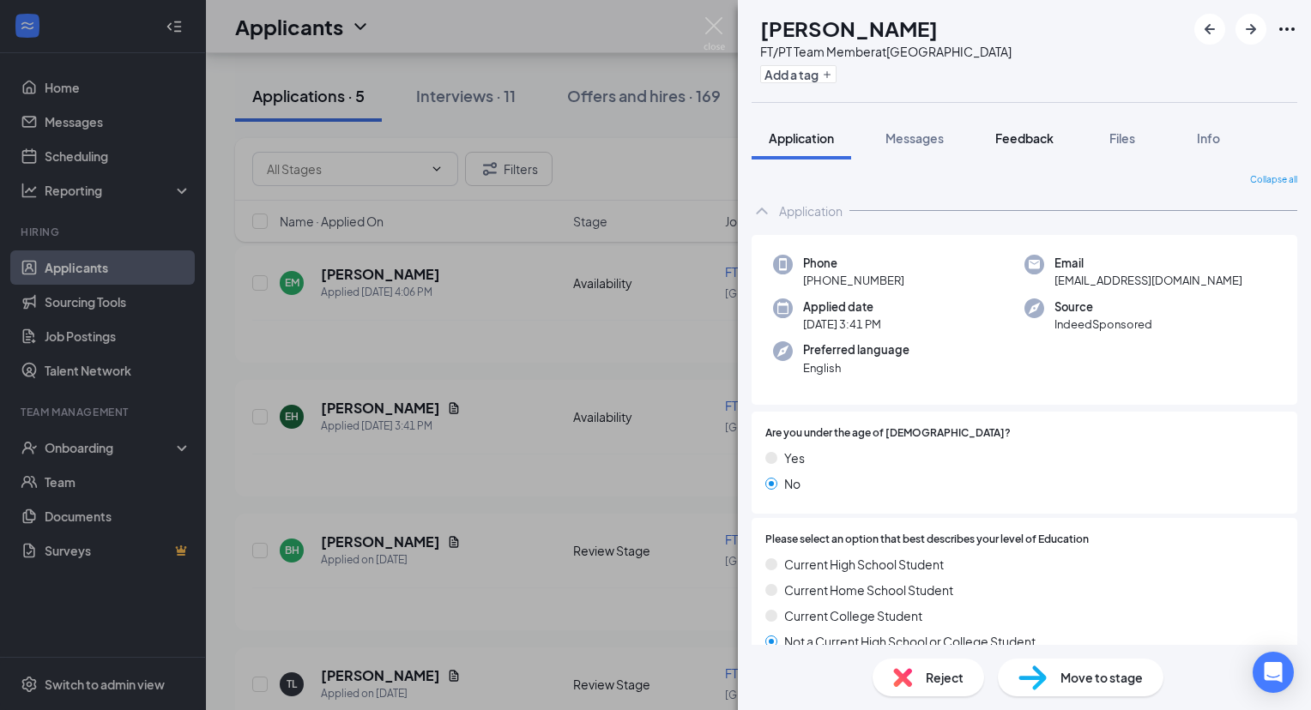
click at [1013, 148] on button "Feedback" at bounding box center [1024, 138] width 93 height 43
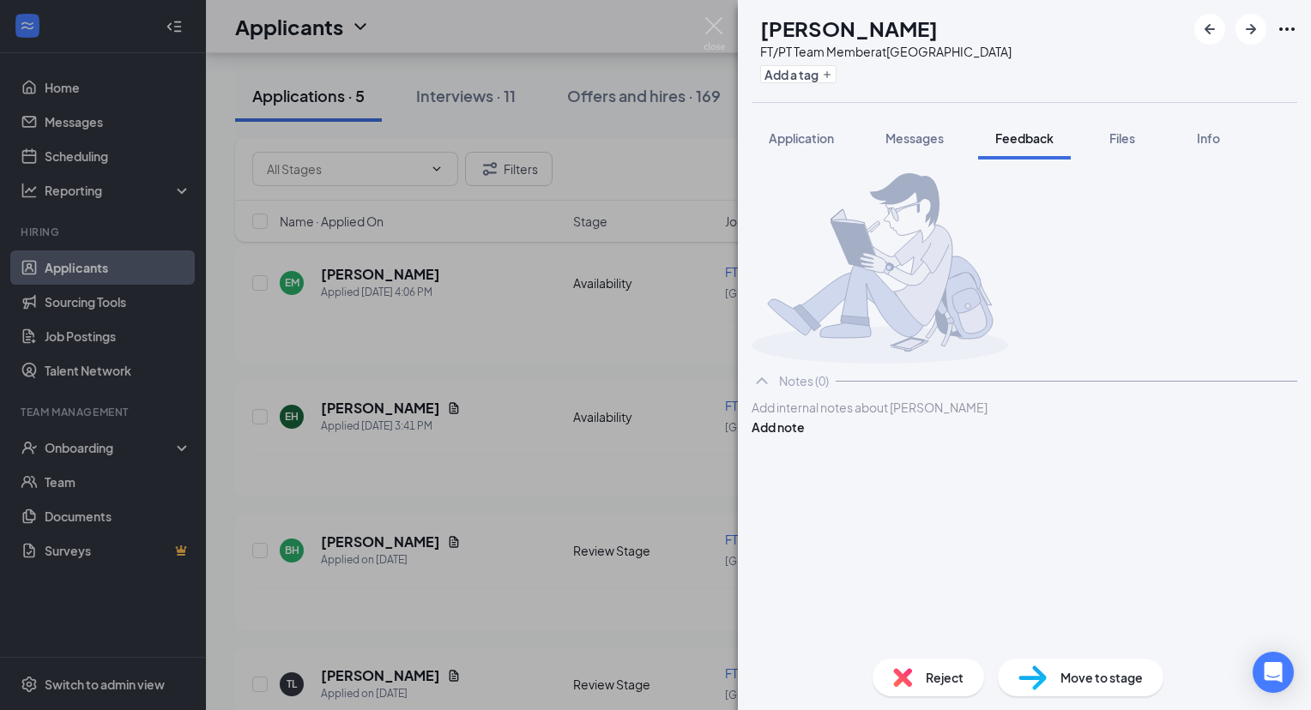
click at [885, 437] on div "Add internal notes about Eutopia Hall Add note" at bounding box center [1023, 417] width 545 height 39
click at [877, 417] on div at bounding box center [1024, 408] width 544 height 18
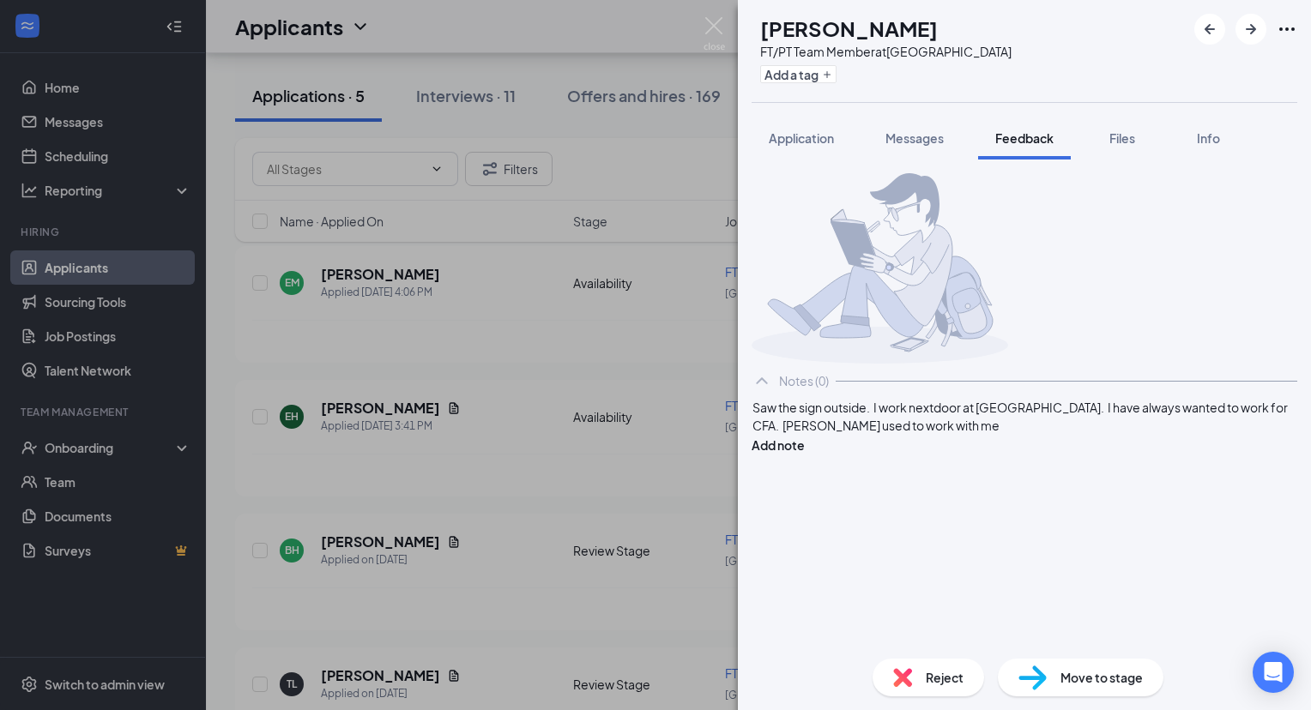
click at [961, 433] on span "Saw the sign outside. I work nextdoor at McDonalds. I have always wanted to wor…" at bounding box center [1020, 416] width 537 height 33
click at [861, 435] on div "Saw the sign outside. I work nextdoor at McDonalds. I have always wanted to wor…" at bounding box center [1024, 417] width 544 height 36
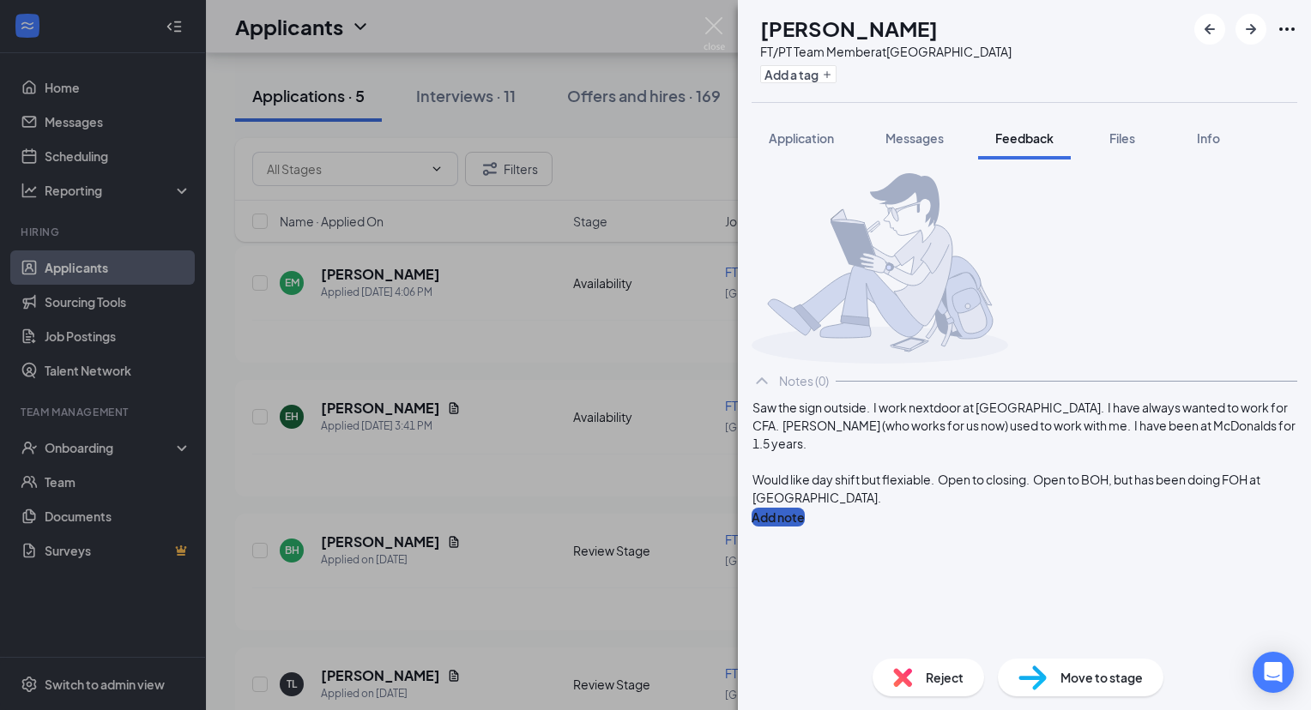
click at [805, 508] on button "Add note" at bounding box center [777, 517] width 53 height 19
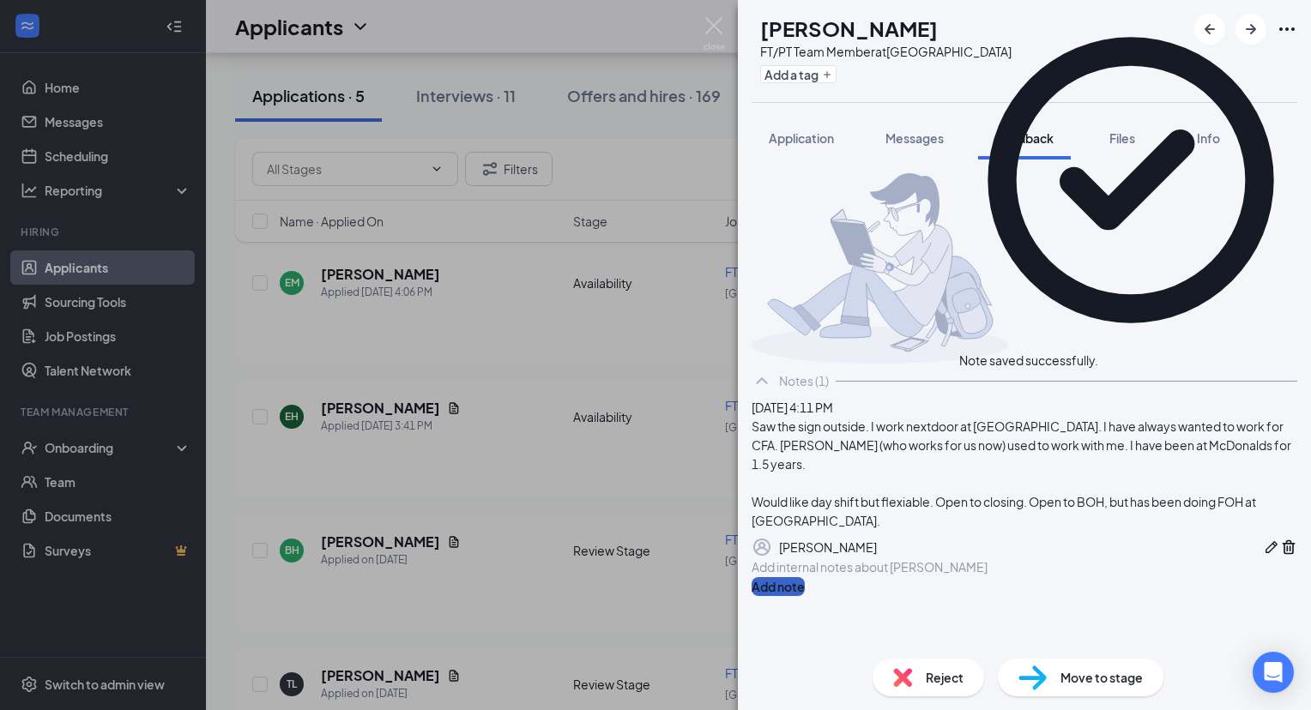
scroll to position [99, 0]
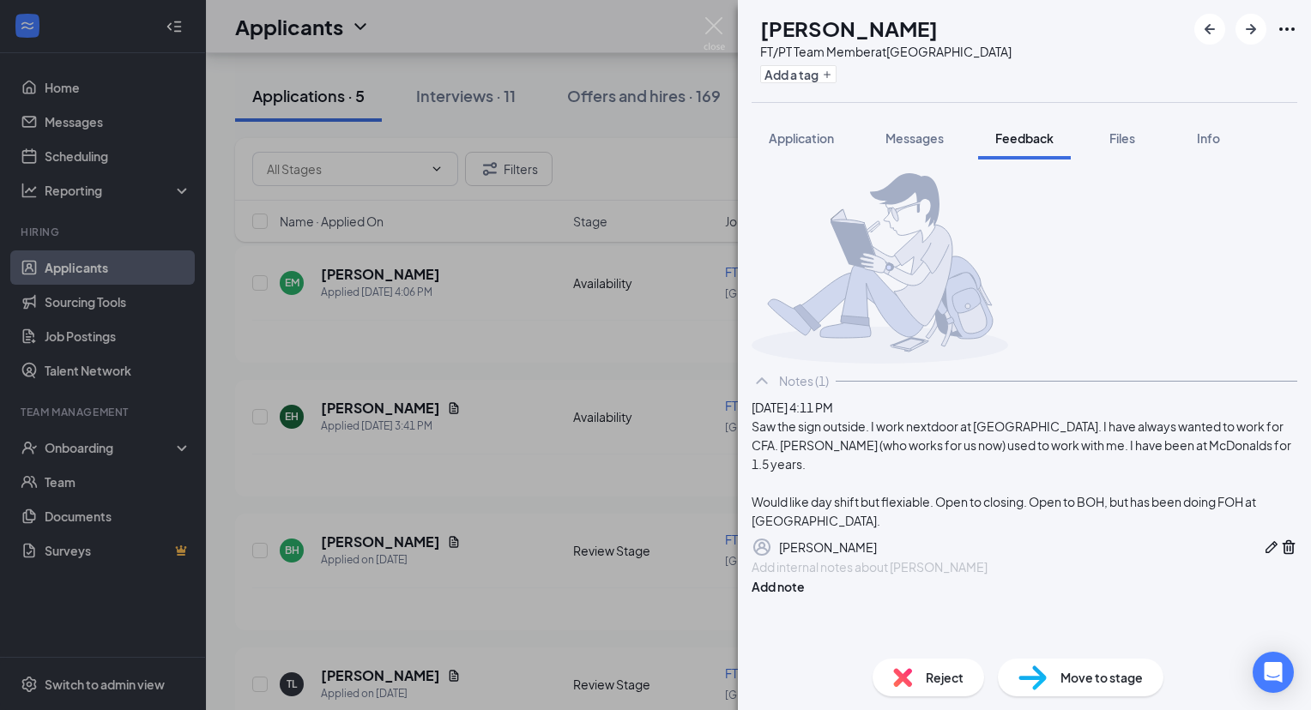
click at [882, 576] on div at bounding box center [1024, 567] width 544 height 18
click at [805, 596] on button "Add note" at bounding box center [777, 586] width 53 height 19
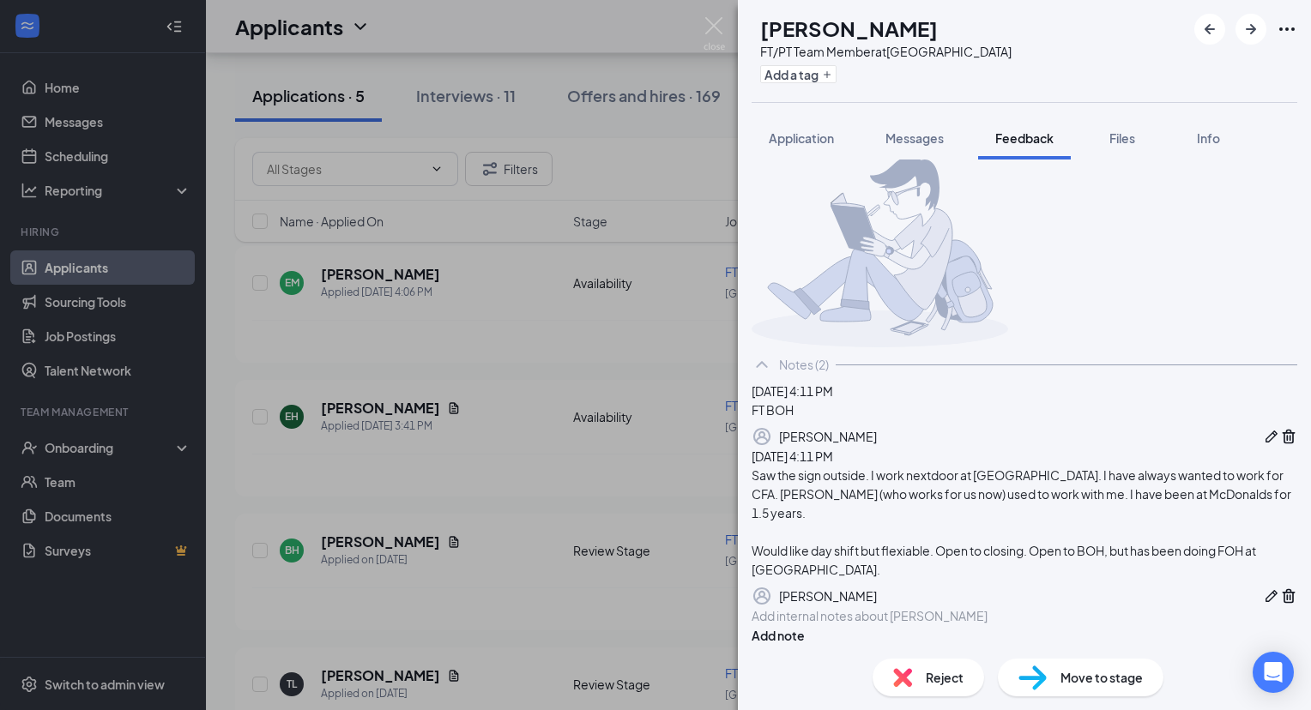
click at [1119, 680] on span "Move to stage" at bounding box center [1101, 677] width 82 height 19
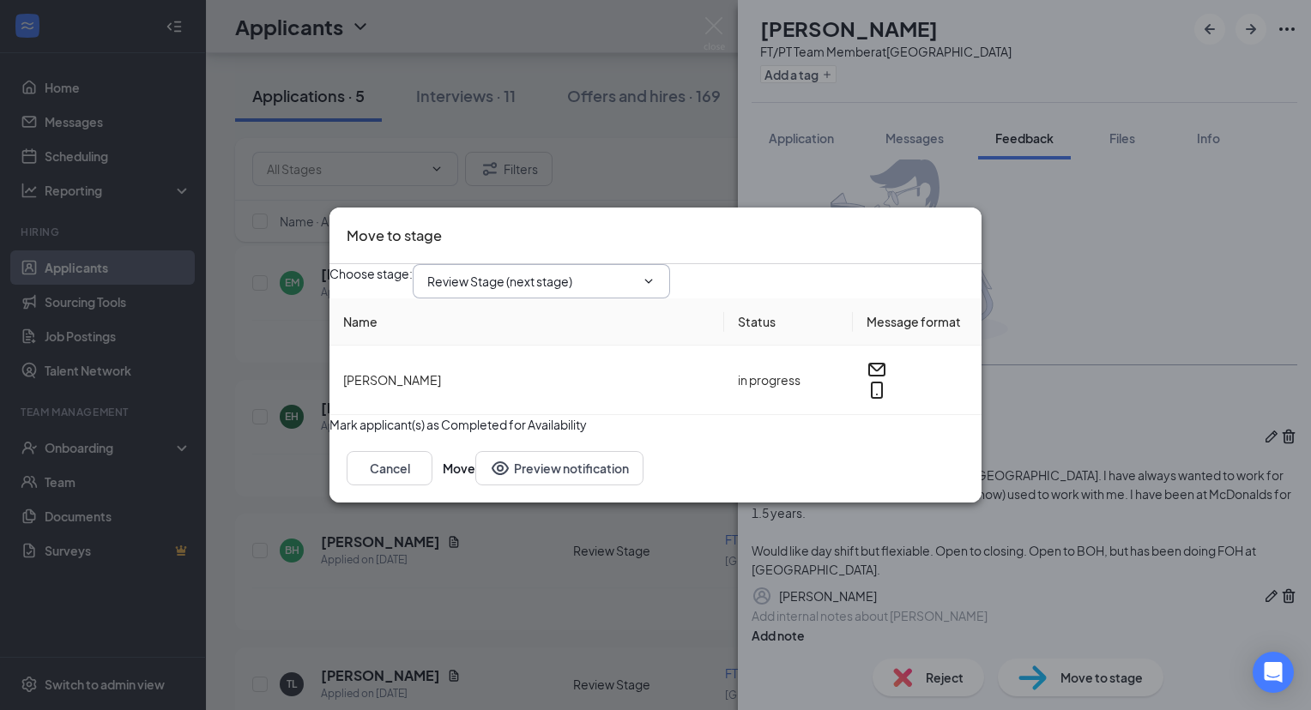
click at [485, 272] on input "Review Stage (next stage)" at bounding box center [531, 281] width 208 height 19
click at [533, 340] on div "Onsite Interview" at bounding box center [487, 330] width 92 height 19
type input "Onsite Interview"
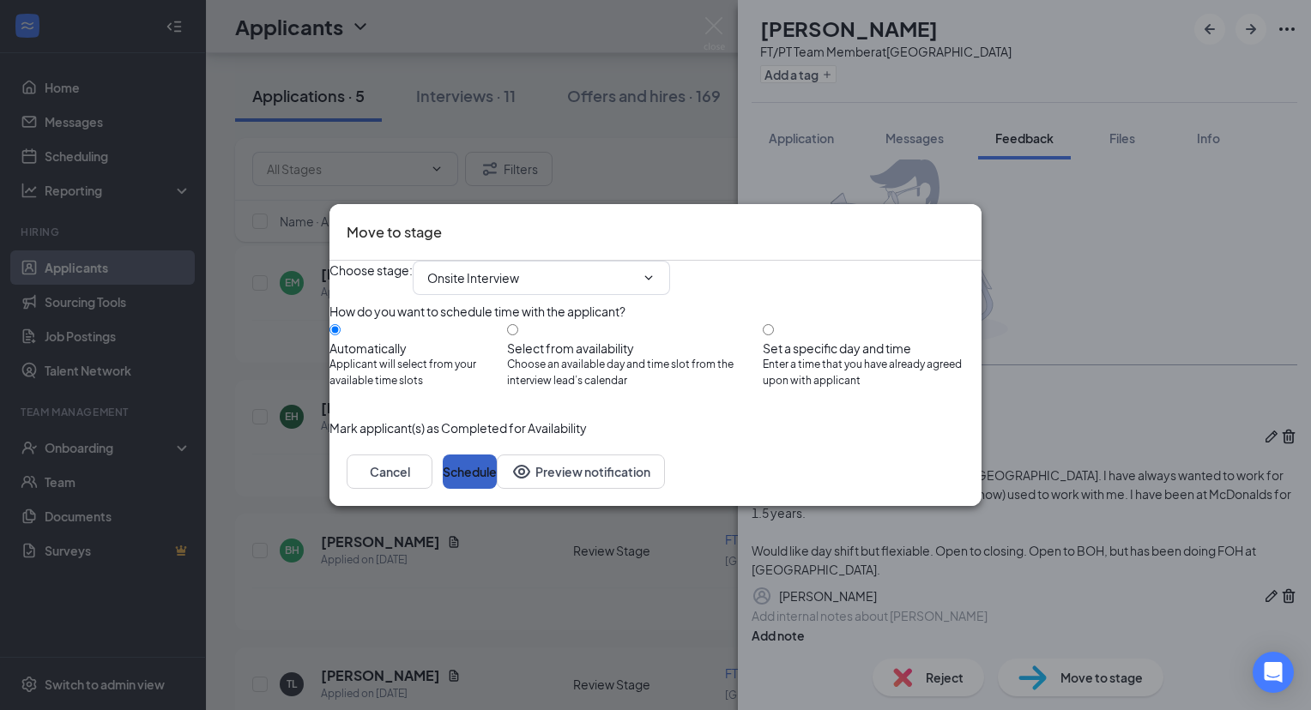
click at [497, 489] on button "Schedule" at bounding box center [470, 472] width 54 height 34
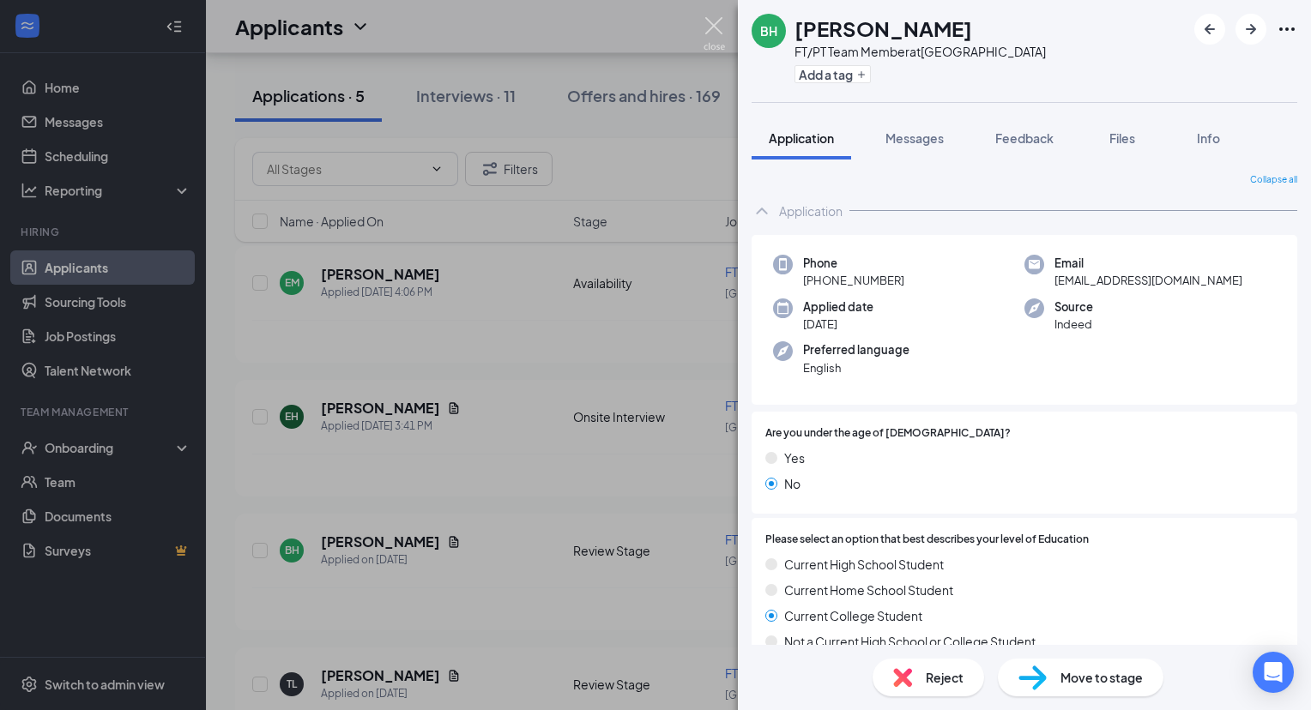
click at [720, 21] on img at bounding box center [713, 33] width 21 height 33
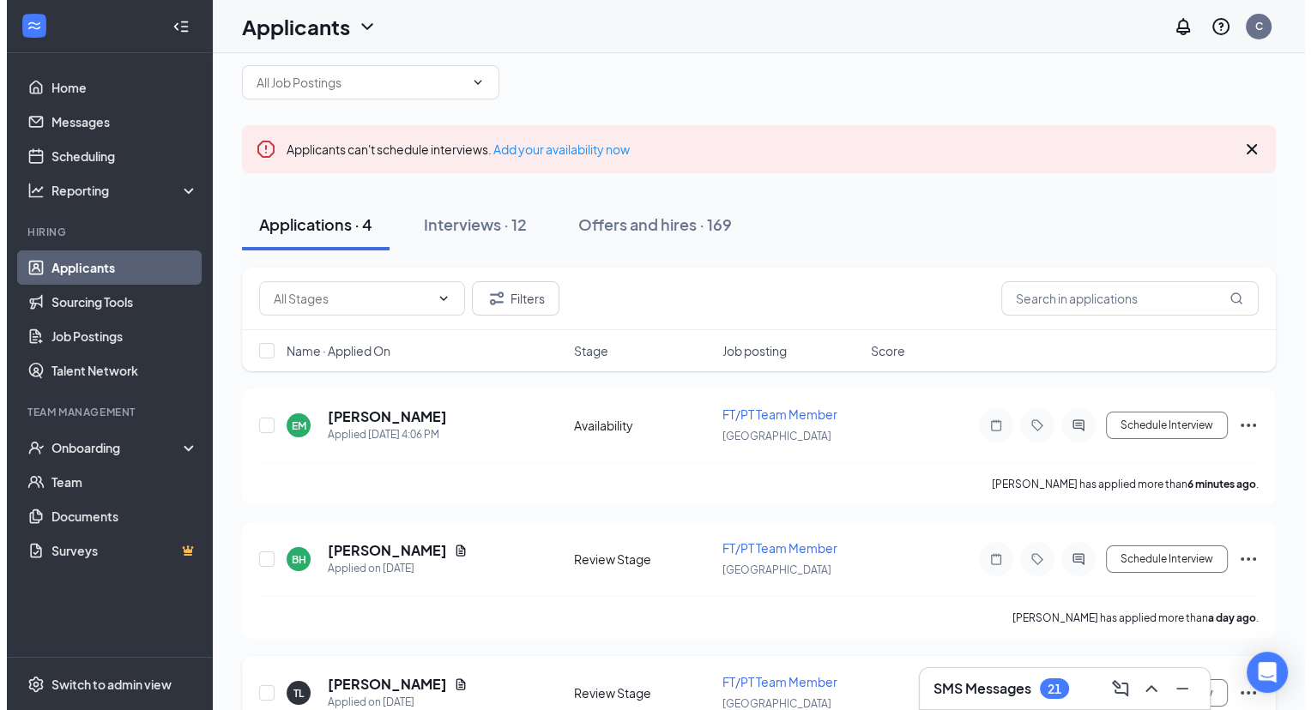
scroll to position [24, 0]
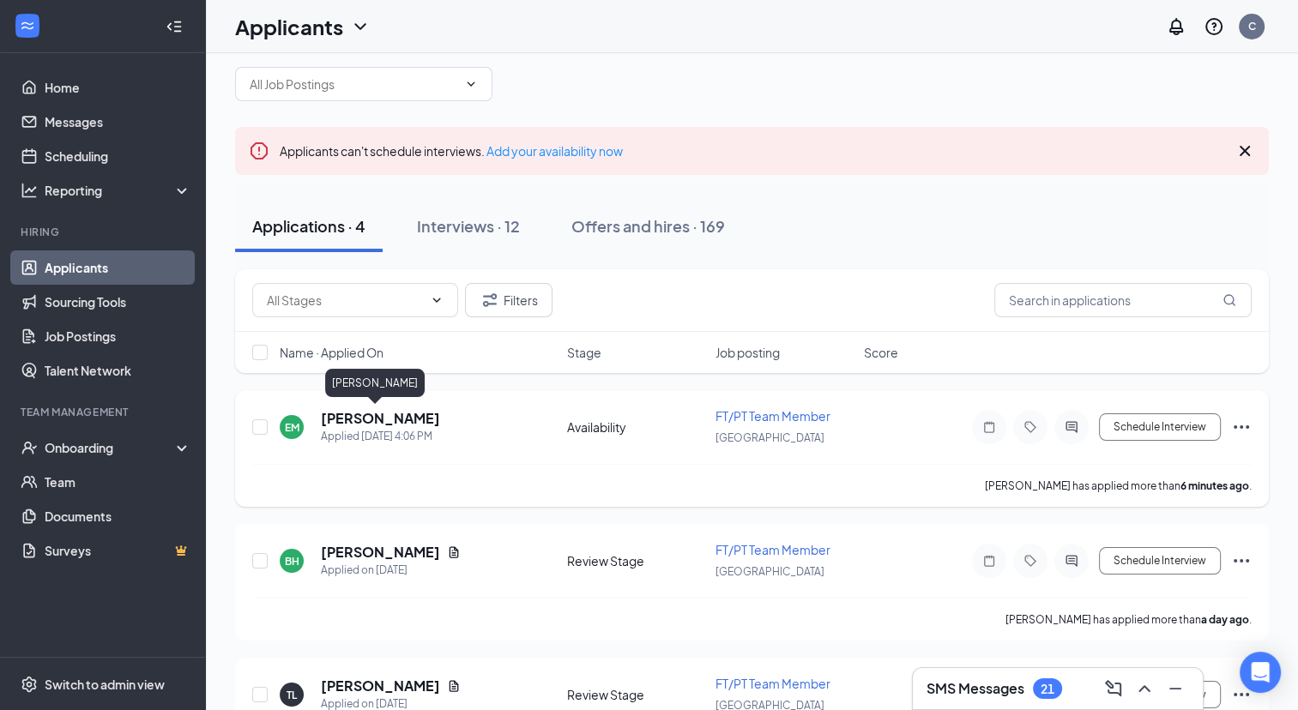
click at [352, 420] on h5 "Elijah Mckoy" at bounding box center [380, 418] width 119 height 19
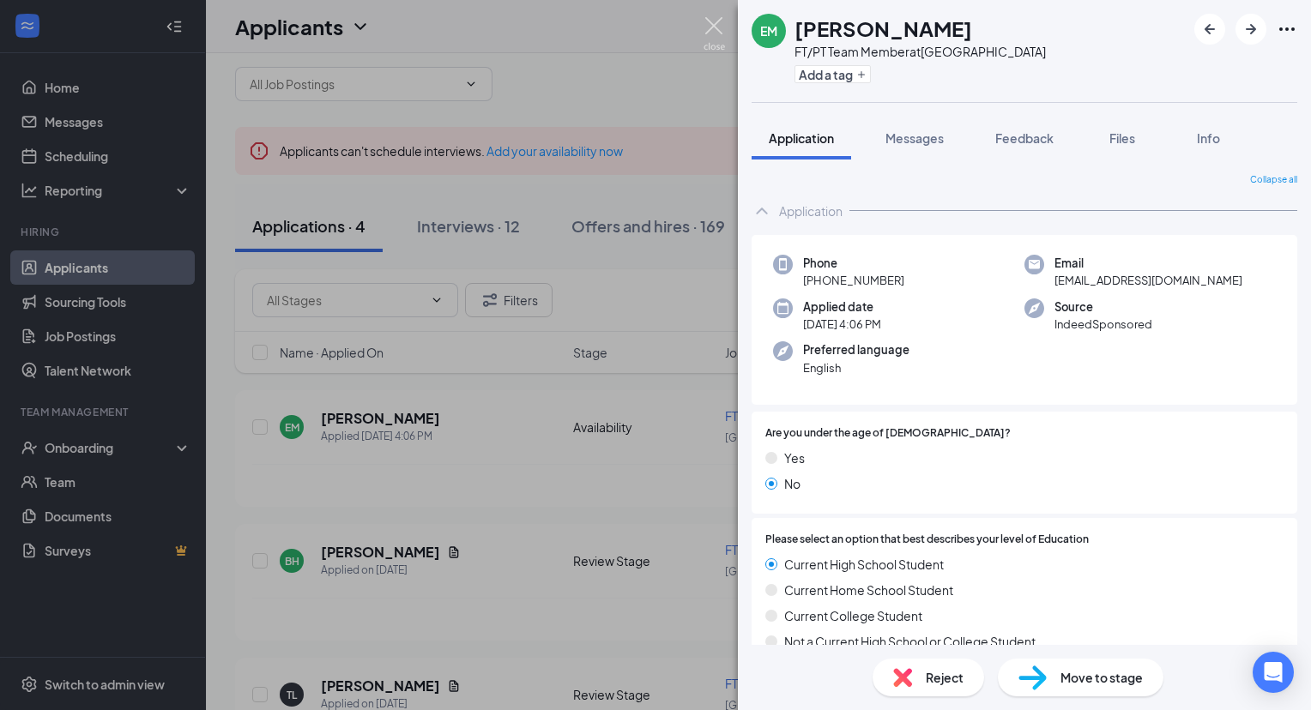
click at [718, 21] on img at bounding box center [713, 33] width 21 height 33
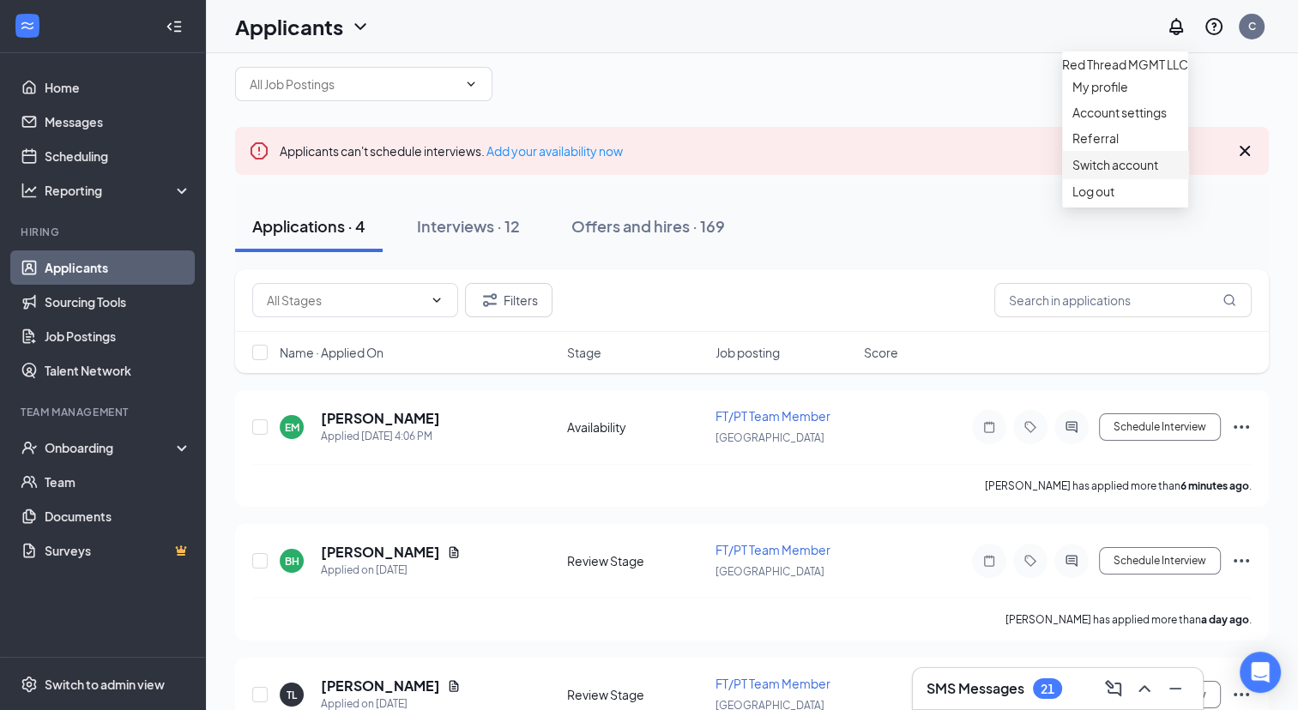
click at [1142, 172] on link "Switch account" at bounding box center [1115, 164] width 86 height 15
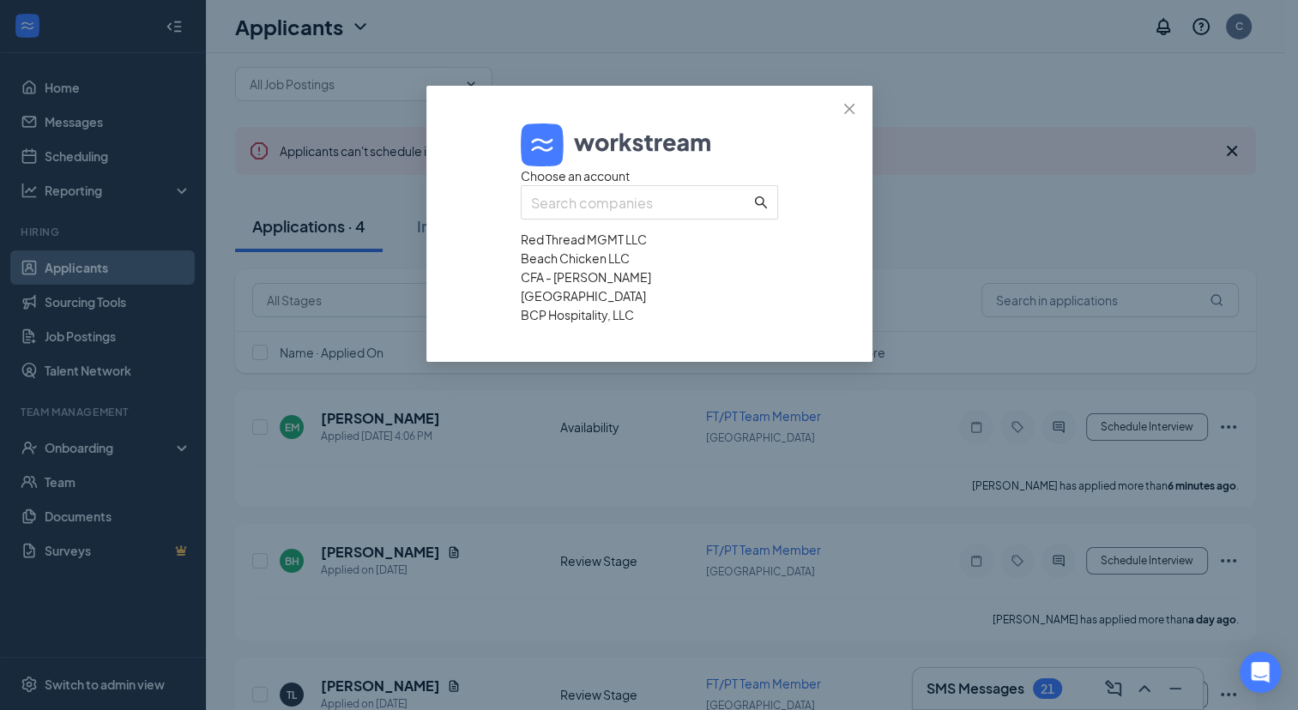
click at [615, 324] on div "BCP Hospitality, LLC" at bounding box center [649, 314] width 257 height 19
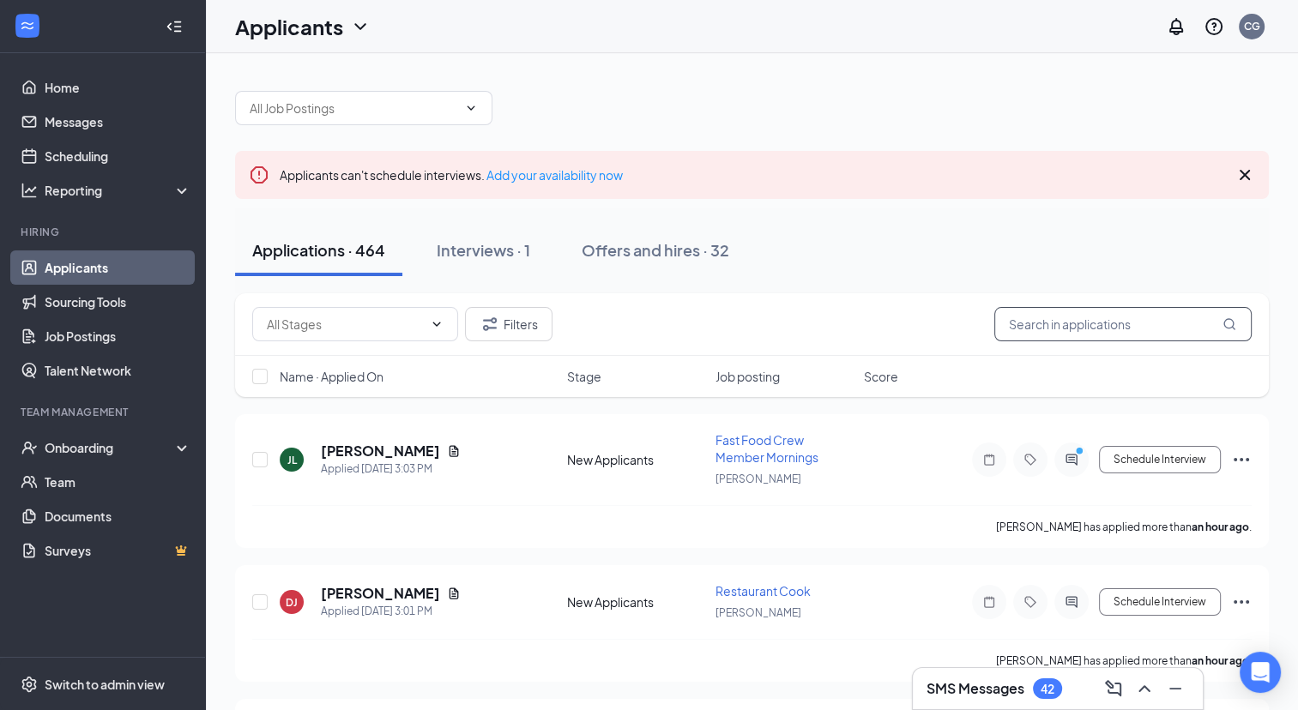
click at [1070, 326] on input "text" at bounding box center [1122, 324] width 257 height 34
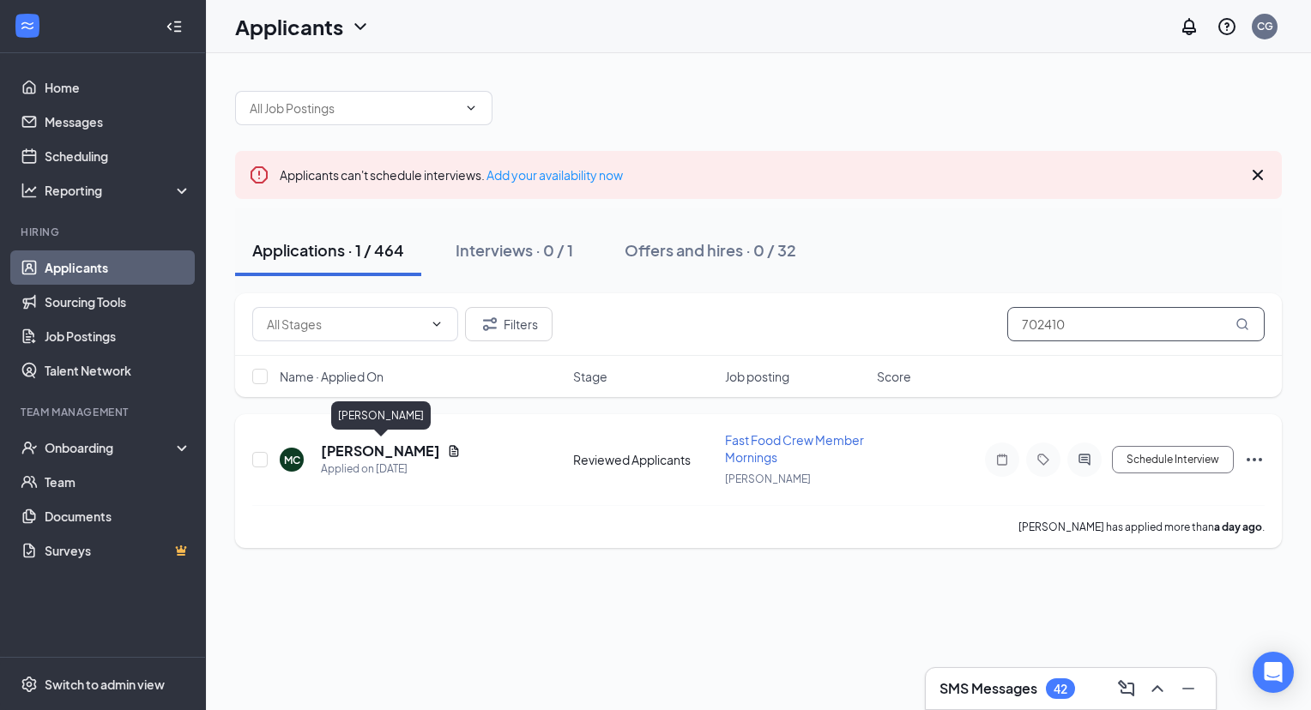
type input "702410"
click at [407, 454] on h5 "Michael Carpenter" at bounding box center [380, 451] width 119 height 19
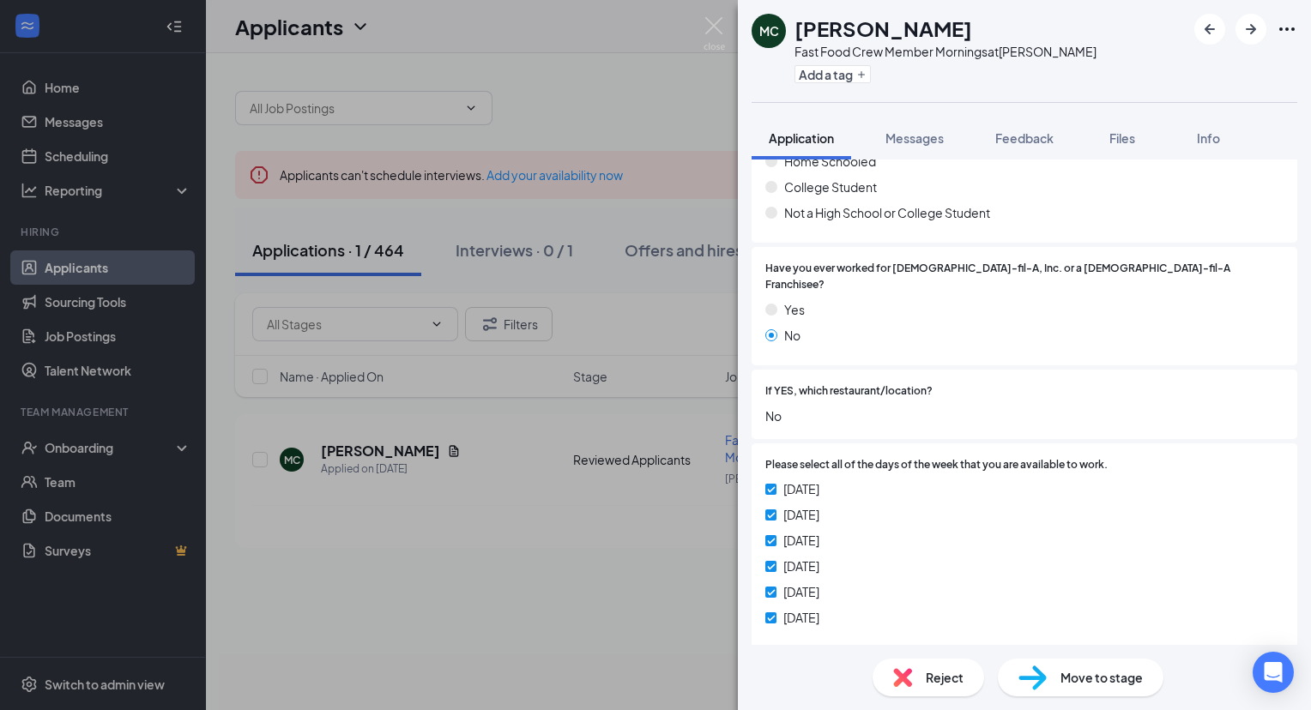
scroll to position [365, 0]
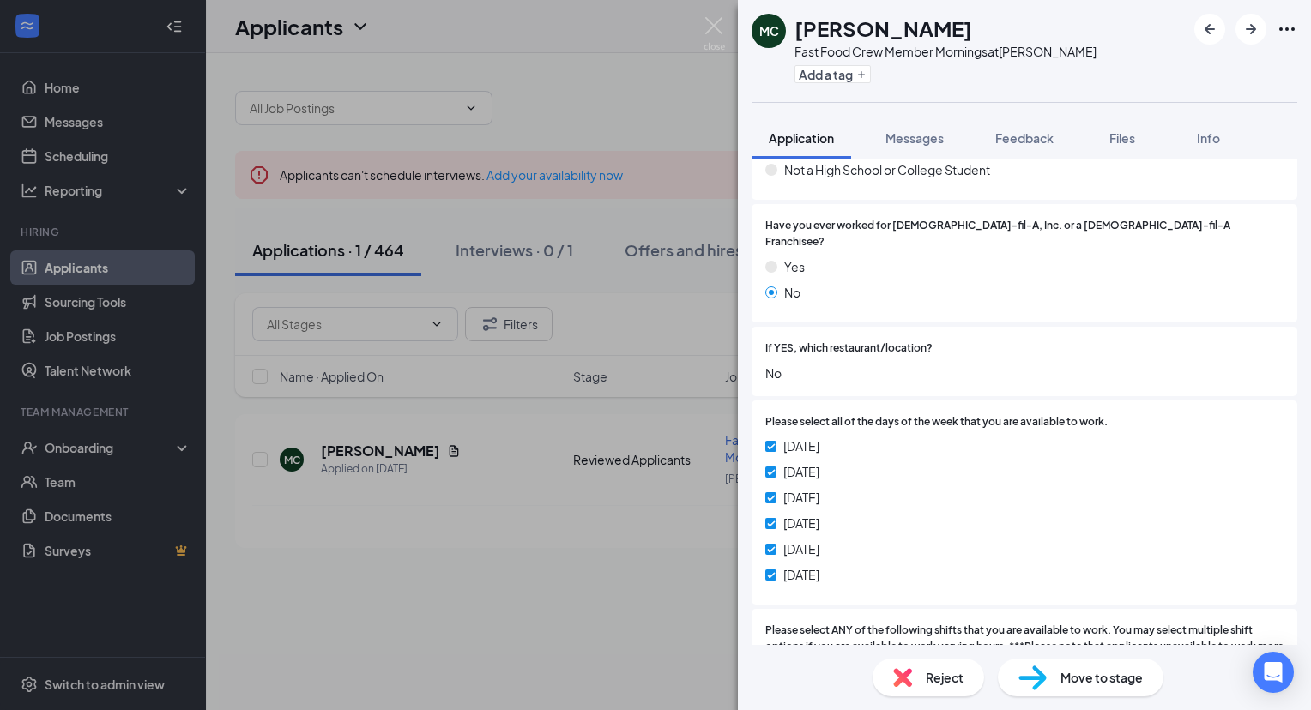
click at [955, 676] on span "Reject" at bounding box center [944, 677] width 38 height 19
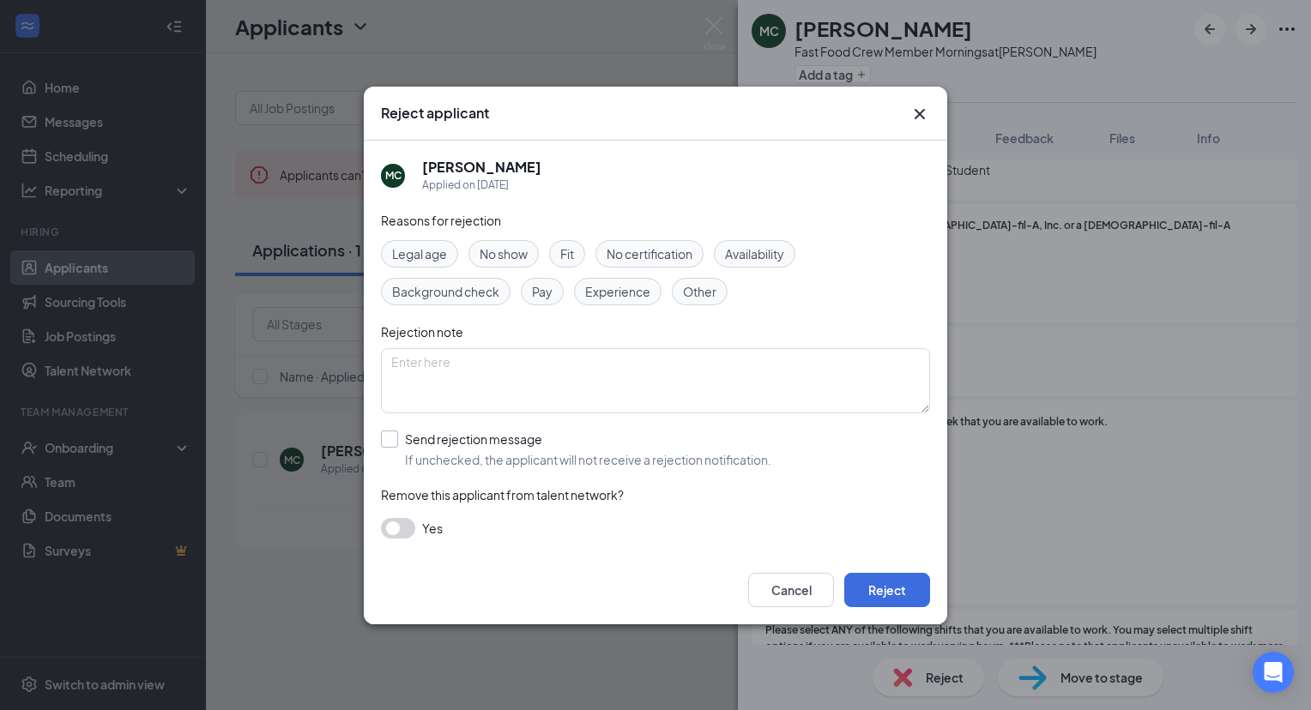
click at [395, 436] on input "Send rejection message If unchecked, the applicant will not receive a rejection…" at bounding box center [576, 450] width 390 height 38
checkbox input "true"
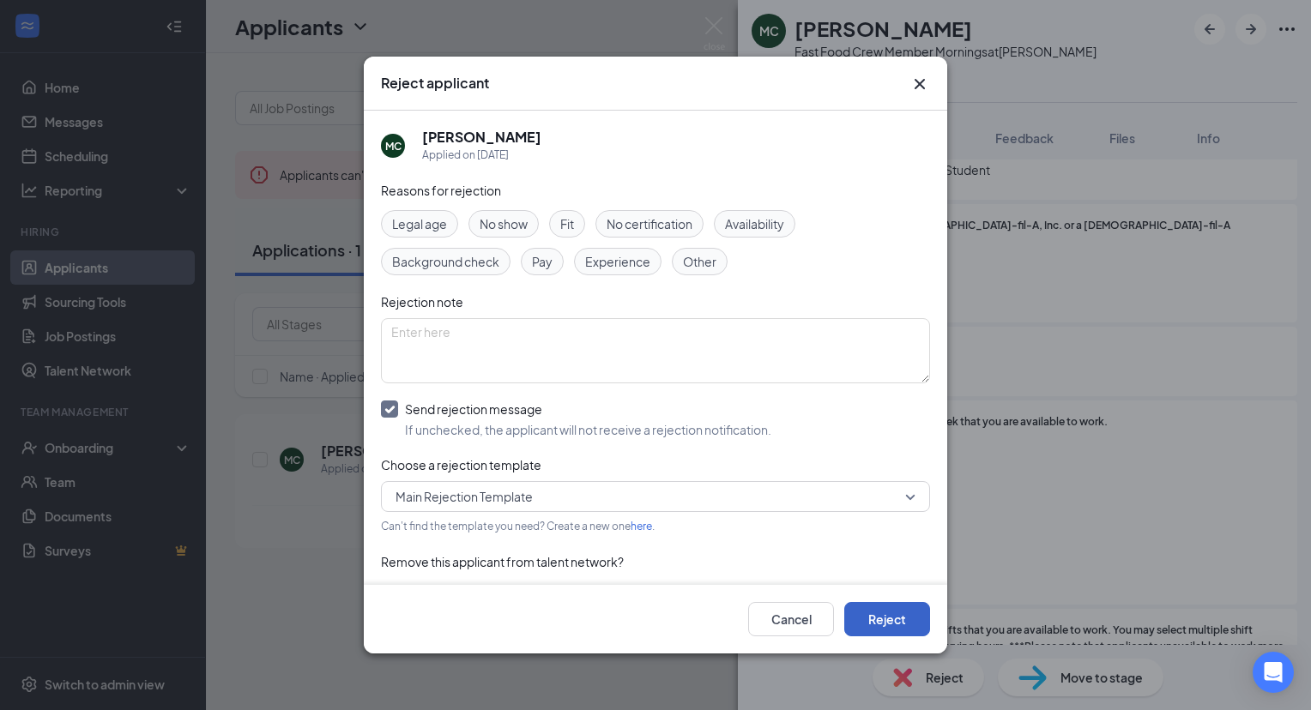
click at [889, 612] on button "Reject" at bounding box center [887, 619] width 86 height 34
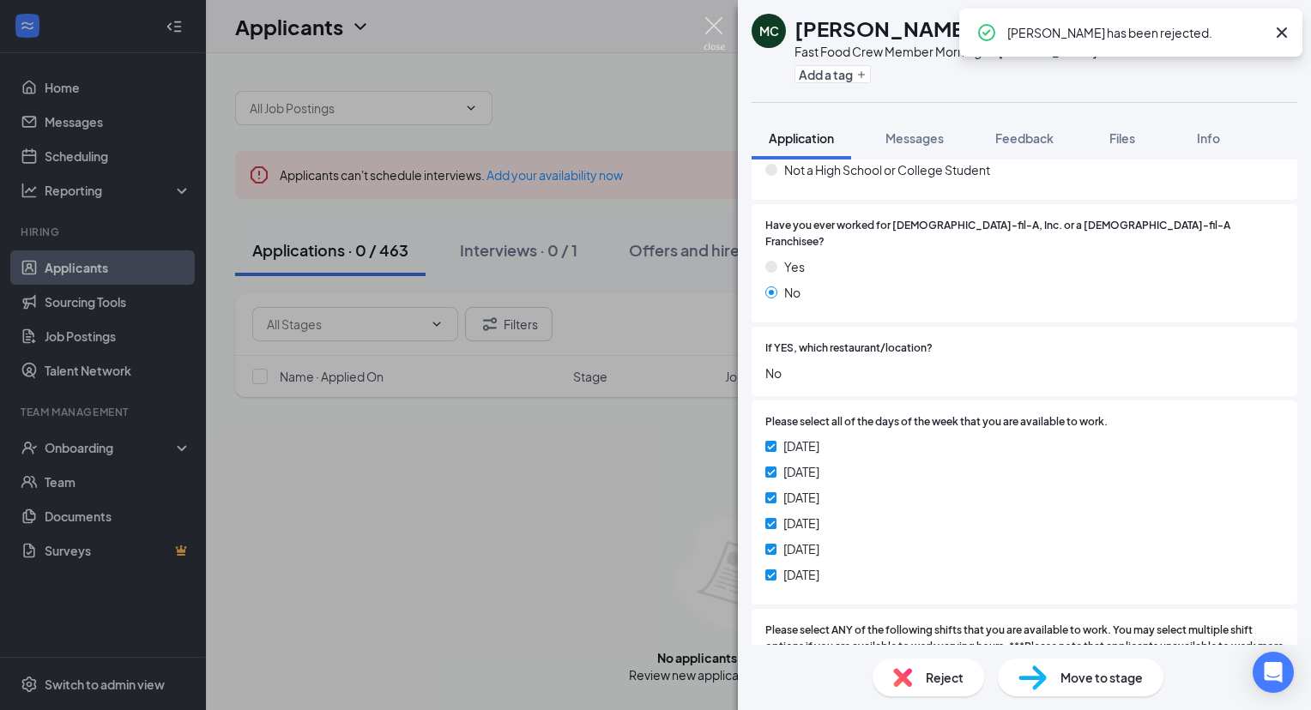
click at [714, 31] on img at bounding box center [713, 33] width 21 height 33
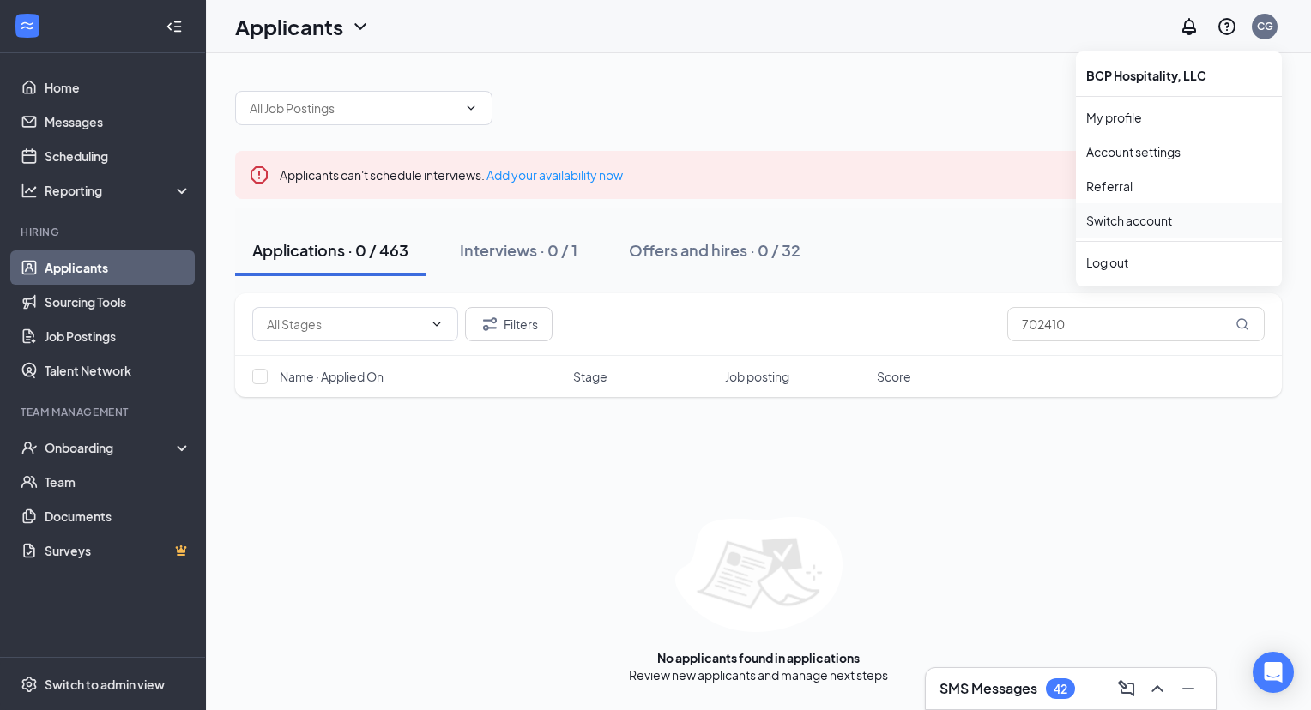
click at [1165, 228] on link "Switch account" at bounding box center [1129, 220] width 86 height 15
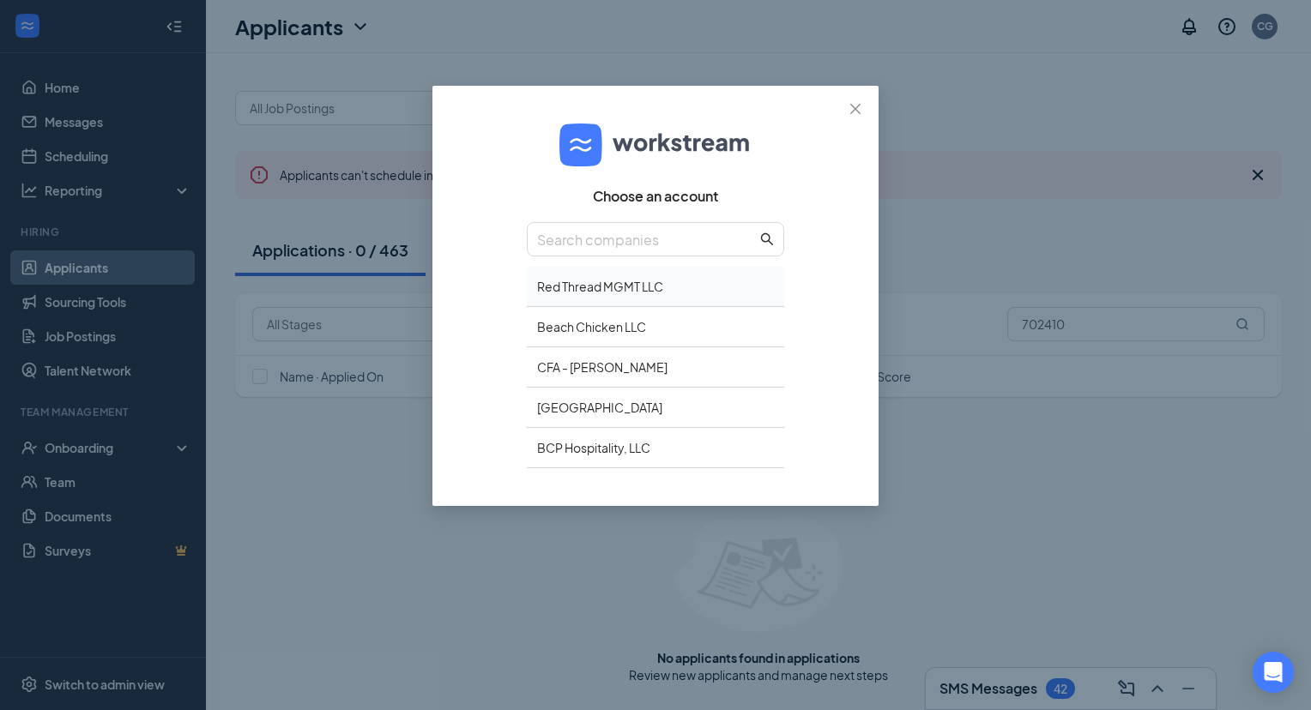
click at [702, 285] on div "Red Thread MGMT LLC" at bounding box center [655, 287] width 257 height 40
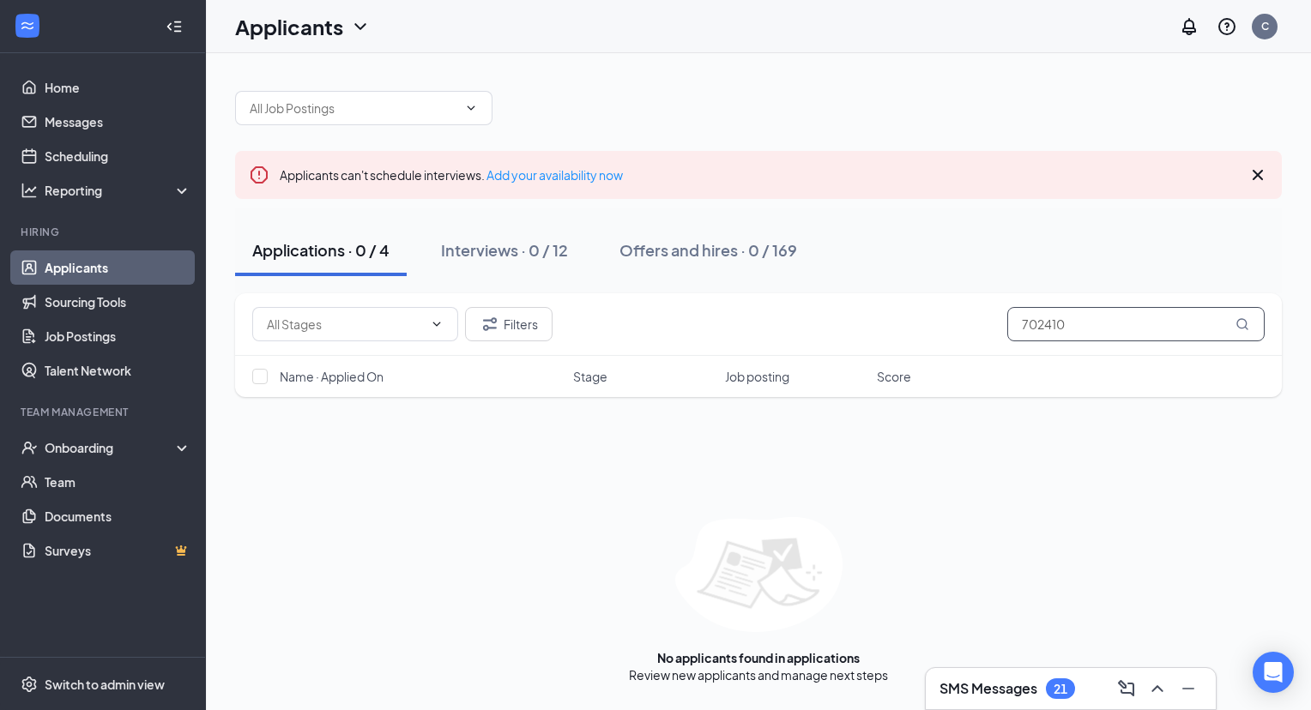
click at [1046, 327] on input "702410" at bounding box center [1135, 324] width 257 height 34
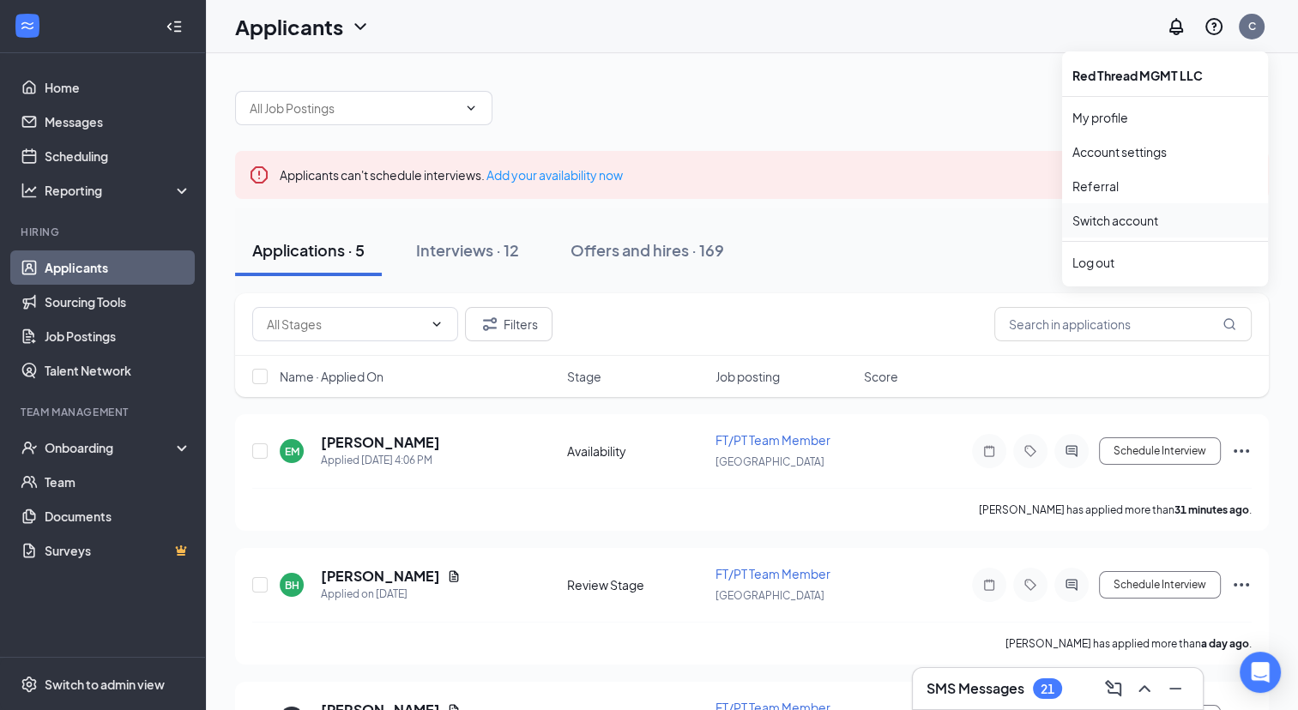
click at [1136, 213] on link "Switch account" at bounding box center [1115, 220] width 86 height 15
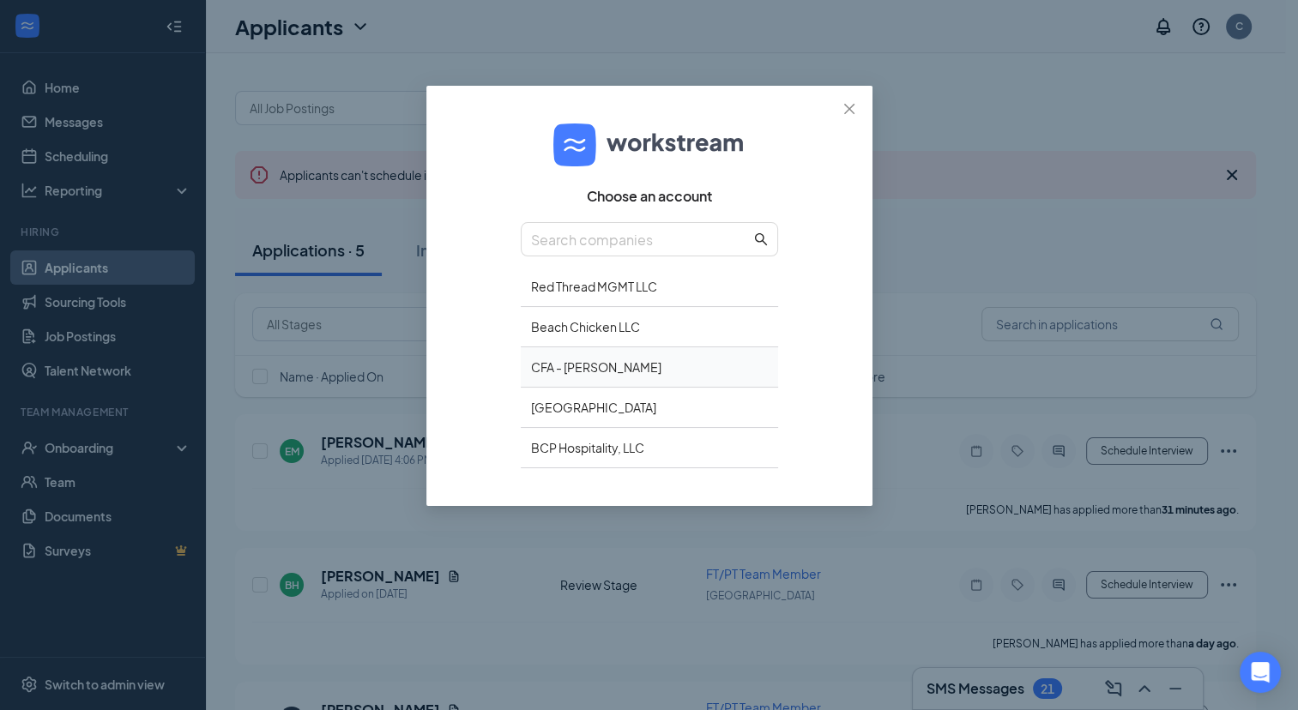
click at [691, 377] on div "CFA - [PERSON_NAME]" at bounding box center [649, 367] width 257 height 40
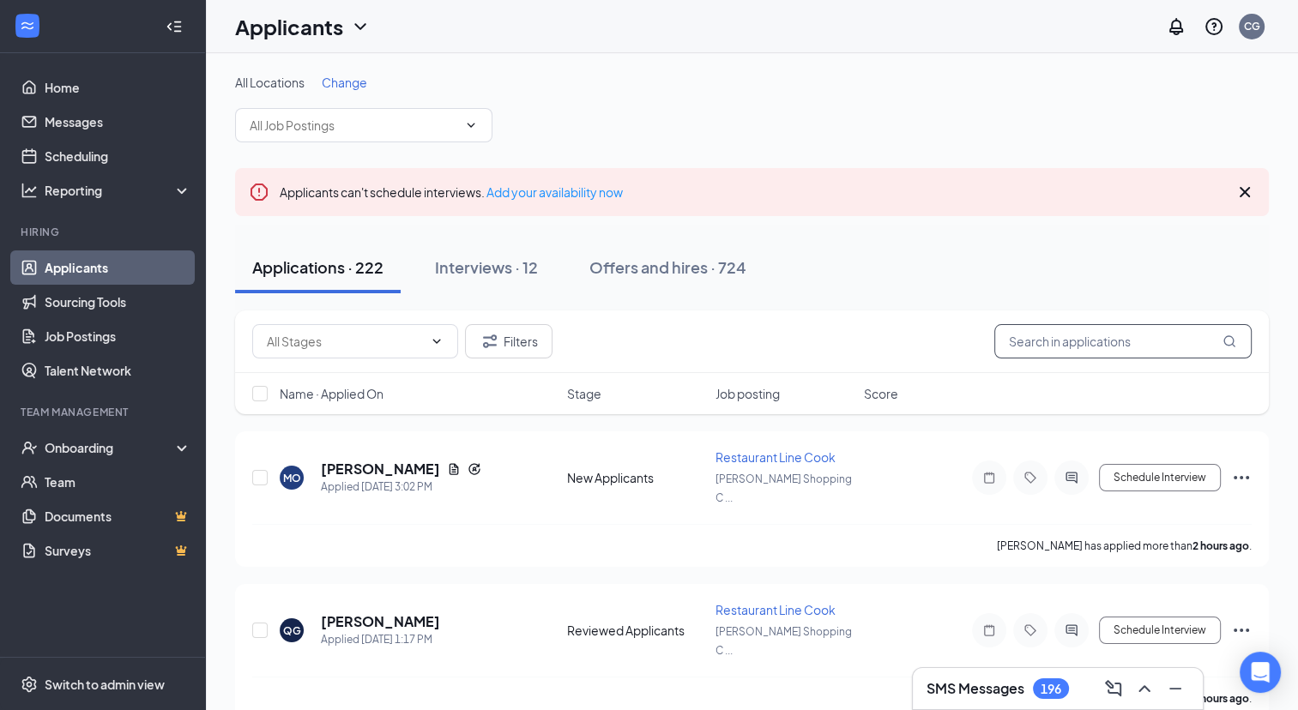
click at [1056, 337] on input "text" at bounding box center [1122, 341] width 257 height 34
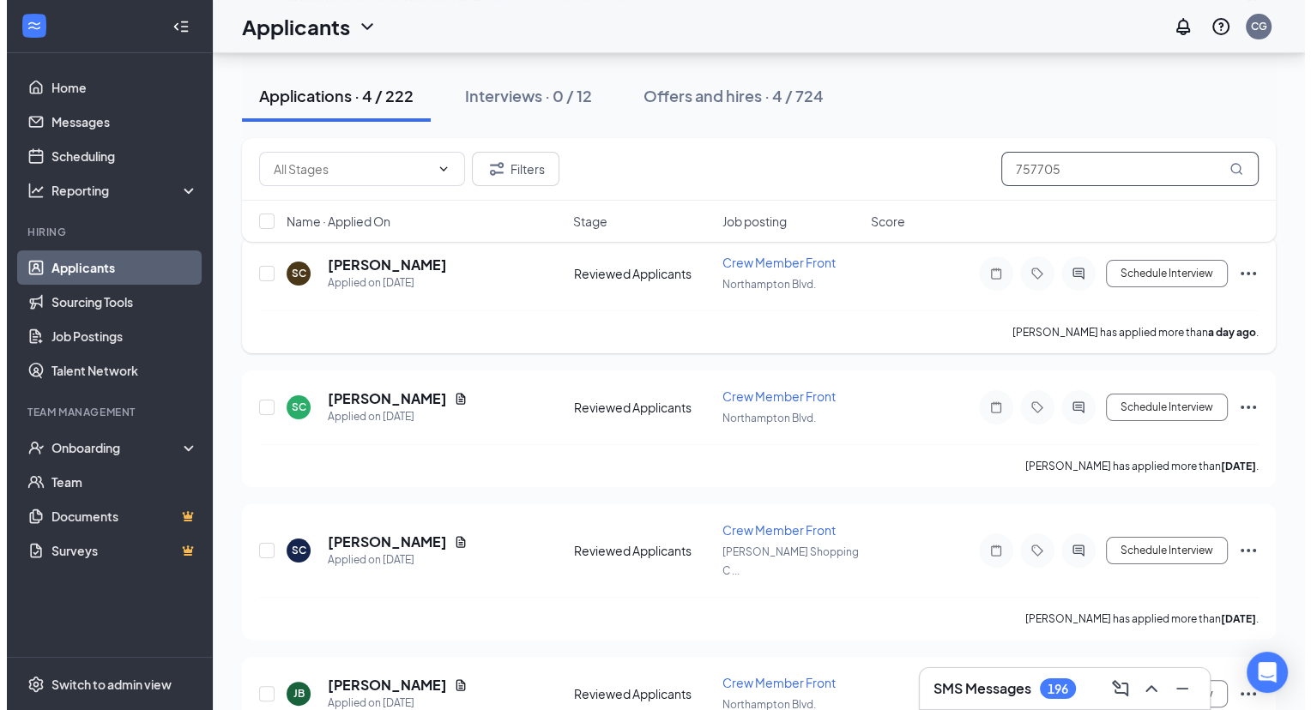
scroll to position [196, 0]
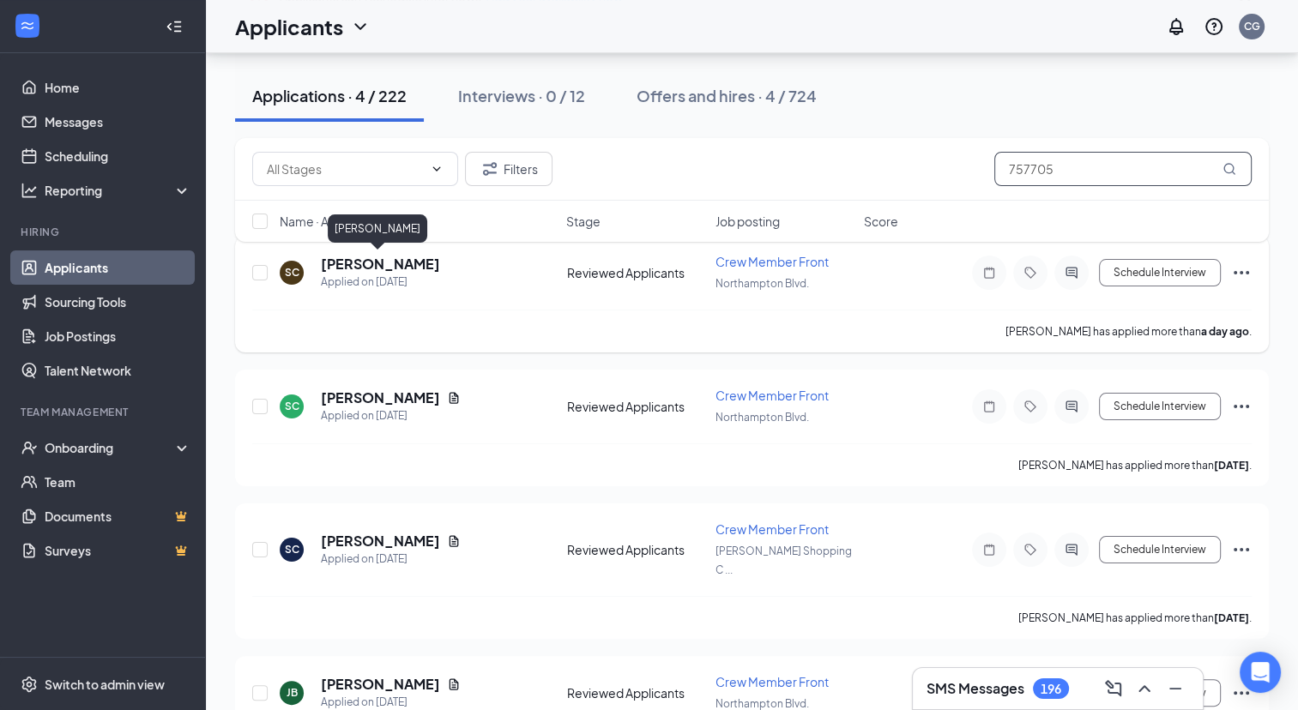
type input "757705"
click at [364, 265] on h5 "[PERSON_NAME]" at bounding box center [380, 264] width 119 height 19
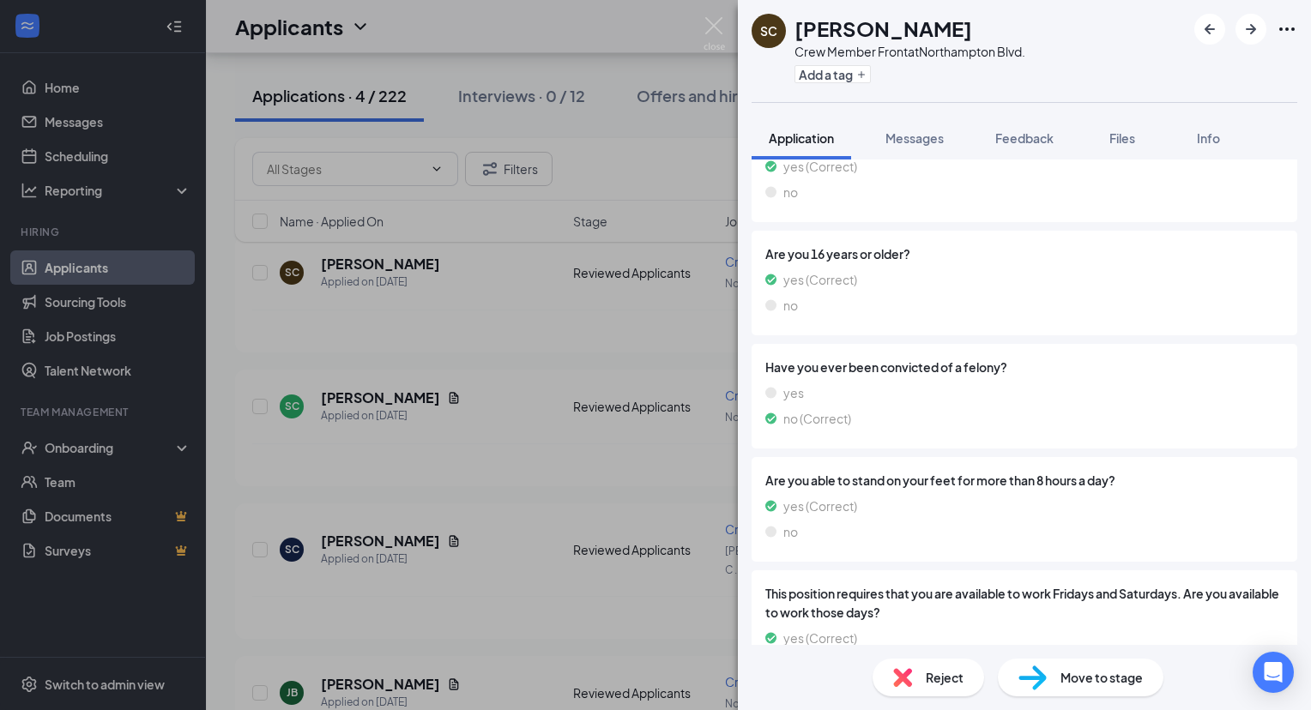
scroll to position [1901, 0]
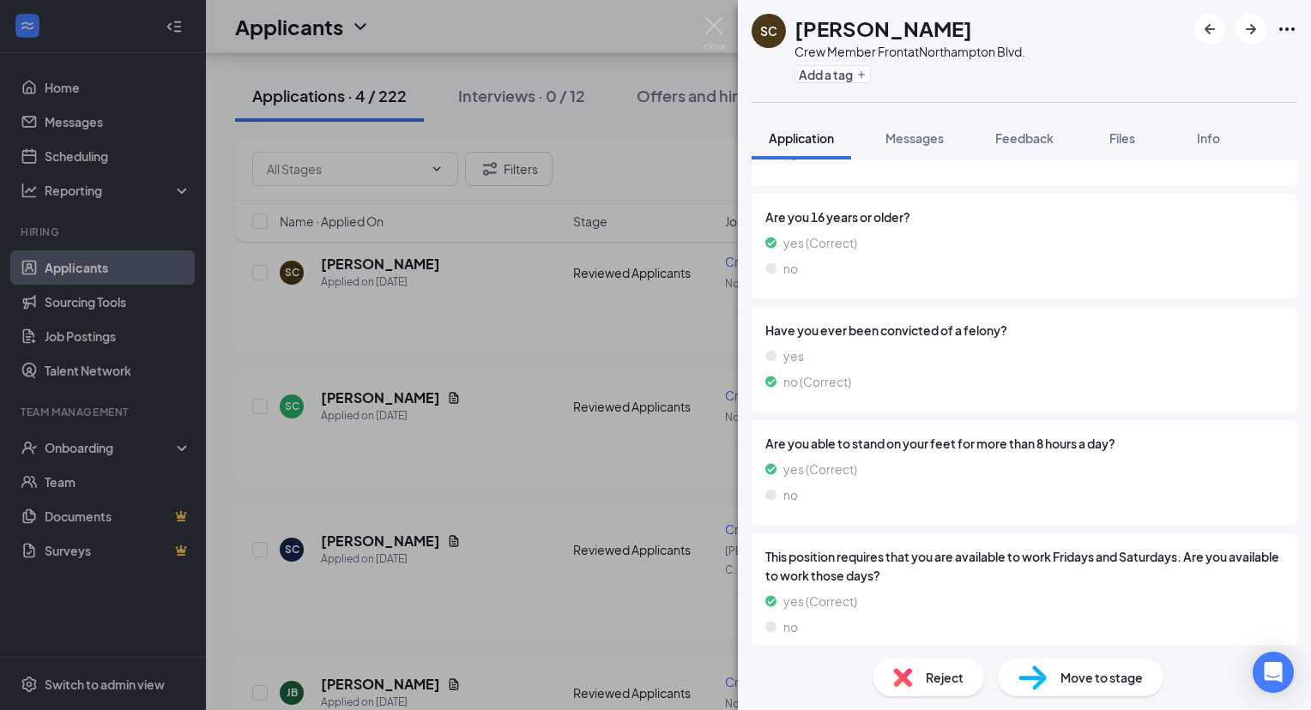
click at [933, 676] on span "Reject" at bounding box center [944, 677] width 38 height 19
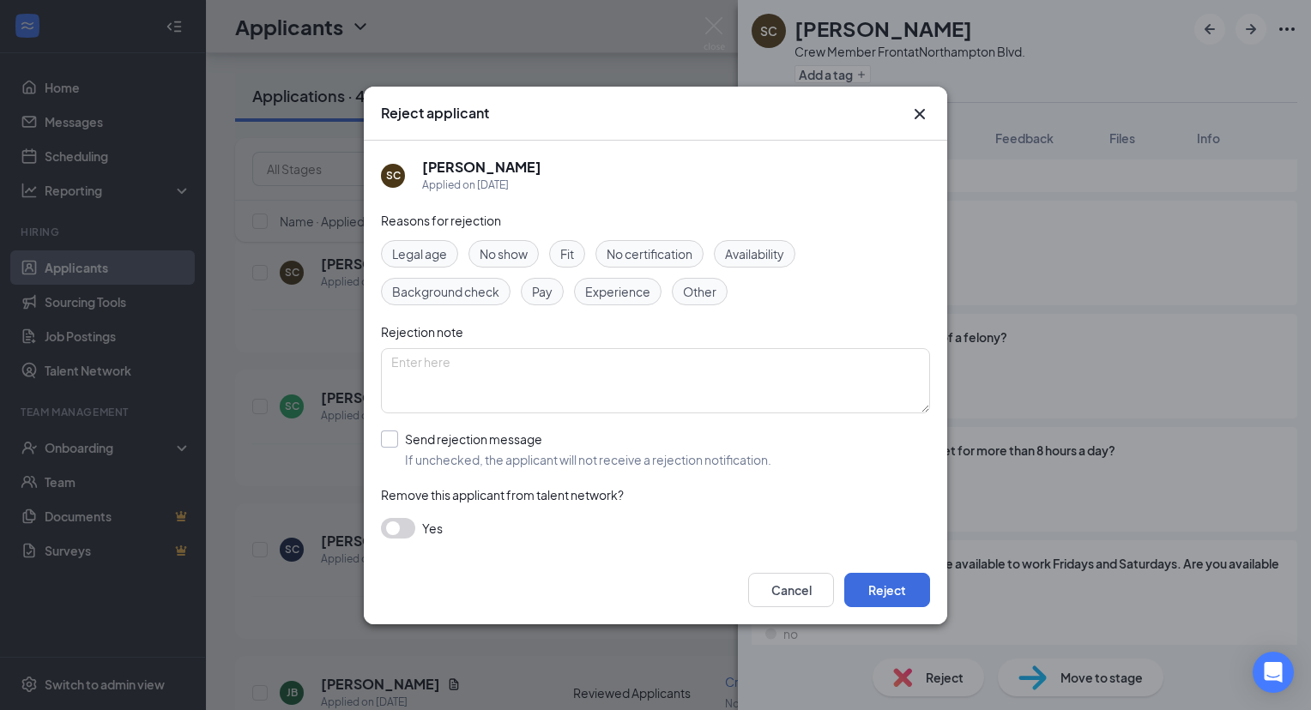
click at [388, 443] on input "Send rejection message If unchecked, the applicant will not receive a rejection…" at bounding box center [576, 450] width 390 height 38
checkbox input "true"
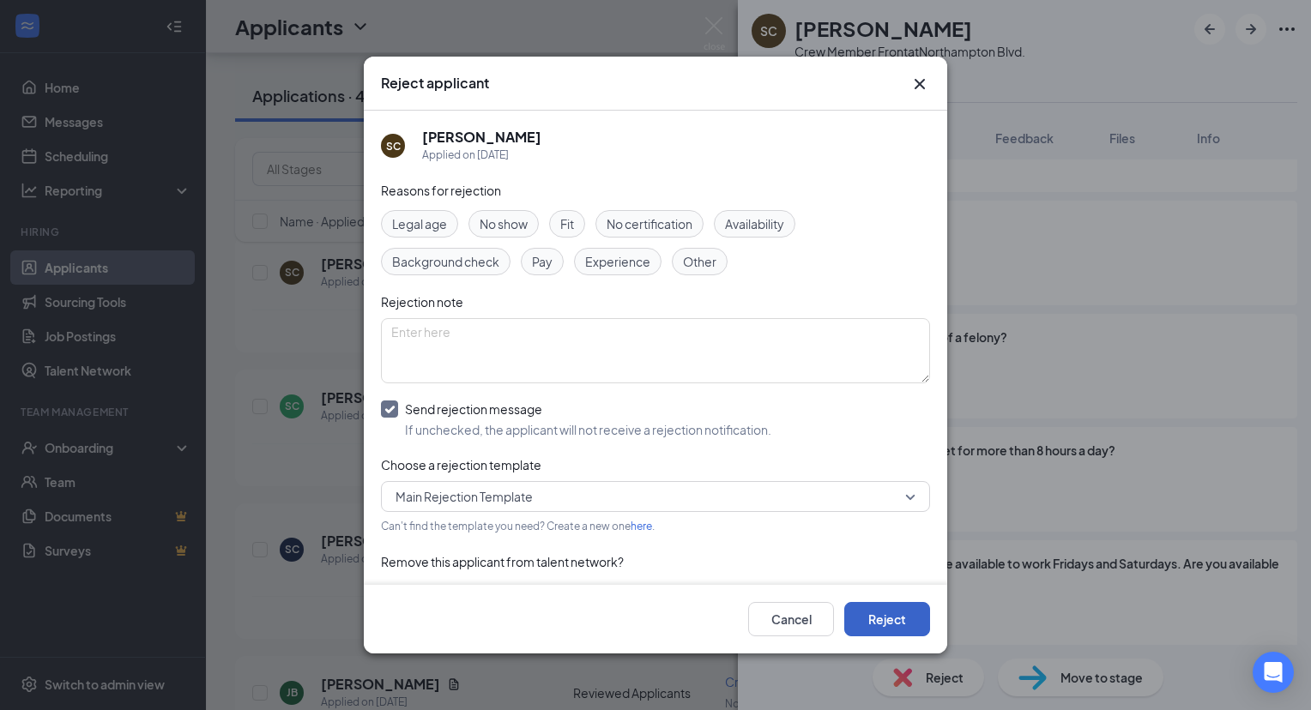
click at [865, 618] on button "Reject" at bounding box center [887, 619] width 86 height 34
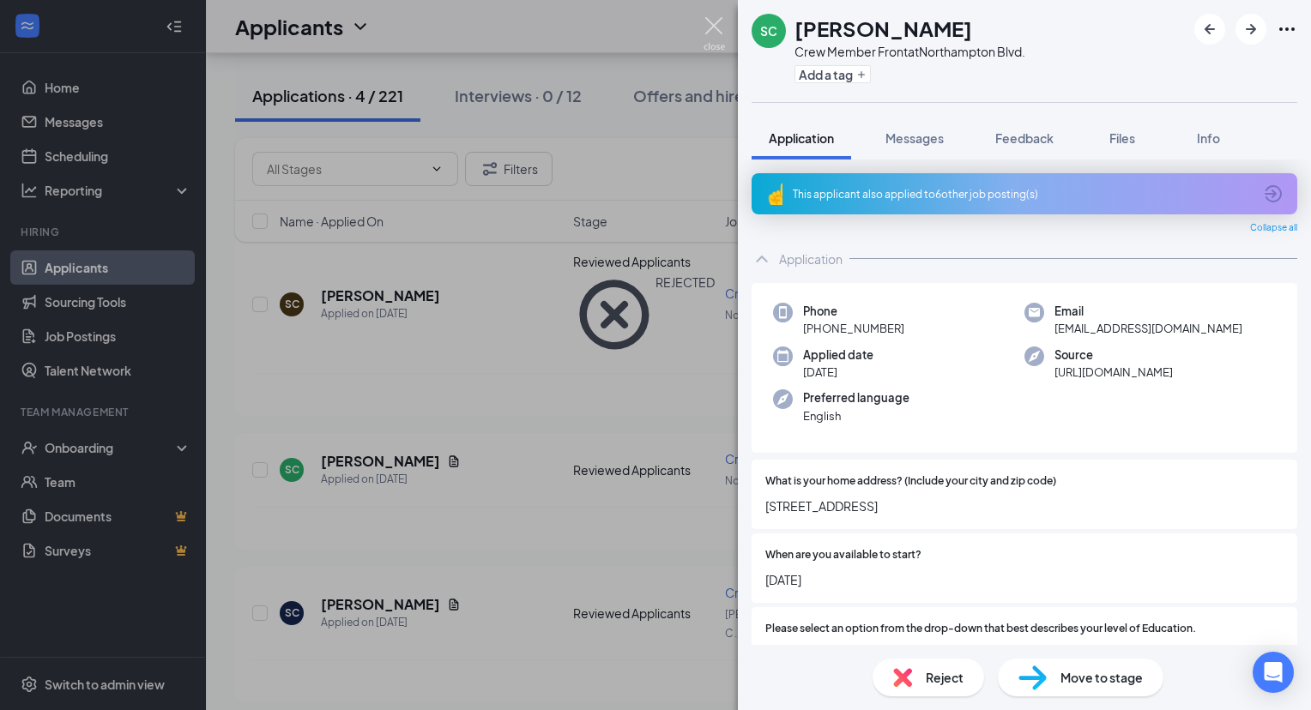
click at [714, 21] on img at bounding box center [713, 33] width 21 height 33
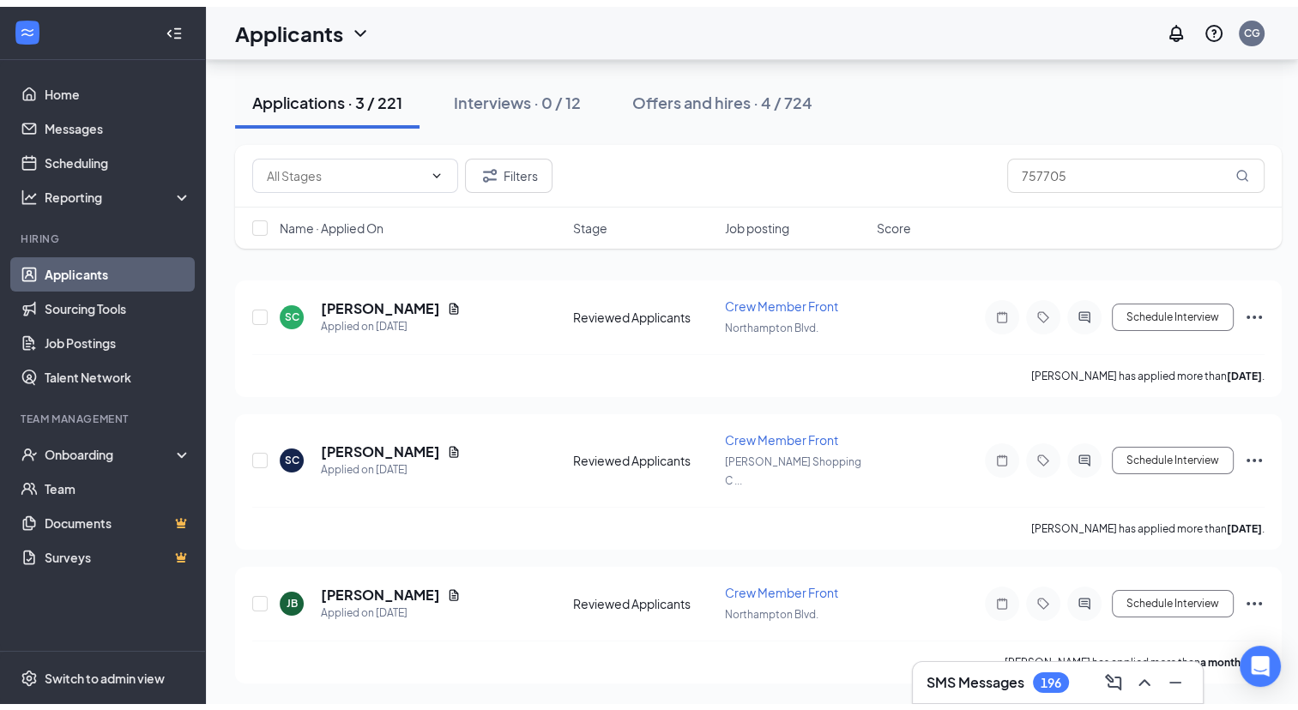
scroll to position [120, 0]
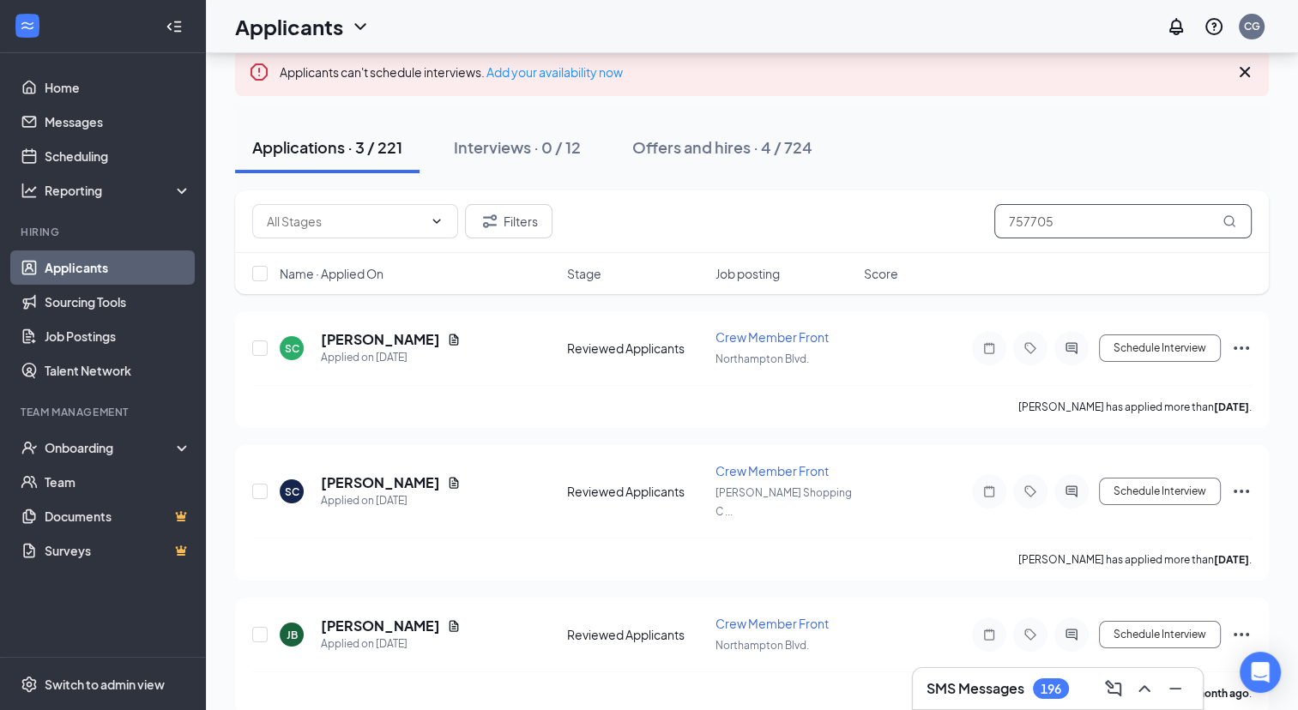
click at [1037, 217] on input "757705" at bounding box center [1122, 221] width 257 height 34
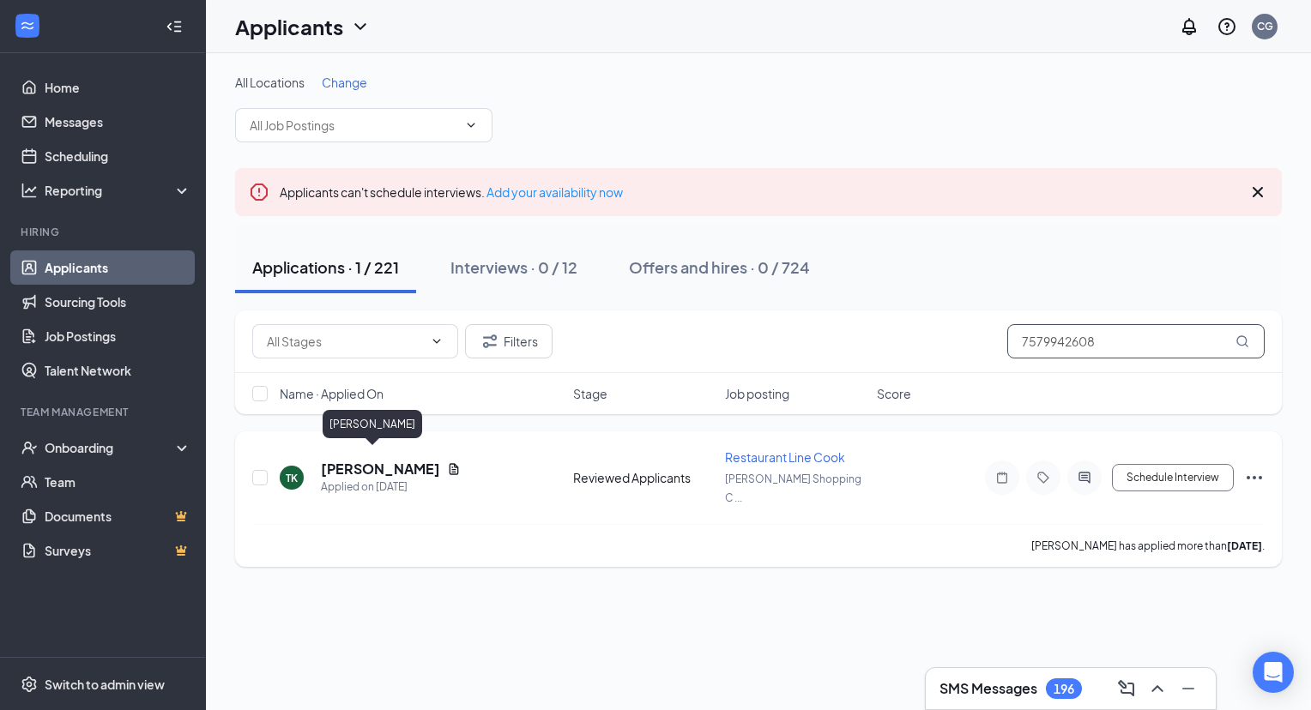
type input "7579942608"
click at [353, 460] on h5 "[PERSON_NAME]" at bounding box center [380, 469] width 119 height 19
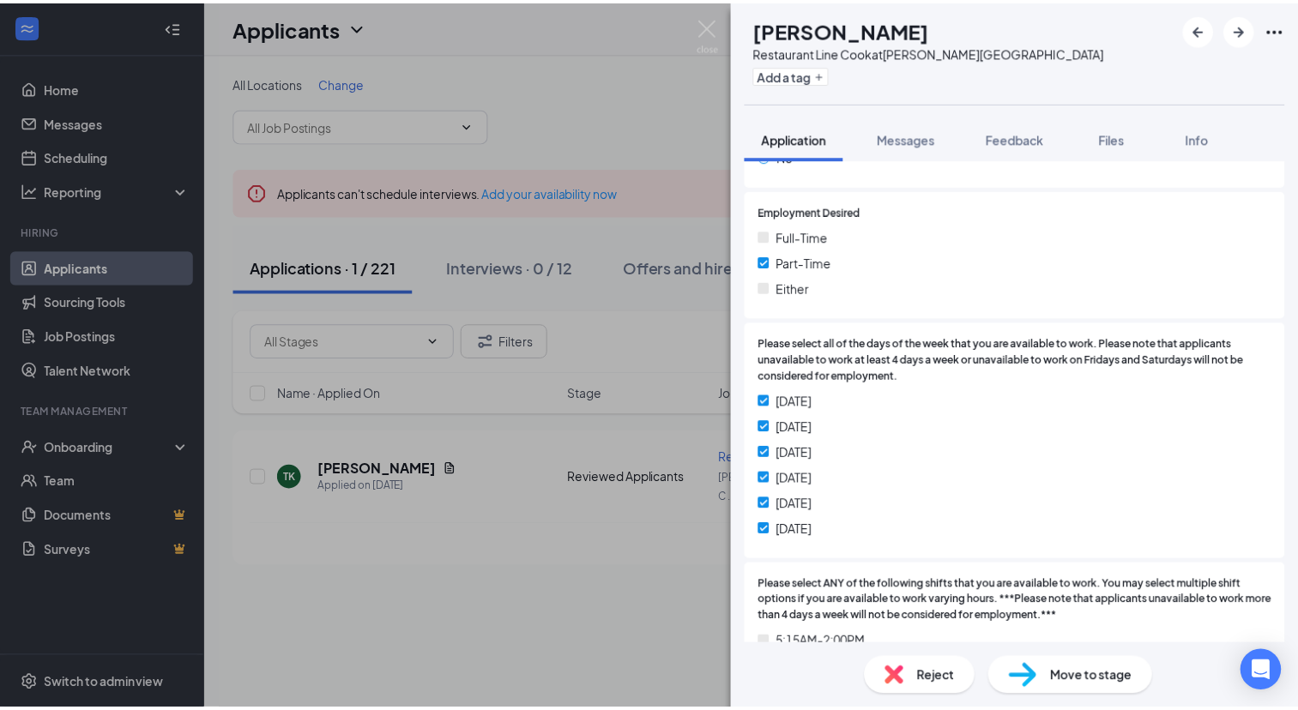
scroll to position [935, 0]
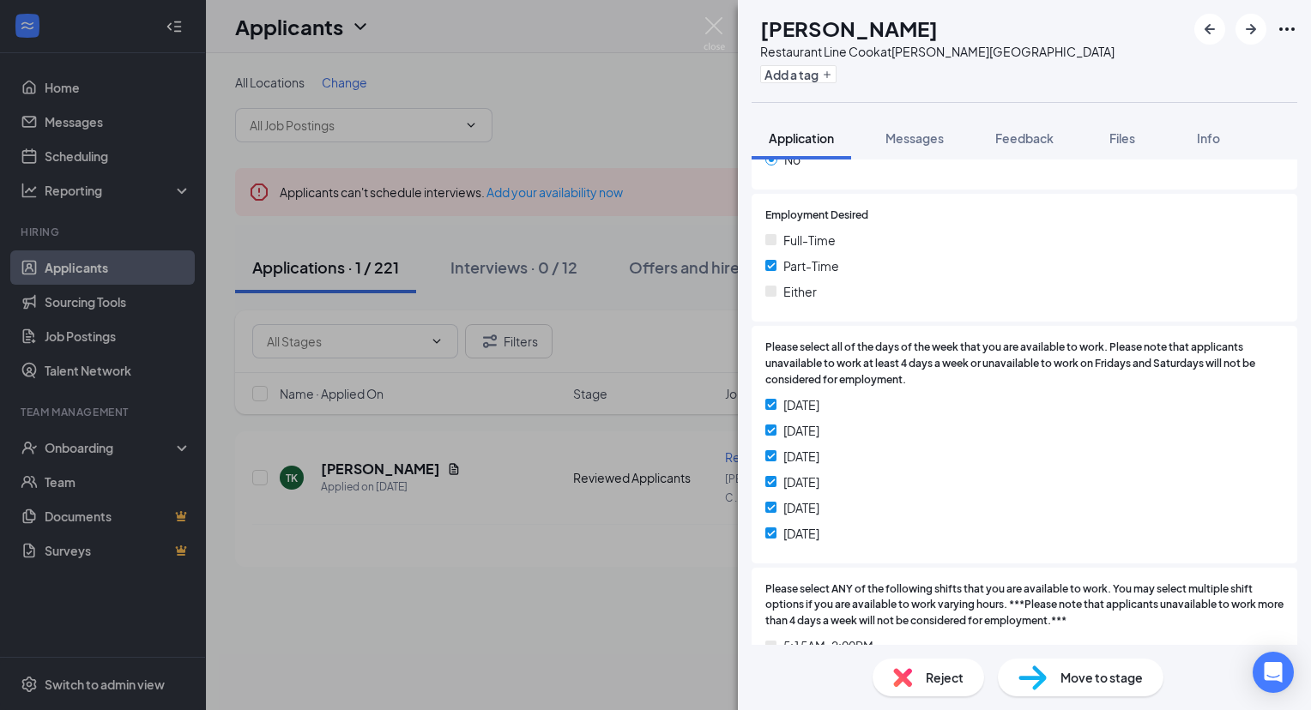
click at [913, 697] on div "Reject Move to stage" at bounding box center [1024, 677] width 573 height 65
click at [919, 680] on div "Reject" at bounding box center [927, 678] width 111 height 38
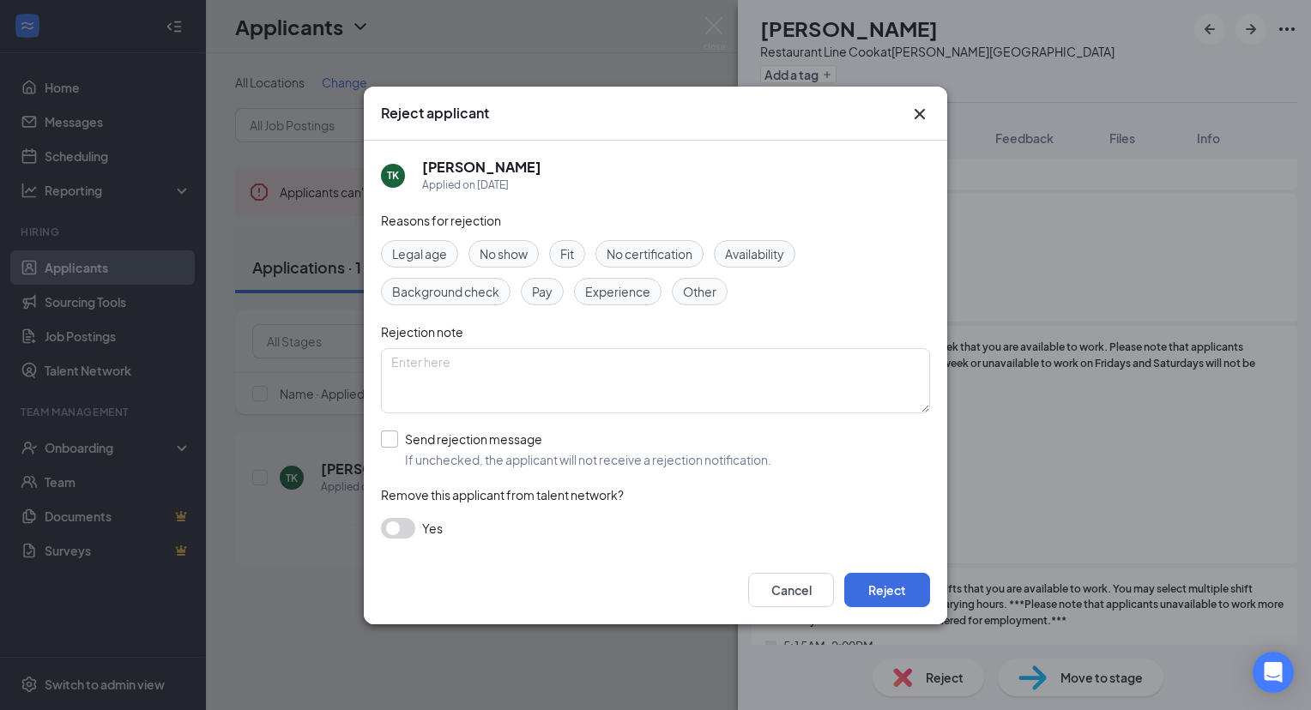
click at [391, 444] on input "Send rejection message If unchecked, the applicant will not receive a rejection…" at bounding box center [576, 450] width 390 height 38
checkbox input "true"
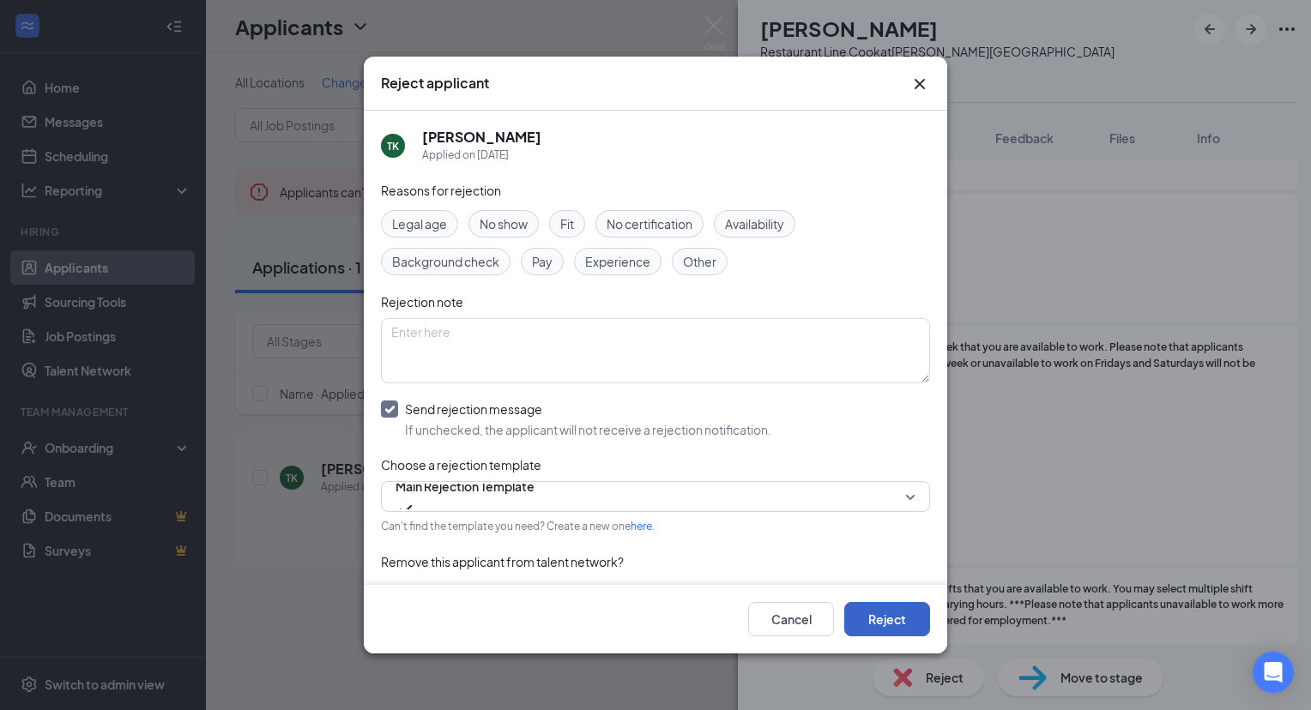
click at [875, 625] on button "Reject" at bounding box center [887, 619] width 86 height 34
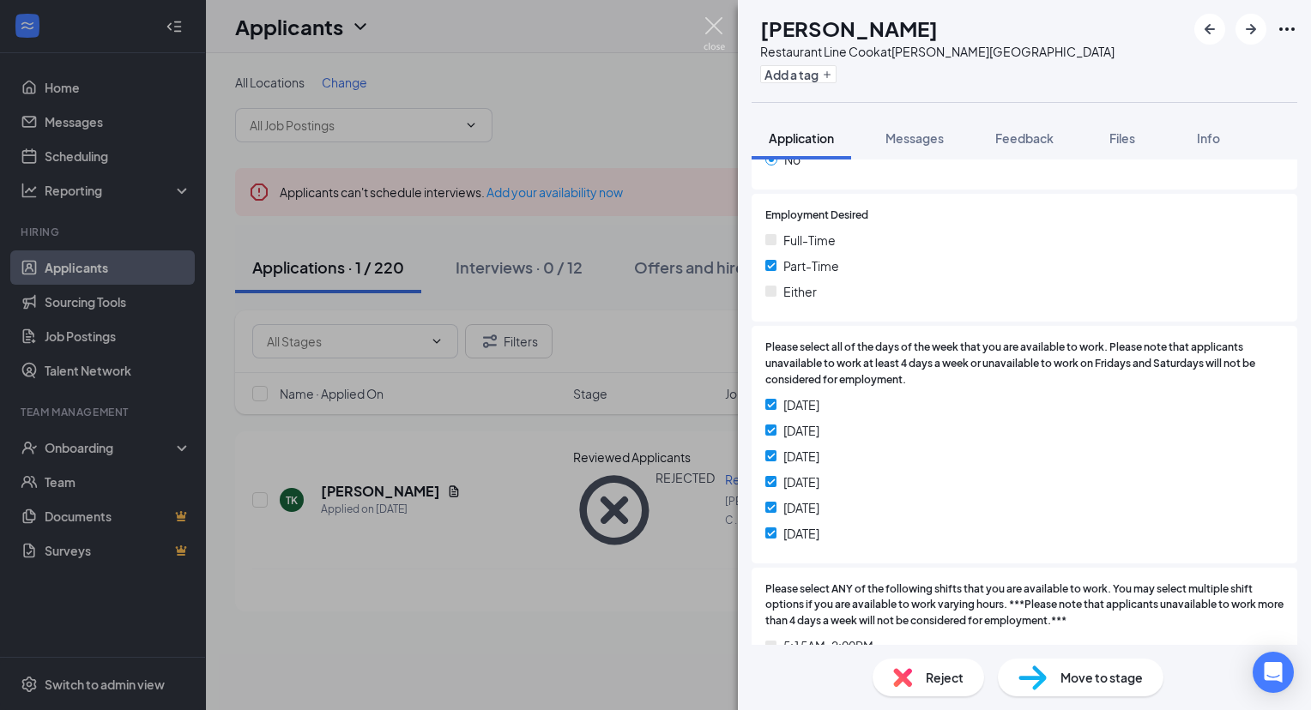
click at [712, 25] on img at bounding box center [713, 33] width 21 height 33
